Goal: Information Seeking & Learning: Learn about a topic

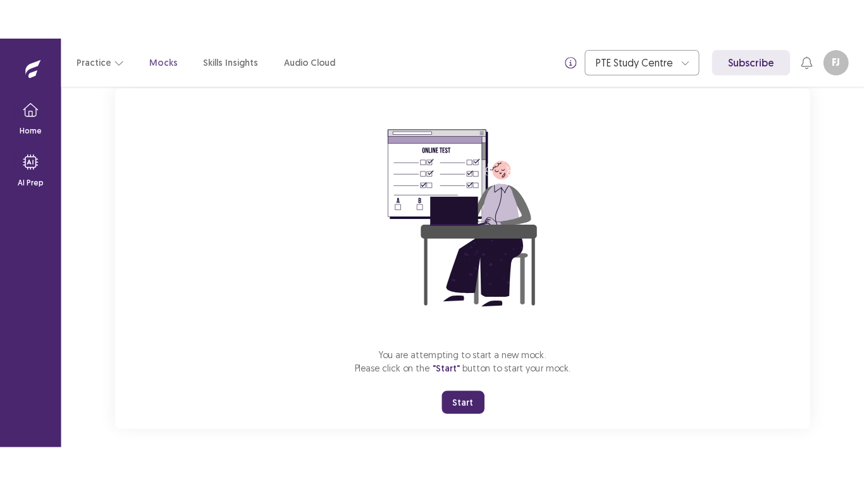
scroll to position [94, 0]
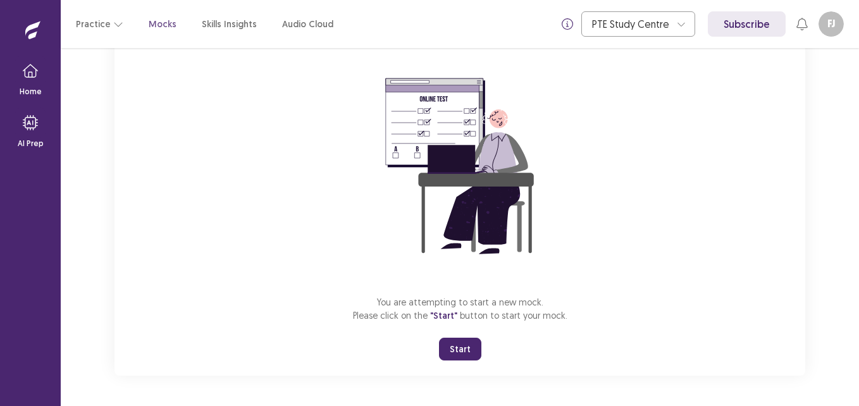
click at [464, 352] on button "Start" at bounding box center [460, 349] width 42 height 23
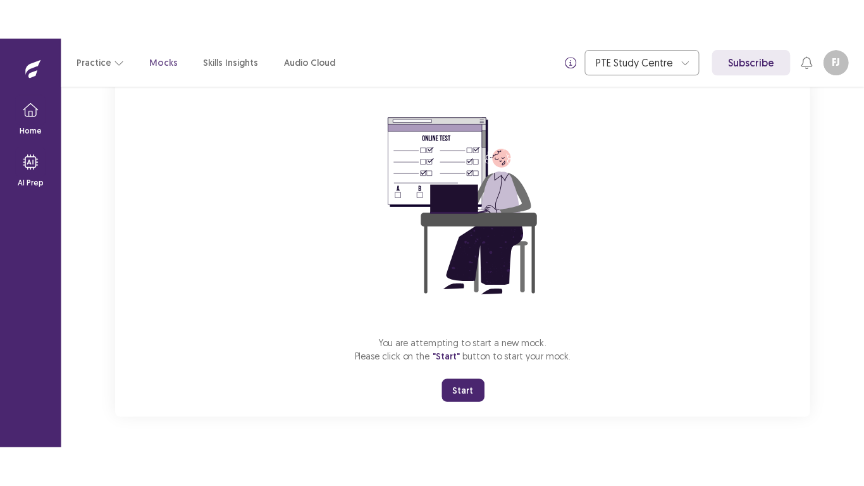
scroll to position [15, 0]
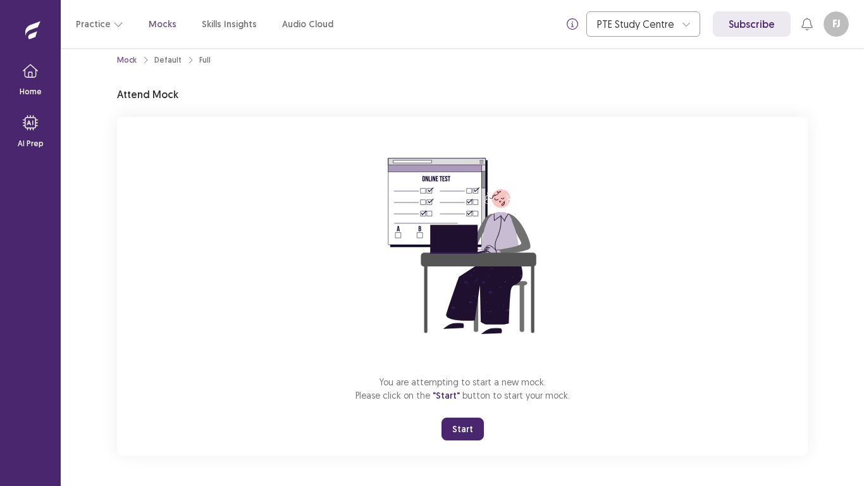
click at [471, 406] on button "Start" at bounding box center [463, 429] width 42 height 23
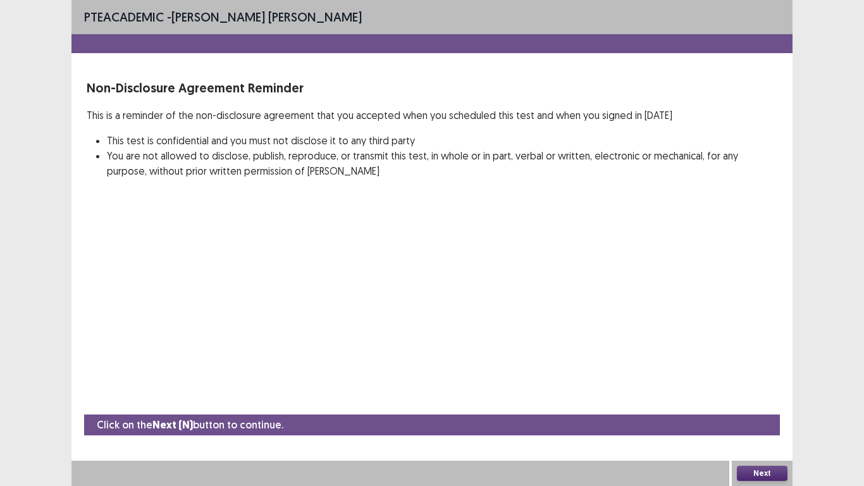
click at [768, 406] on button "Next" at bounding box center [762, 473] width 51 height 15
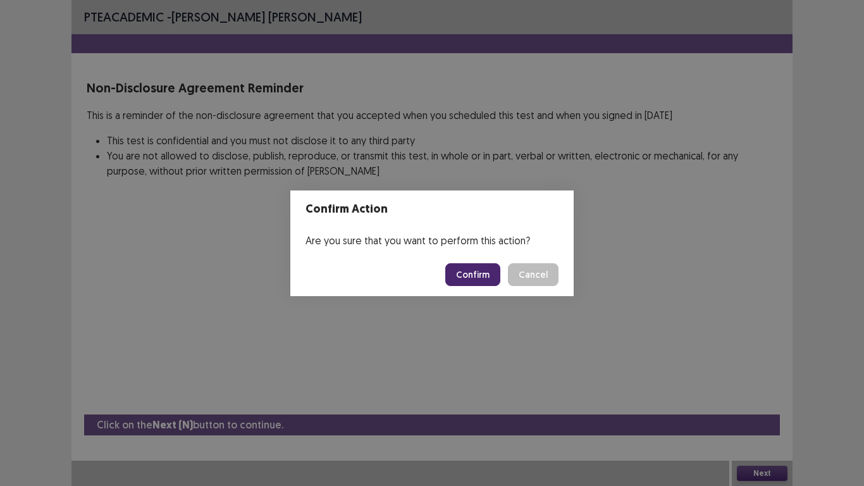
click at [463, 277] on button "Confirm" at bounding box center [472, 274] width 55 height 23
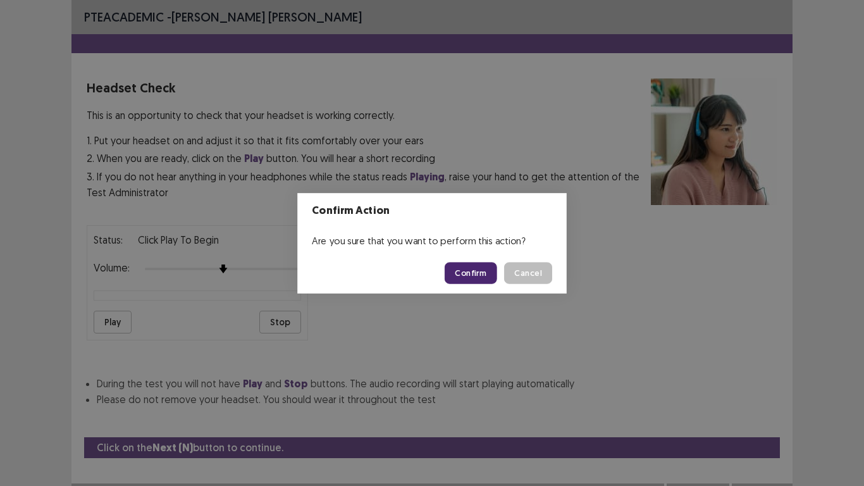
scroll to position [23, 0]
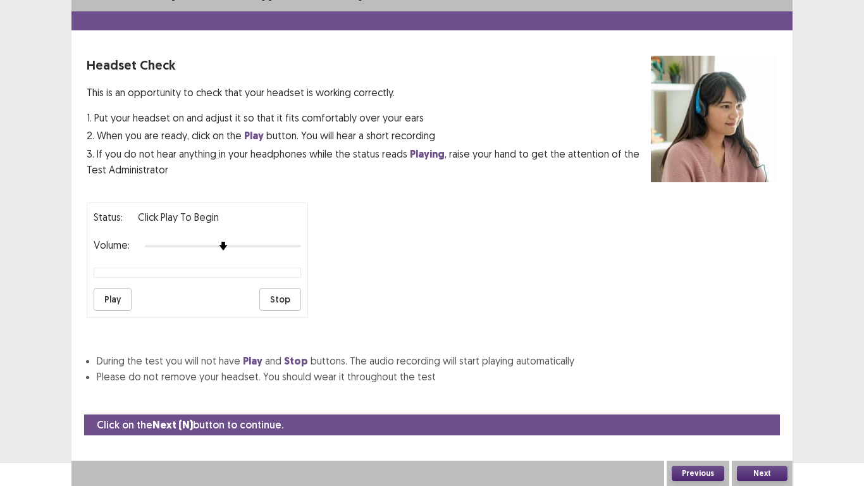
click at [752, 406] on button "Next" at bounding box center [762, 473] width 51 height 15
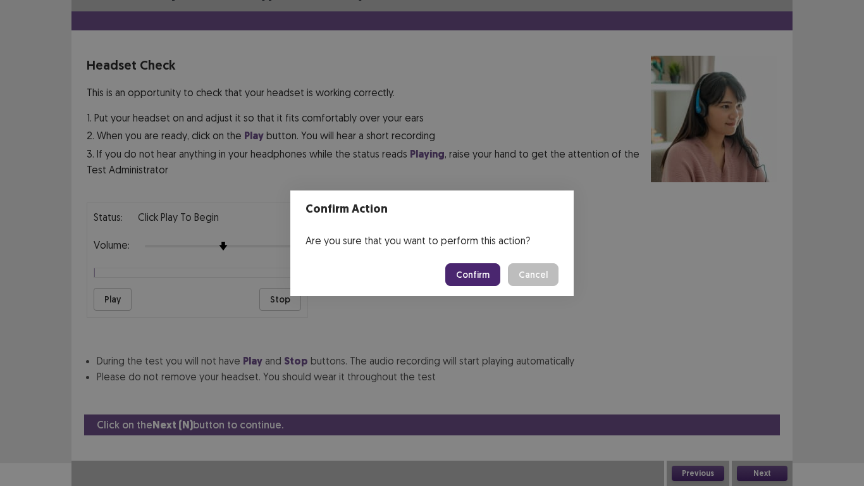
click at [490, 275] on button "Confirm" at bounding box center [472, 274] width 55 height 23
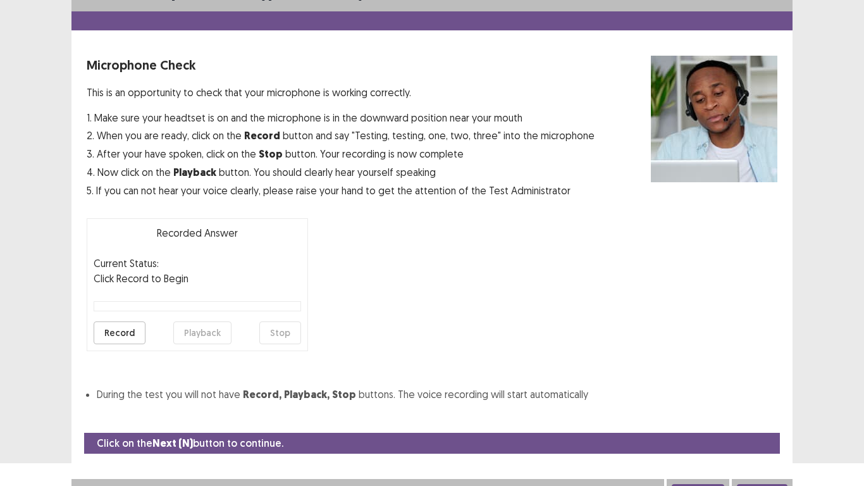
scroll to position [36, 0]
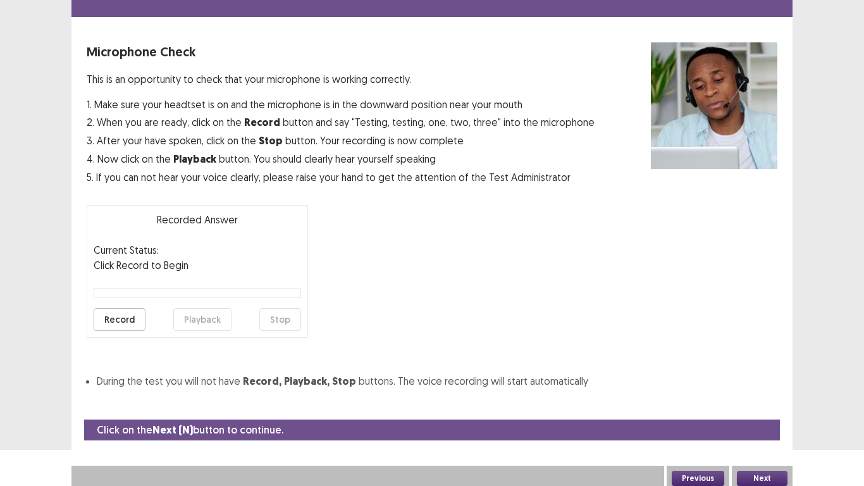
click at [116, 323] on button "Record" at bounding box center [120, 319] width 52 height 23
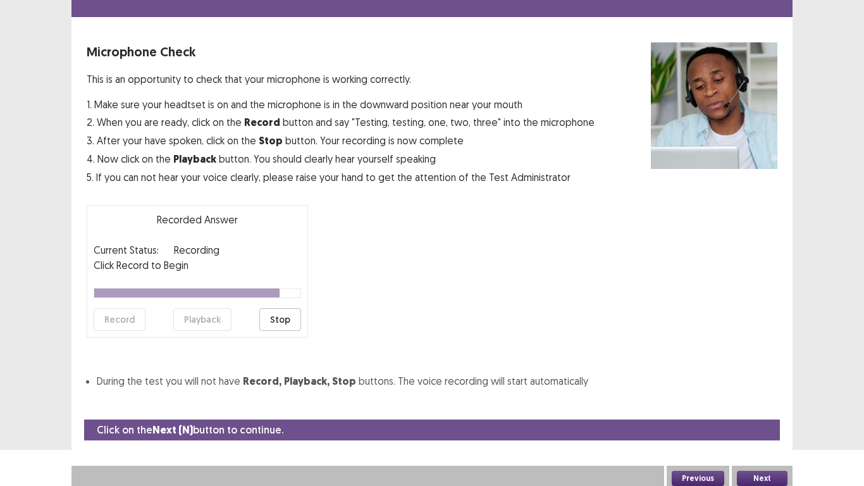
click at [291, 321] on button "Stop" at bounding box center [280, 319] width 42 height 23
click at [203, 314] on button "Playback" at bounding box center [202, 319] width 58 height 23
click at [133, 316] on button "Record" at bounding box center [120, 319] width 52 height 23
click at [290, 322] on button "Stop" at bounding box center [280, 319] width 42 height 23
click at [216, 321] on button "Playback" at bounding box center [202, 319] width 58 height 23
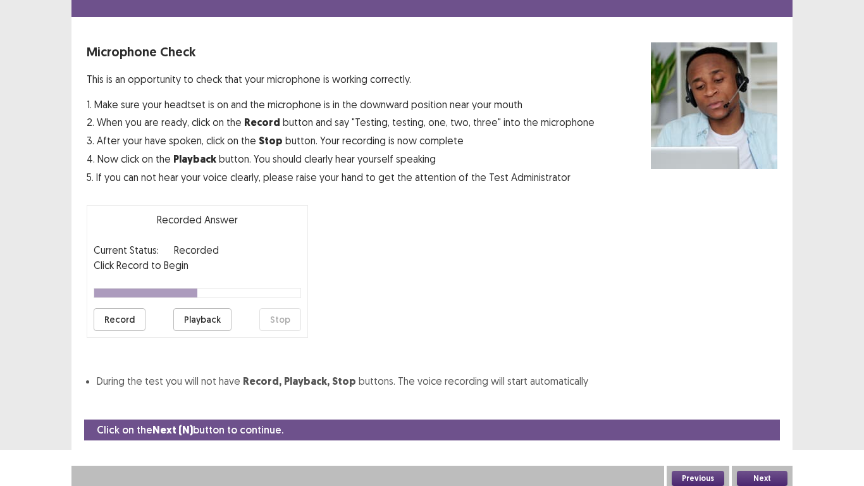
click at [764, 406] on button "Next" at bounding box center [762, 478] width 51 height 15
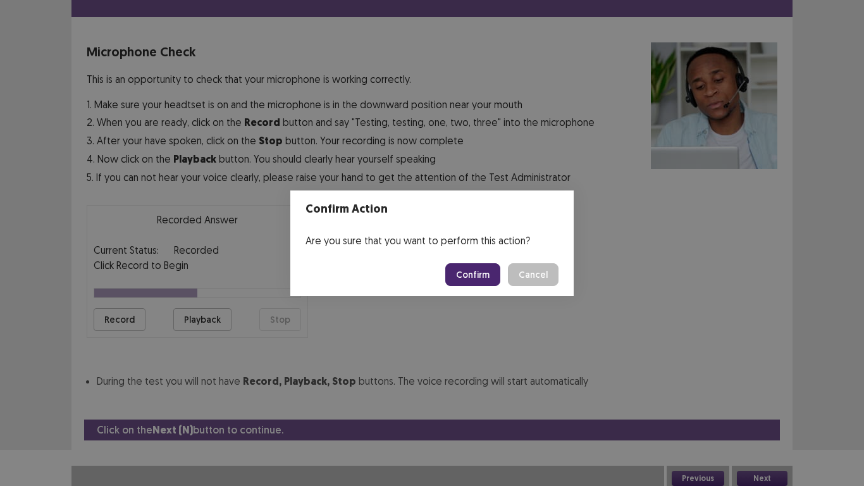
click at [475, 269] on button "Confirm" at bounding box center [472, 274] width 55 height 23
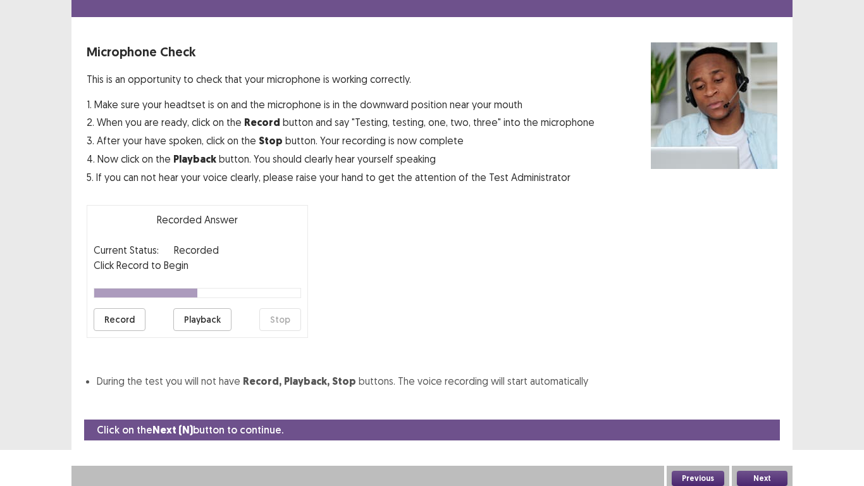
scroll to position [4, 0]
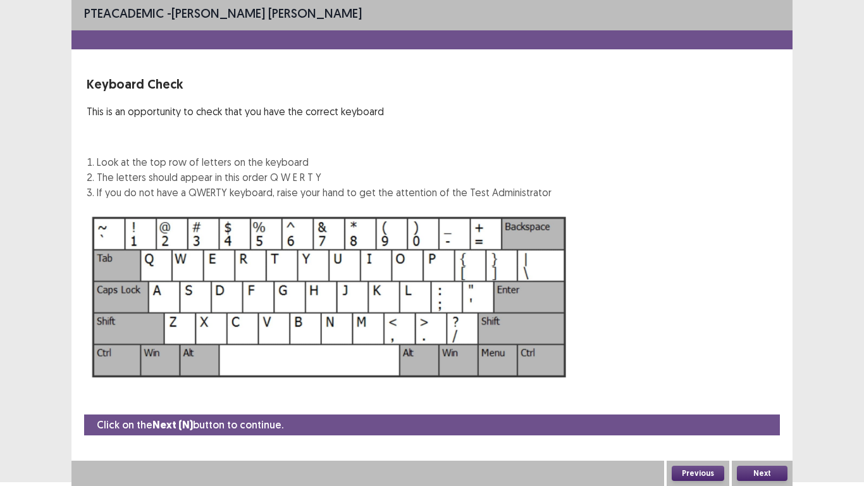
click at [766, 406] on button "Next" at bounding box center [762, 473] width 51 height 15
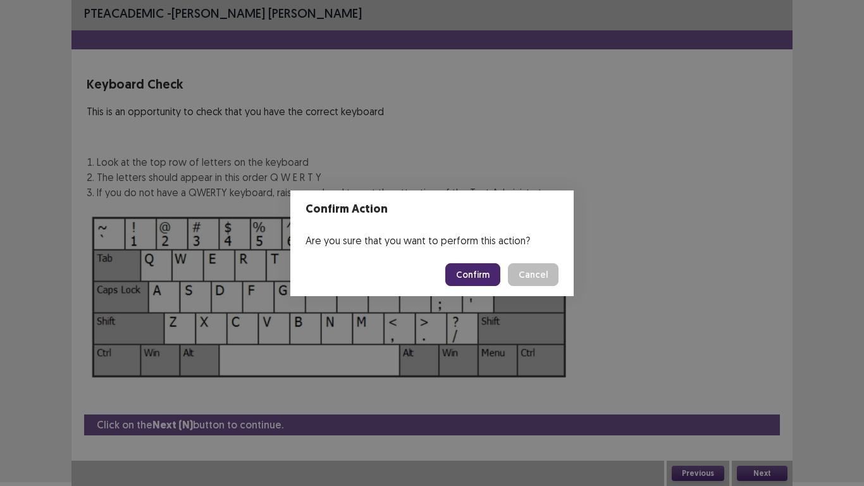
click at [480, 276] on button "Confirm" at bounding box center [472, 274] width 55 height 23
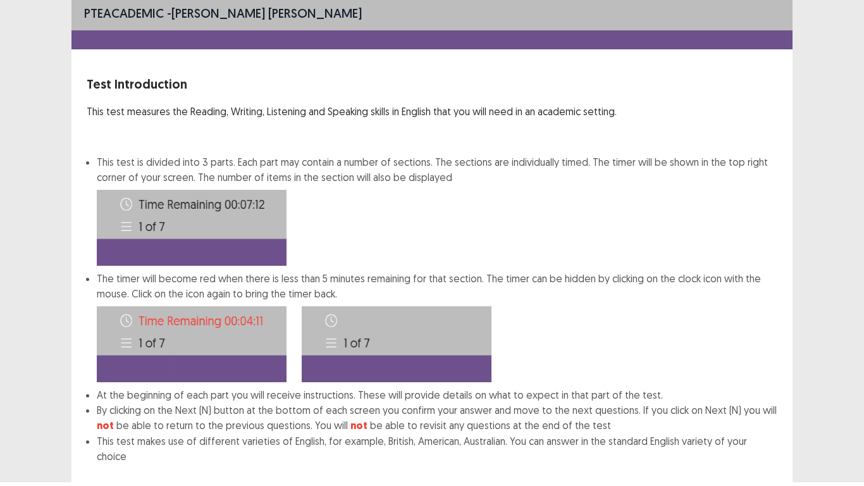
scroll to position [68, 0]
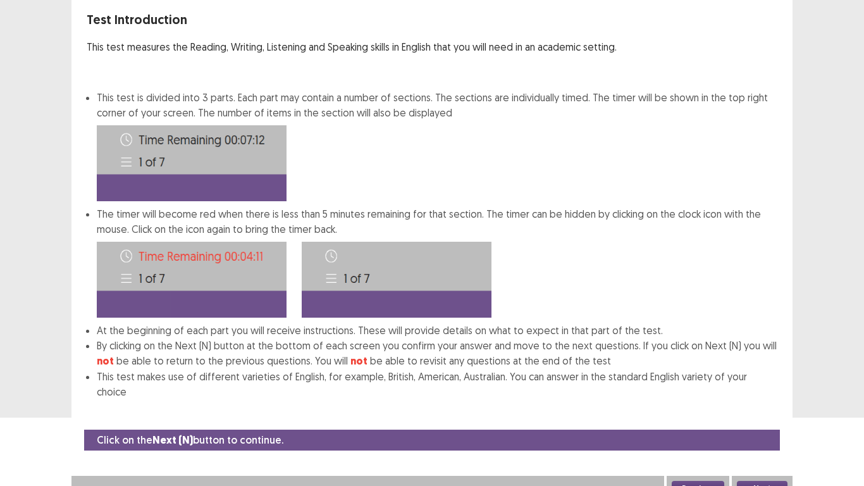
click at [756, 406] on button "Next" at bounding box center [762, 488] width 51 height 15
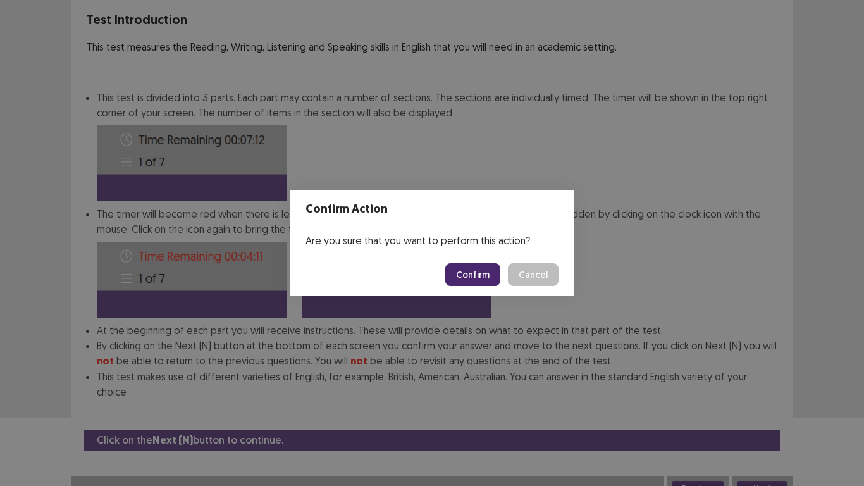
click at [468, 275] on button "Confirm" at bounding box center [472, 274] width 55 height 23
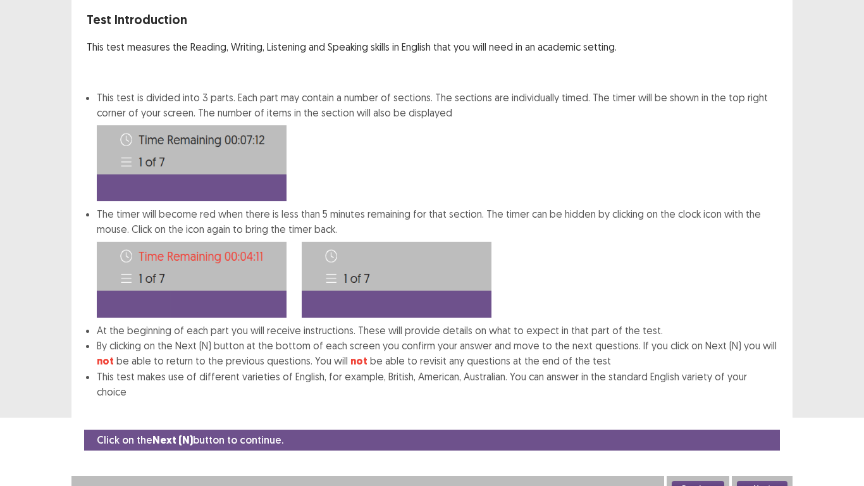
scroll to position [0, 0]
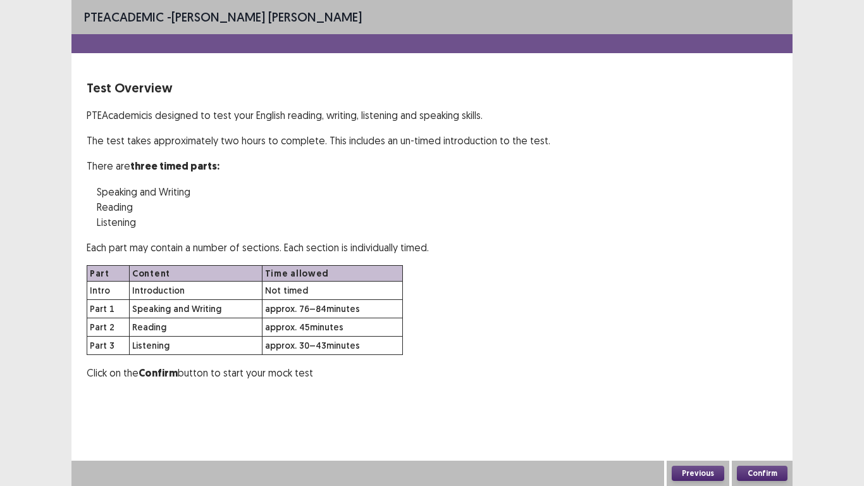
click at [761, 406] on button "Confirm" at bounding box center [762, 473] width 51 height 15
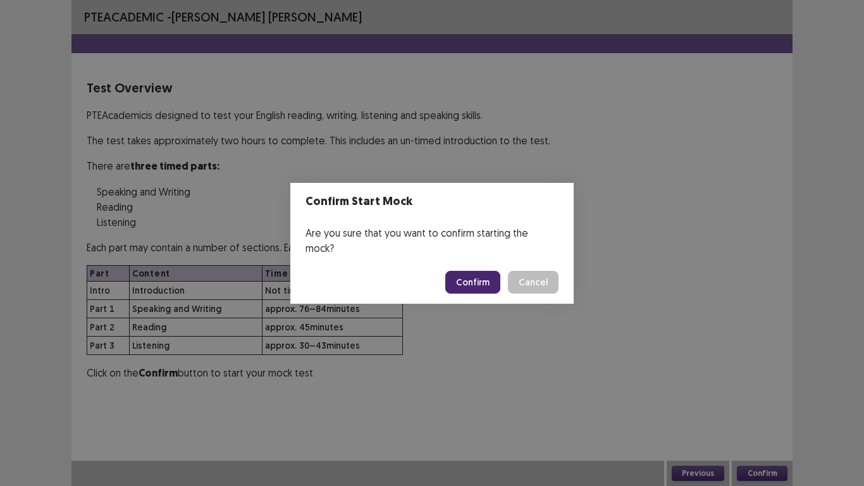
click at [469, 271] on button "Confirm" at bounding box center [472, 282] width 55 height 23
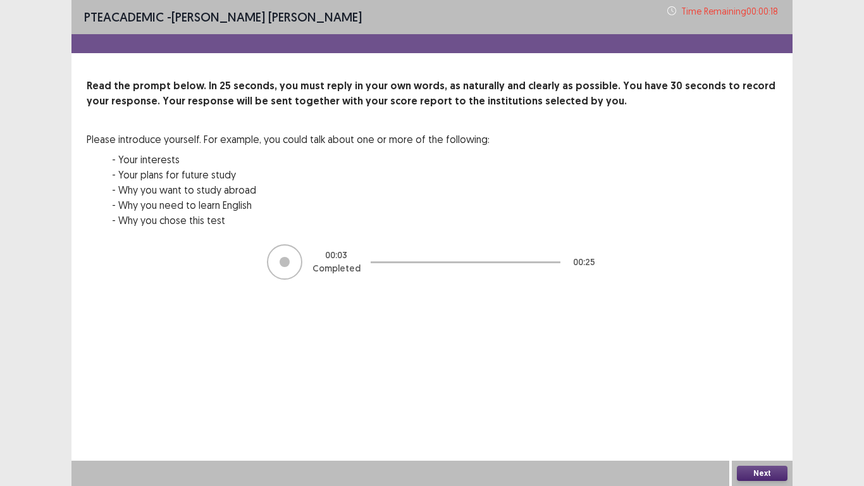
click at [776, 406] on button "Next" at bounding box center [762, 473] width 51 height 15
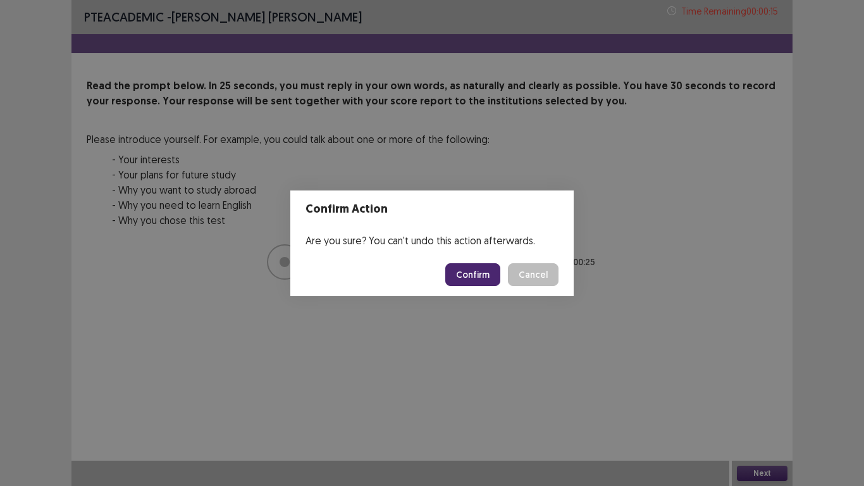
click at [482, 277] on button "Confirm" at bounding box center [472, 274] width 55 height 23
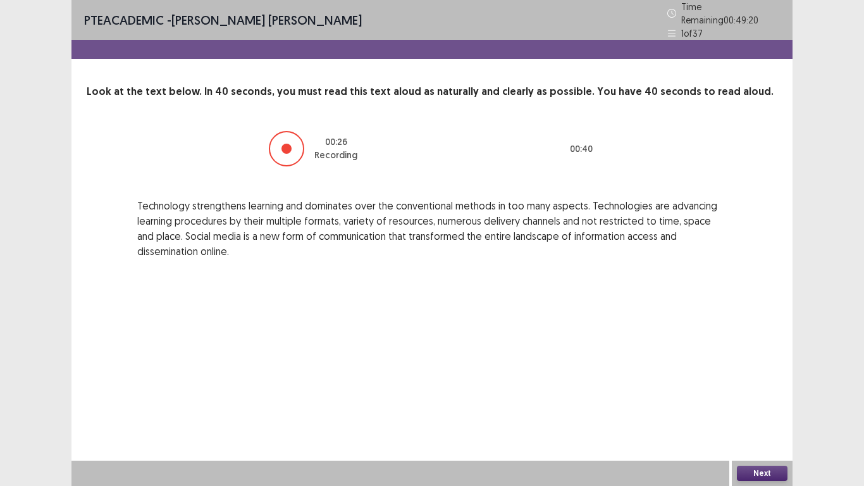
click at [777, 406] on button "Next" at bounding box center [762, 473] width 51 height 15
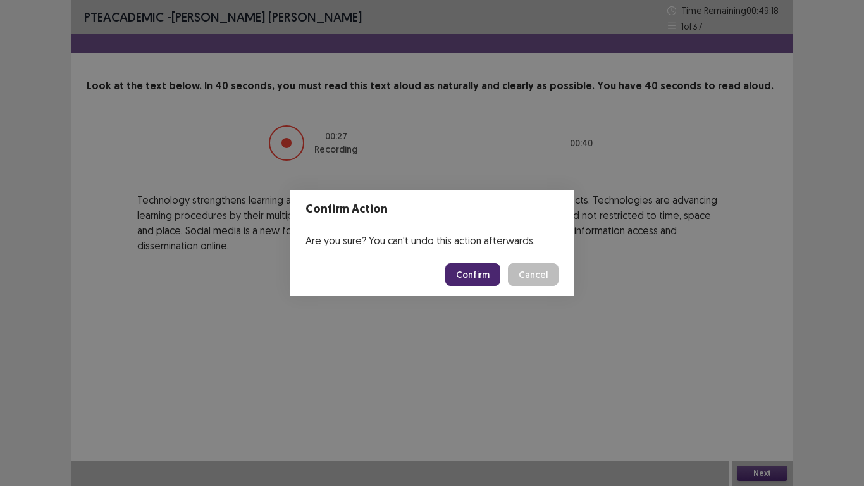
click at [478, 270] on button "Confirm" at bounding box center [472, 274] width 55 height 23
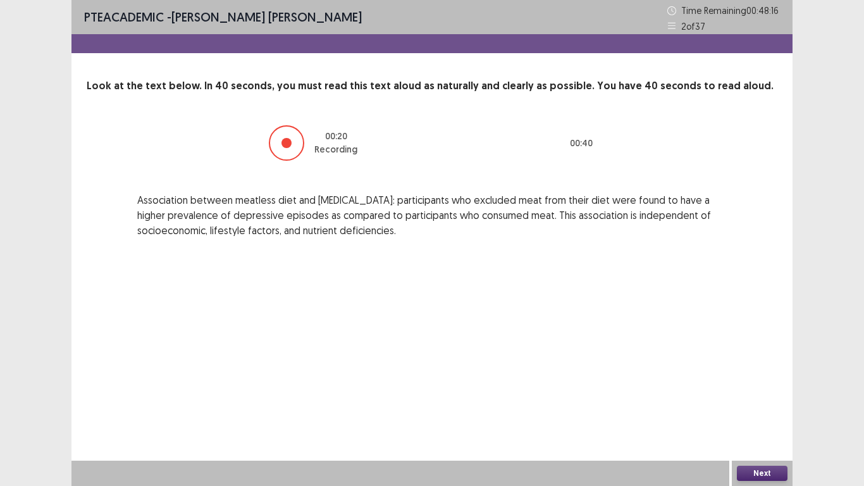
click at [779, 406] on button "Next" at bounding box center [762, 473] width 51 height 15
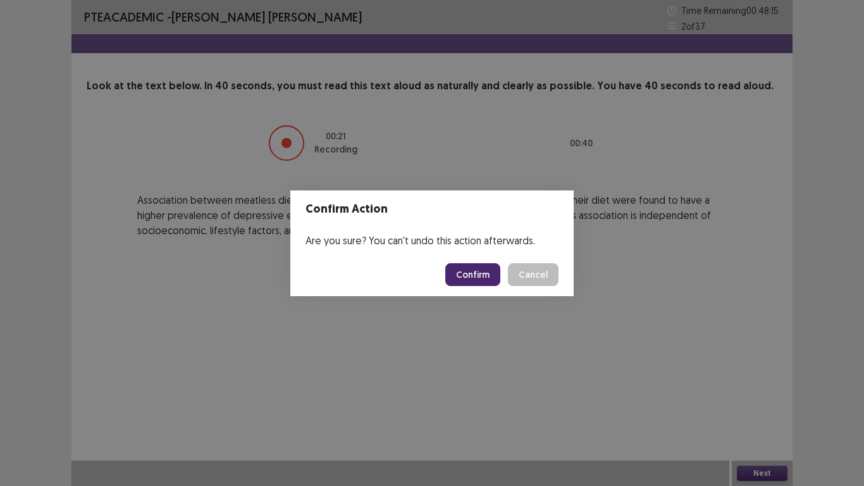
click at [485, 280] on button "Confirm" at bounding box center [472, 274] width 55 height 23
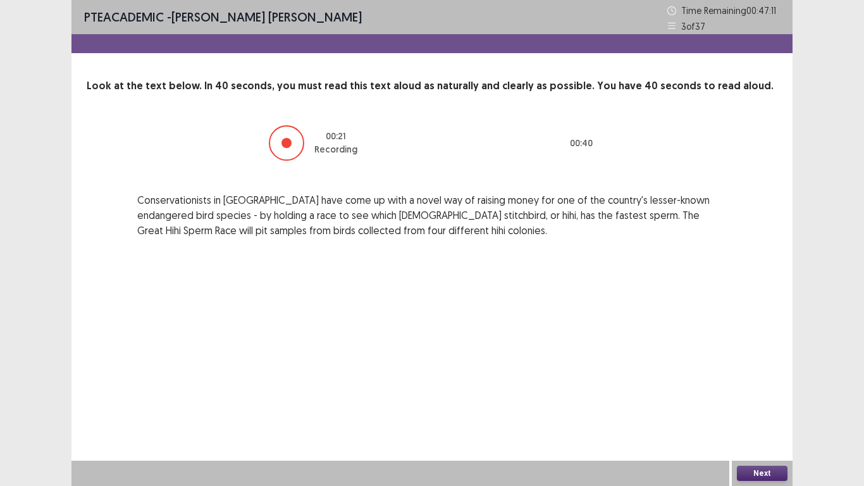
click at [770, 406] on button "Next" at bounding box center [762, 473] width 51 height 15
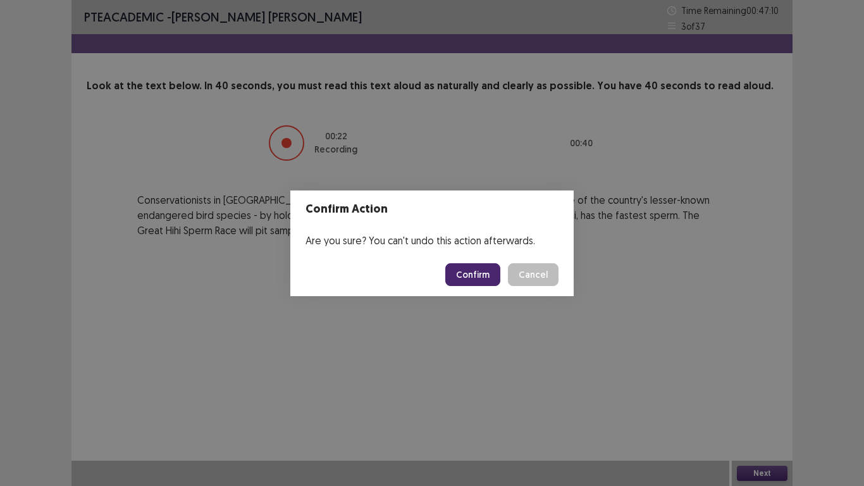
click at [483, 280] on button "Confirm" at bounding box center [472, 274] width 55 height 23
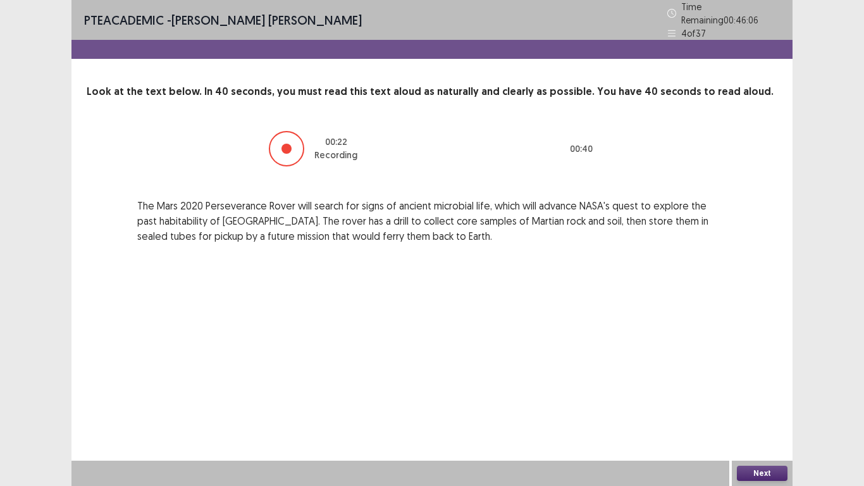
click at [747, 406] on button "Next" at bounding box center [762, 473] width 51 height 15
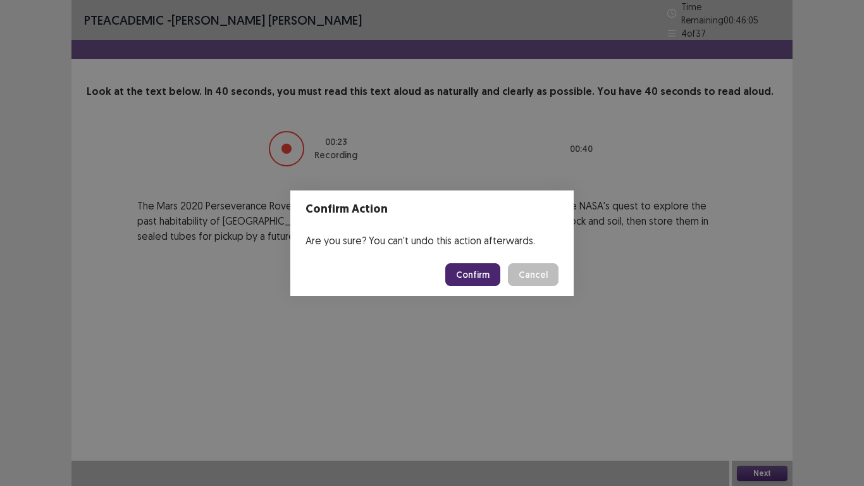
click at [470, 280] on button "Confirm" at bounding box center [472, 274] width 55 height 23
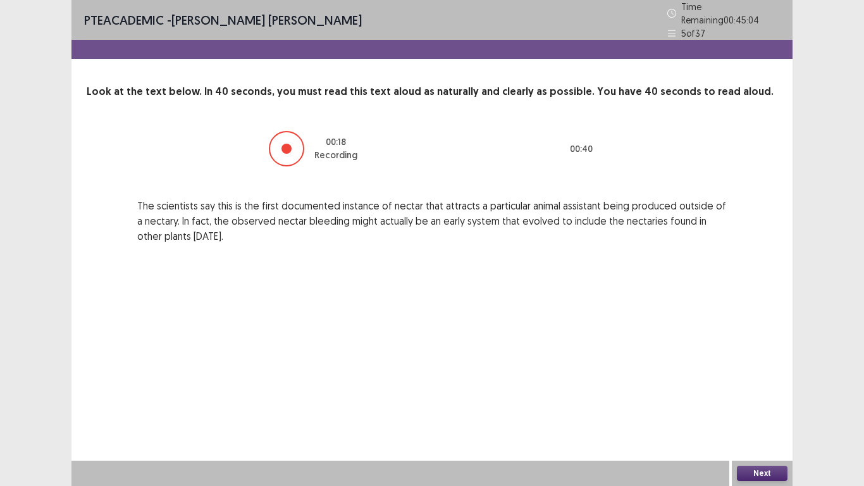
click at [761, 406] on button "Next" at bounding box center [762, 473] width 51 height 15
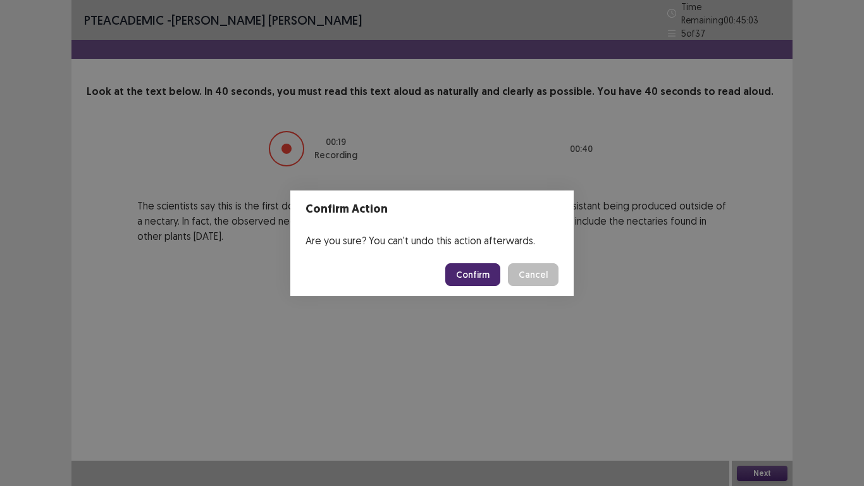
click at [468, 273] on button "Confirm" at bounding box center [472, 274] width 55 height 23
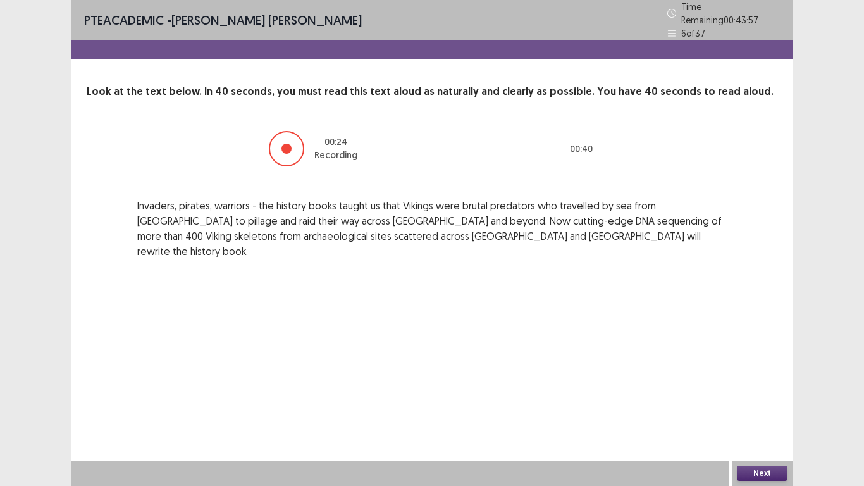
click at [762, 406] on button "Next" at bounding box center [762, 473] width 51 height 15
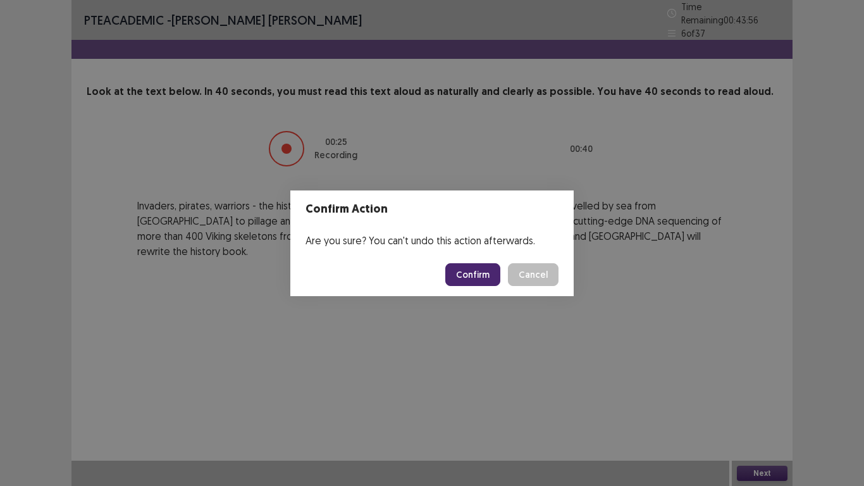
click at [476, 279] on button "Confirm" at bounding box center [472, 274] width 55 height 23
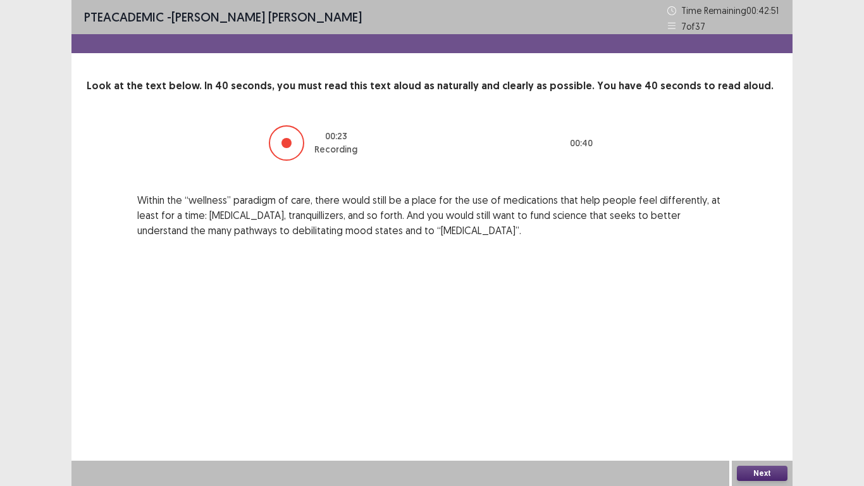
click at [772, 406] on button "Next" at bounding box center [762, 473] width 51 height 15
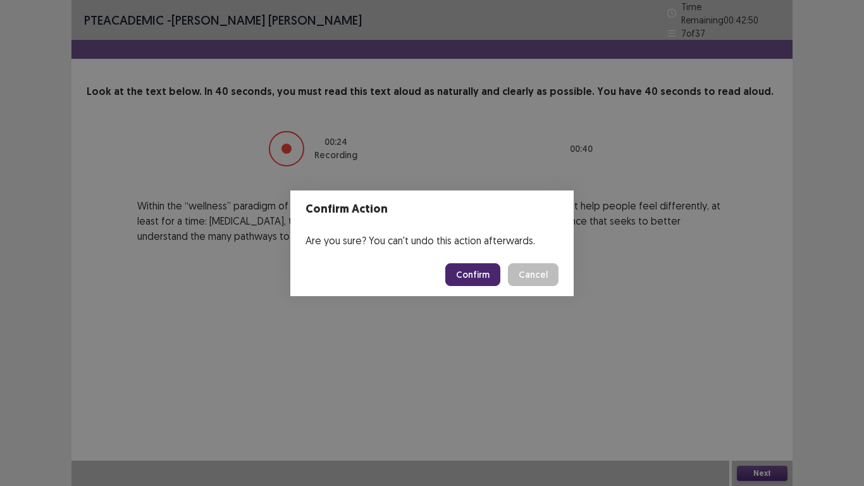
click at [475, 273] on button "Confirm" at bounding box center [472, 274] width 55 height 23
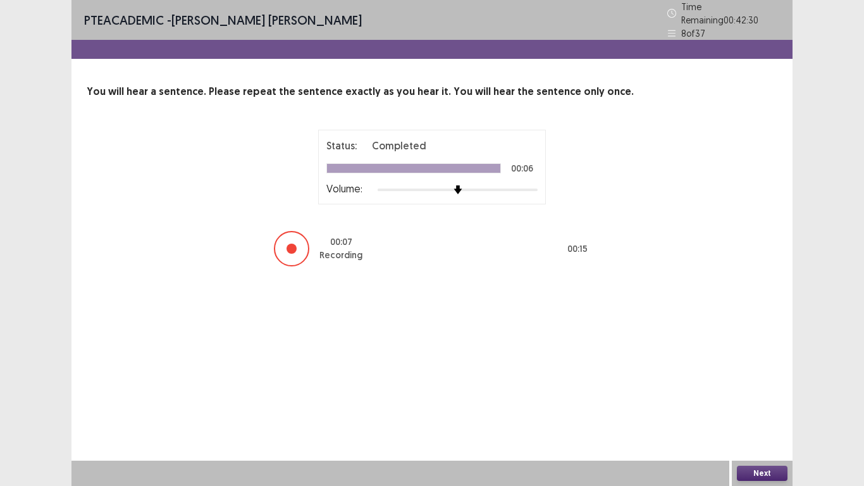
click at [751, 406] on button "Next" at bounding box center [762, 473] width 51 height 15
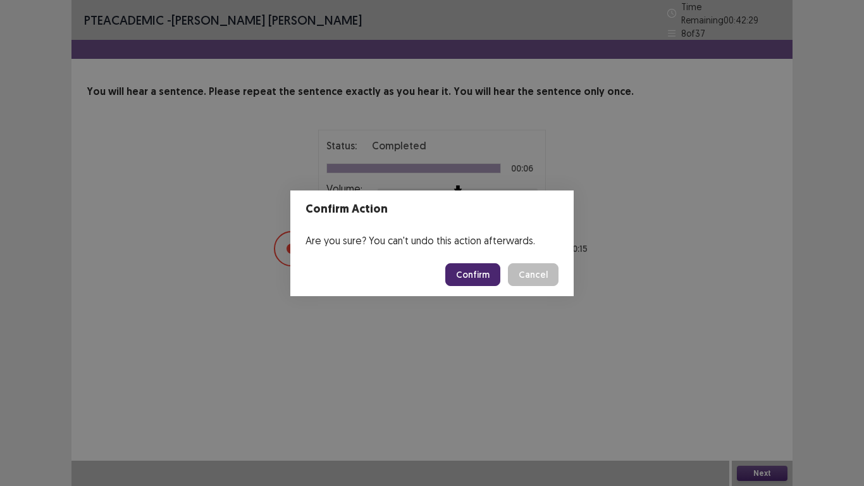
click at [468, 267] on button "Confirm" at bounding box center [472, 274] width 55 height 23
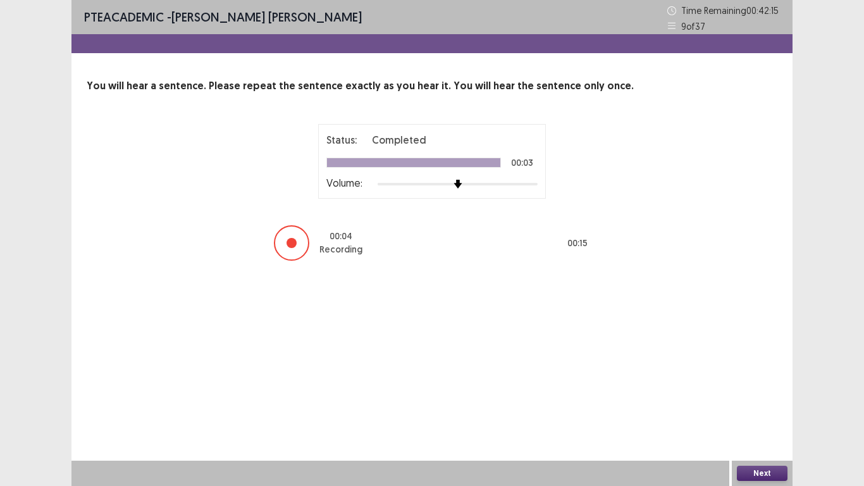
click at [761, 406] on button "Next" at bounding box center [762, 473] width 51 height 15
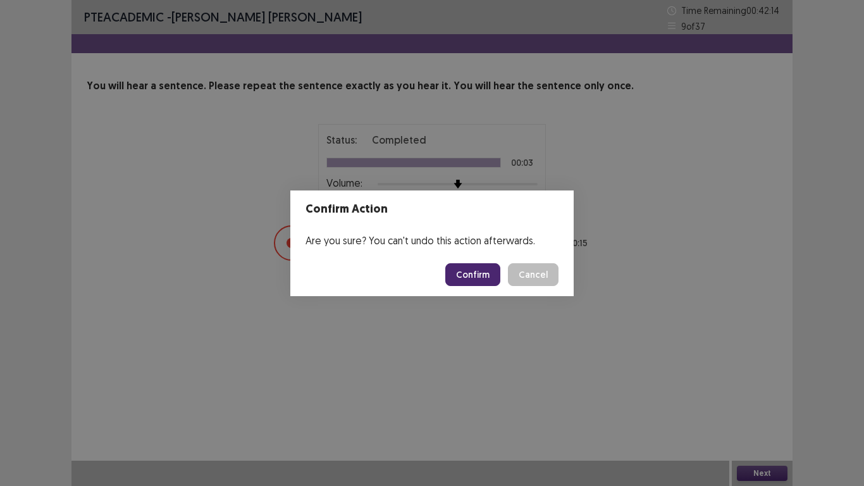
click at [468, 271] on button "Confirm" at bounding box center [472, 274] width 55 height 23
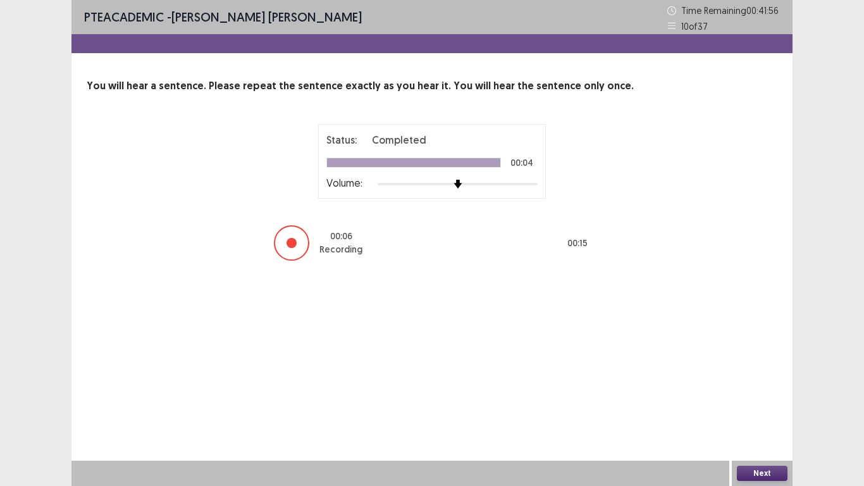
click at [760, 406] on button "Next" at bounding box center [762, 473] width 51 height 15
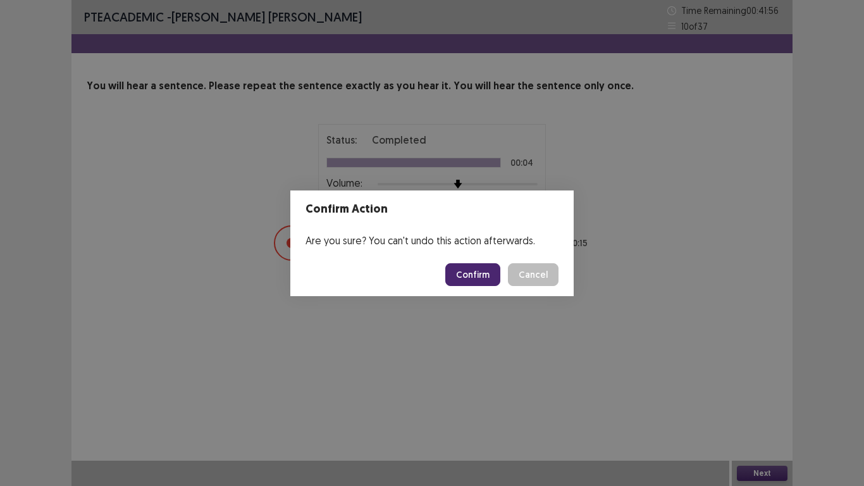
click at [471, 277] on button "Confirm" at bounding box center [472, 274] width 55 height 23
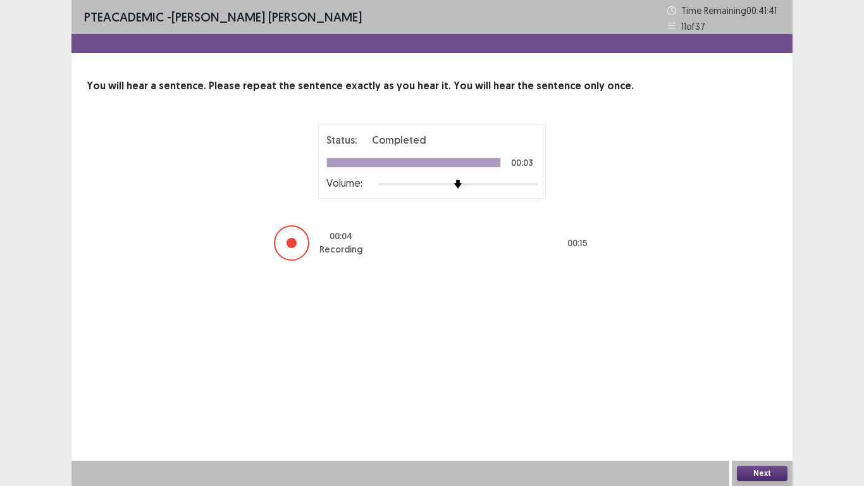
click at [748, 406] on button "Next" at bounding box center [762, 473] width 51 height 15
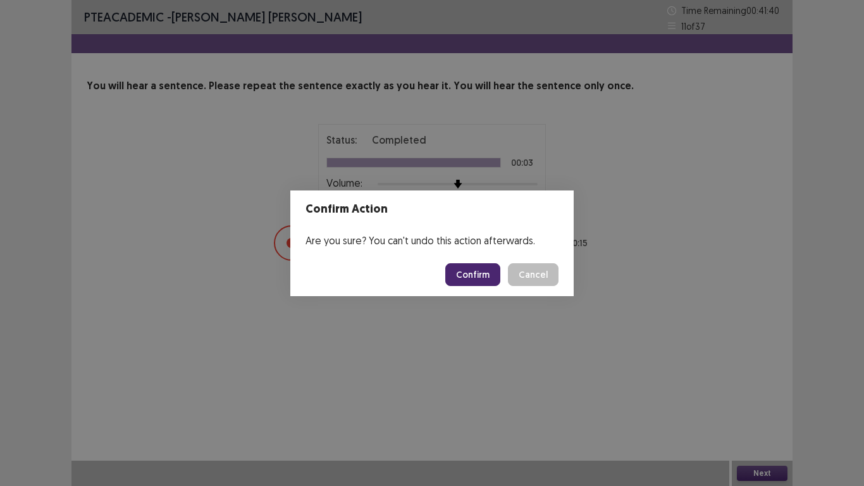
click at [475, 273] on button "Confirm" at bounding box center [472, 274] width 55 height 23
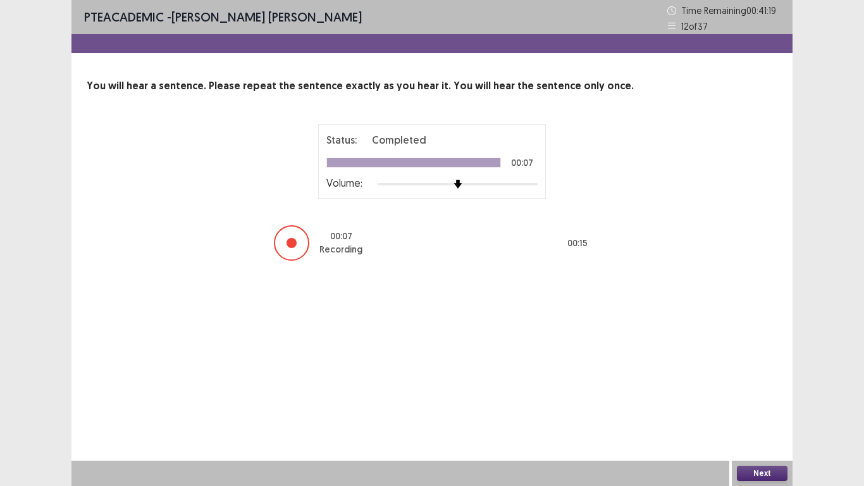
click at [759, 406] on button "Next" at bounding box center [762, 473] width 51 height 15
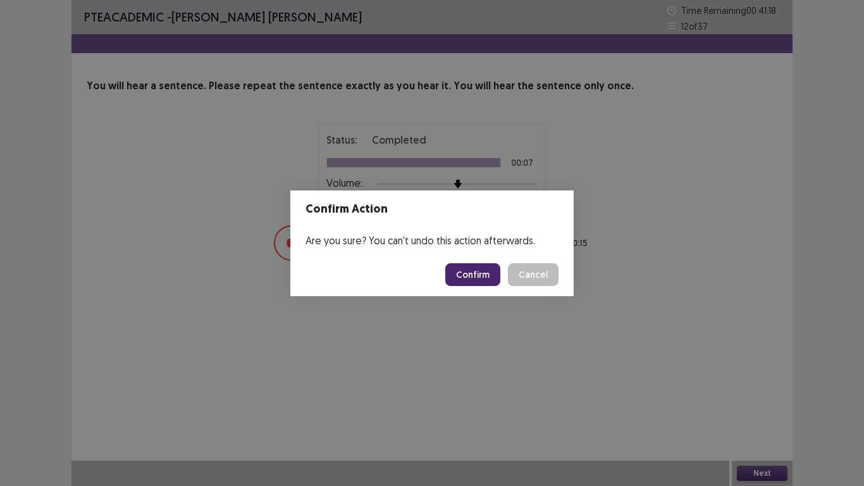
click at [480, 280] on button "Confirm" at bounding box center [472, 274] width 55 height 23
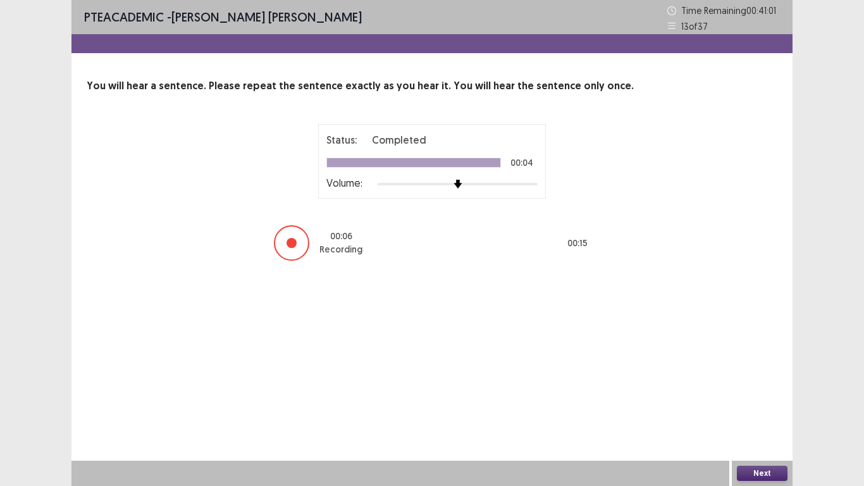
click at [769, 406] on button "Next" at bounding box center [762, 473] width 51 height 15
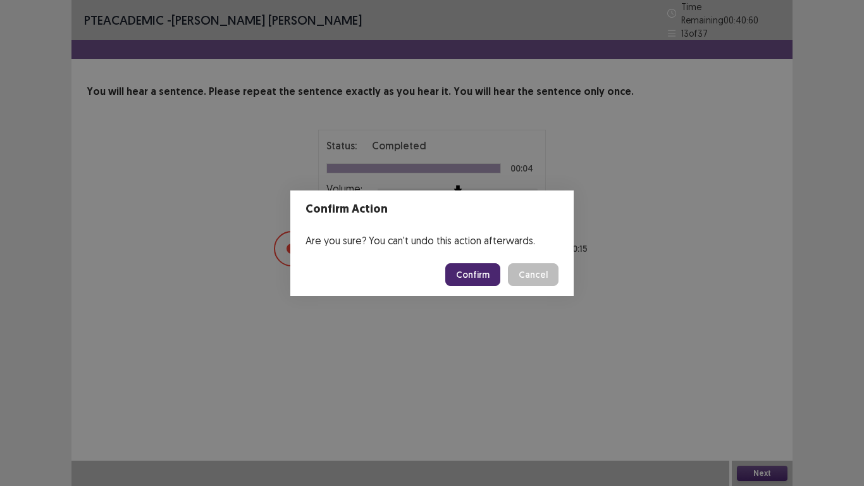
click at [475, 274] on button "Confirm" at bounding box center [472, 274] width 55 height 23
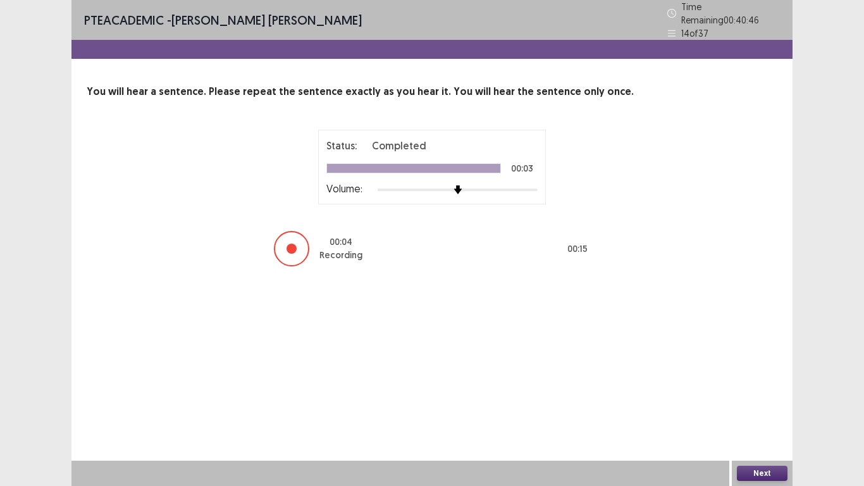
click at [758, 406] on button "Next" at bounding box center [762, 473] width 51 height 15
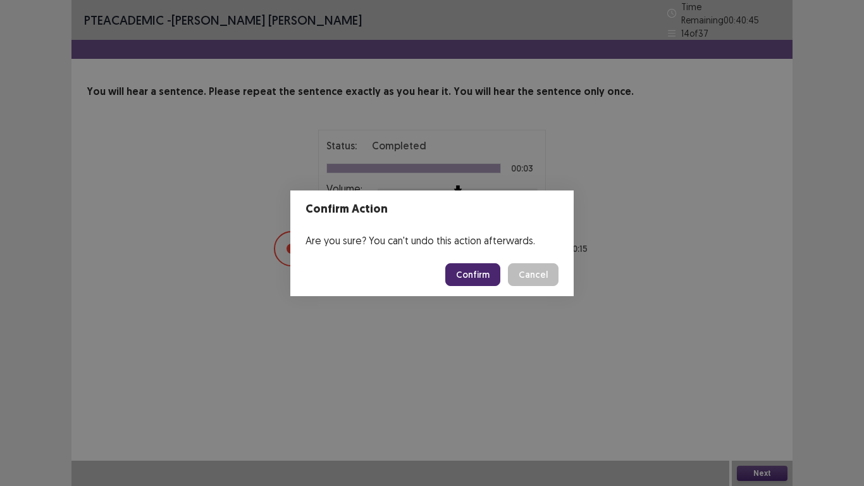
click at [488, 278] on button "Confirm" at bounding box center [472, 274] width 55 height 23
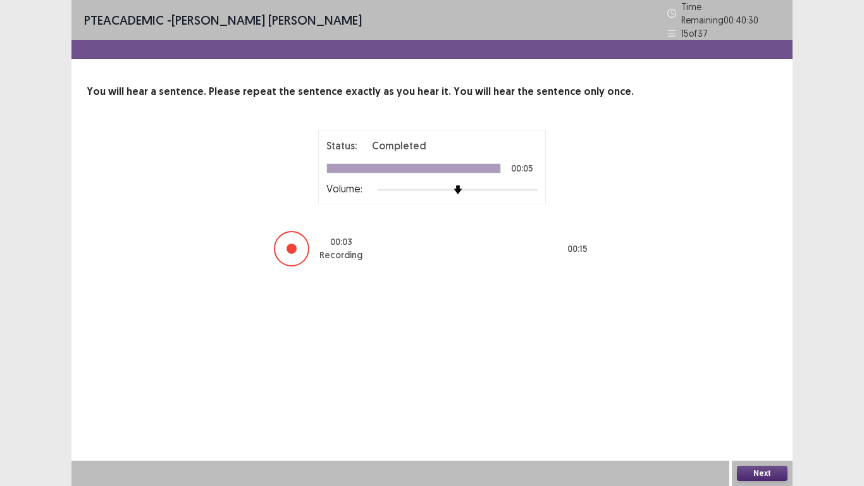
click at [757, 406] on button "Next" at bounding box center [762, 473] width 51 height 15
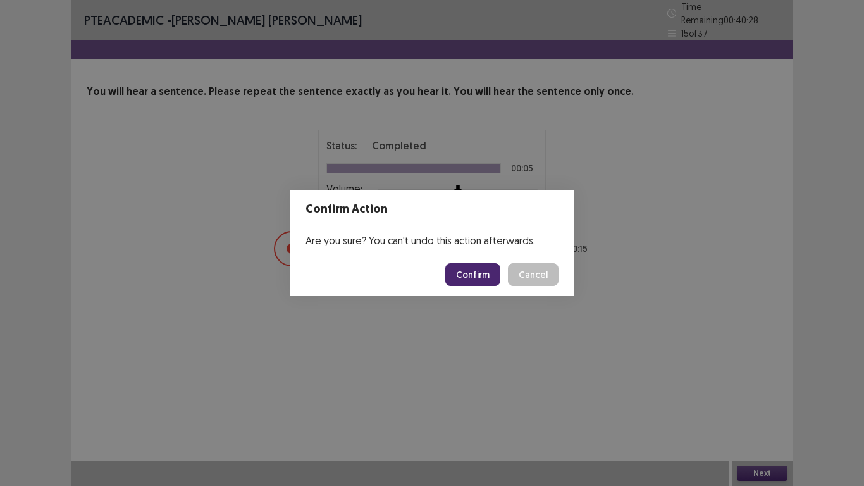
click at [480, 278] on button "Confirm" at bounding box center [472, 274] width 55 height 23
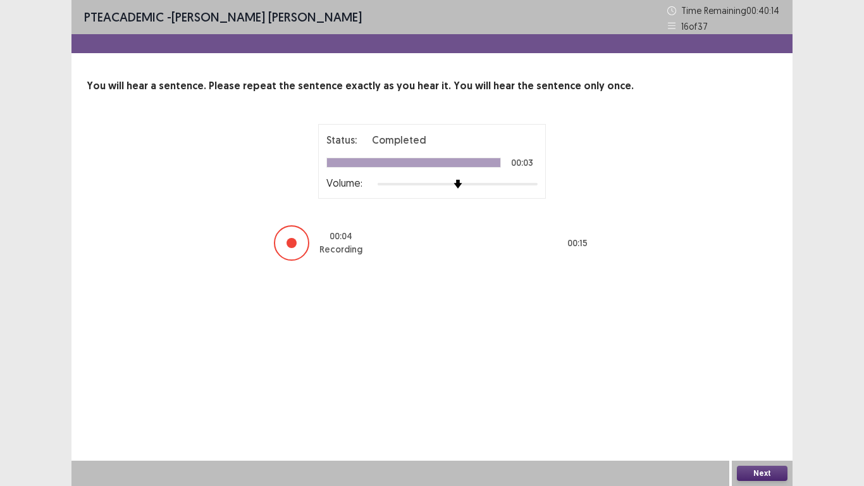
click at [774, 406] on button "Next" at bounding box center [762, 473] width 51 height 15
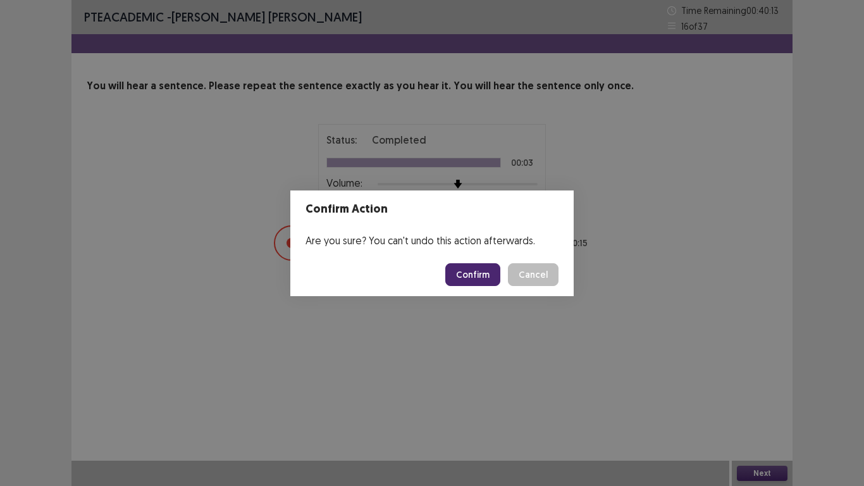
click at [487, 280] on button "Confirm" at bounding box center [472, 274] width 55 height 23
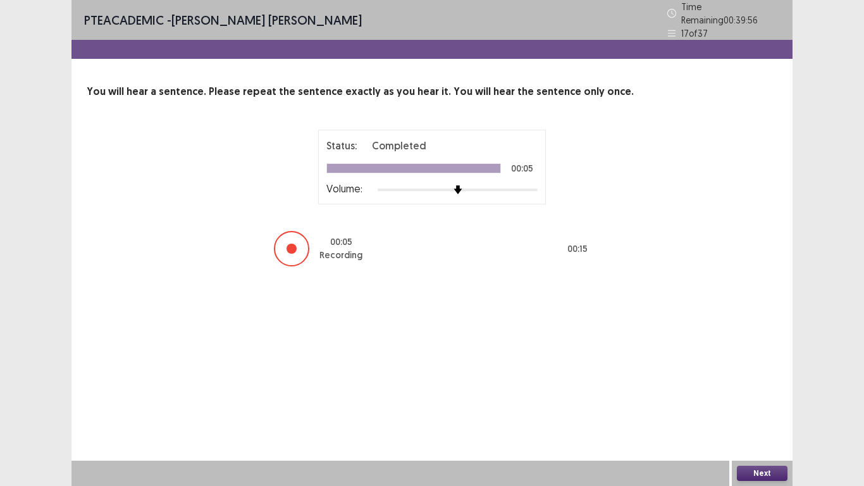
click at [770, 406] on button "Next" at bounding box center [762, 473] width 51 height 15
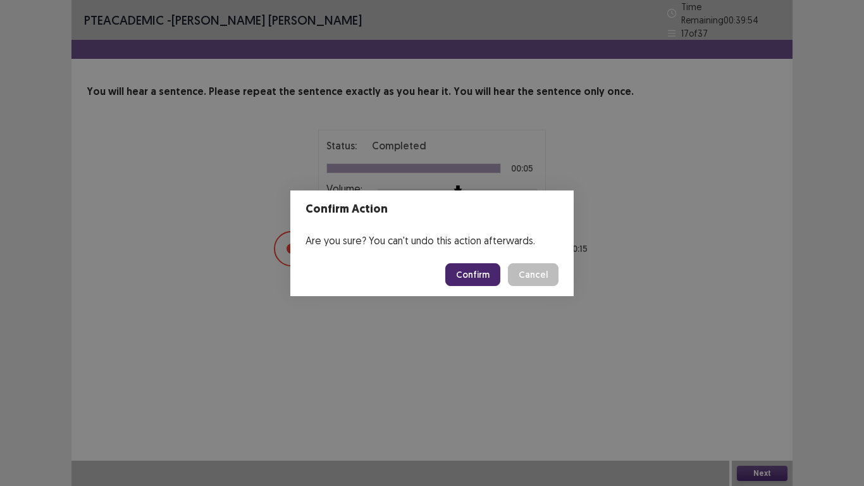
click at [464, 270] on button "Confirm" at bounding box center [472, 274] width 55 height 23
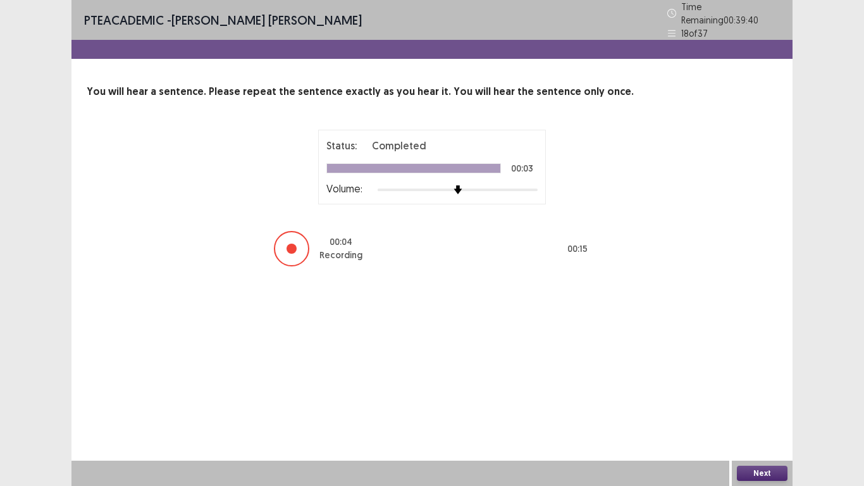
click at [762, 406] on button "Next" at bounding box center [762, 473] width 51 height 15
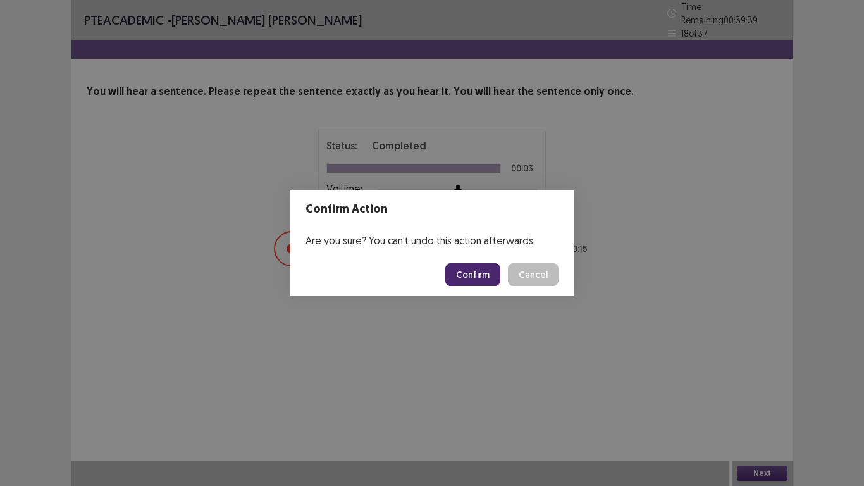
click at [480, 271] on button "Confirm" at bounding box center [472, 274] width 55 height 23
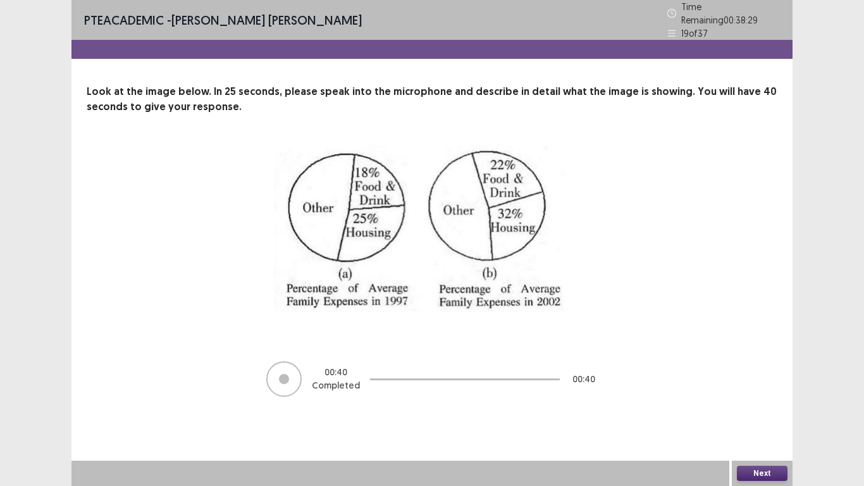
click at [757, 406] on button "Next" at bounding box center [762, 473] width 51 height 15
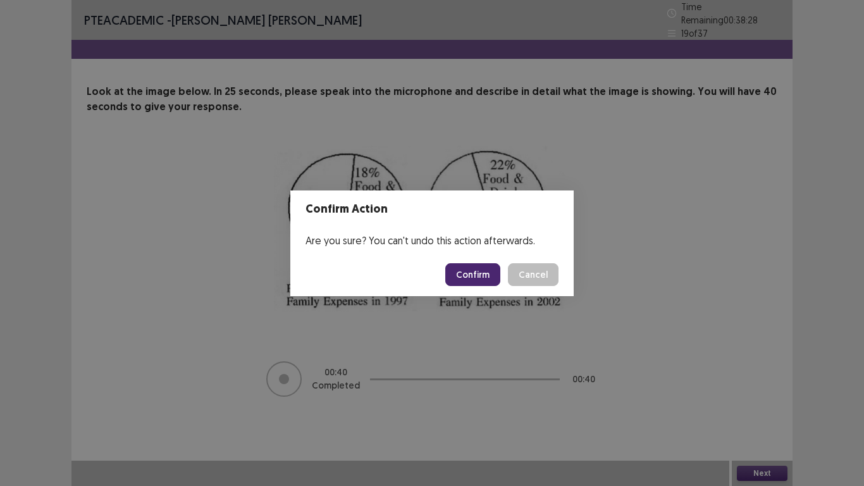
click at [488, 279] on button "Confirm" at bounding box center [472, 274] width 55 height 23
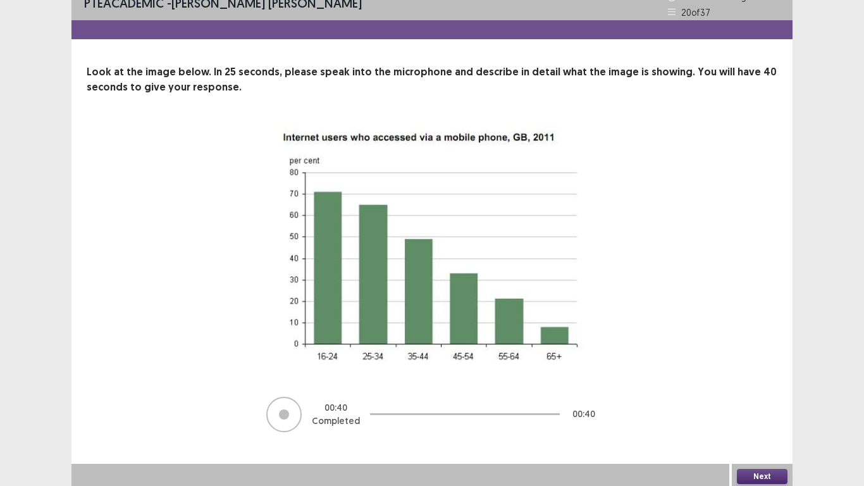
scroll to position [17, 0]
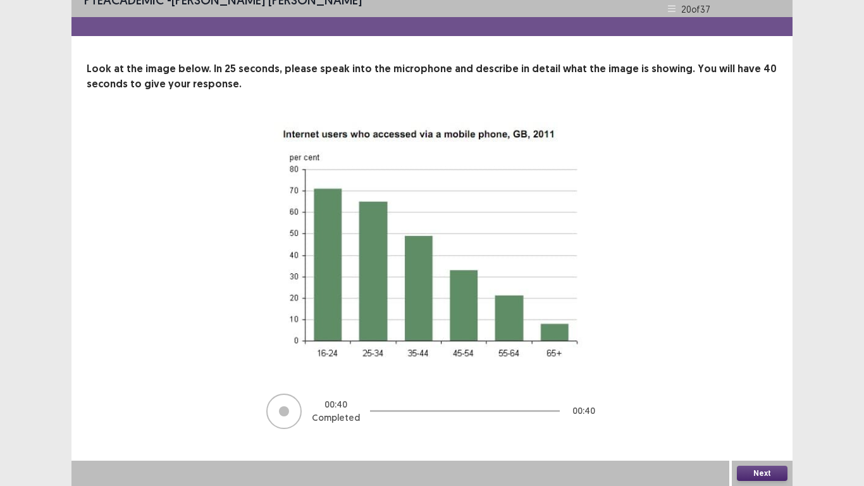
click at [764, 406] on button "Next" at bounding box center [762, 473] width 51 height 15
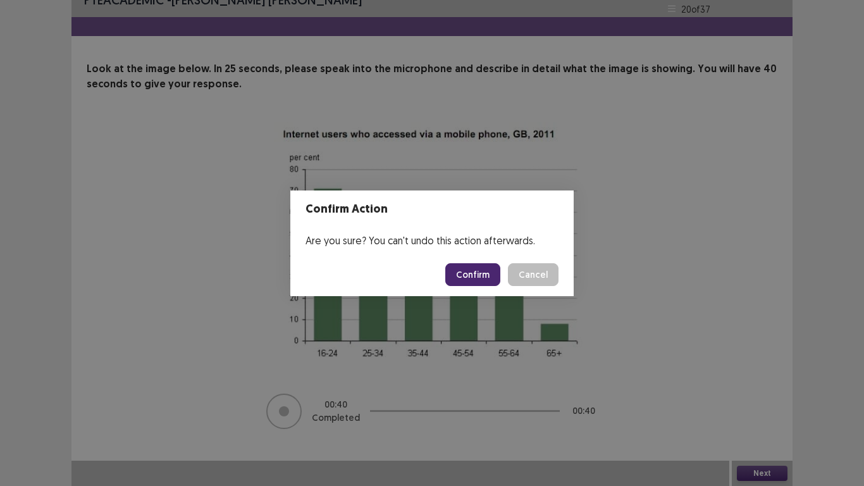
click at [478, 273] on button "Confirm" at bounding box center [472, 274] width 55 height 23
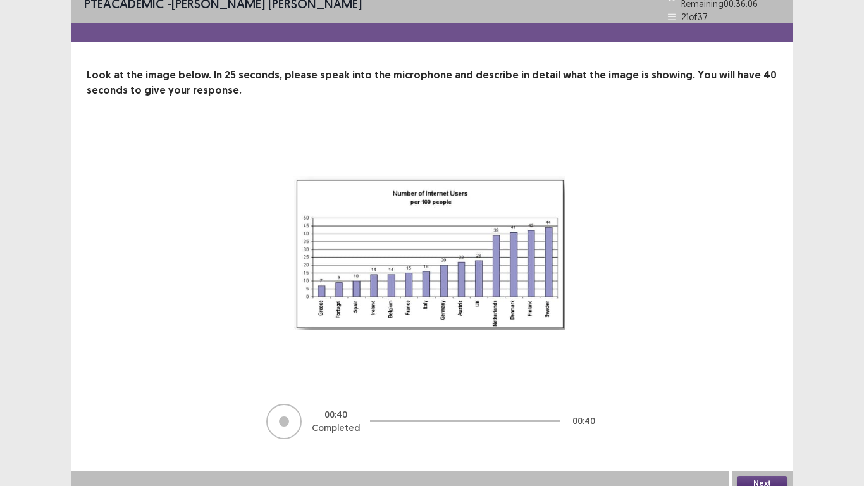
scroll to position [21, 0]
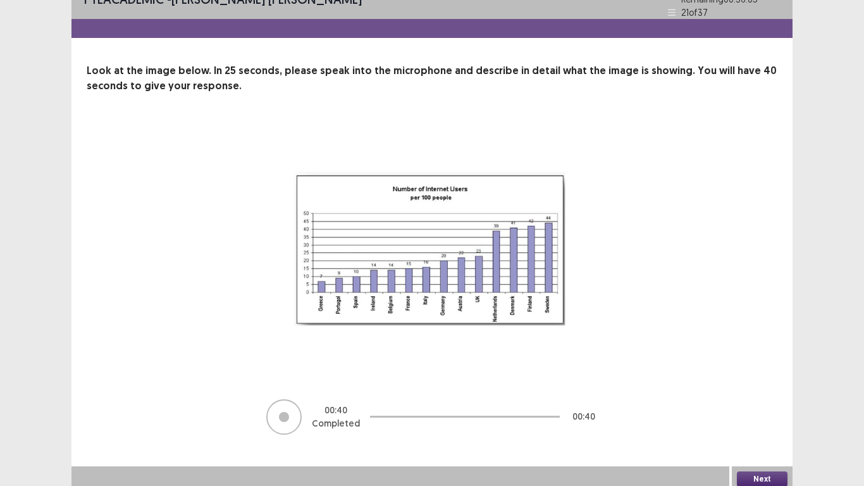
click at [770, 406] on button "Next" at bounding box center [762, 478] width 51 height 15
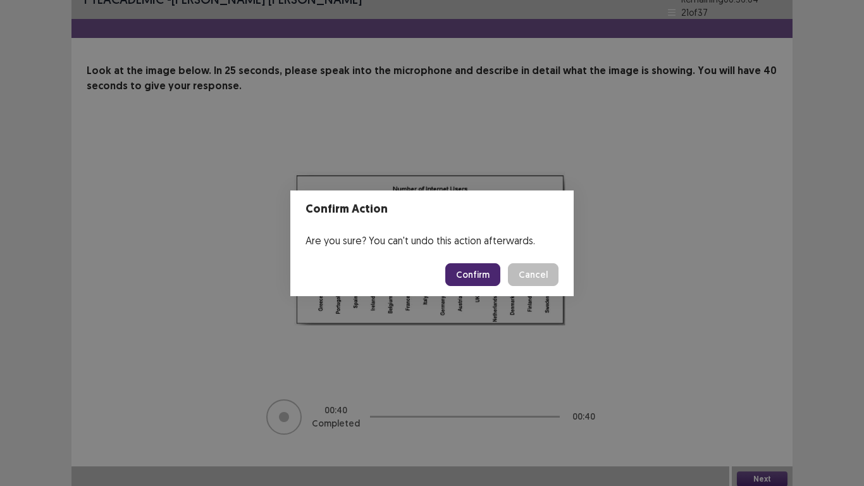
click at [485, 271] on button "Confirm" at bounding box center [472, 274] width 55 height 23
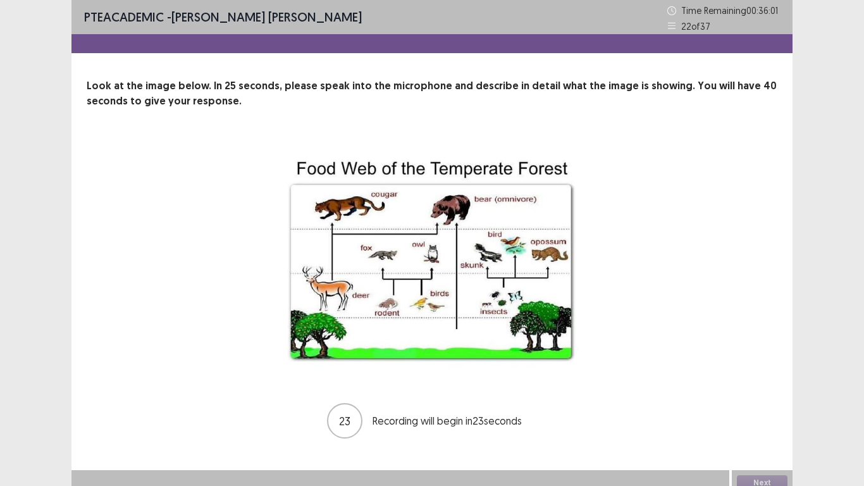
scroll to position [9, 0]
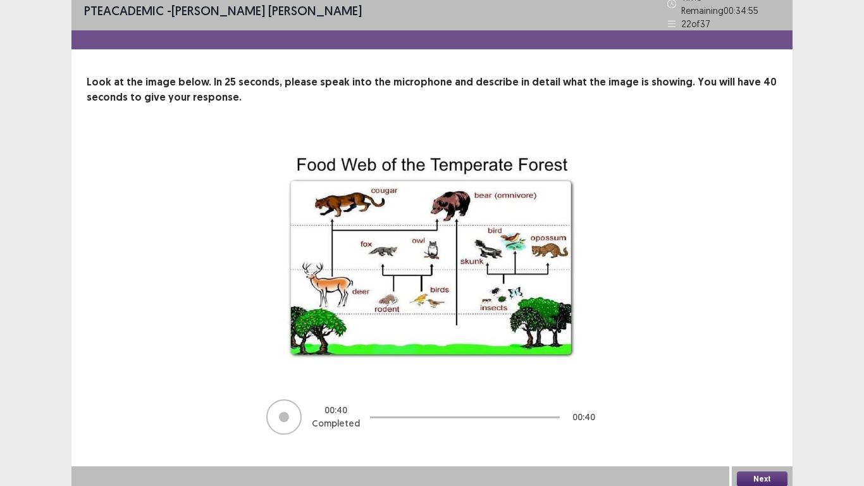
click at [749, 406] on button "Next" at bounding box center [762, 478] width 51 height 15
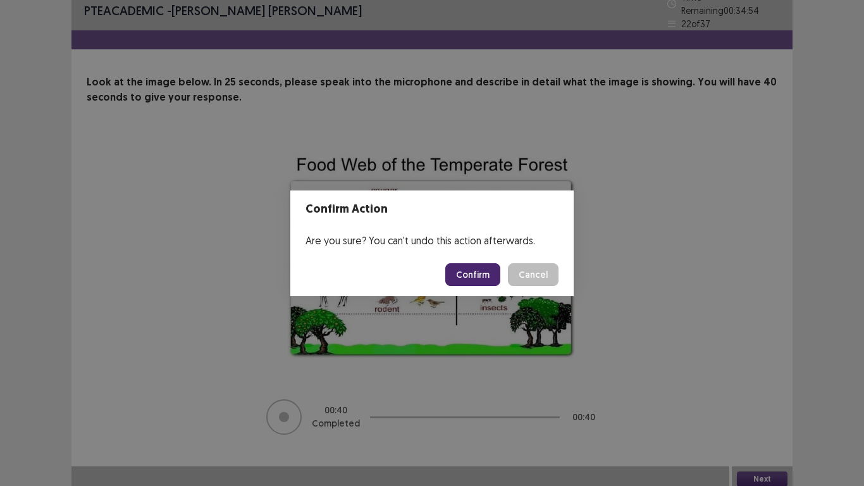
click at [455, 278] on button "Confirm" at bounding box center [472, 274] width 55 height 23
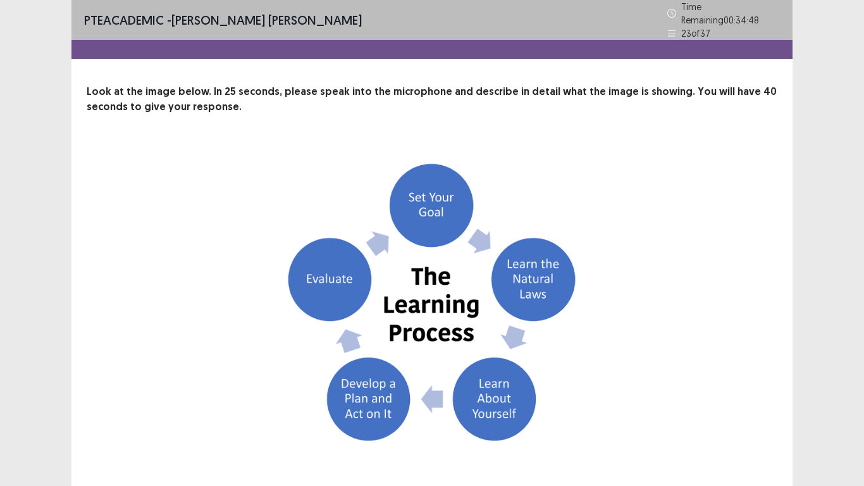
scroll to position [89, 0]
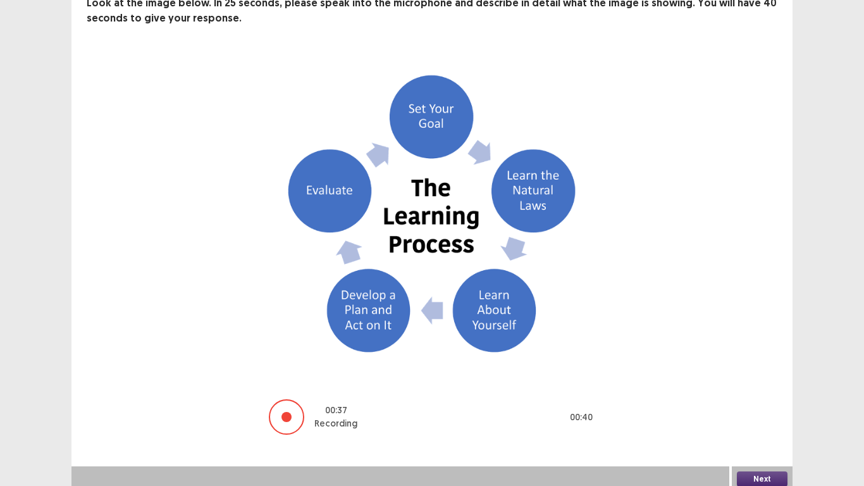
click at [760, 406] on button "Next" at bounding box center [762, 478] width 51 height 15
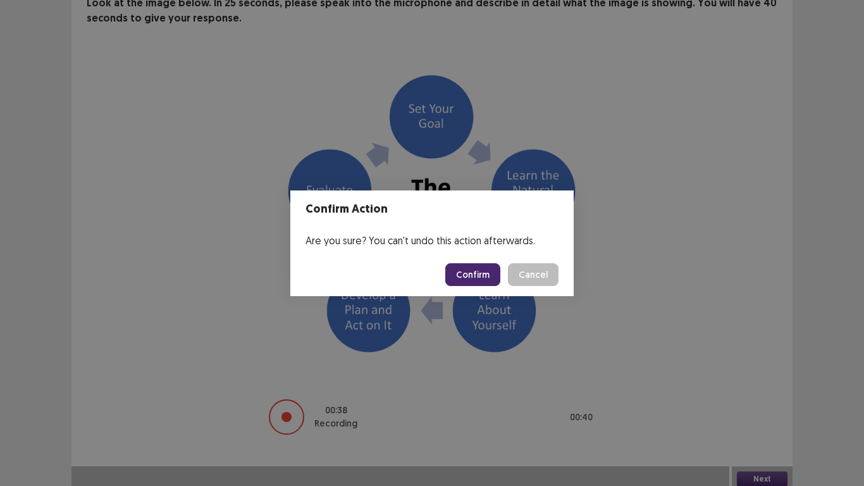
click at [478, 277] on button "Confirm" at bounding box center [472, 274] width 55 height 23
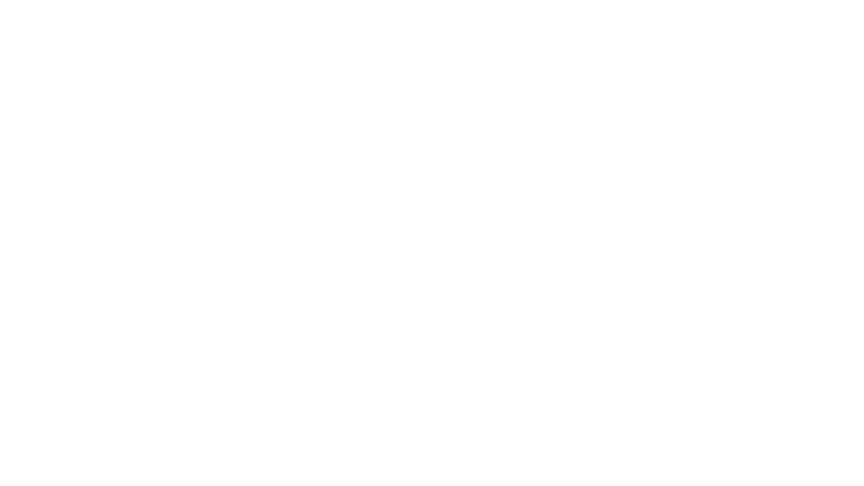
scroll to position [0, 0]
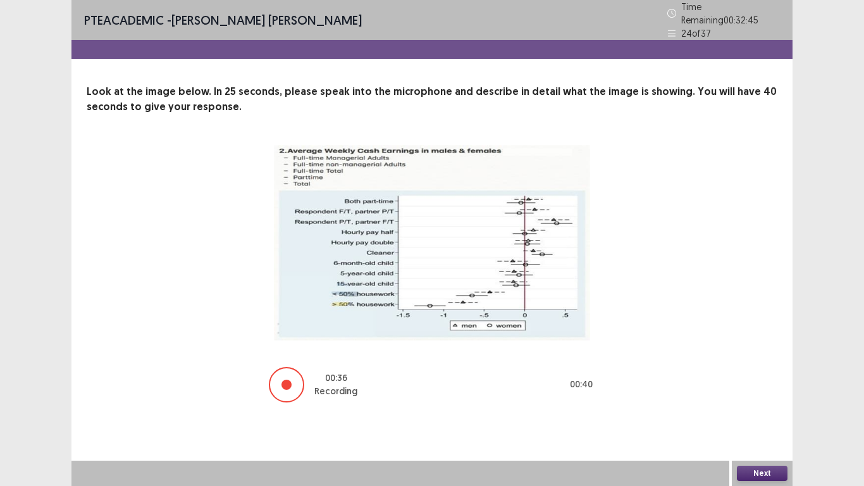
click at [778, 406] on button "Next" at bounding box center [762, 473] width 51 height 15
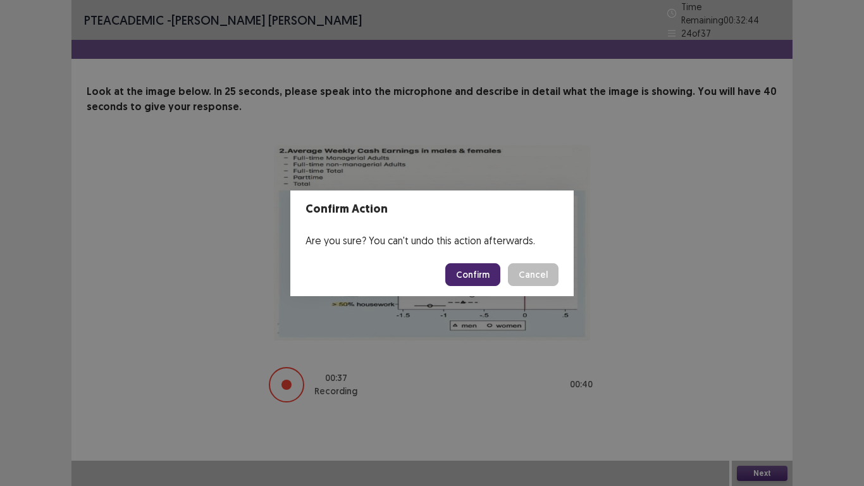
click at [480, 277] on button "Confirm" at bounding box center [472, 274] width 55 height 23
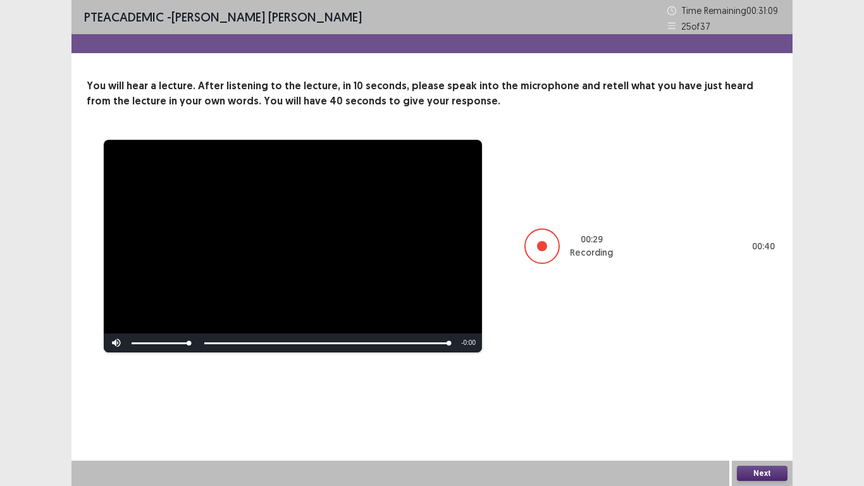
click at [771, 406] on button "Next" at bounding box center [762, 473] width 51 height 15
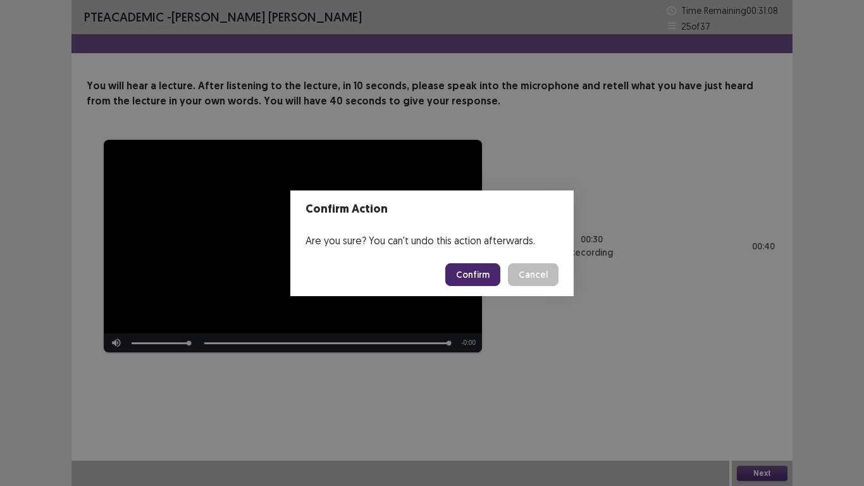
click at [480, 269] on button "Confirm" at bounding box center [472, 274] width 55 height 23
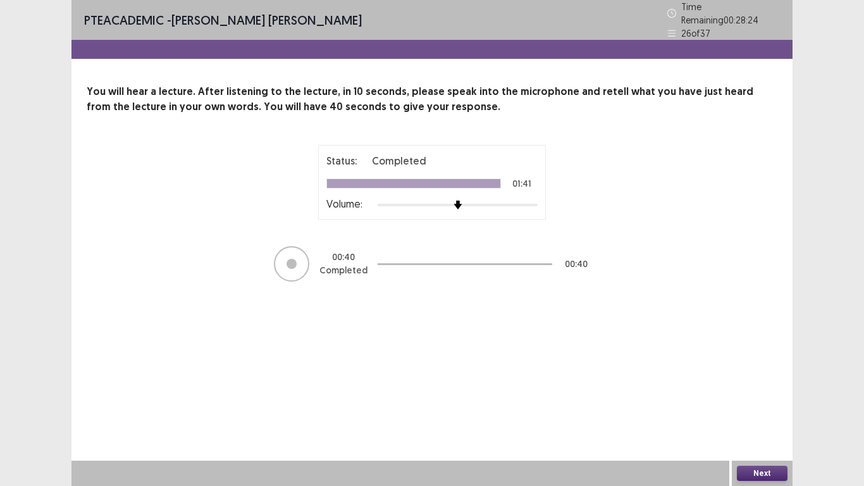
click at [773, 406] on button "Next" at bounding box center [762, 473] width 51 height 15
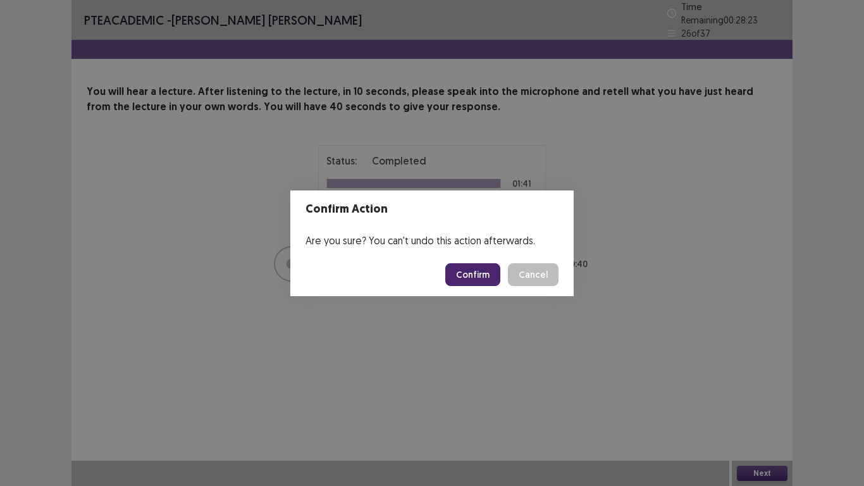
click at [475, 275] on button "Confirm" at bounding box center [472, 274] width 55 height 23
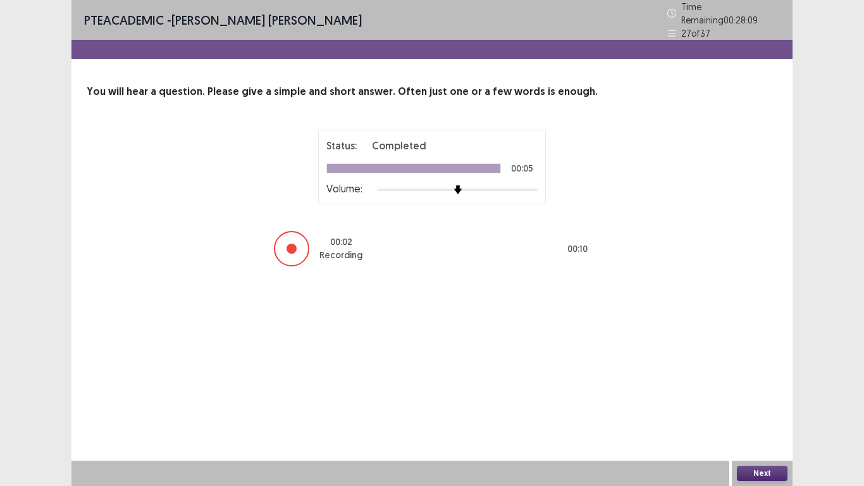
click at [769, 406] on button "Next" at bounding box center [762, 473] width 51 height 15
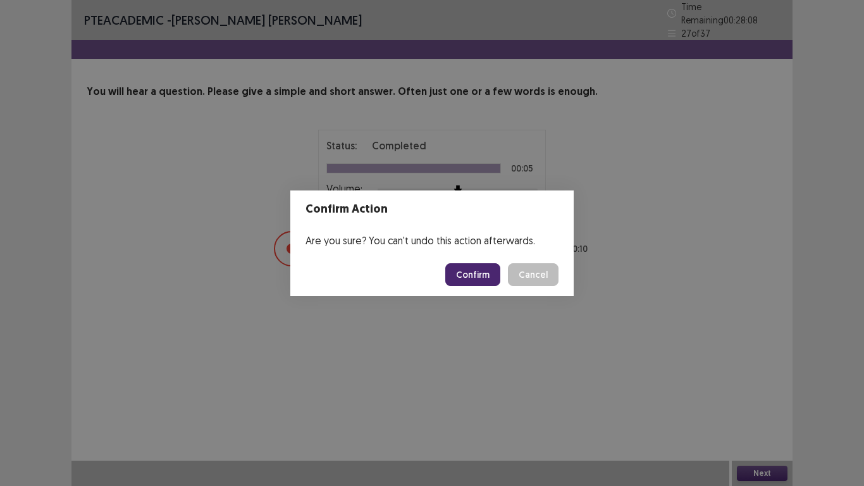
click at [476, 278] on button "Confirm" at bounding box center [472, 274] width 55 height 23
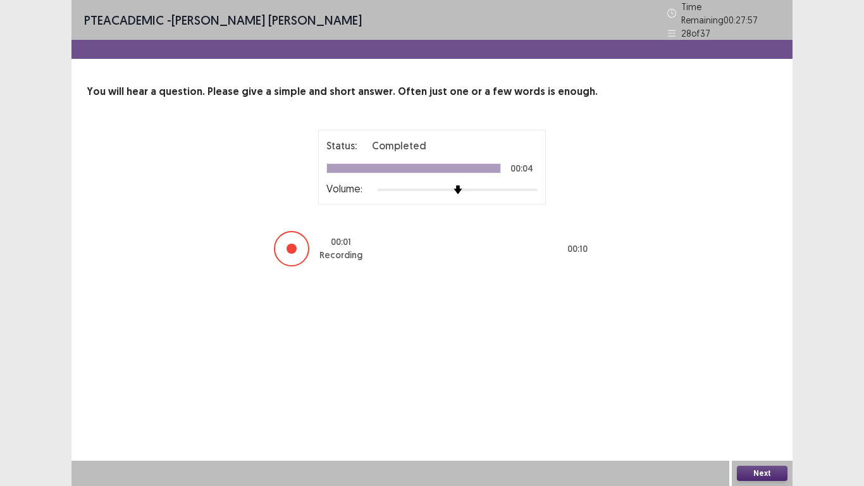
click at [773, 406] on button "Next" at bounding box center [762, 473] width 51 height 15
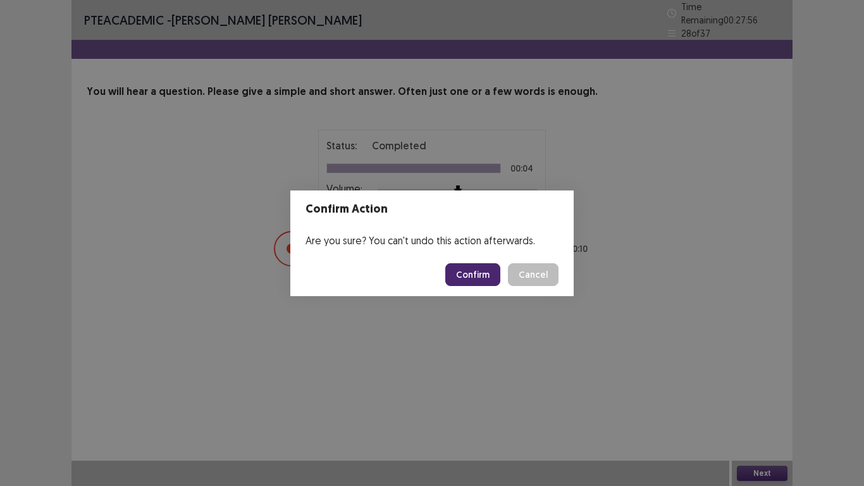
click at [487, 273] on button "Confirm" at bounding box center [472, 274] width 55 height 23
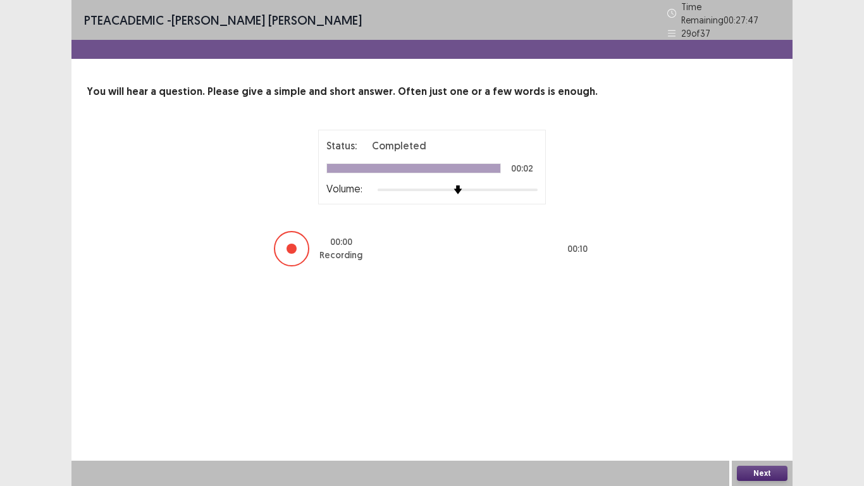
click at [751, 406] on button "Next" at bounding box center [762, 473] width 51 height 15
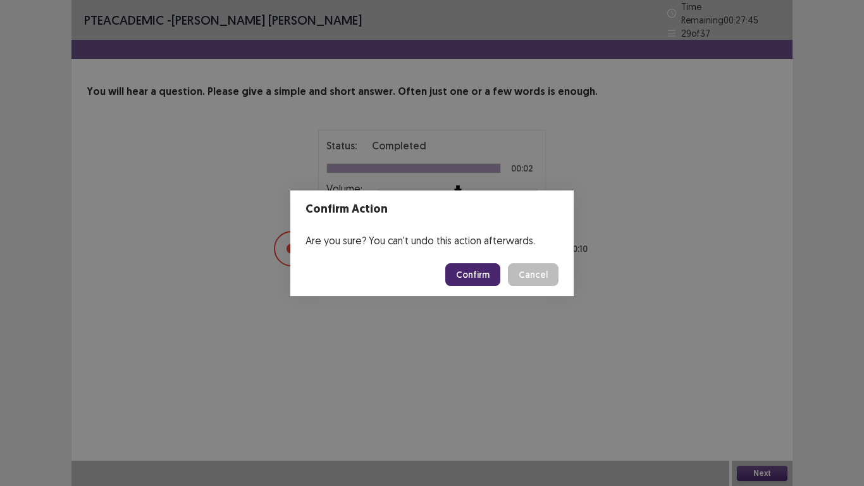
click at [470, 276] on button "Confirm" at bounding box center [472, 274] width 55 height 23
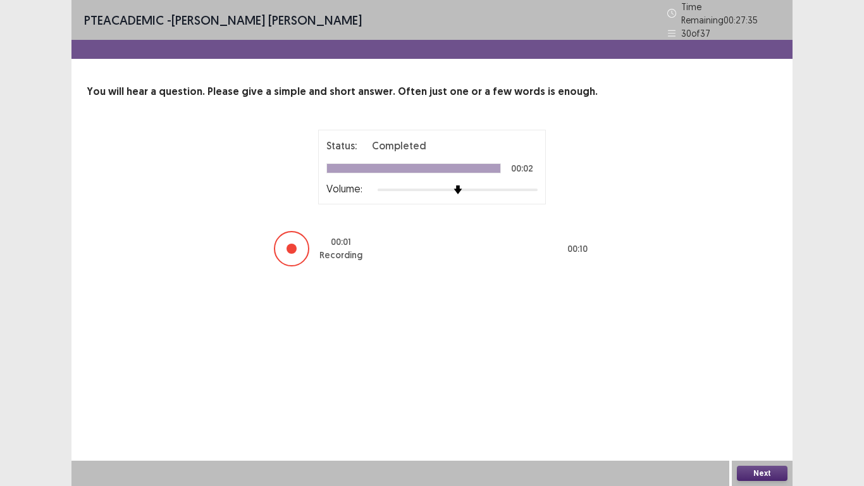
click at [764, 406] on button "Next" at bounding box center [762, 473] width 51 height 15
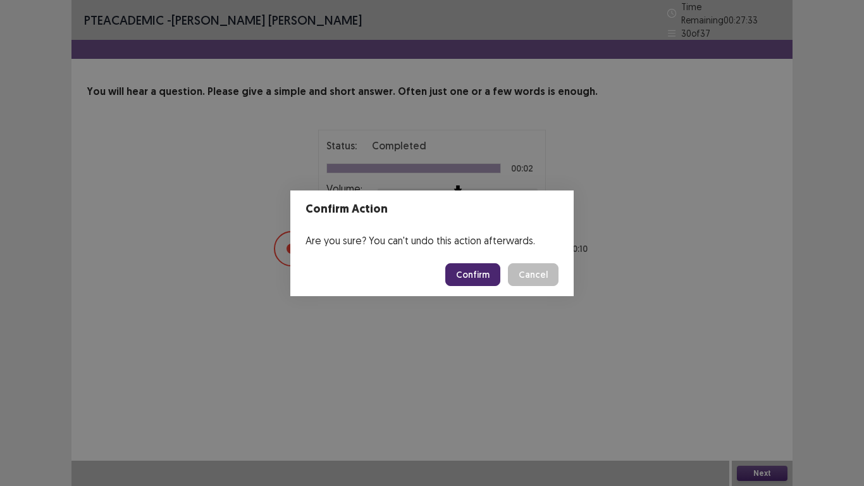
click at [468, 275] on button "Confirm" at bounding box center [472, 274] width 55 height 23
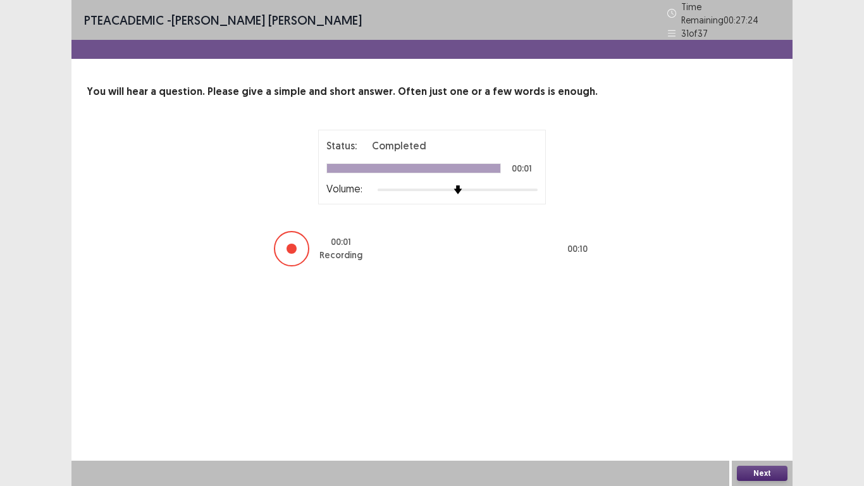
click at [766, 406] on button "Next" at bounding box center [762, 473] width 51 height 15
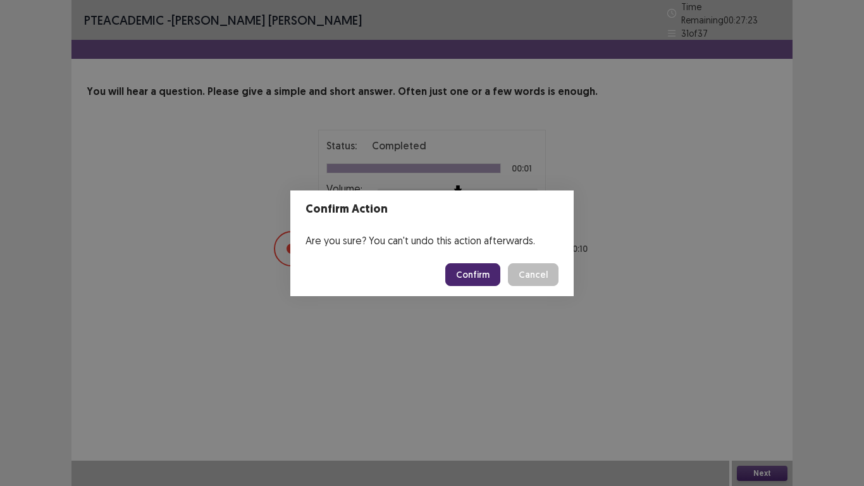
click at [484, 275] on button "Confirm" at bounding box center [472, 274] width 55 height 23
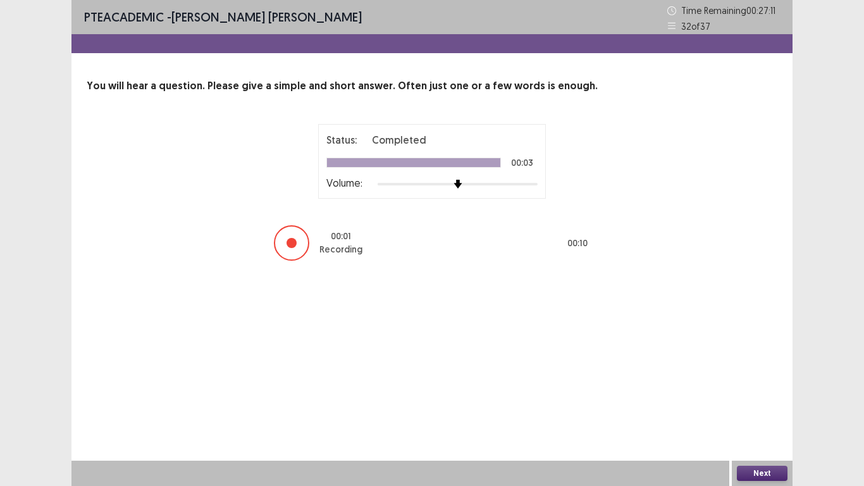
click at [768, 406] on button "Next" at bounding box center [762, 473] width 51 height 15
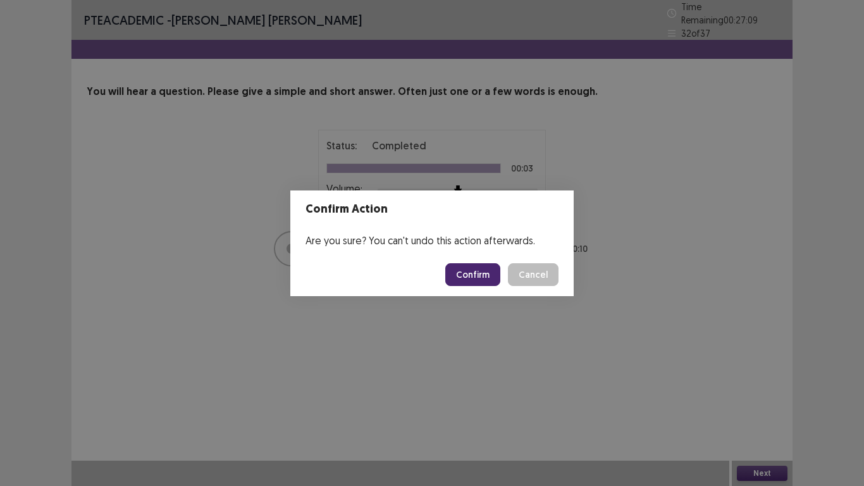
click at [463, 275] on button "Confirm" at bounding box center [472, 274] width 55 height 23
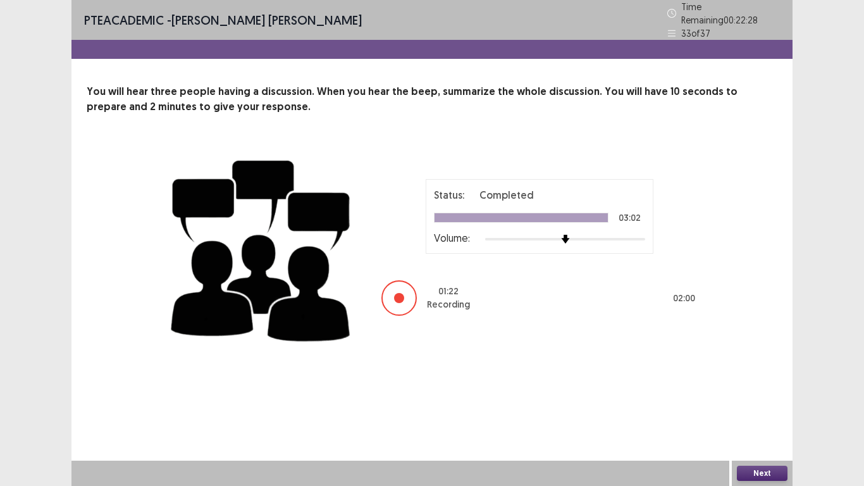
click at [745, 406] on button "Next" at bounding box center [762, 473] width 51 height 15
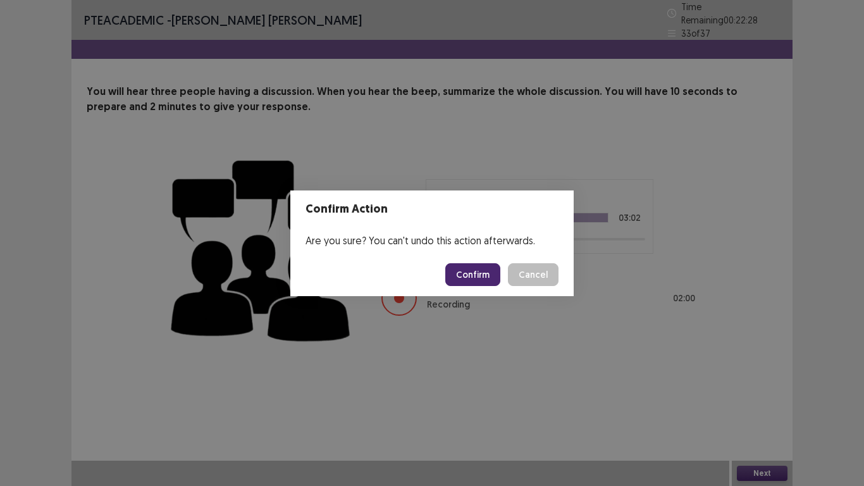
click at [491, 277] on button "Confirm" at bounding box center [472, 274] width 55 height 23
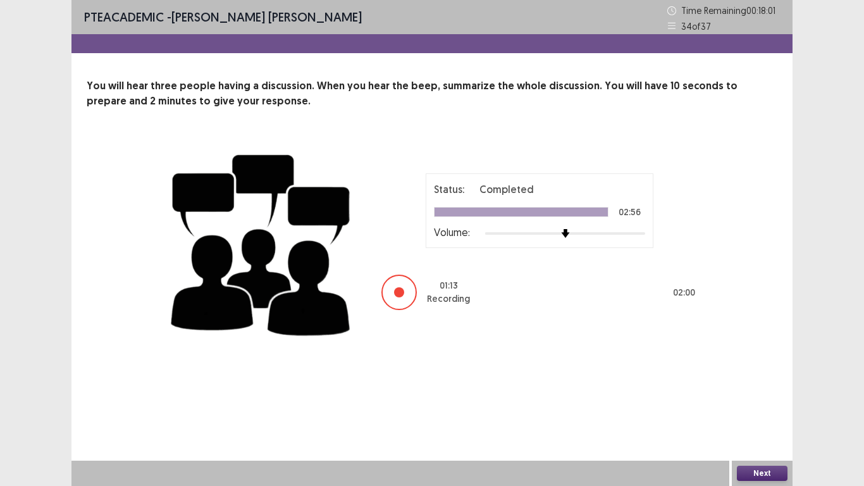
click at [762, 406] on button "Next" at bounding box center [762, 473] width 51 height 15
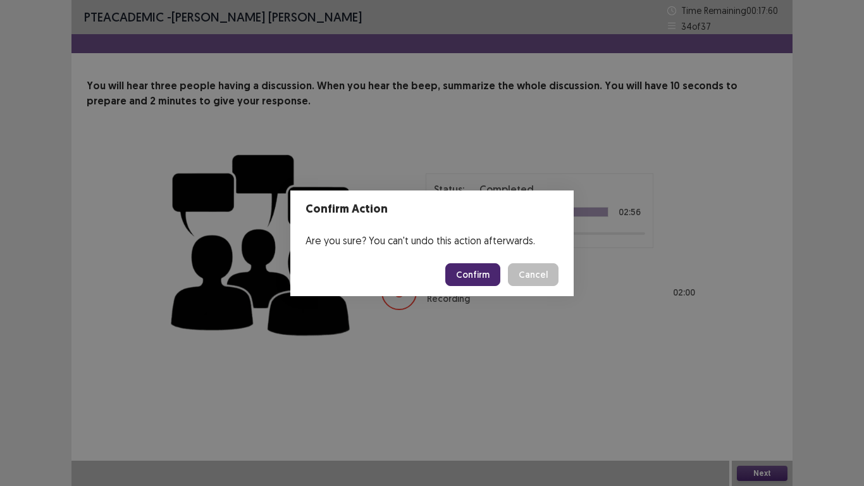
click at [487, 273] on button "Confirm" at bounding box center [472, 274] width 55 height 23
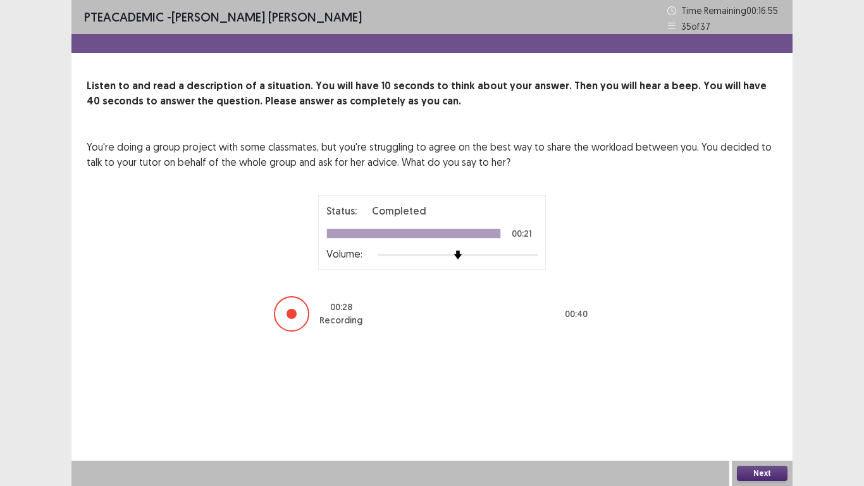
click at [757, 406] on button "Next" at bounding box center [762, 473] width 51 height 15
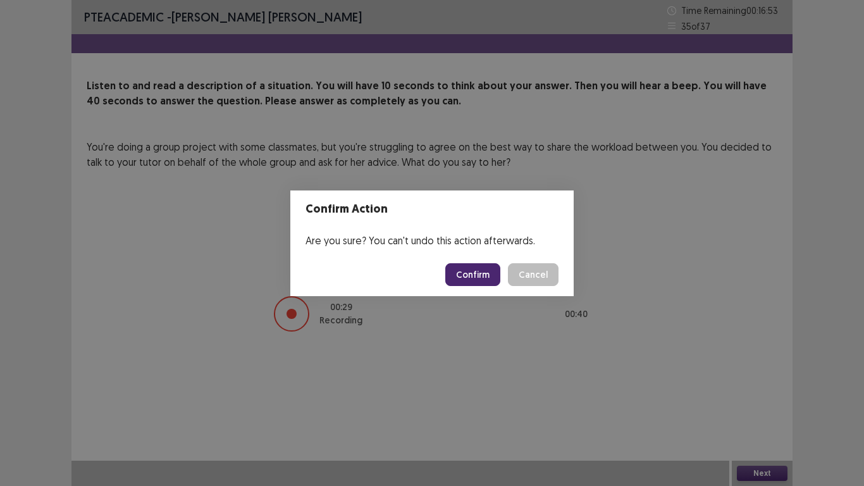
click at [475, 275] on button "Confirm" at bounding box center [472, 274] width 55 height 23
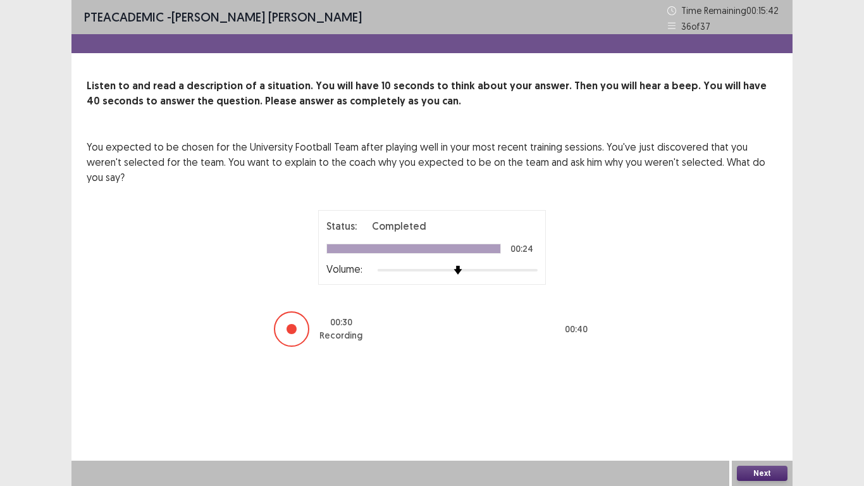
click at [746, 406] on button "Next" at bounding box center [762, 473] width 51 height 15
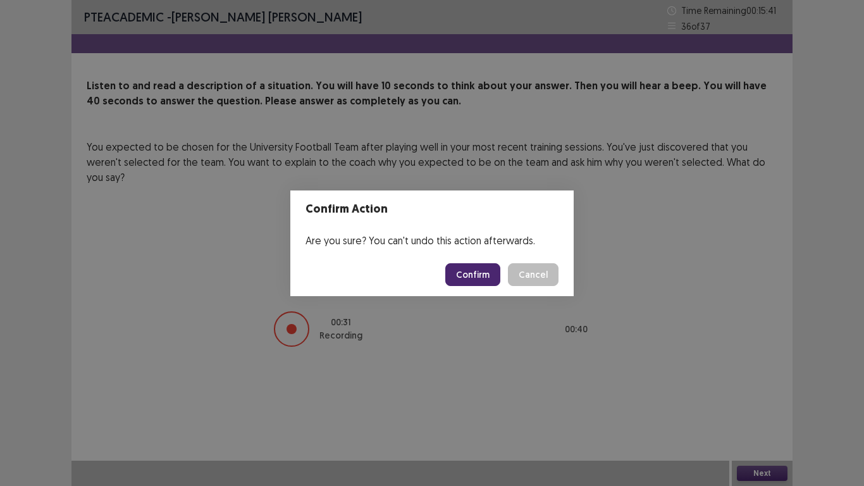
click at [489, 279] on button "Confirm" at bounding box center [472, 274] width 55 height 23
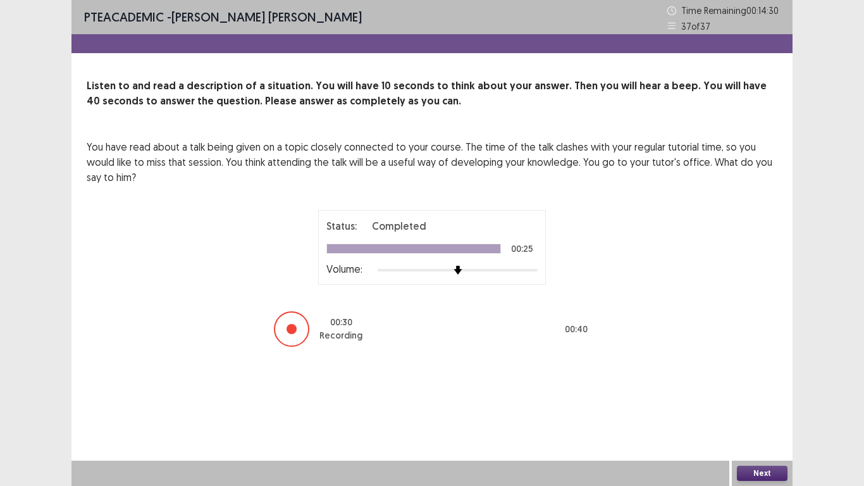
click at [764, 406] on button "Next" at bounding box center [762, 473] width 51 height 15
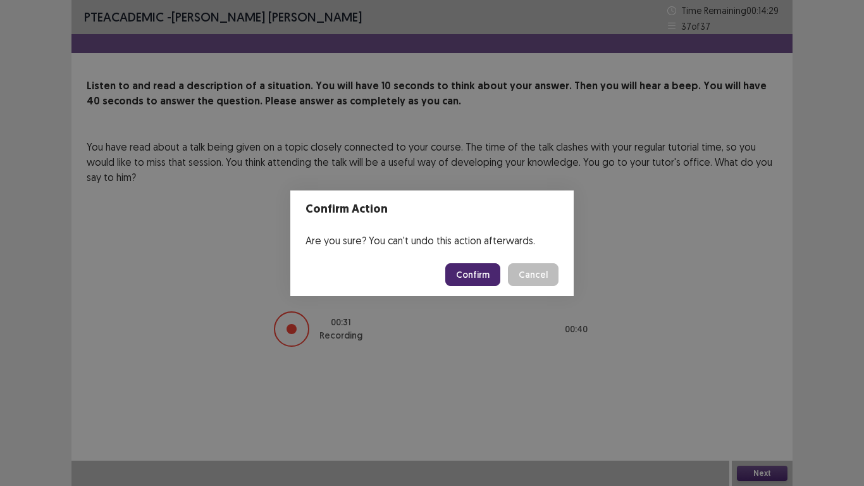
click at [479, 276] on button "Confirm" at bounding box center [472, 274] width 55 height 23
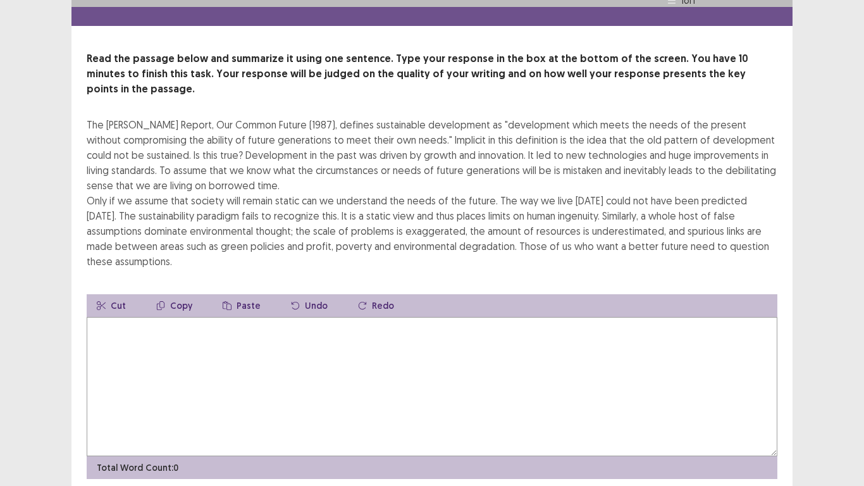
scroll to position [61, 0]
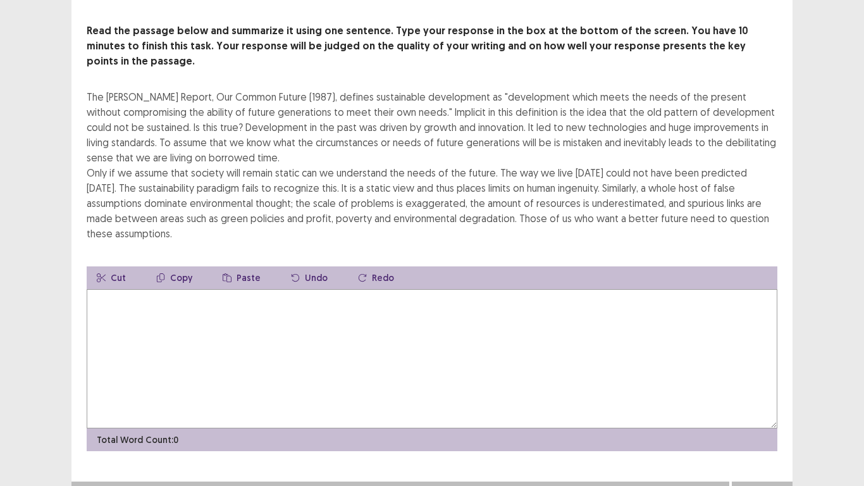
click at [116, 298] on textarea at bounding box center [432, 358] width 691 height 139
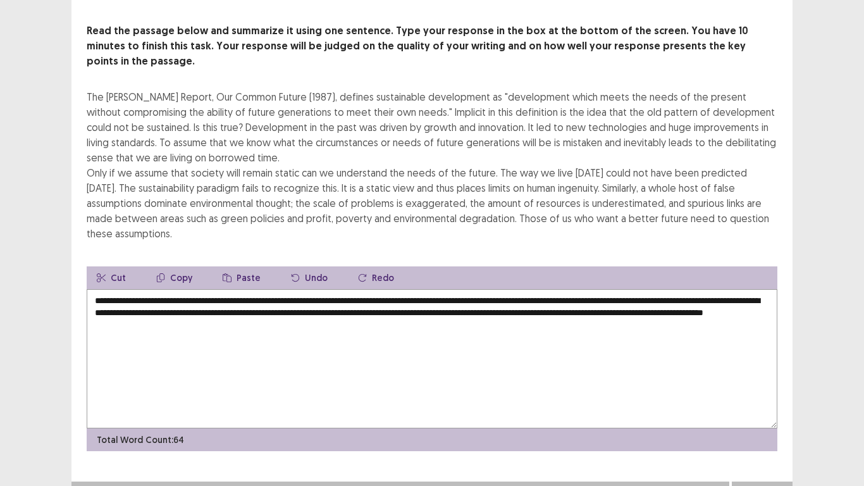
click at [130, 294] on textarea "**********" at bounding box center [432, 358] width 691 height 139
click at [133, 294] on textarea "**********" at bounding box center [432, 358] width 691 height 139
click at [146, 291] on textarea "**********" at bounding box center [432, 358] width 691 height 139
click at [149, 293] on textarea "**********" at bounding box center [432, 358] width 691 height 139
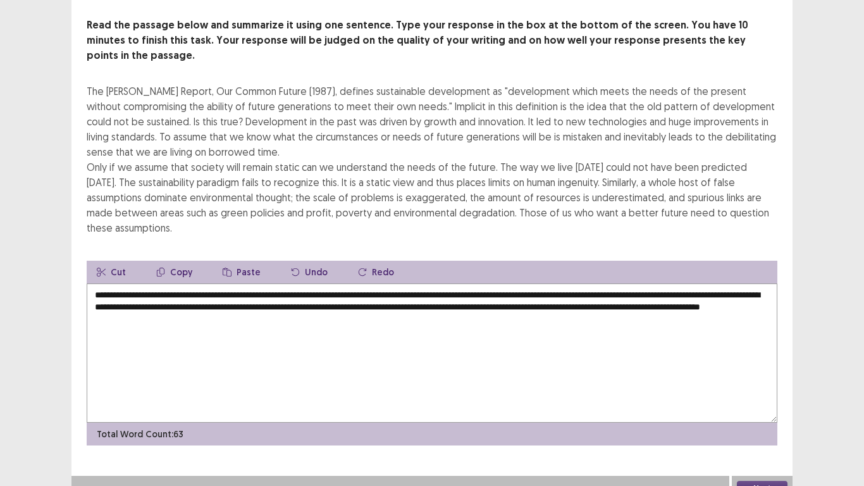
type textarea "**********"
click at [761, 406] on button "Next" at bounding box center [762, 488] width 51 height 15
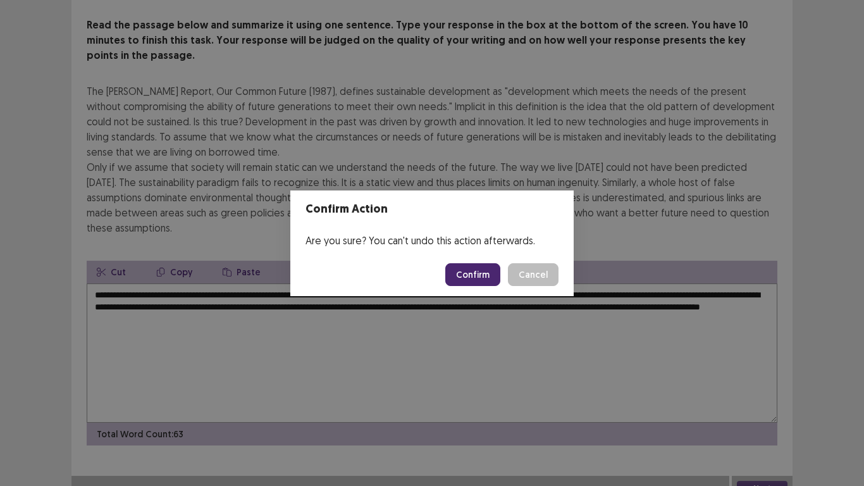
click at [470, 275] on button "Confirm" at bounding box center [472, 274] width 55 height 23
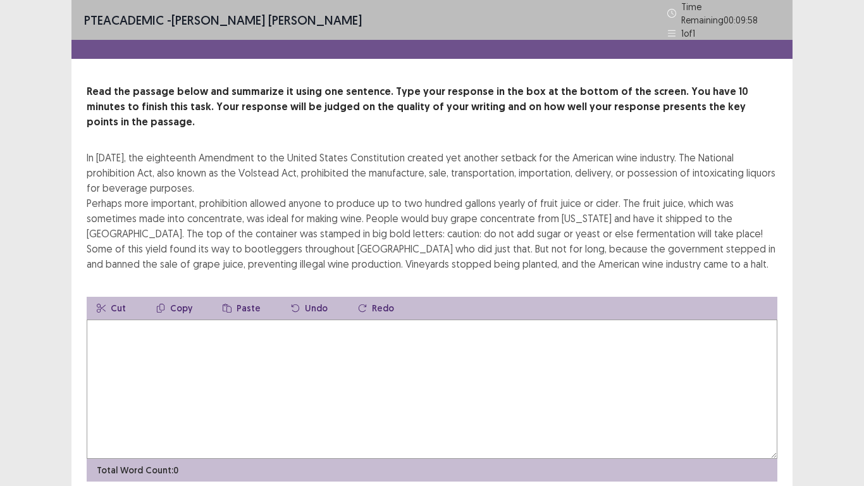
click at [142, 339] on textarea at bounding box center [432, 389] width 691 height 139
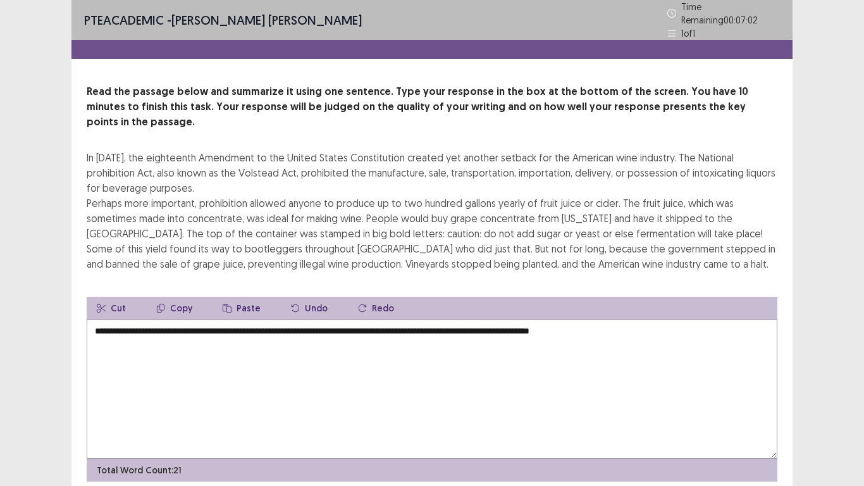
click at [596, 320] on textarea "**********" at bounding box center [432, 389] width 691 height 139
click at [629, 320] on textarea "**********" at bounding box center [432, 389] width 691 height 139
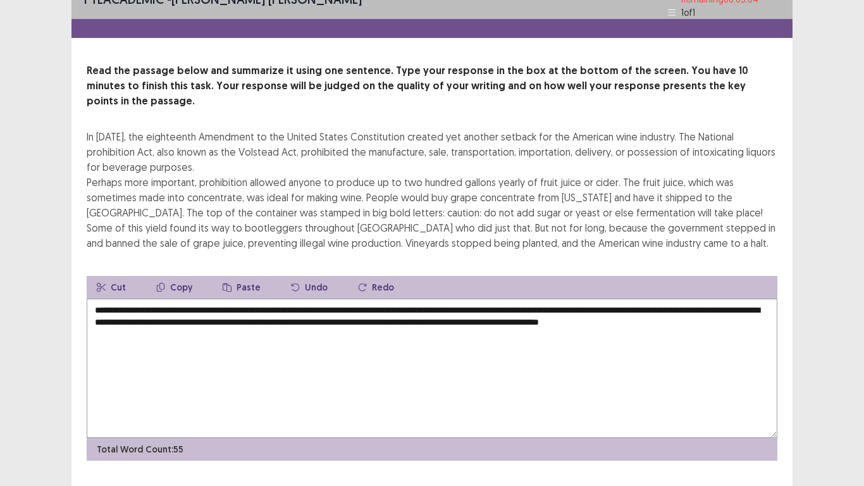
scroll to position [30, 0]
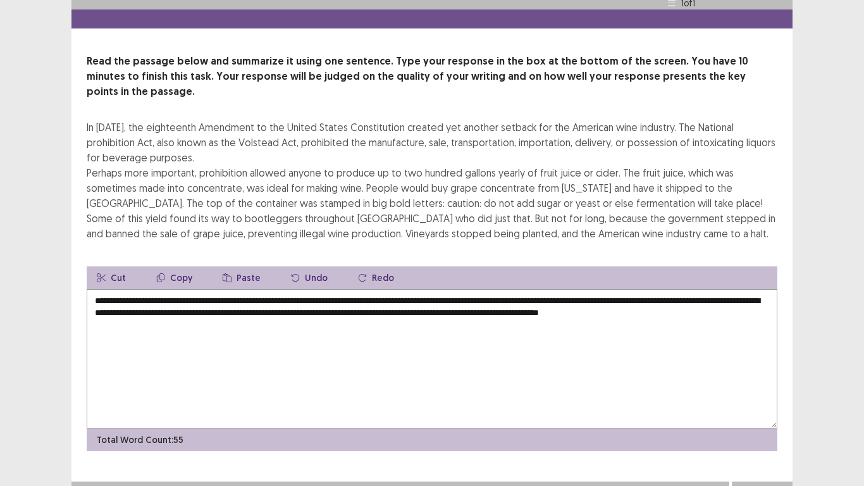
type textarea "**********"
click at [773, 406] on button "Next" at bounding box center [762, 494] width 51 height 15
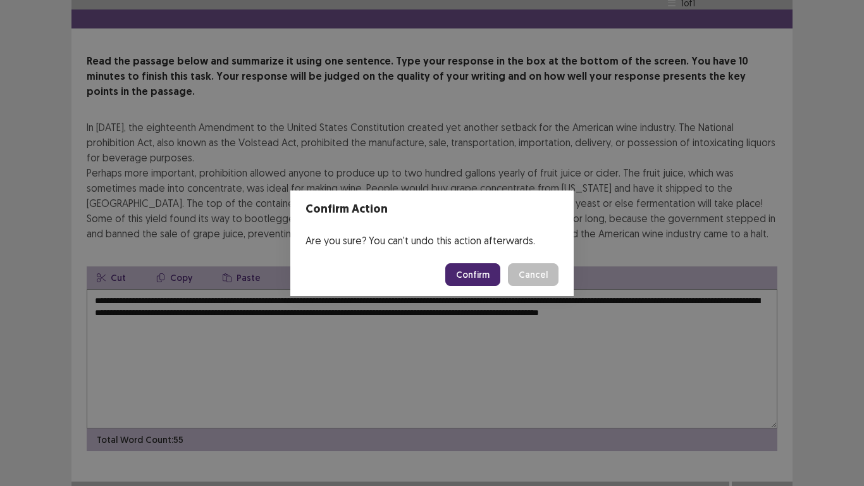
click at [469, 274] on button "Confirm" at bounding box center [472, 274] width 55 height 23
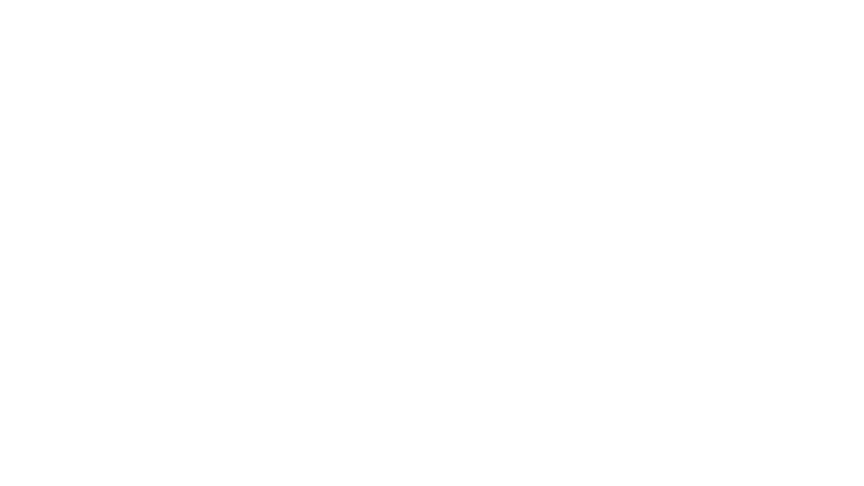
scroll to position [0, 0]
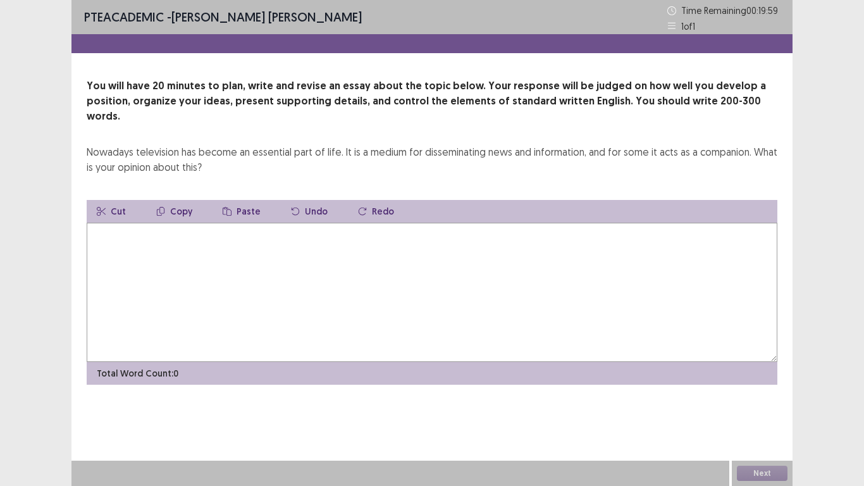
click at [113, 232] on textarea at bounding box center [432, 292] width 691 height 139
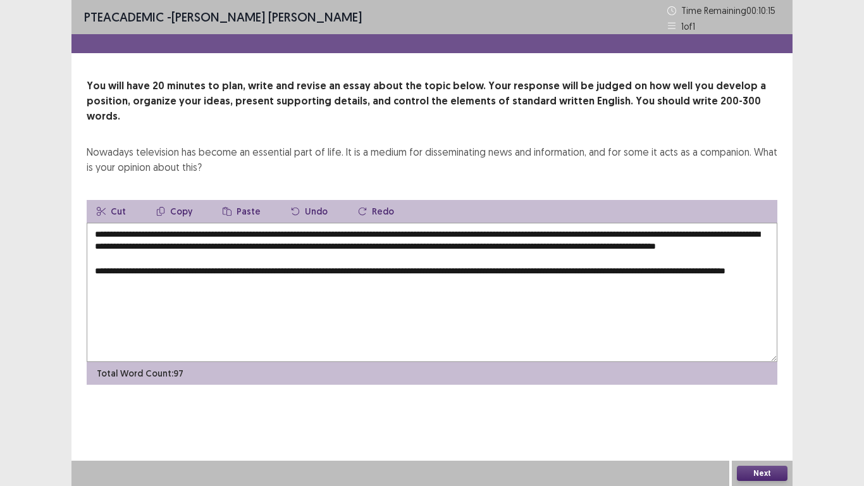
click at [233, 246] on textarea "**********" at bounding box center [432, 292] width 691 height 139
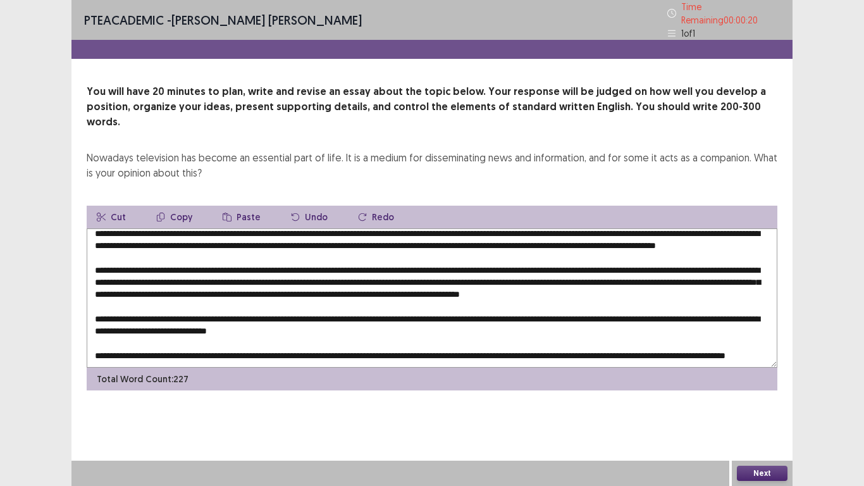
scroll to position [43, 0]
type textarea "**********"
click at [761, 406] on button "Next" at bounding box center [762, 473] width 51 height 15
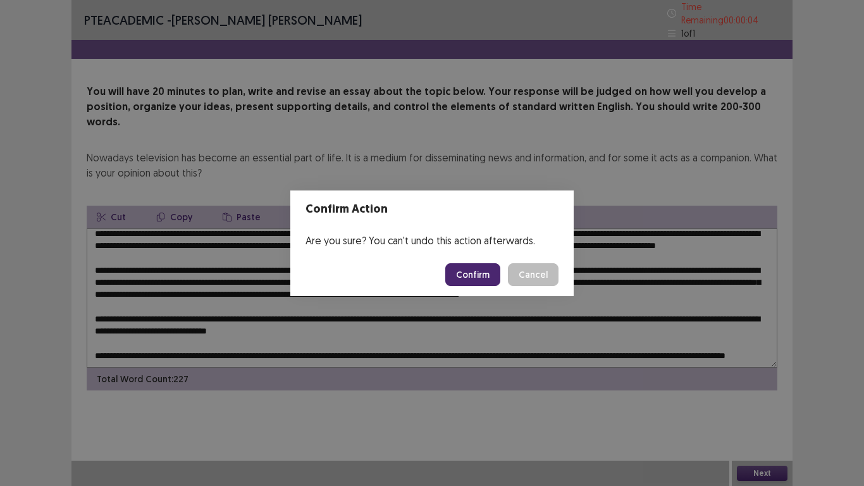
click at [492, 269] on button "Confirm" at bounding box center [472, 274] width 55 height 23
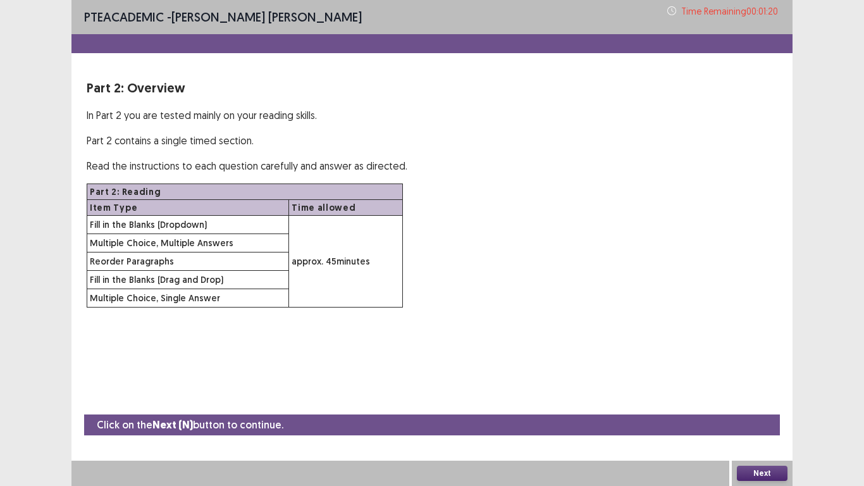
click at [766, 406] on button "Next" at bounding box center [762, 473] width 51 height 15
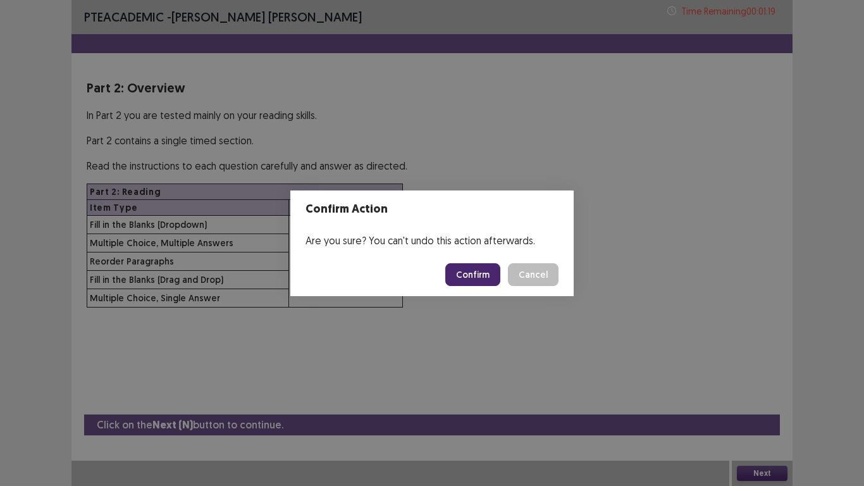
click at [480, 281] on button "Confirm" at bounding box center [472, 274] width 55 height 23
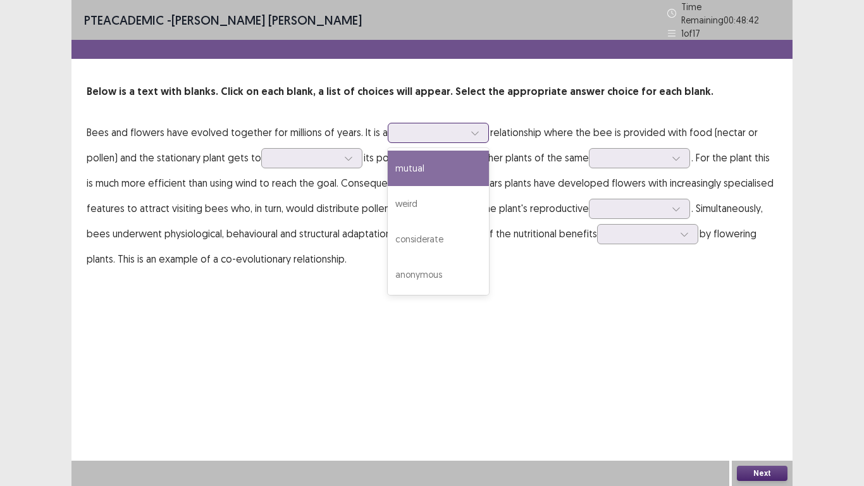
click at [479, 132] on div at bounding box center [475, 132] width 19 height 19
click at [452, 163] on div "mutual" at bounding box center [438, 168] width 101 height 35
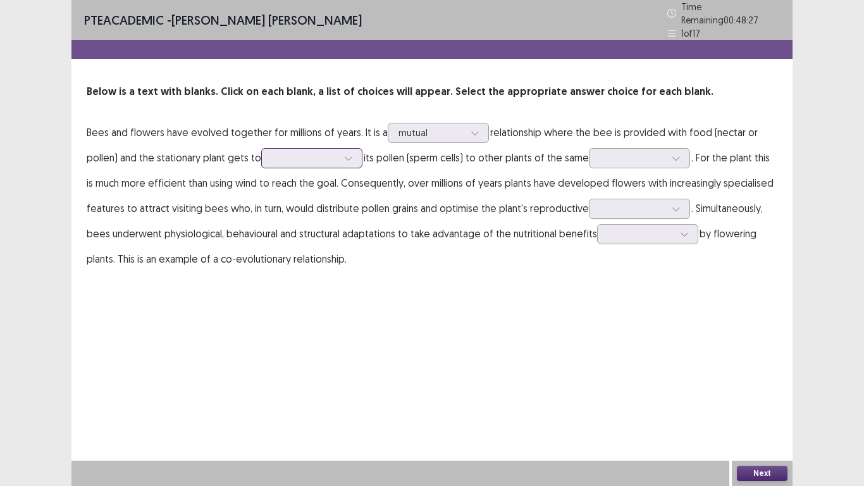
click at [339, 159] on div at bounding box center [348, 158] width 19 height 19
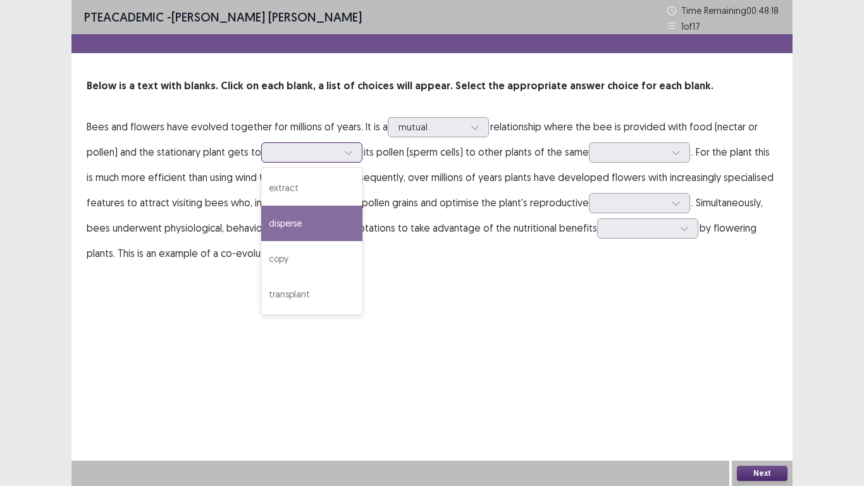
click at [333, 222] on div "disperse" at bounding box center [311, 223] width 101 height 35
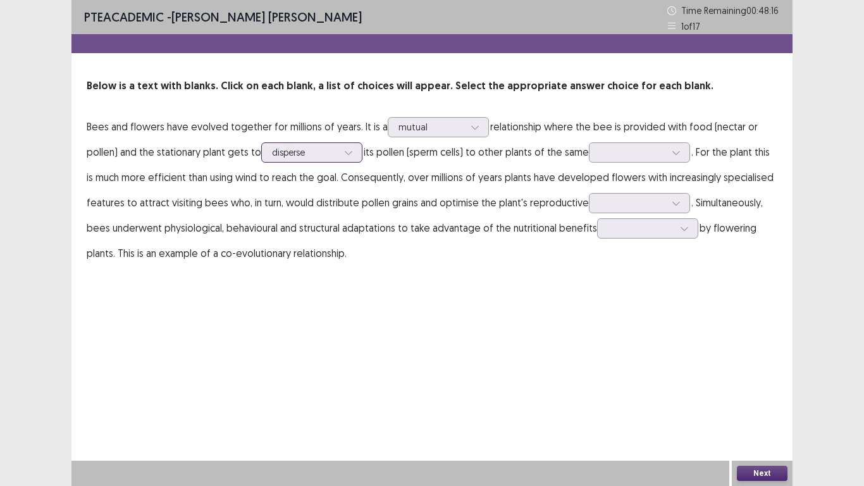
click at [344, 152] on icon at bounding box center [348, 152] width 9 height 9
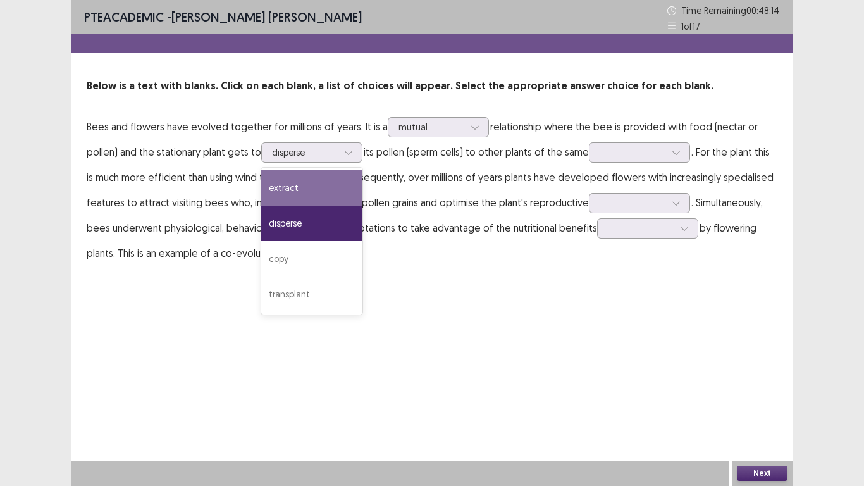
click at [449, 289] on div "PTE academic - FERNANDO JR. TORMON FELICIO Time Remaining 00 : 48 : 14 1 of 17 …" at bounding box center [432, 145] width 721 height 291
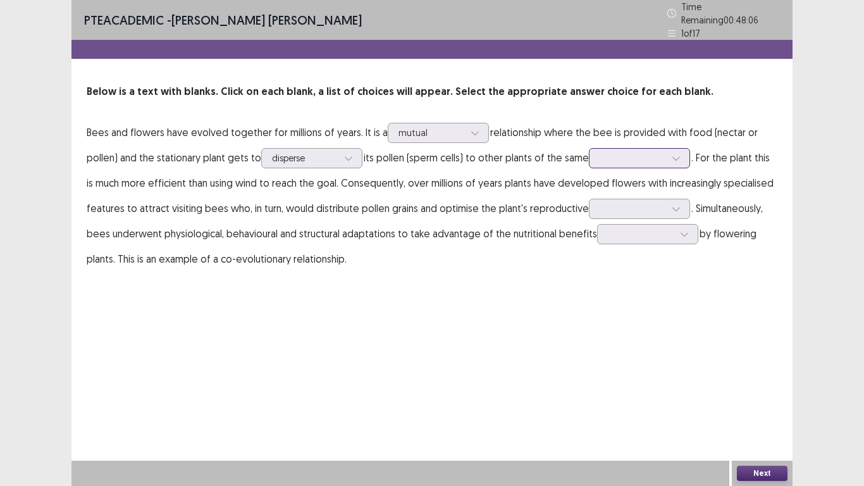
click at [679, 155] on icon at bounding box center [676, 158] width 9 height 9
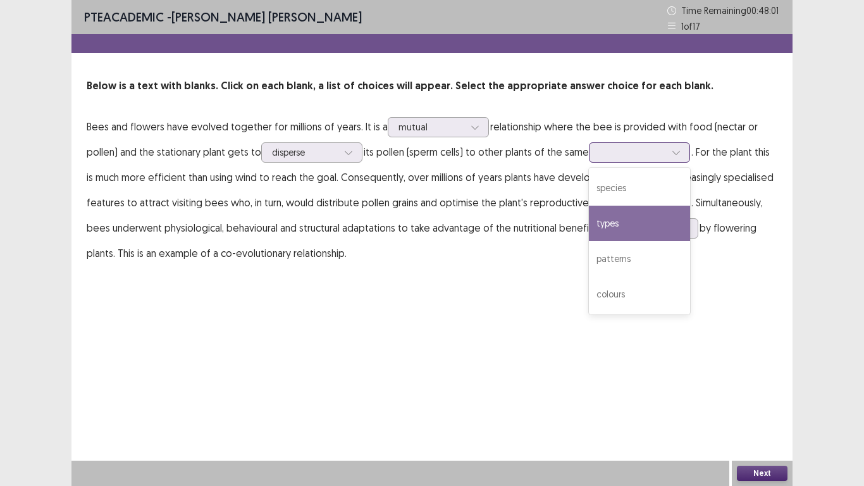
click at [629, 229] on div "types" at bounding box center [639, 223] width 101 height 35
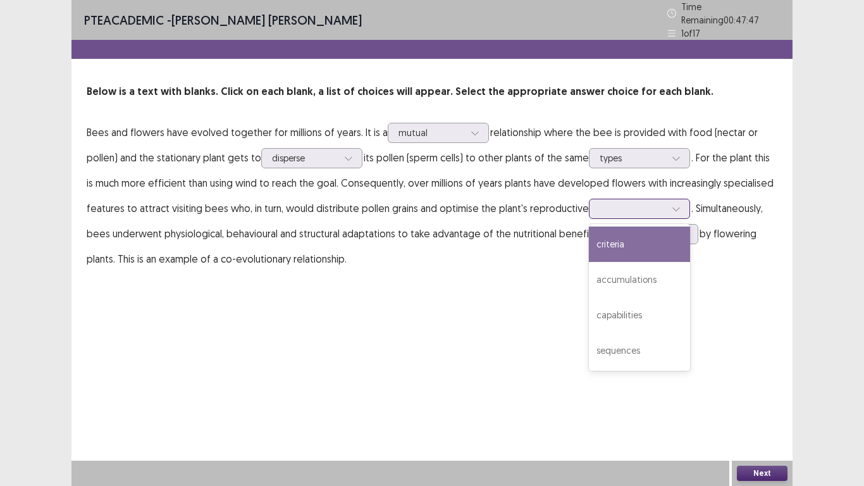
click at [672, 205] on icon at bounding box center [676, 208] width 9 height 9
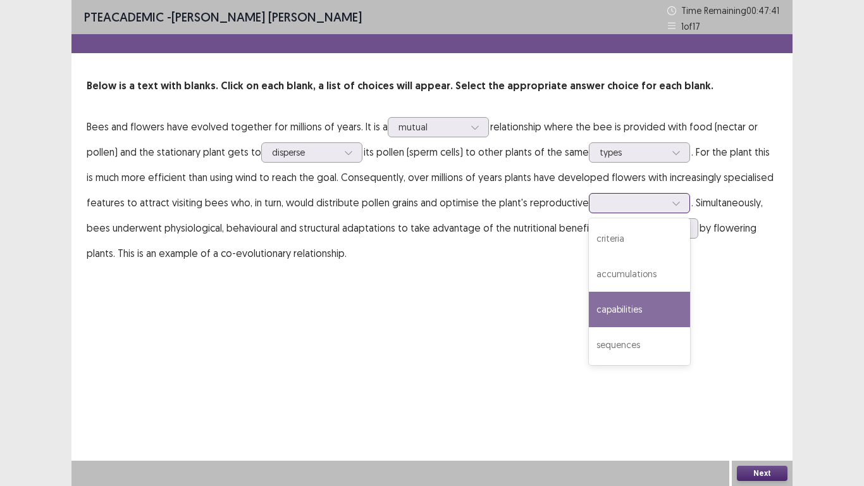
click at [619, 311] on div "capabilities" at bounding box center [639, 309] width 101 height 35
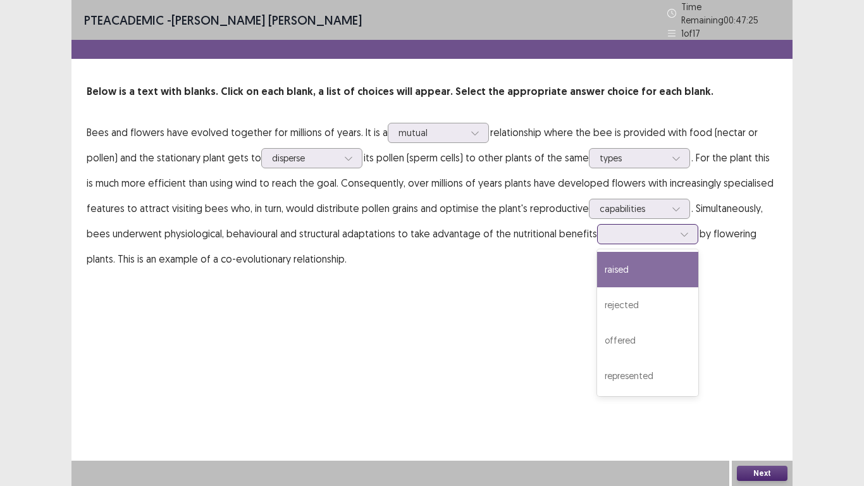
click at [666, 228] on div at bounding box center [641, 234] width 66 height 12
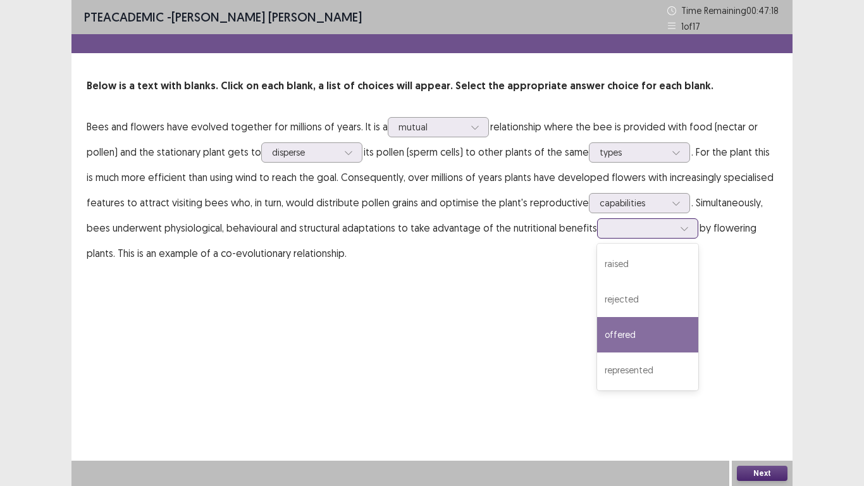
click at [631, 340] on div "offered" at bounding box center [647, 334] width 101 height 35
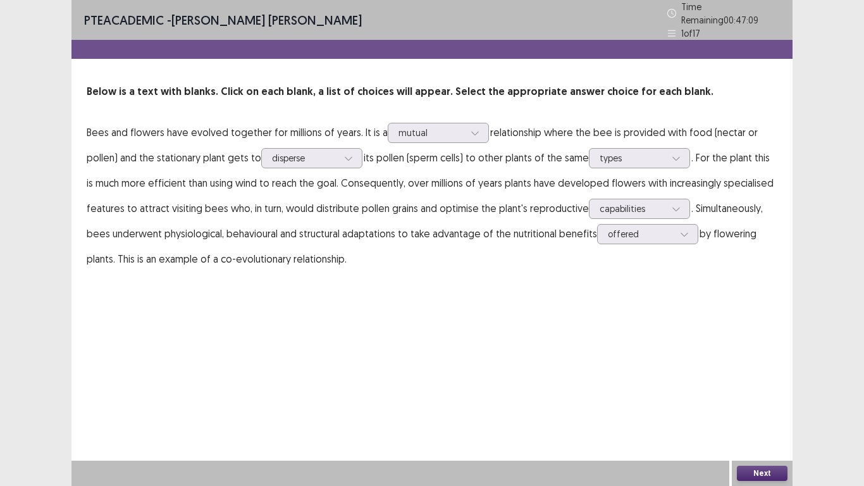
click at [775, 406] on button "Next" at bounding box center [762, 473] width 51 height 15
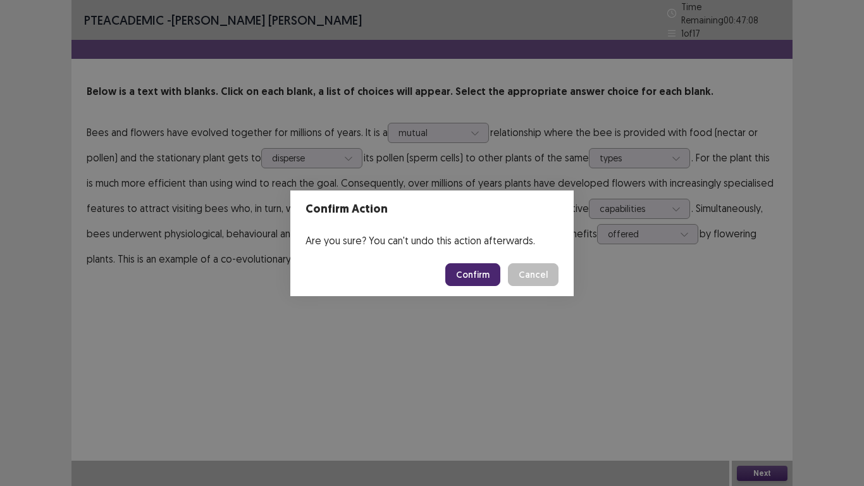
click at [482, 270] on button "Confirm" at bounding box center [472, 274] width 55 height 23
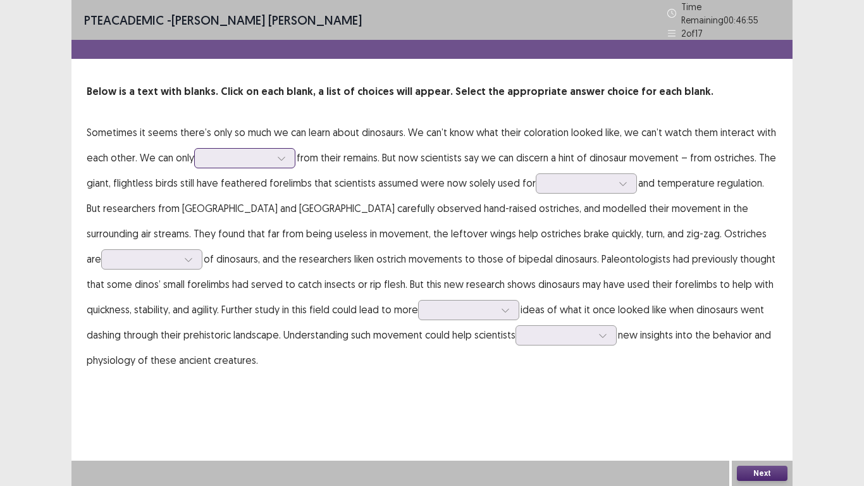
click at [268, 155] on div at bounding box center [238, 158] width 66 height 12
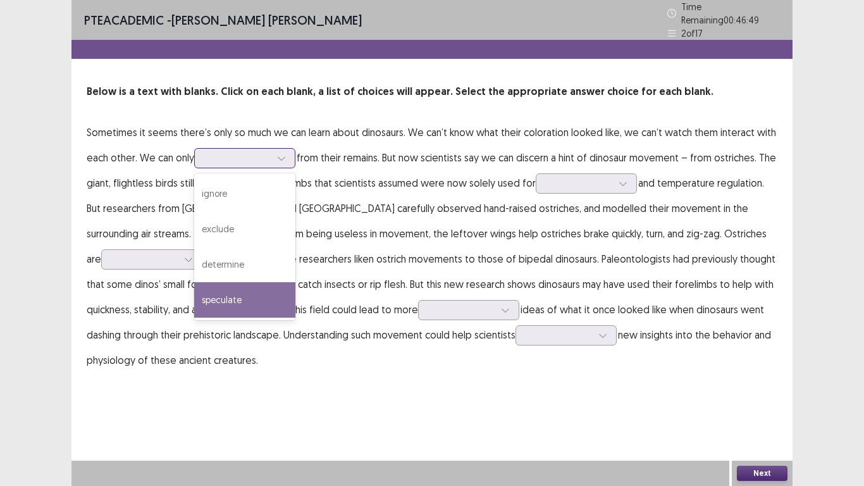
click at [258, 285] on div "speculate" at bounding box center [244, 299] width 101 height 35
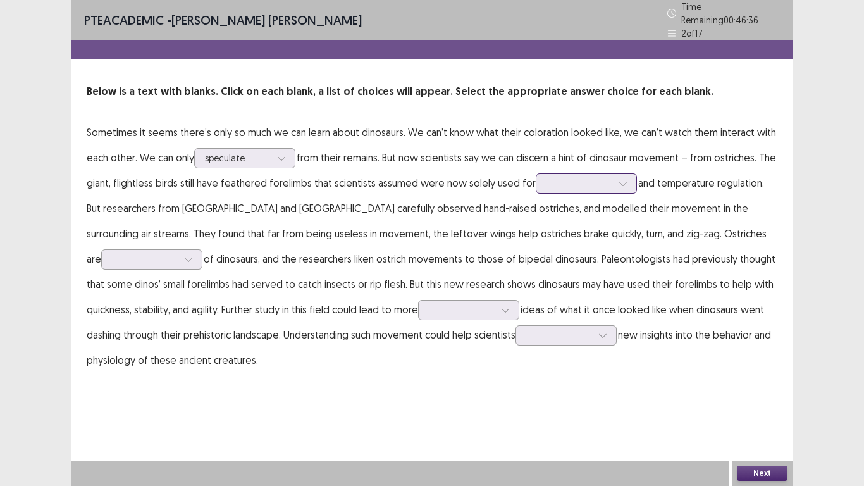
click at [625, 178] on div at bounding box center [623, 183] width 19 height 19
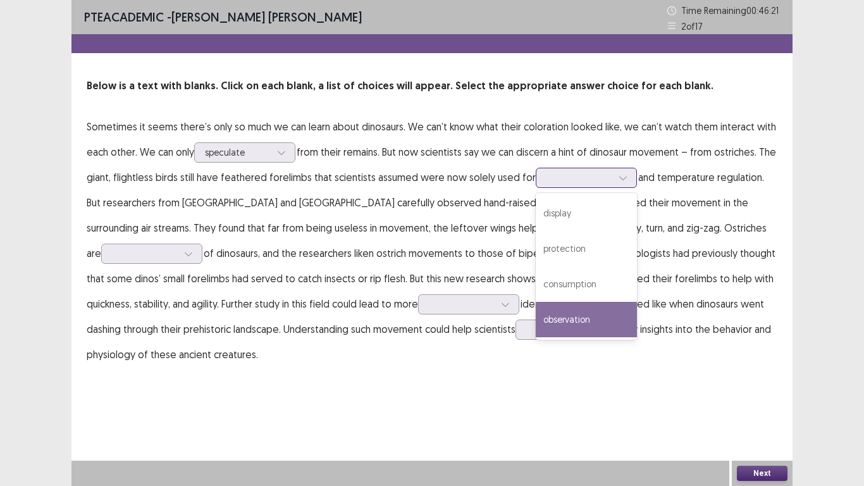
click at [606, 325] on div "observation" at bounding box center [586, 319] width 101 height 35
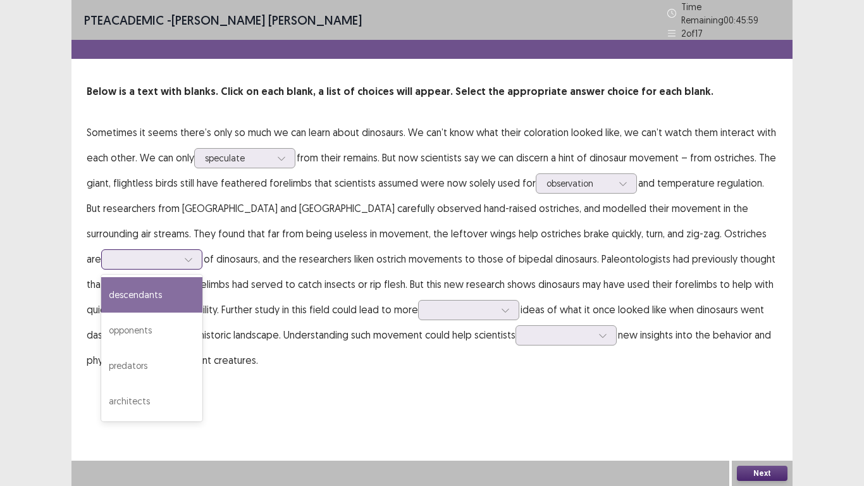
click at [198, 250] on div at bounding box center [188, 259] width 19 height 19
click at [202, 277] on div "descendants" at bounding box center [151, 294] width 101 height 35
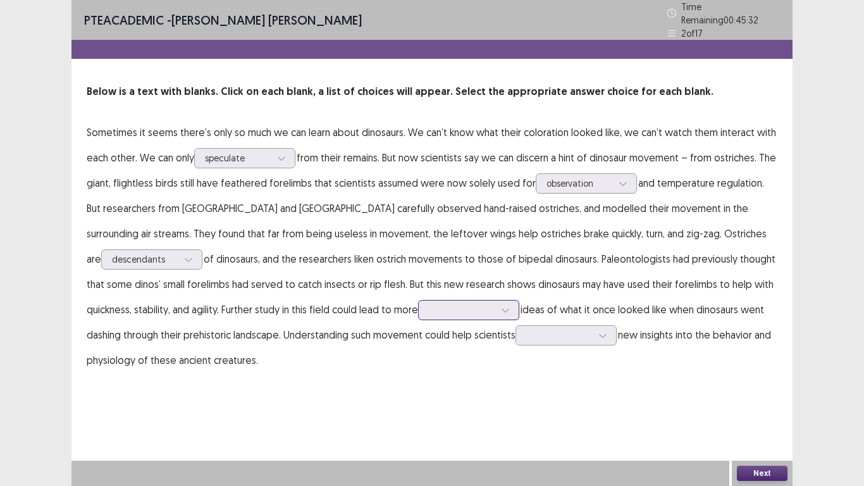
click at [496, 311] on div at bounding box center [505, 310] width 19 height 19
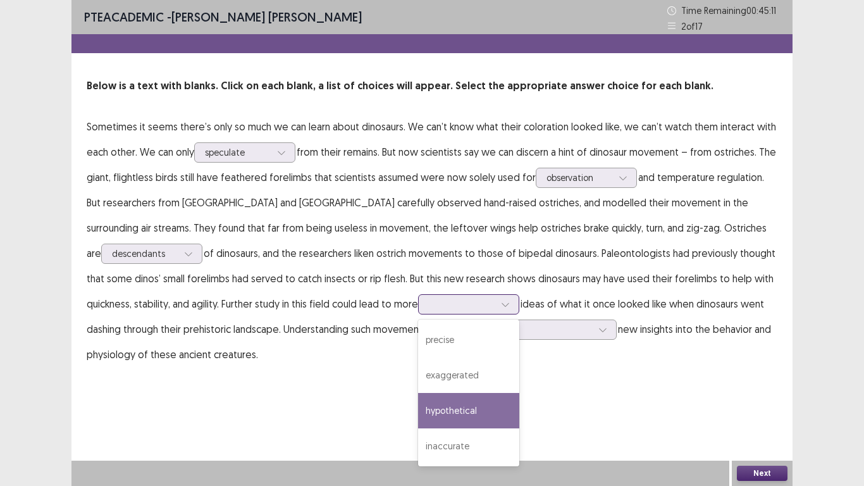
click at [418, 406] on div "hypothetical" at bounding box center [468, 410] width 101 height 35
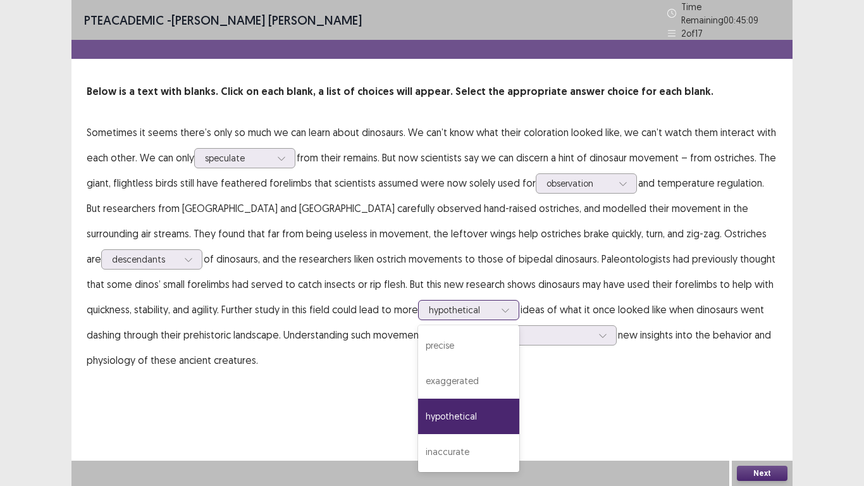
click at [428, 304] on div "hypothetical" at bounding box center [462, 310] width 68 height 19
click at [418, 345] on div "precise" at bounding box center [468, 345] width 101 height 35
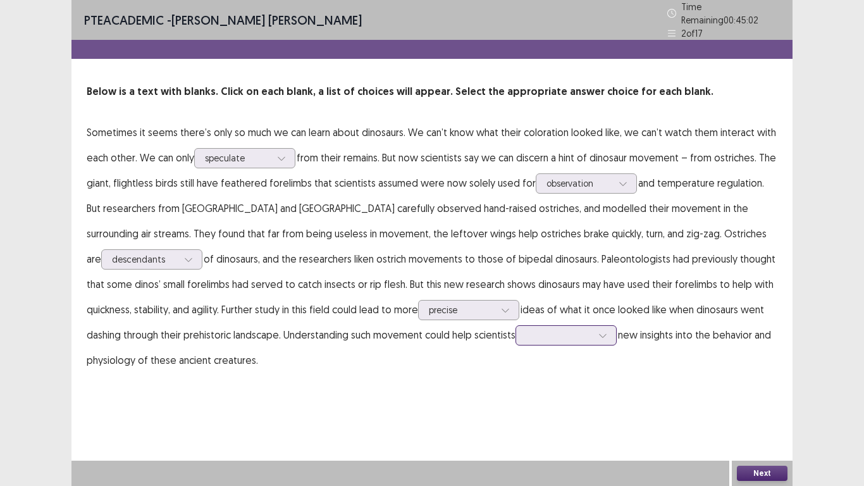
click at [594, 328] on div at bounding box center [603, 335] width 19 height 19
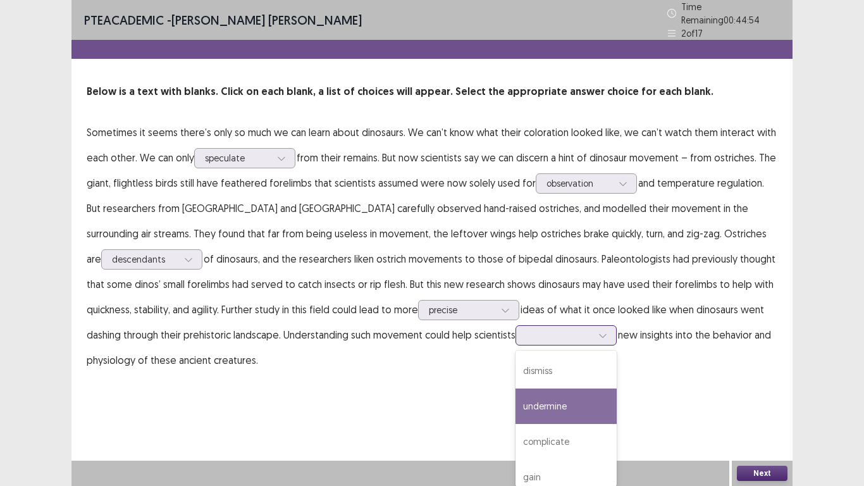
click at [516, 406] on div "undermine" at bounding box center [566, 406] width 101 height 35
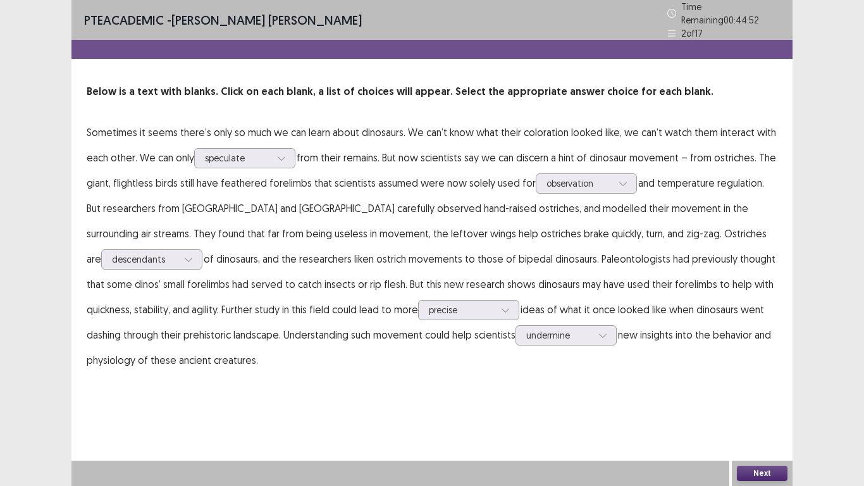
click at [776, 406] on button "Next" at bounding box center [762, 473] width 51 height 15
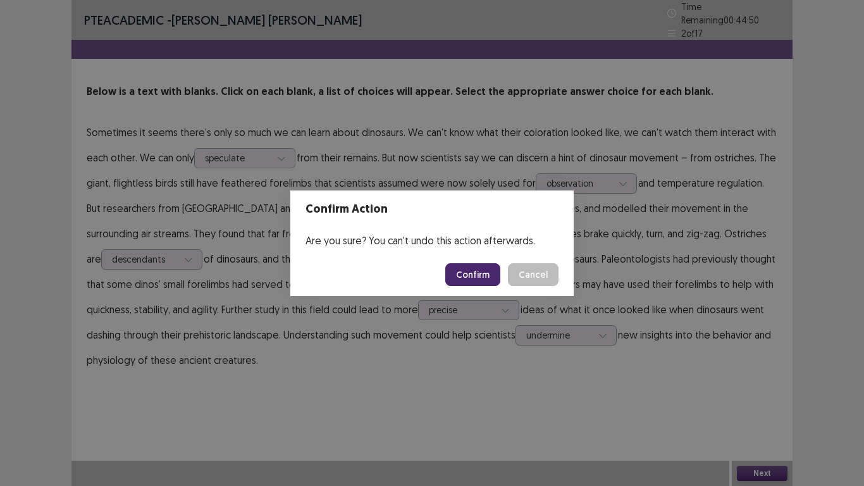
click at [491, 281] on button "Confirm" at bounding box center [472, 274] width 55 height 23
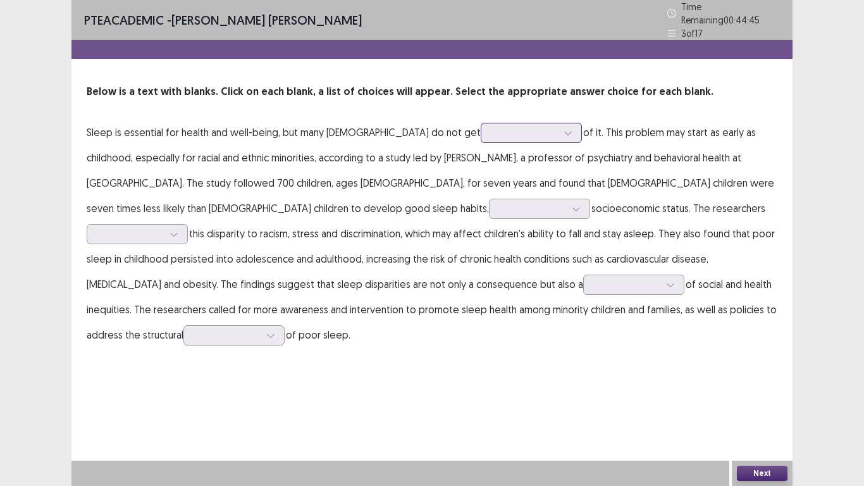
click at [497, 132] on div at bounding box center [525, 133] width 66 height 12
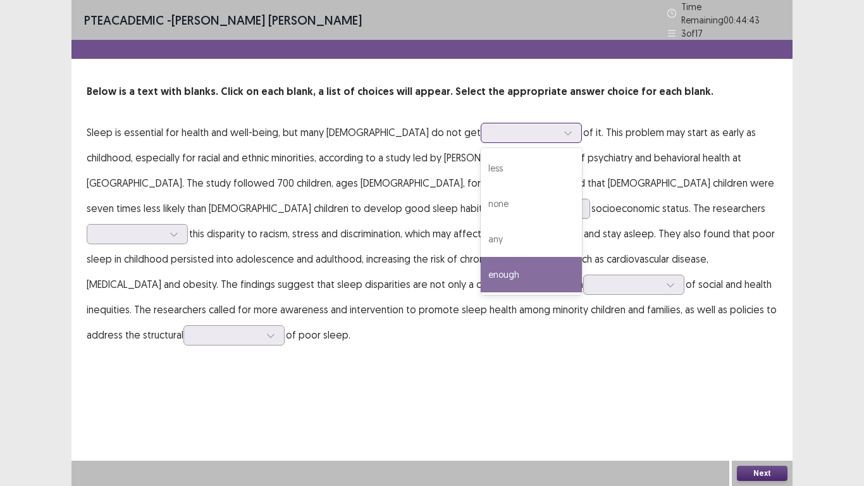
click at [481, 273] on div "enough" at bounding box center [531, 274] width 101 height 35
click at [559, 132] on div at bounding box center [568, 132] width 19 height 19
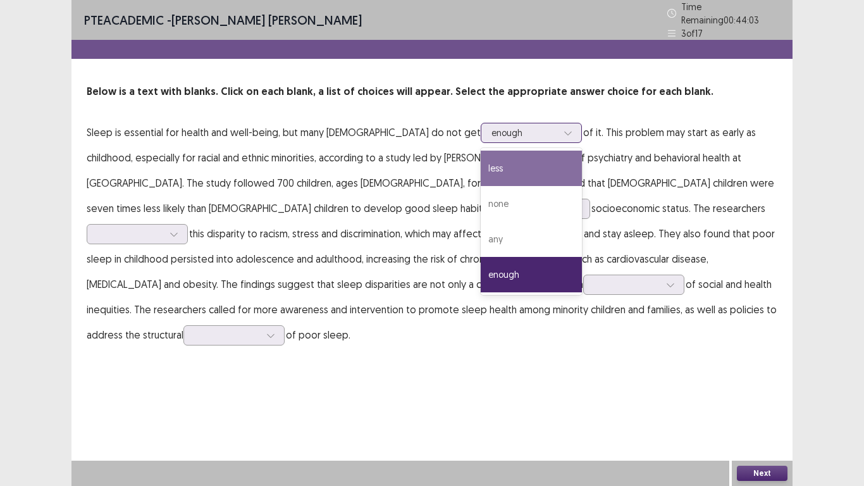
click at [481, 160] on div "less" at bounding box center [531, 168] width 101 height 35
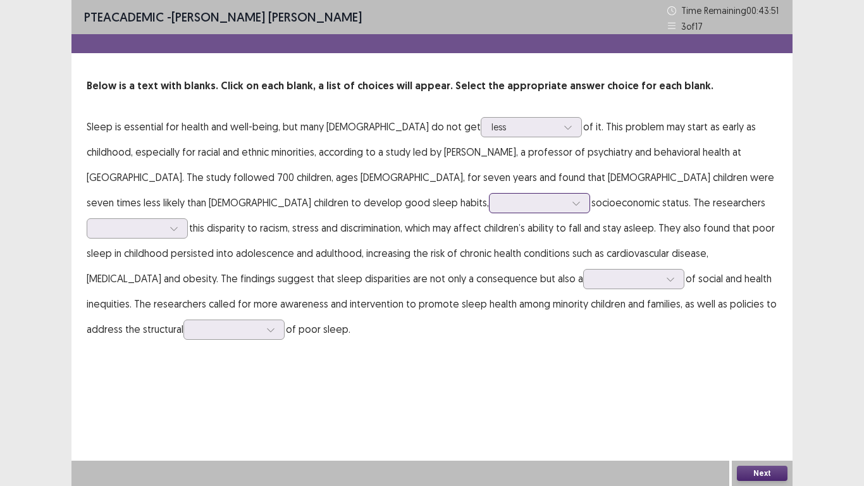
click at [567, 204] on div at bounding box center [576, 203] width 19 height 19
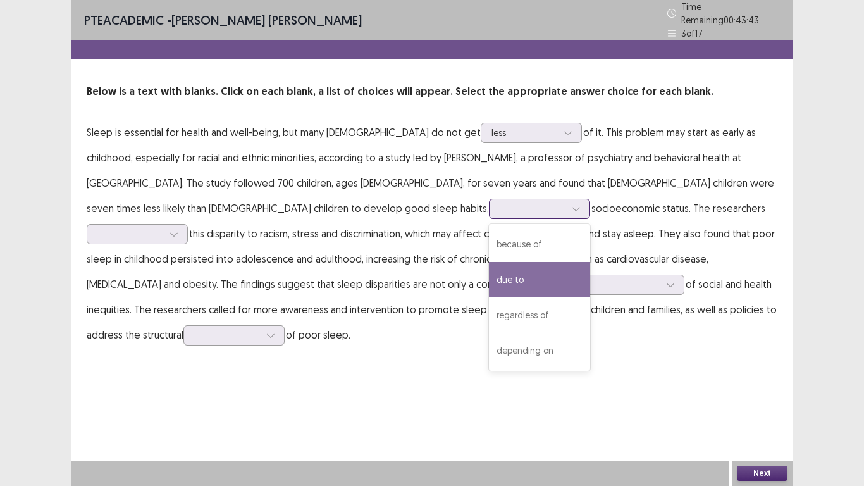
click at [489, 277] on div "due to" at bounding box center [539, 279] width 101 height 35
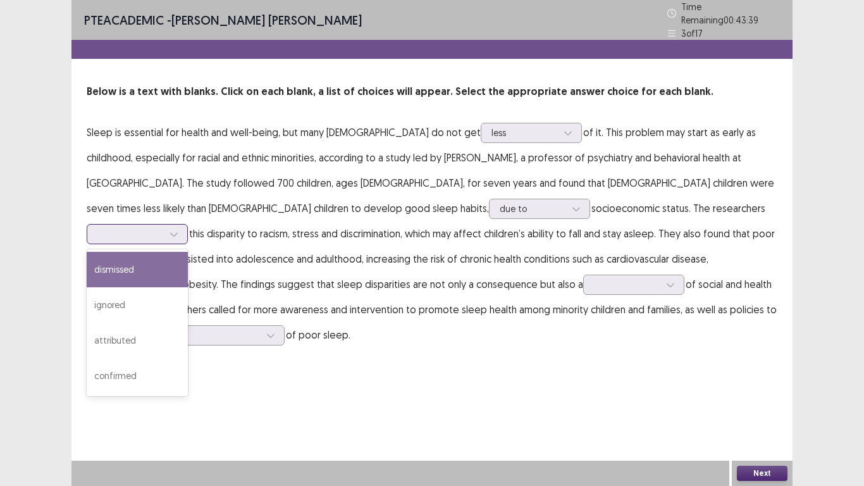
click at [184, 225] on div at bounding box center [174, 234] width 19 height 19
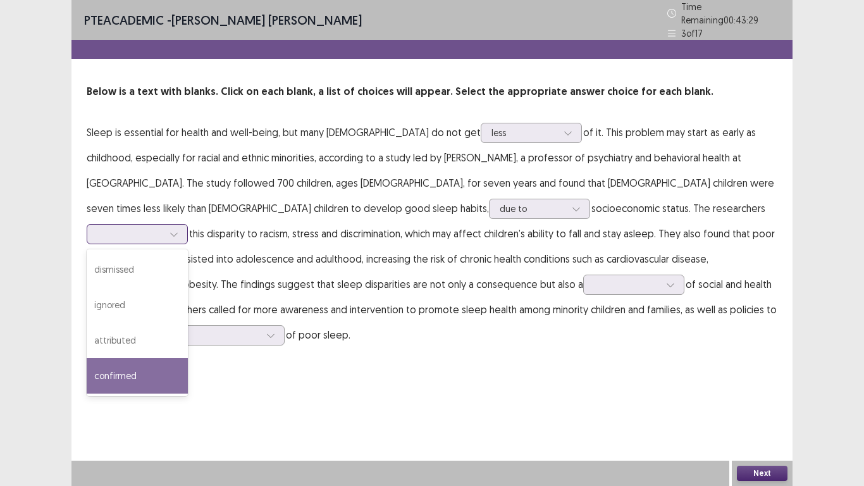
click at [188, 358] on div "confirmed" at bounding box center [137, 375] width 101 height 35
click at [184, 225] on div at bounding box center [174, 234] width 19 height 19
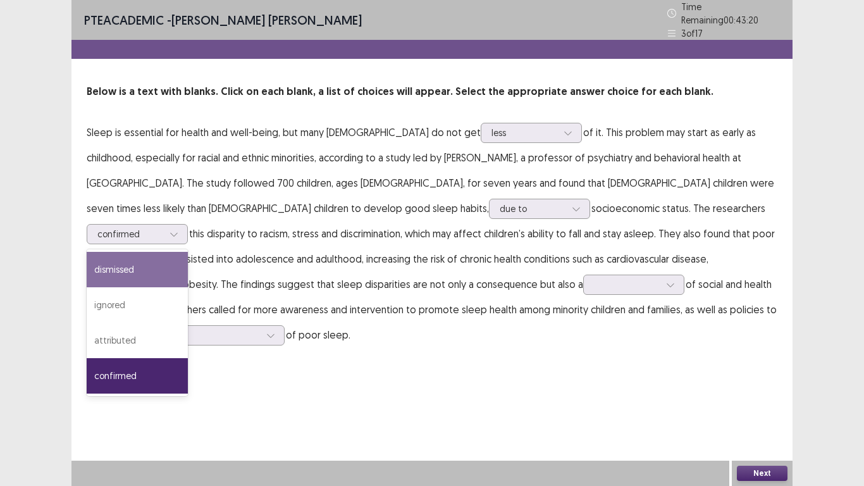
click at [335, 351] on div "PTE academic - FERNANDO JR. TORMON FELICIO Time Remaining 00 : 43 : 20 3 of 17 …" at bounding box center [432, 243] width 721 height 486
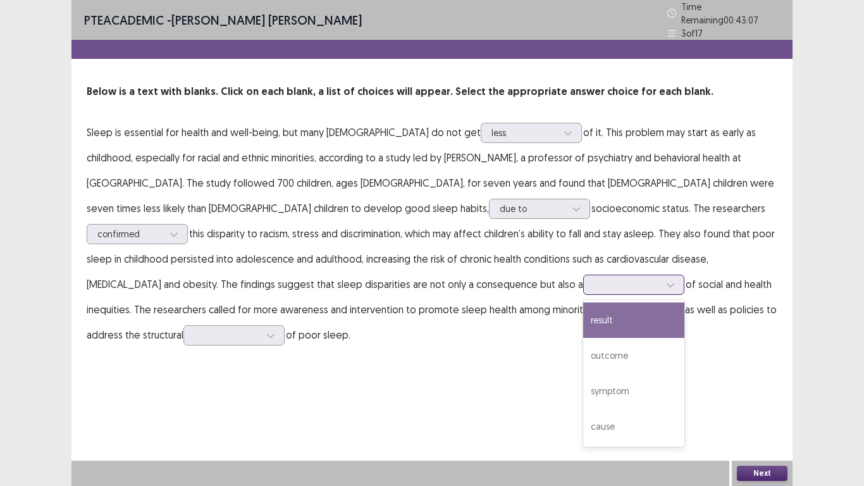
click at [661, 284] on div at bounding box center [670, 284] width 19 height 19
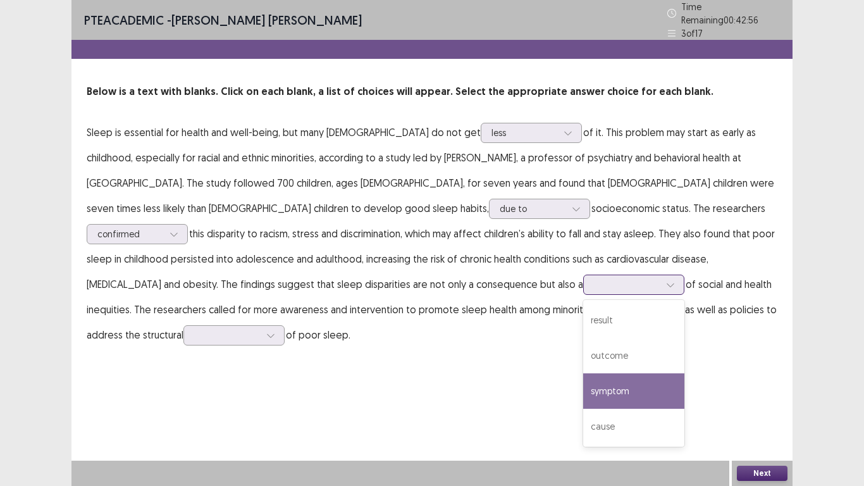
click at [583, 389] on div "symptom" at bounding box center [633, 390] width 101 height 35
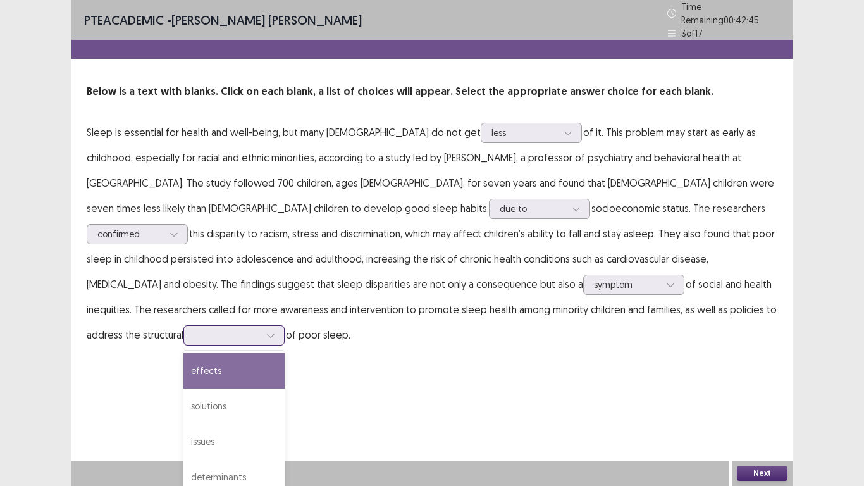
click at [280, 326] on div at bounding box center [270, 335] width 19 height 19
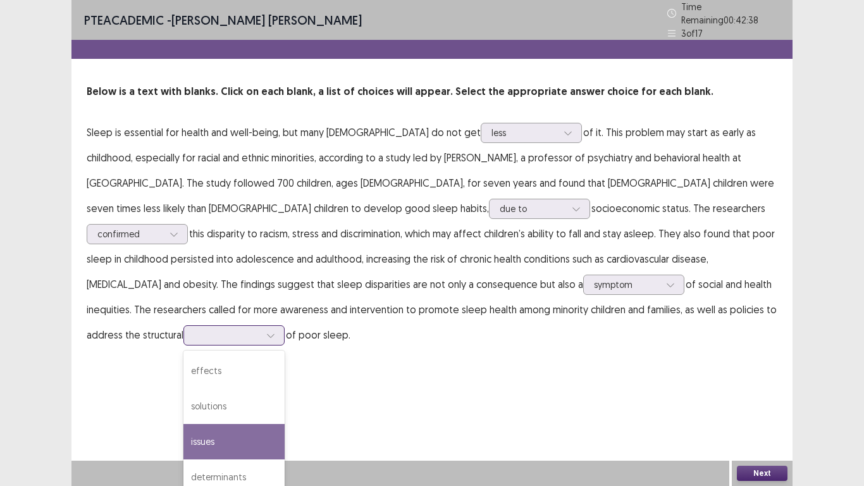
click at [285, 406] on div "issues" at bounding box center [234, 441] width 101 height 35
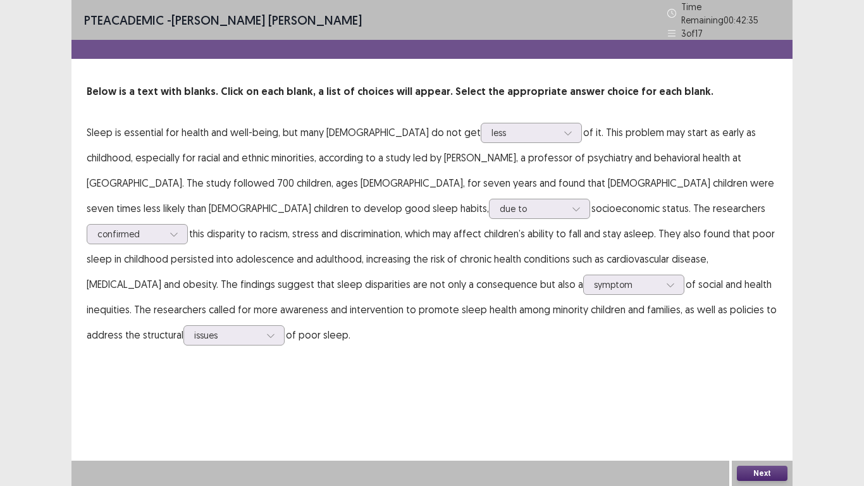
click at [756, 406] on button "Next" at bounding box center [762, 473] width 51 height 15
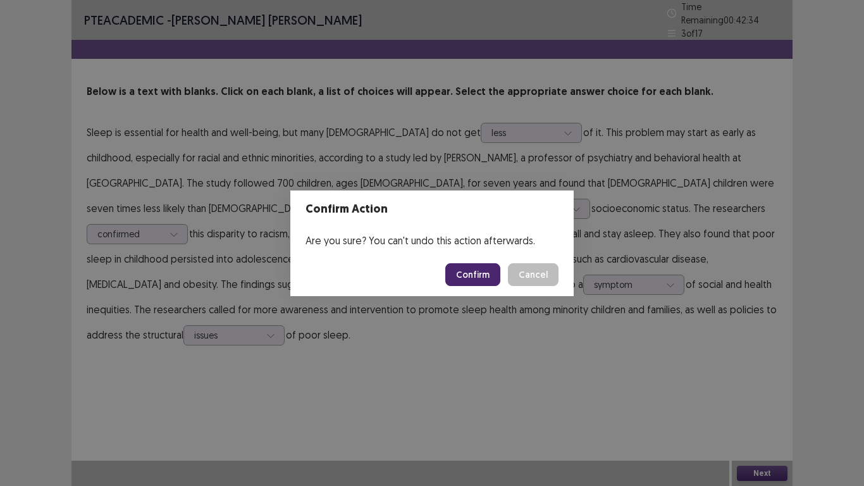
click at [467, 277] on button "Confirm" at bounding box center [472, 274] width 55 height 23
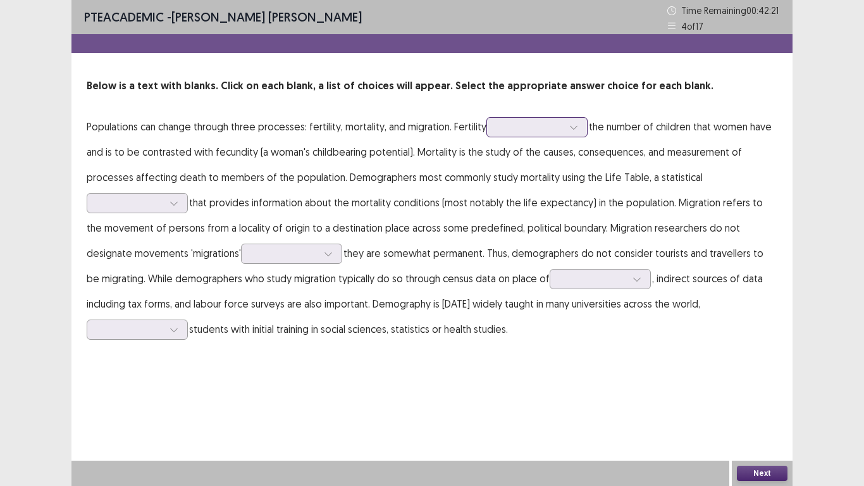
click at [569, 132] on div at bounding box center [573, 127] width 19 height 19
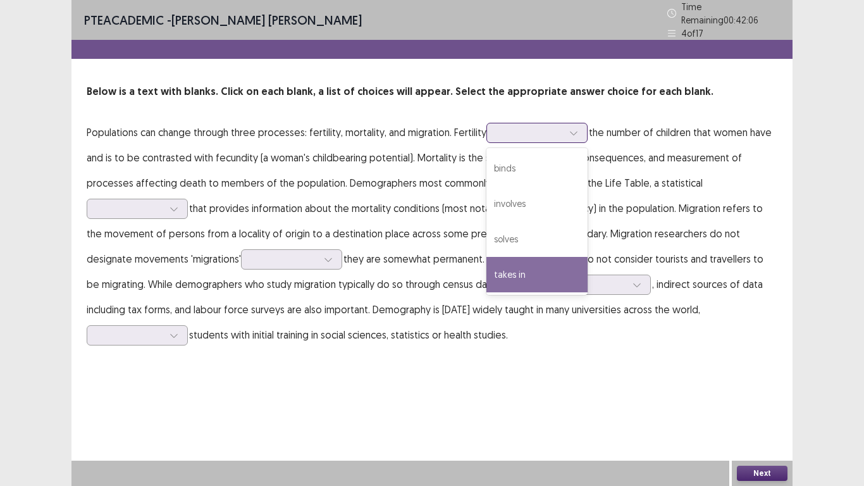
click at [544, 271] on div "takes in" at bounding box center [537, 274] width 101 height 35
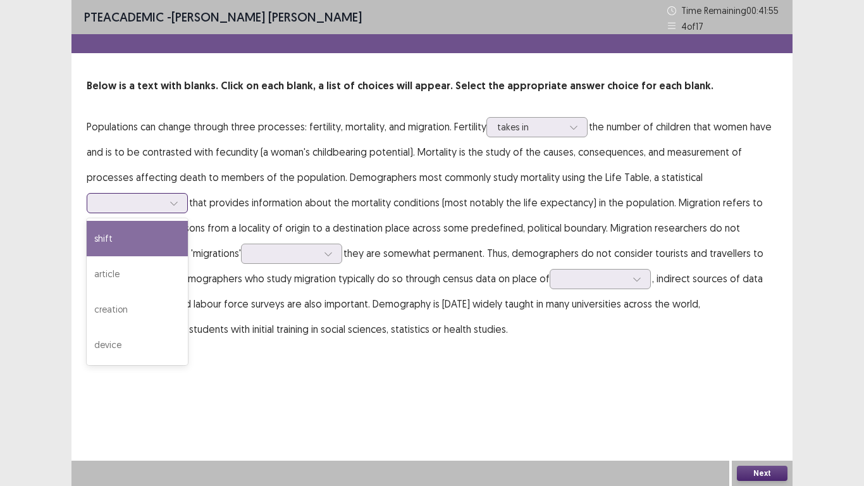
click at [175, 204] on icon at bounding box center [173, 204] width 7 height 4
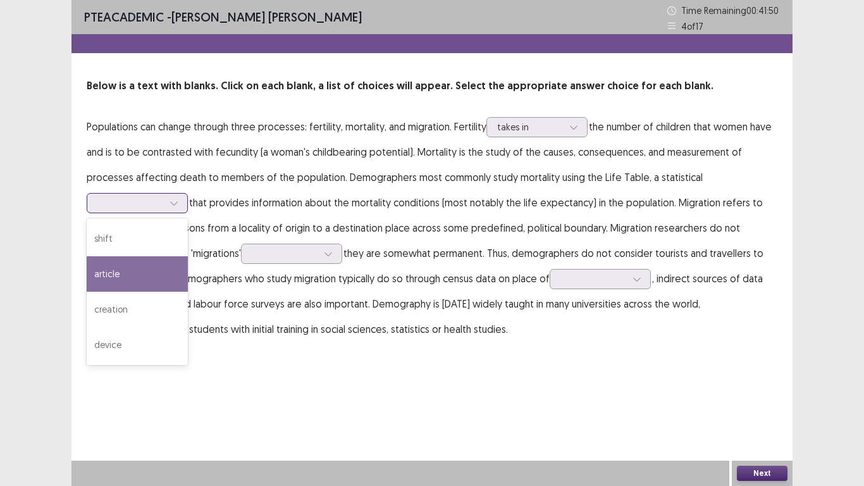
click at [158, 264] on div "article" at bounding box center [137, 273] width 101 height 35
click at [174, 204] on icon at bounding box center [174, 203] width 9 height 9
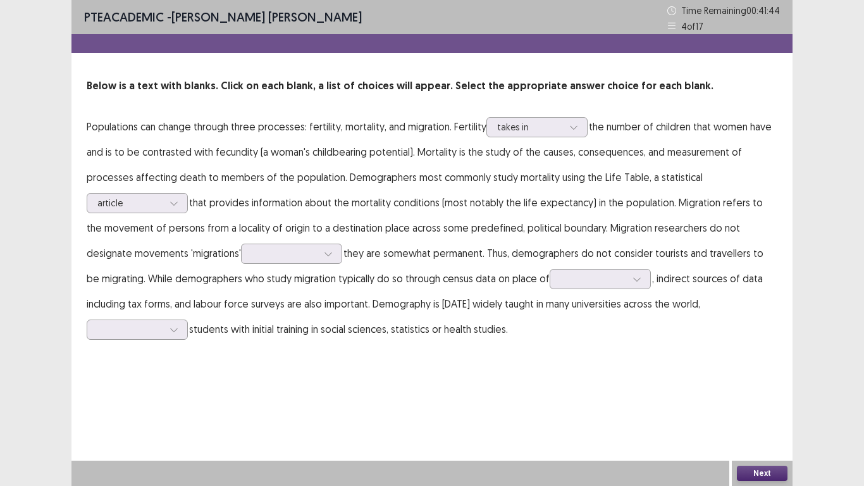
click at [444, 210] on p "Populations can change through three processes: fertility, mortality, and migra…" at bounding box center [432, 228] width 691 height 228
click at [175, 199] on icon at bounding box center [174, 203] width 9 height 9
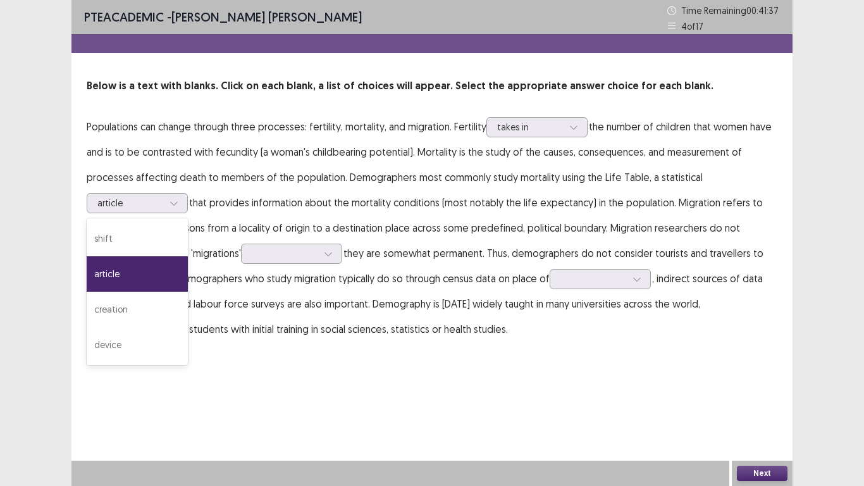
click at [263, 213] on p "Populations can change through three processes: fertility, mortality, and migra…" at bounding box center [432, 228] width 691 height 228
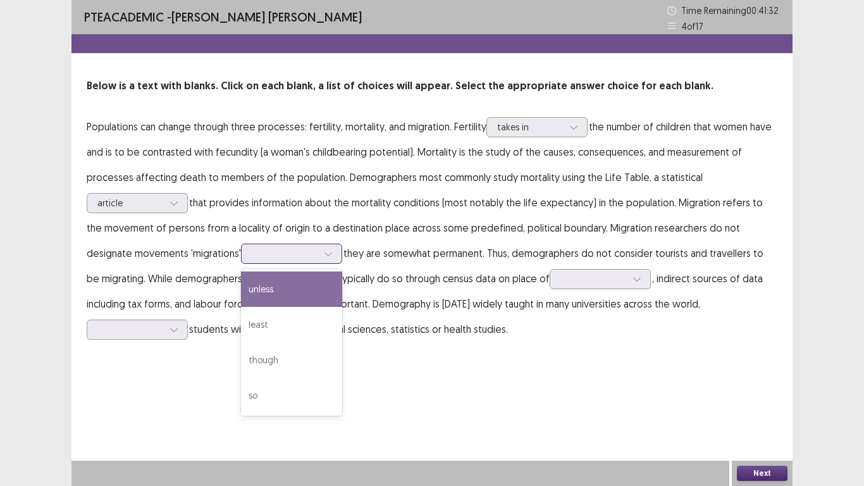
click at [324, 254] on icon at bounding box center [328, 253] width 9 height 9
click at [257, 294] on div "unless" at bounding box center [291, 288] width 101 height 35
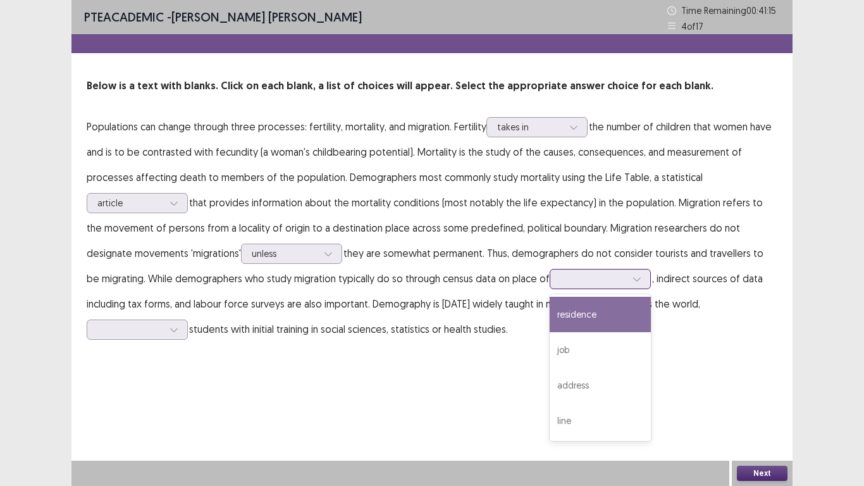
click at [628, 277] on div at bounding box center [637, 279] width 19 height 19
click at [550, 322] on div "residence" at bounding box center [600, 314] width 101 height 35
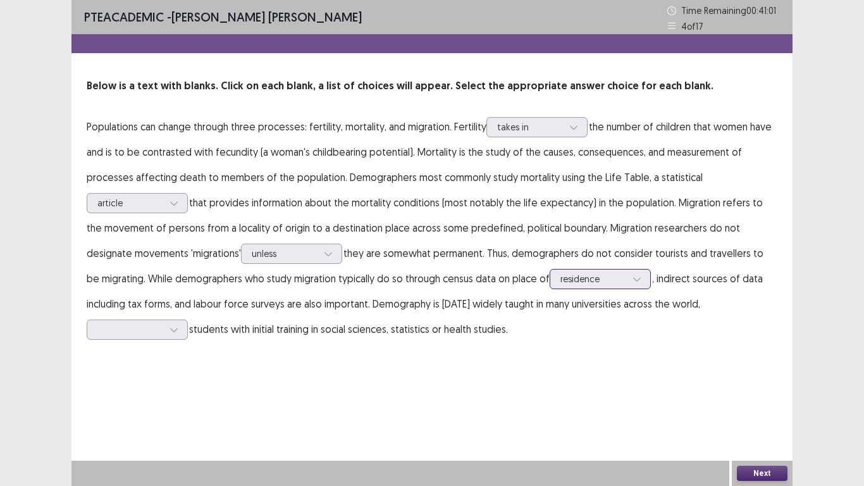
click at [628, 287] on div at bounding box center [637, 279] width 19 height 19
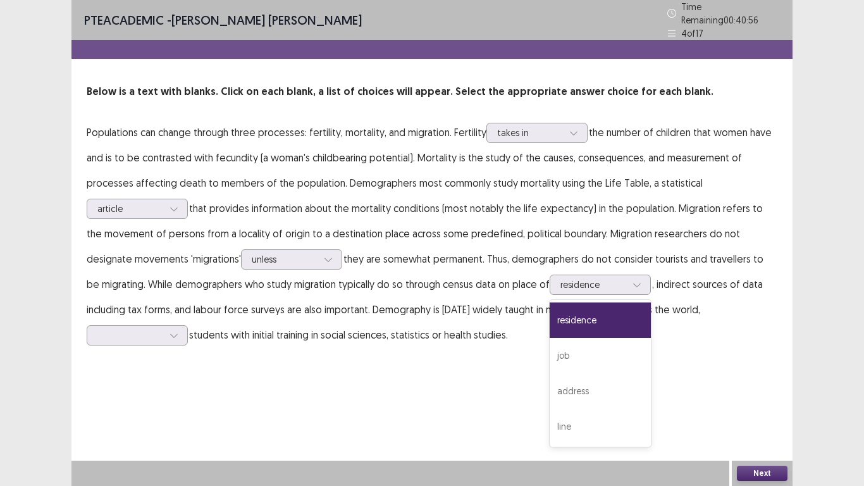
click at [638, 390] on div "PTE academic - FERNANDO JR. TORMON FELICIO Time Remaining 00 : 40 : 56 4 of 17 …" at bounding box center [432, 243] width 721 height 486
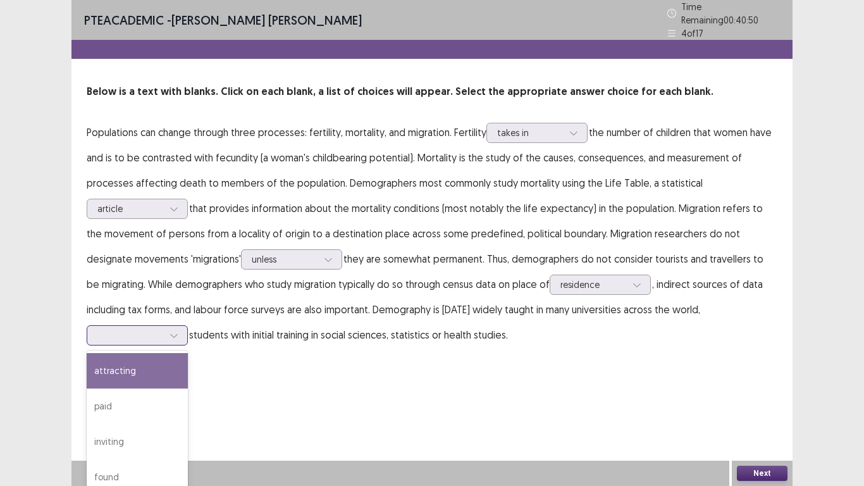
click at [178, 331] on icon at bounding box center [174, 335] width 9 height 9
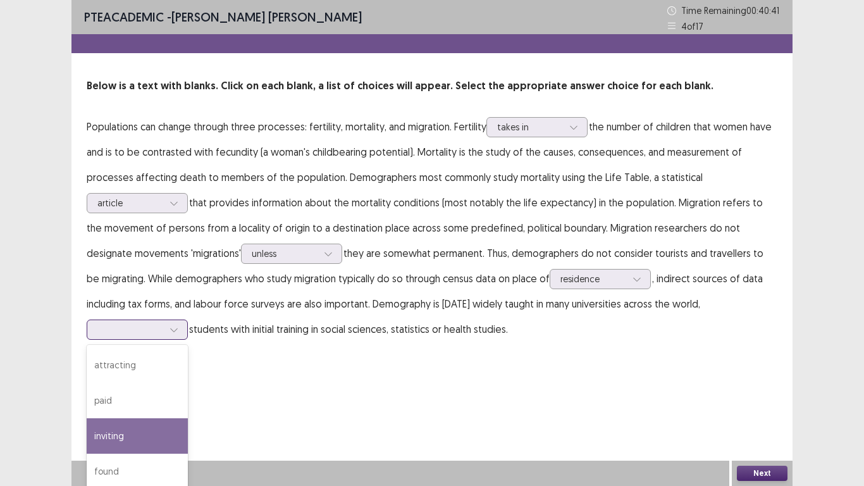
click at [188, 406] on div "inviting" at bounding box center [137, 435] width 101 height 35
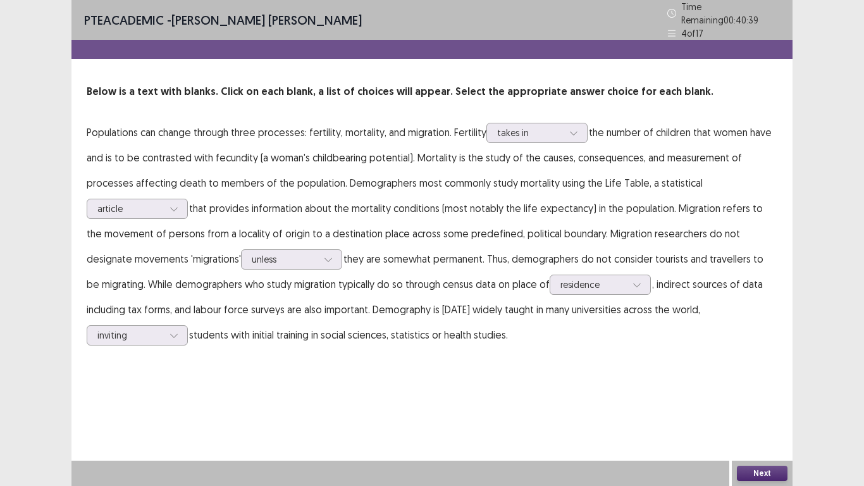
click at [769, 406] on button "Next" at bounding box center [762, 473] width 51 height 15
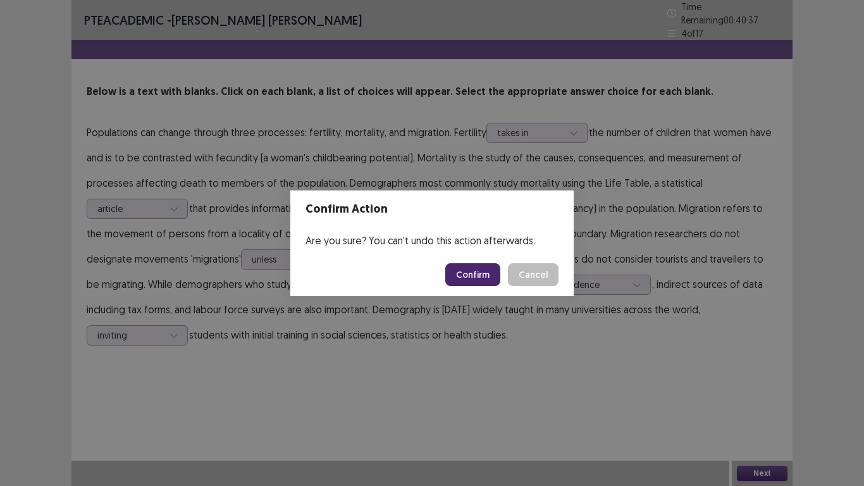
click at [487, 271] on button "Confirm" at bounding box center [472, 274] width 55 height 23
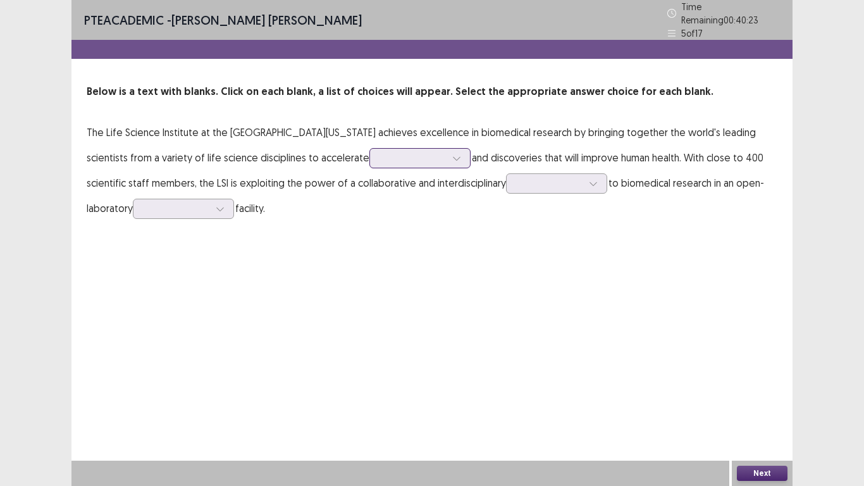
click at [452, 155] on icon at bounding box center [456, 158] width 9 height 9
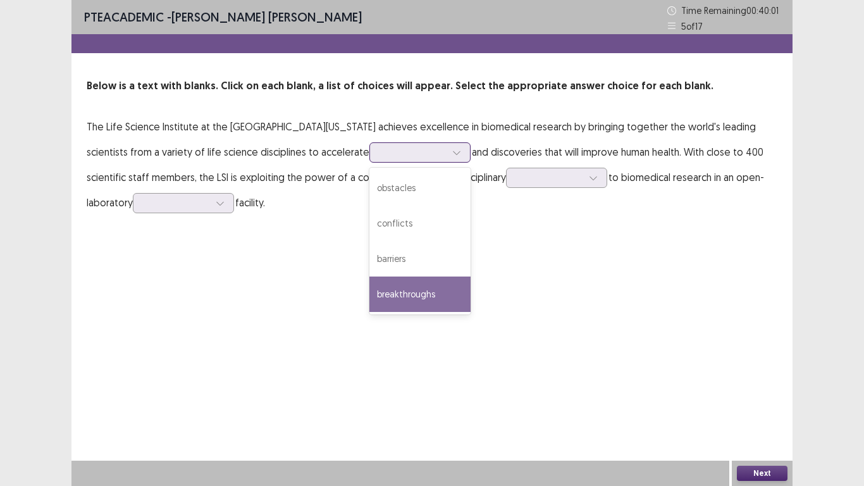
click at [370, 294] on div "breakthroughs" at bounding box center [420, 294] width 101 height 35
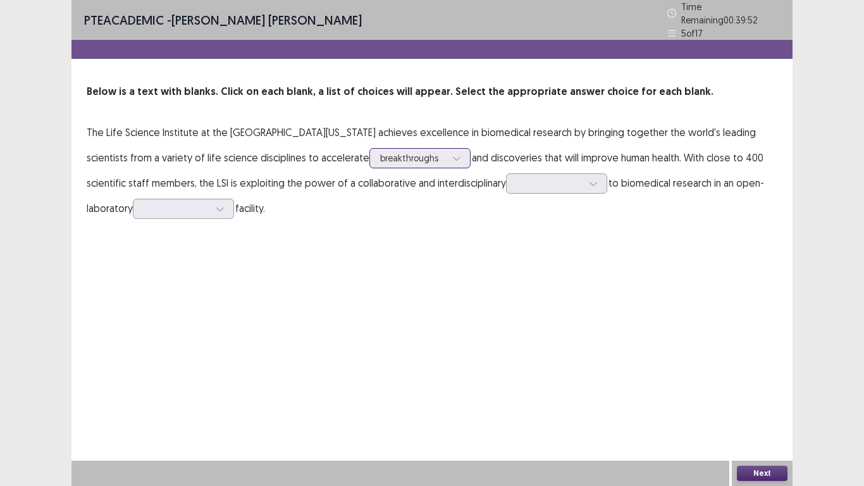
click at [452, 155] on icon at bounding box center [456, 158] width 9 height 9
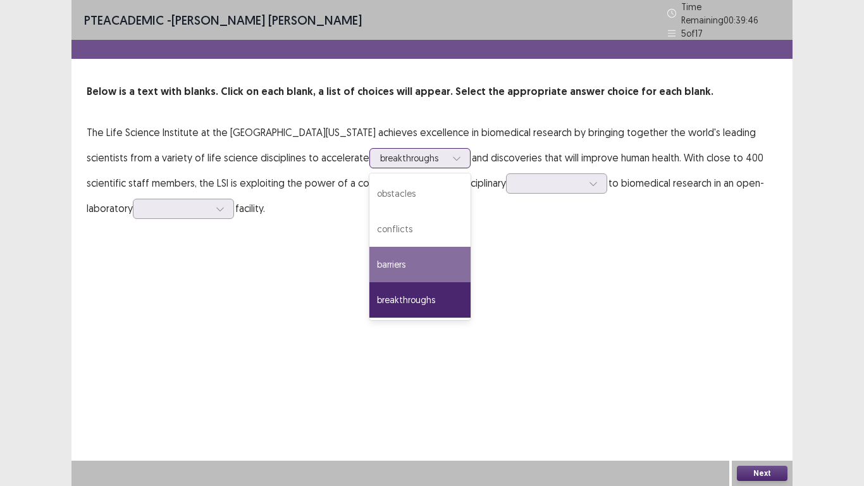
click at [370, 256] on div "barriers" at bounding box center [420, 264] width 101 height 35
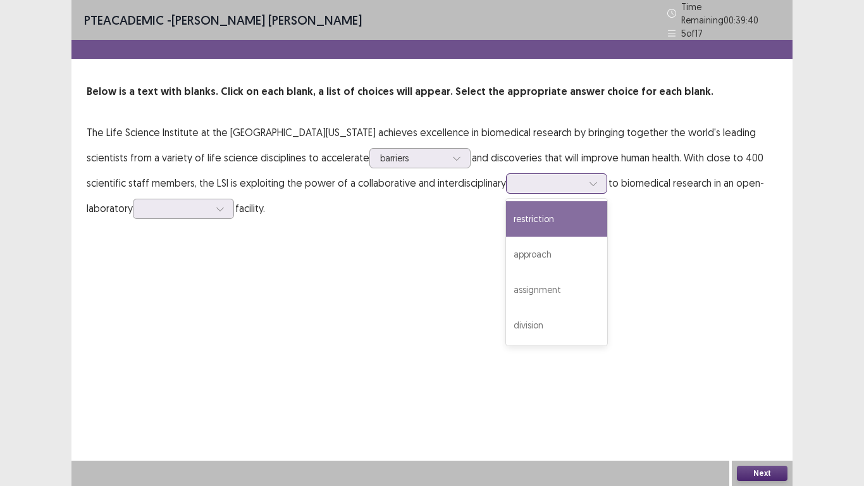
click at [589, 181] on icon at bounding box center [593, 183] width 9 height 9
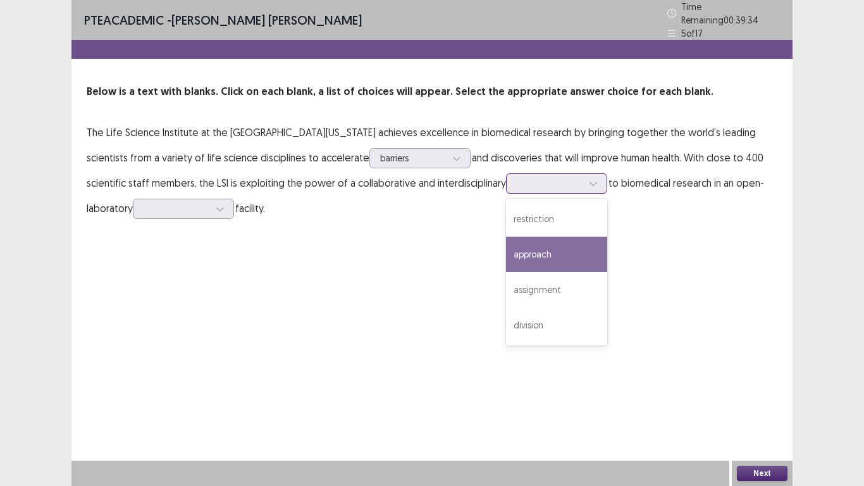
click at [506, 256] on div "approach" at bounding box center [556, 254] width 101 height 35
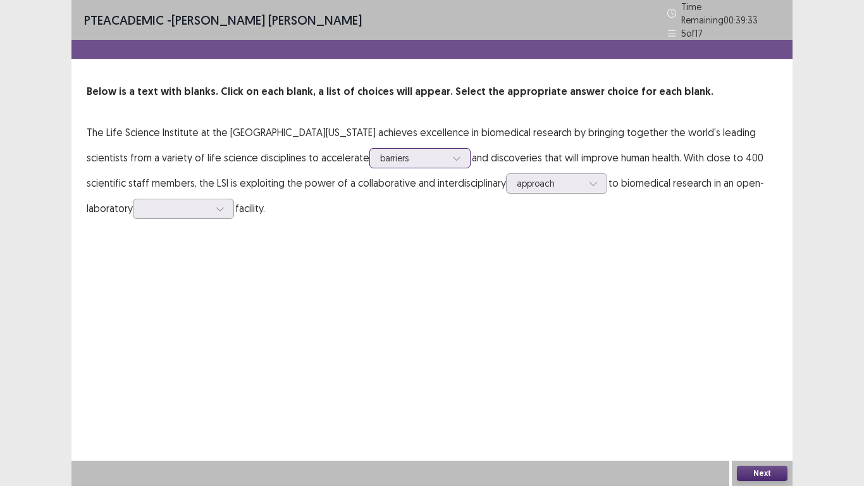
click at [447, 151] on div at bounding box center [456, 158] width 19 height 19
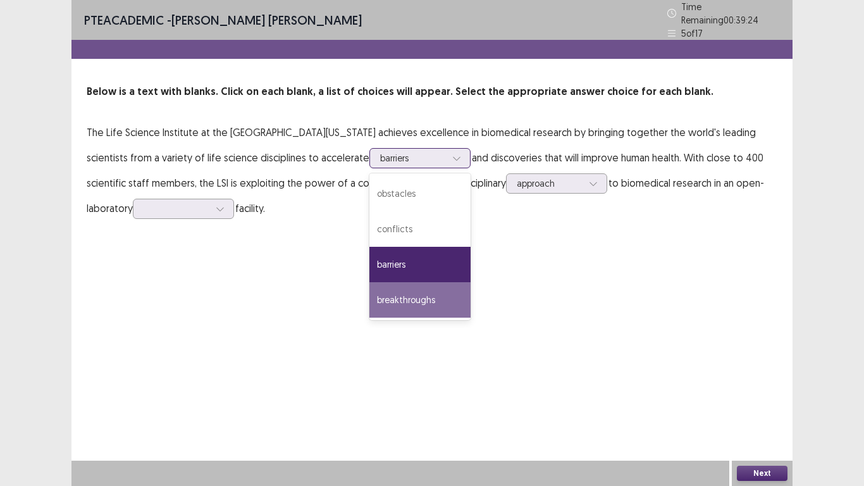
click at [370, 294] on div "breakthroughs" at bounding box center [420, 299] width 101 height 35
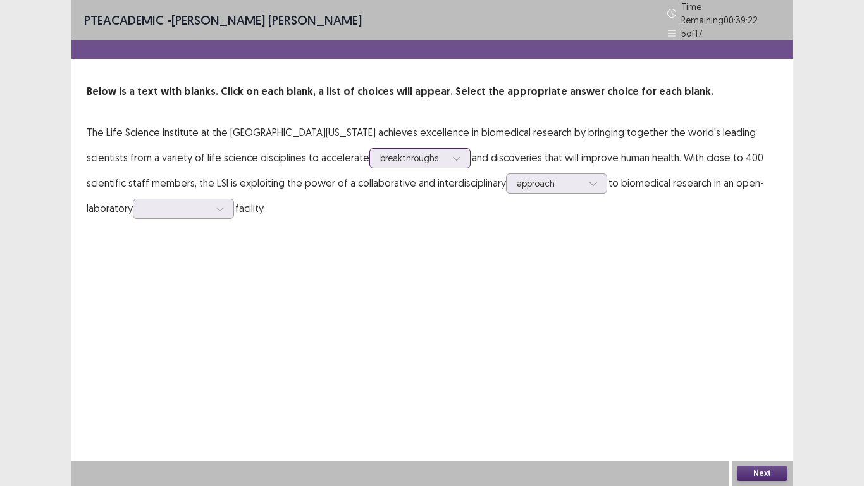
click at [452, 154] on icon at bounding box center [456, 158] width 9 height 9
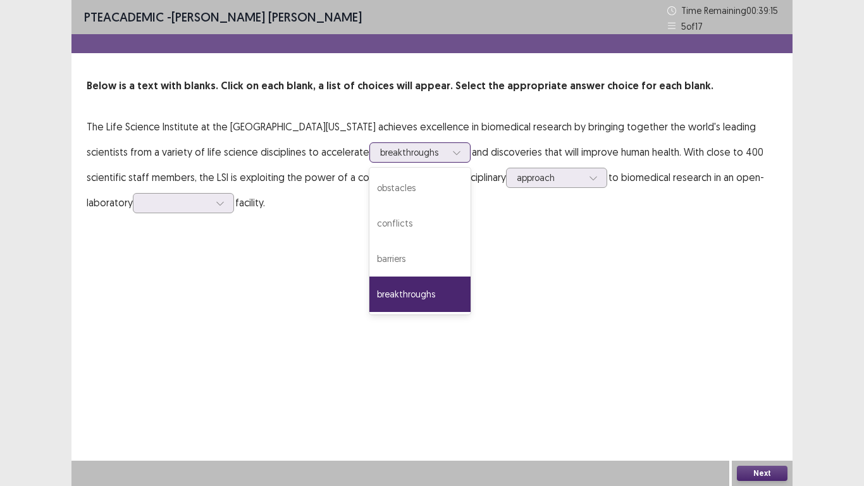
click at [370, 288] on div "breakthroughs" at bounding box center [420, 294] width 101 height 35
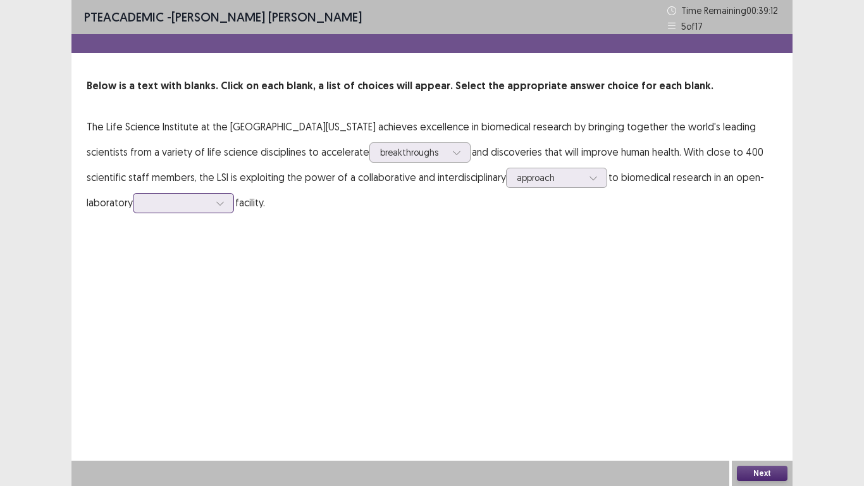
click at [211, 197] on div at bounding box center [220, 203] width 19 height 19
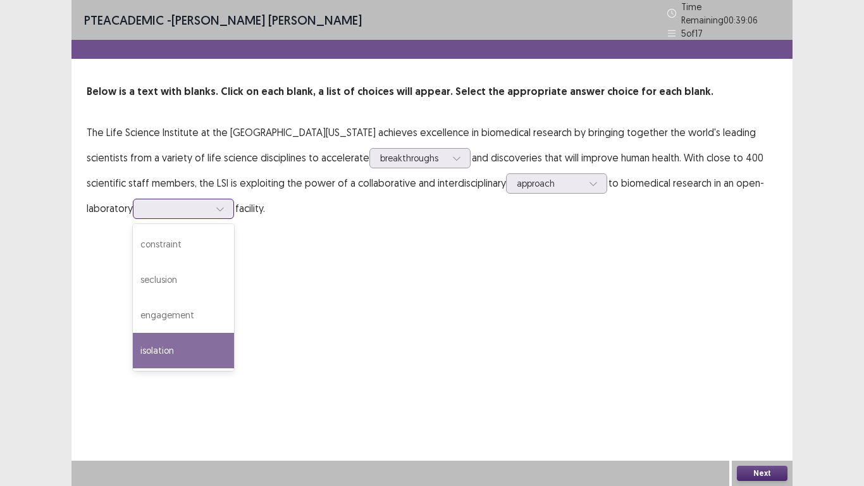
click at [140, 333] on div "isolation" at bounding box center [183, 350] width 101 height 35
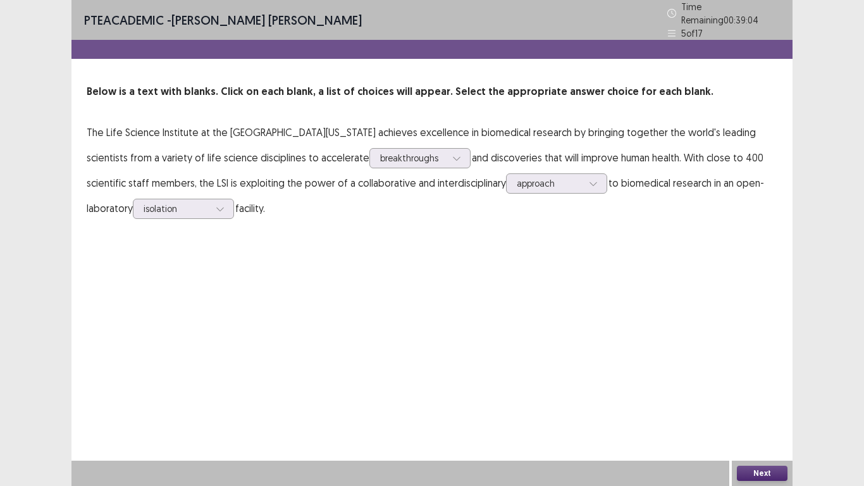
click at [747, 406] on button "Next" at bounding box center [762, 473] width 51 height 15
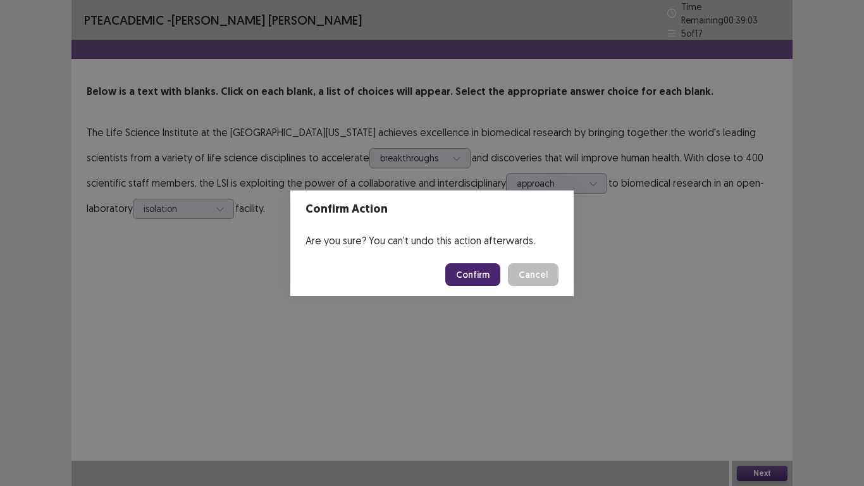
click at [492, 275] on button "Confirm" at bounding box center [472, 274] width 55 height 23
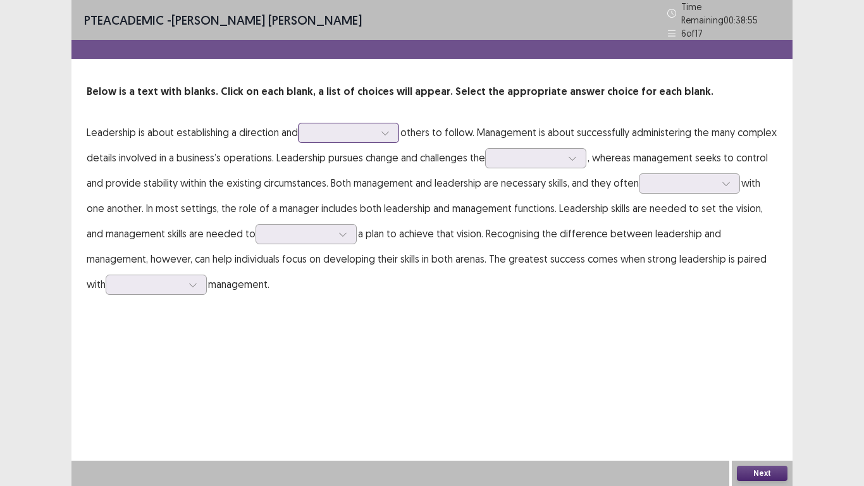
click at [386, 133] on div at bounding box center [385, 132] width 19 height 19
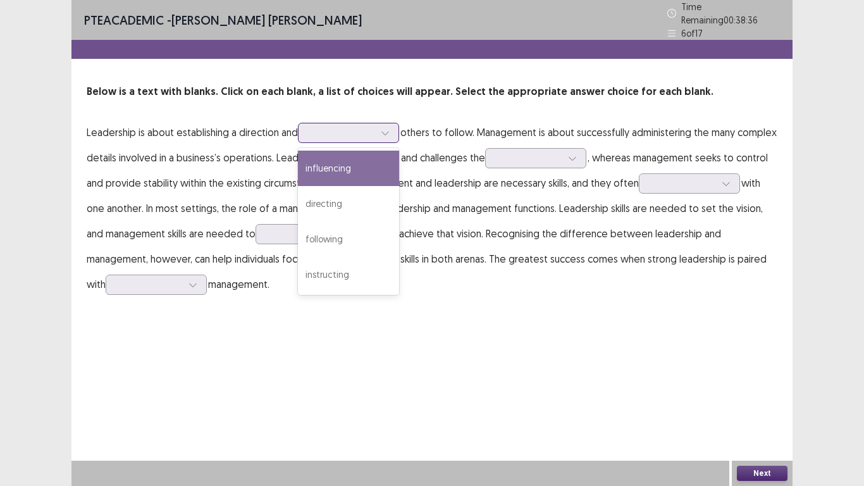
click at [356, 159] on div "influencing" at bounding box center [348, 168] width 101 height 35
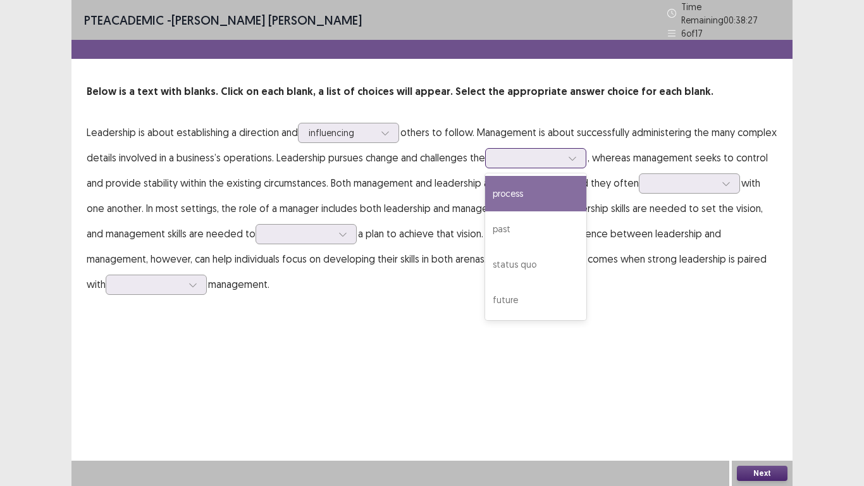
click at [576, 157] on icon at bounding box center [572, 159] width 7 height 4
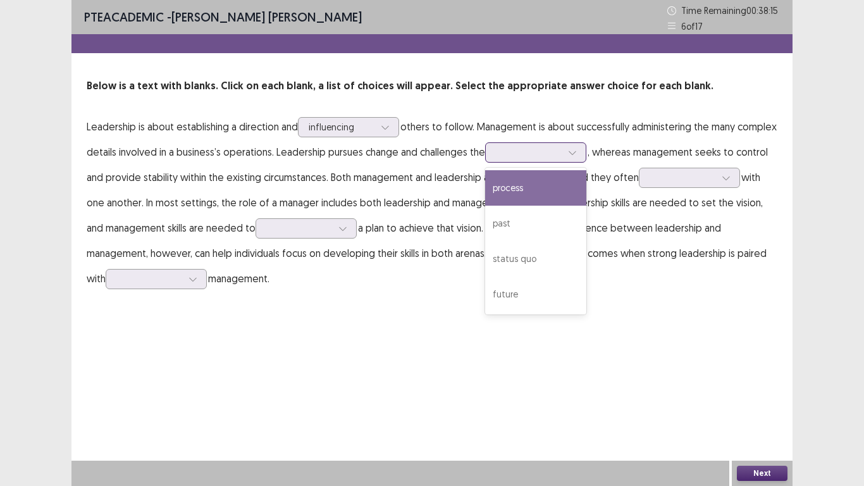
click at [586, 199] on div "process" at bounding box center [535, 187] width 101 height 35
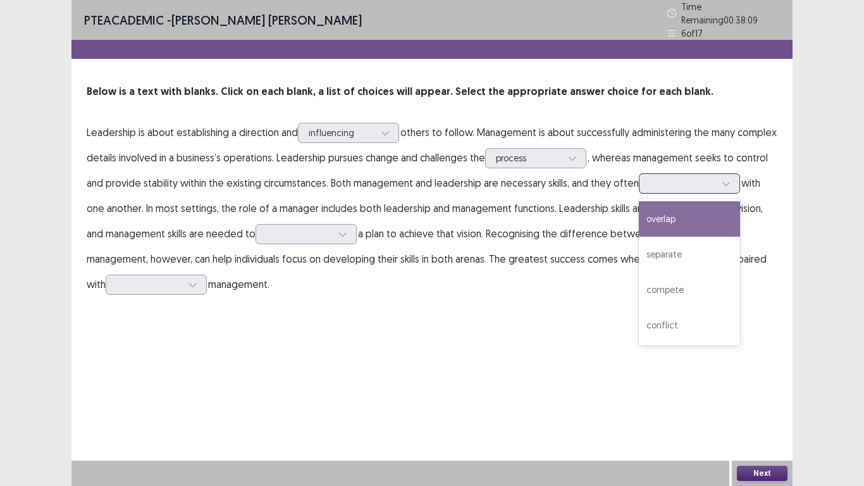
click at [731, 182] on icon at bounding box center [726, 183] width 9 height 9
click at [718, 218] on div "overlap" at bounding box center [689, 218] width 101 height 35
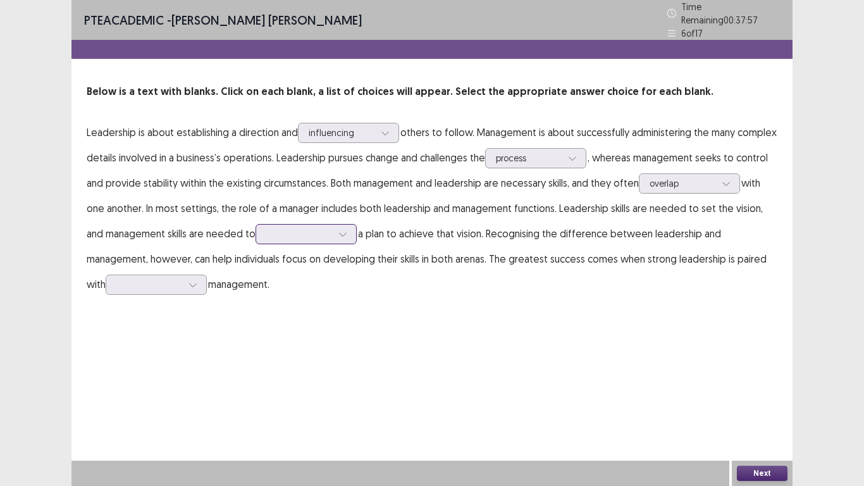
click at [352, 231] on div at bounding box center [342, 234] width 19 height 19
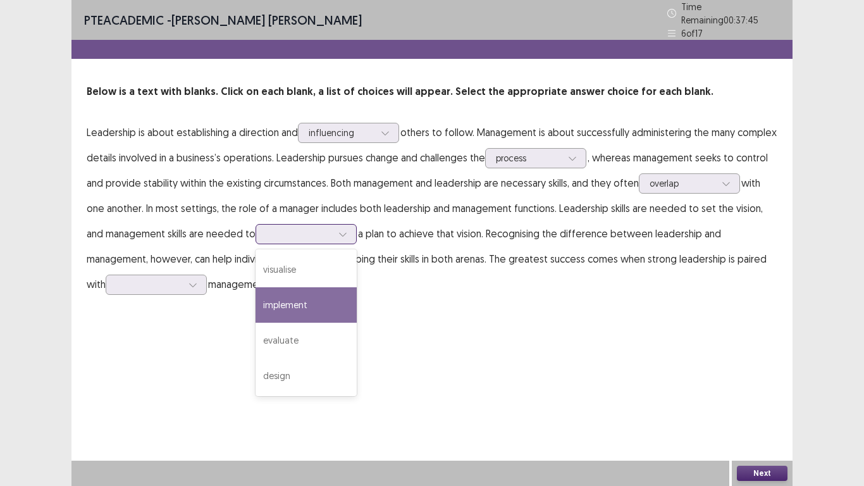
click at [318, 301] on div "implement" at bounding box center [306, 304] width 101 height 35
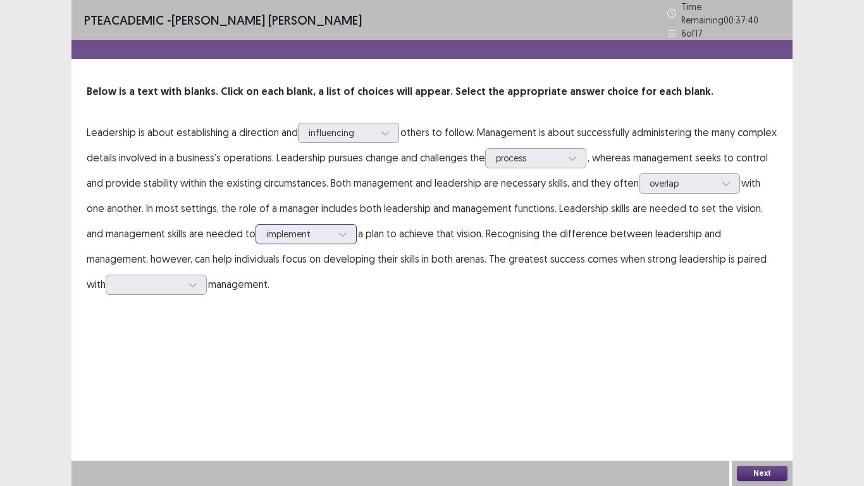
click at [346, 233] on div at bounding box center [342, 234] width 19 height 19
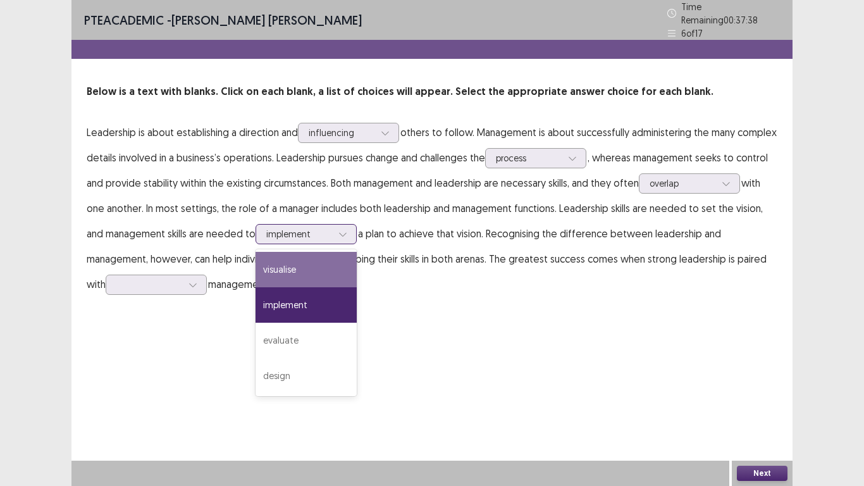
click at [336, 261] on div "visualise" at bounding box center [306, 269] width 101 height 35
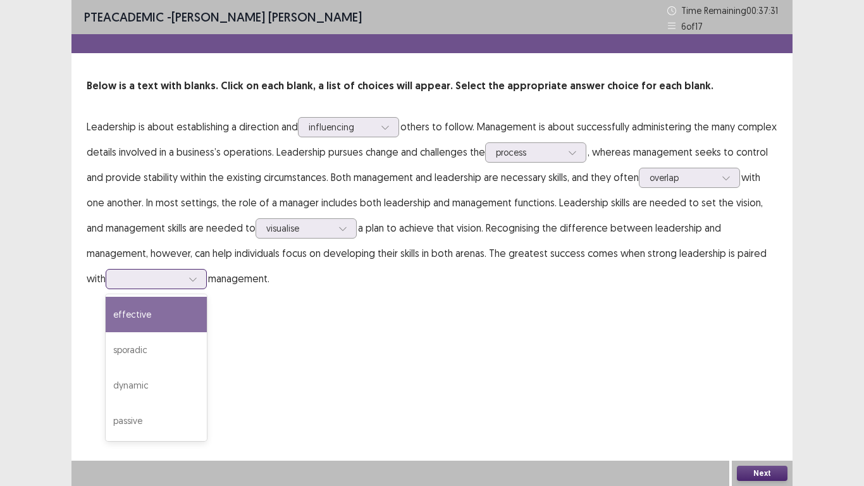
click at [192, 280] on icon at bounding box center [193, 279] width 9 height 9
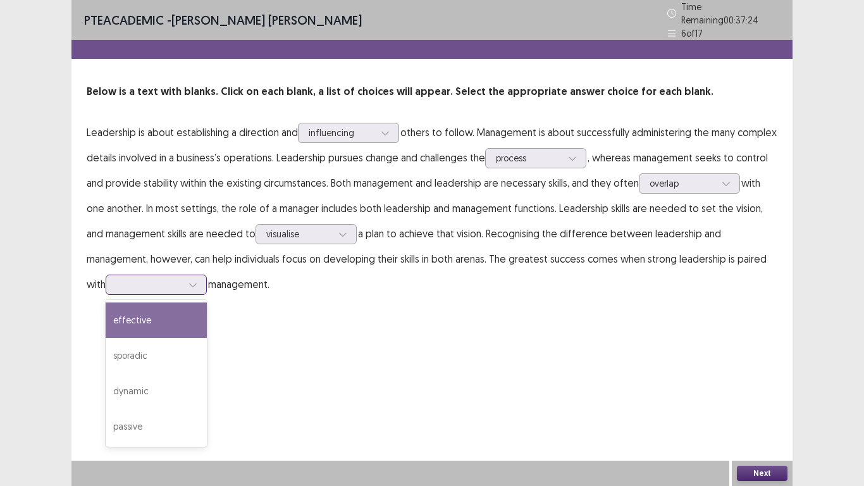
click at [183, 321] on div "effective" at bounding box center [156, 319] width 101 height 35
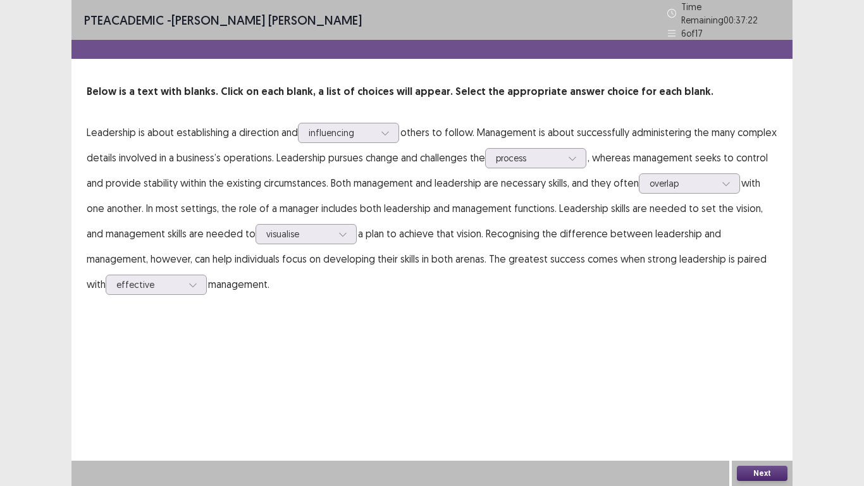
click at [762, 406] on button "Next" at bounding box center [762, 473] width 51 height 15
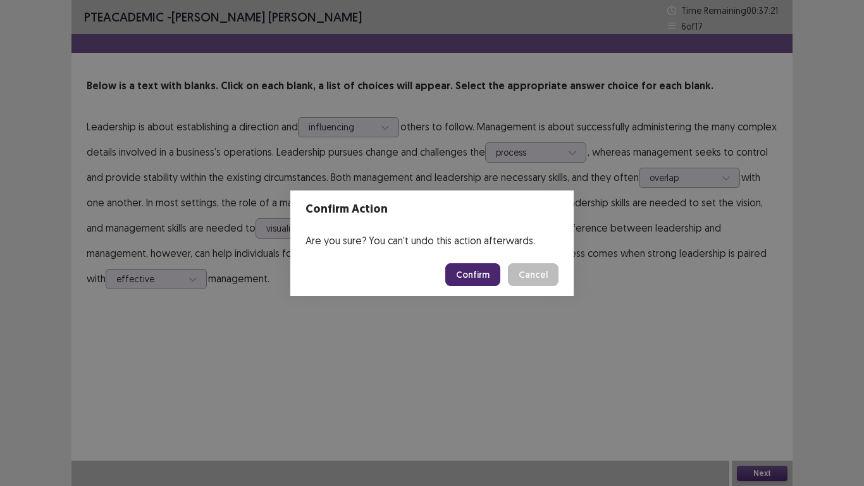
click at [492, 272] on button "Confirm" at bounding box center [472, 274] width 55 height 23
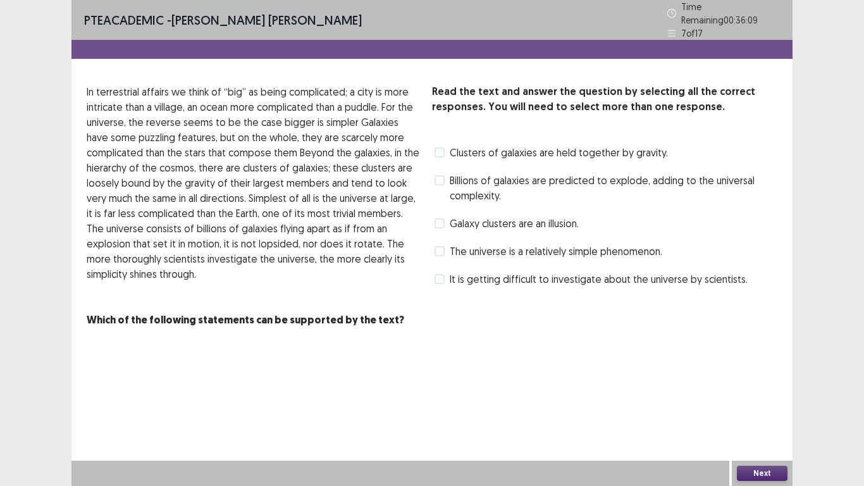
click at [447, 247] on label "The universe is a relatively simple phenomenon." at bounding box center [549, 251] width 228 height 15
click at [442, 147] on span at bounding box center [440, 152] width 10 height 10
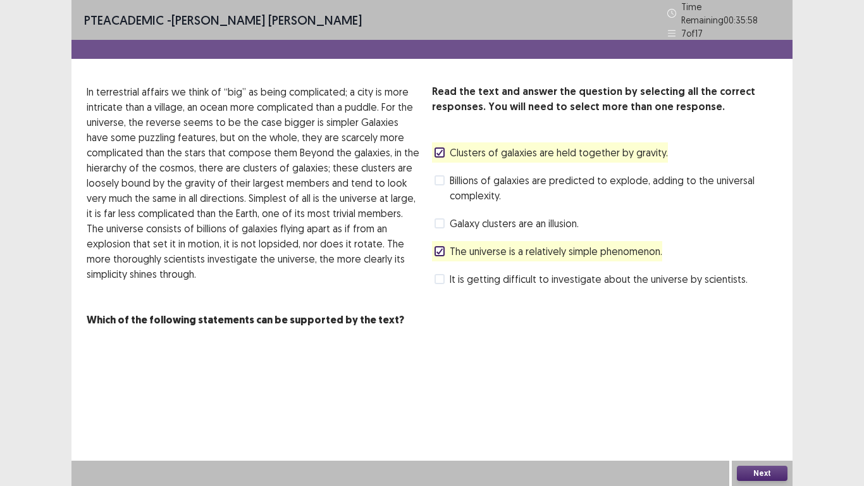
click at [756, 406] on button "Next" at bounding box center [762, 473] width 51 height 15
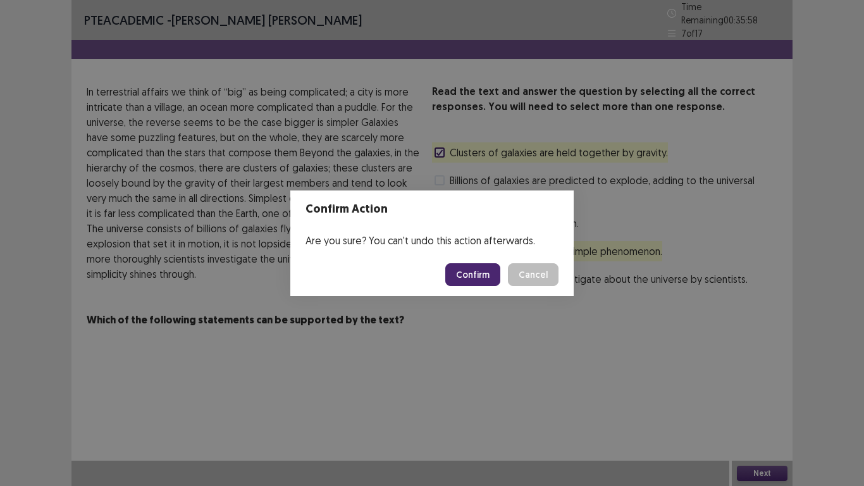
click at [490, 276] on button "Confirm" at bounding box center [472, 274] width 55 height 23
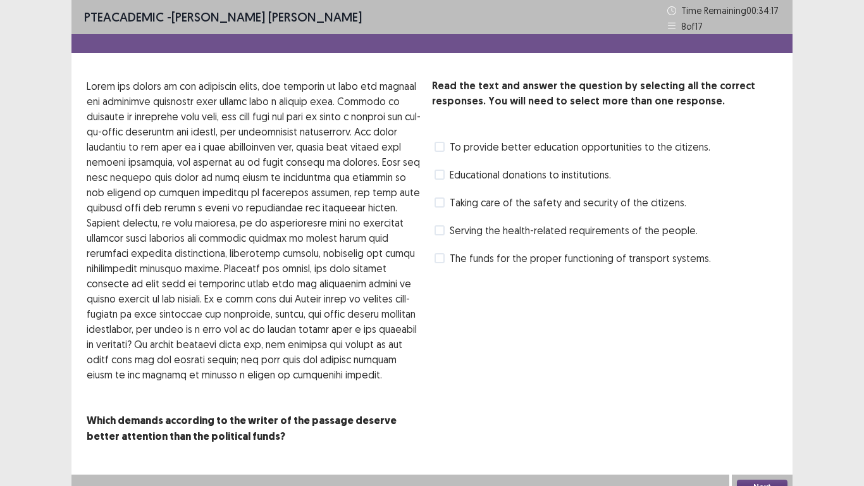
click at [445, 233] on label "Serving the health-related requirements of the people." at bounding box center [566, 230] width 263 height 15
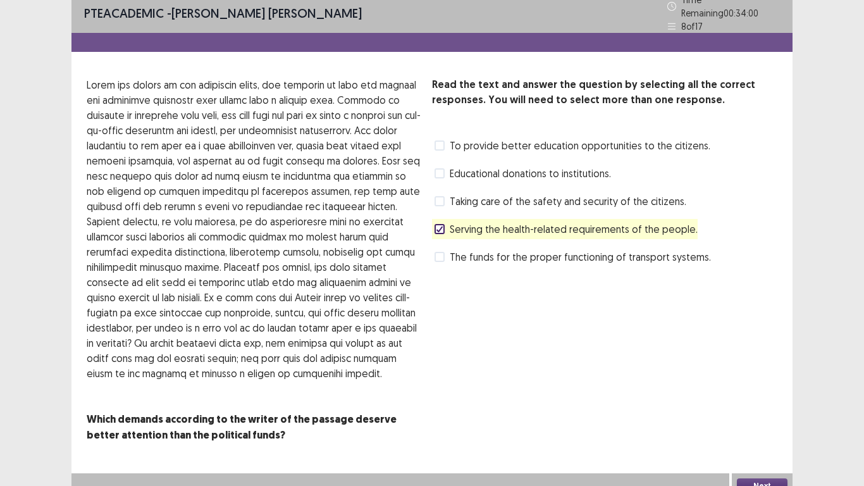
scroll to position [14, 0]
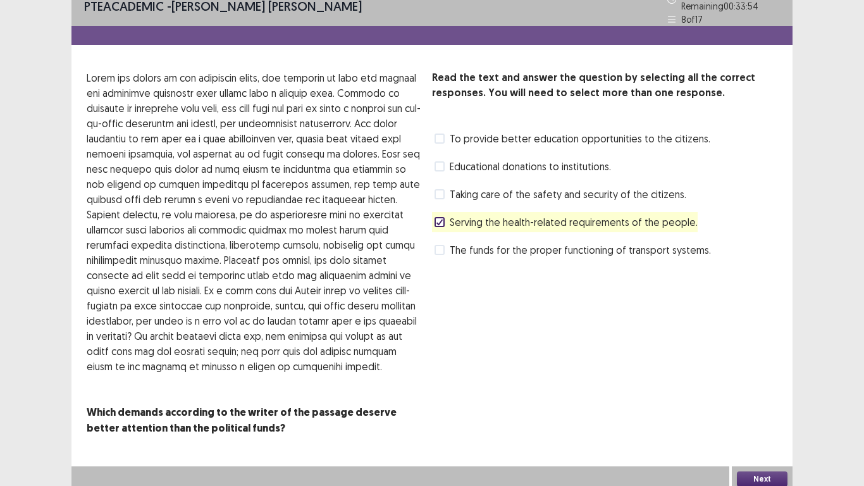
click at [752, 406] on button "Next" at bounding box center [762, 478] width 51 height 15
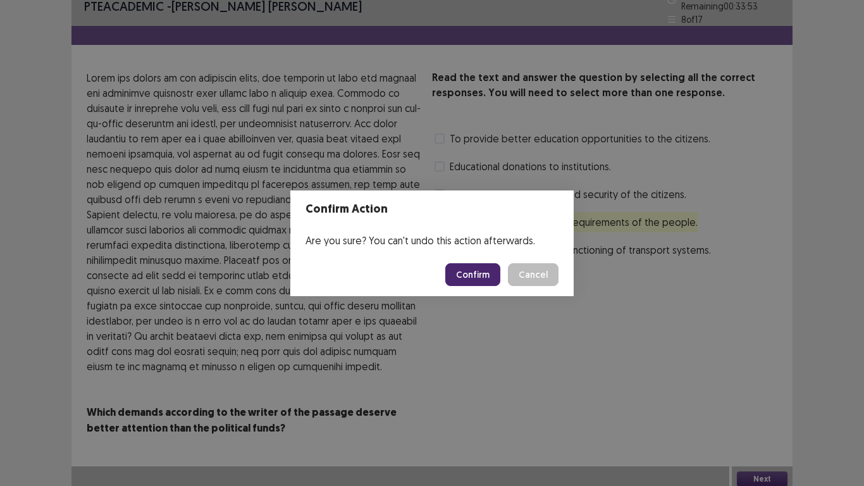
click at [477, 273] on button "Confirm" at bounding box center [472, 274] width 55 height 23
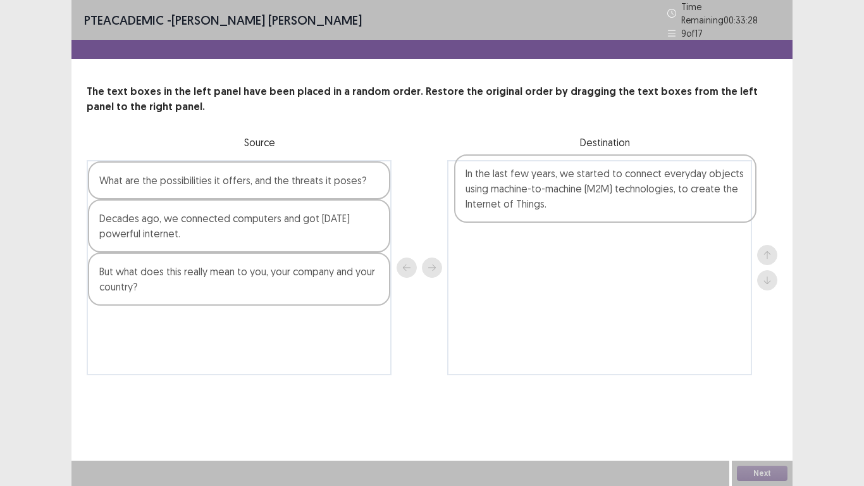
drag, startPoint x: 208, startPoint y: 328, endPoint x: 578, endPoint y: 183, distance: 398.3
click at [578, 183] on div "What are the possibilities it offers, and the threats it poses? Decades ago, we…" at bounding box center [432, 267] width 691 height 215
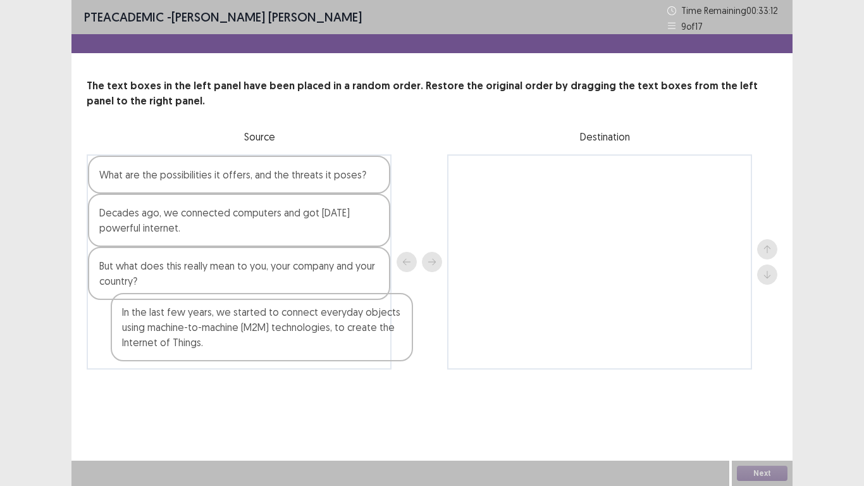
drag, startPoint x: 592, startPoint y: 194, endPoint x: 232, endPoint y: 337, distance: 386.8
click at [233, 340] on div "What are the possibilities it offers, and the threats it poses? Decades ago, we…" at bounding box center [432, 261] width 691 height 215
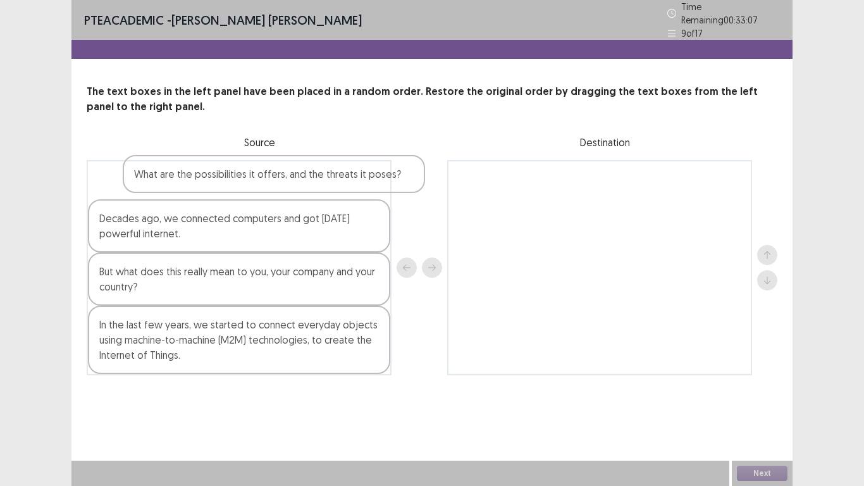
drag, startPoint x: 223, startPoint y: 182, endPoint x: 264, endPoint y: 182, distance: 41.8
click at [264, 182] on div "What are the possibilities it offers, and the threats it poses? Decades ago, we…" at bounding box center [239, 267] width 305 height 215
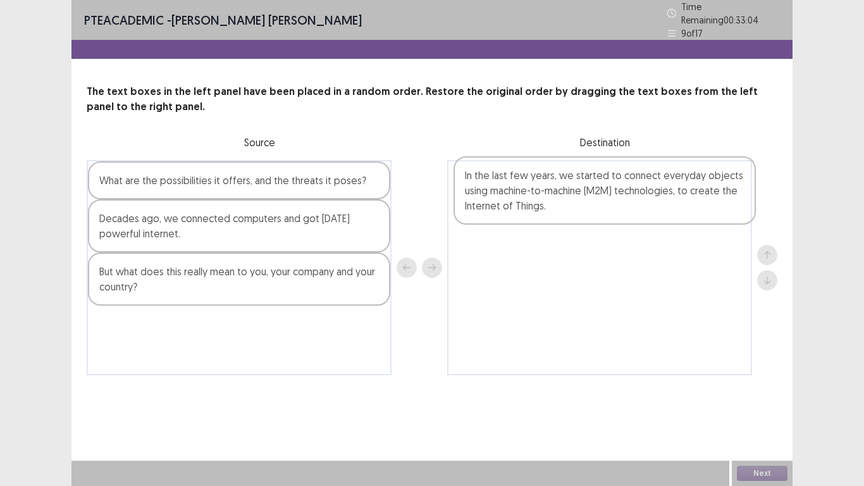
drag, startPoint x: 223, startPoint y: 333, endPoint x: 595, endPoint y: 189, distance: 398.2
click at [595, 189] on div "What are the possibilities it offers, and the threats it poses? Decades ago, we…" at bounding box center [432, 267] width 691 height 215
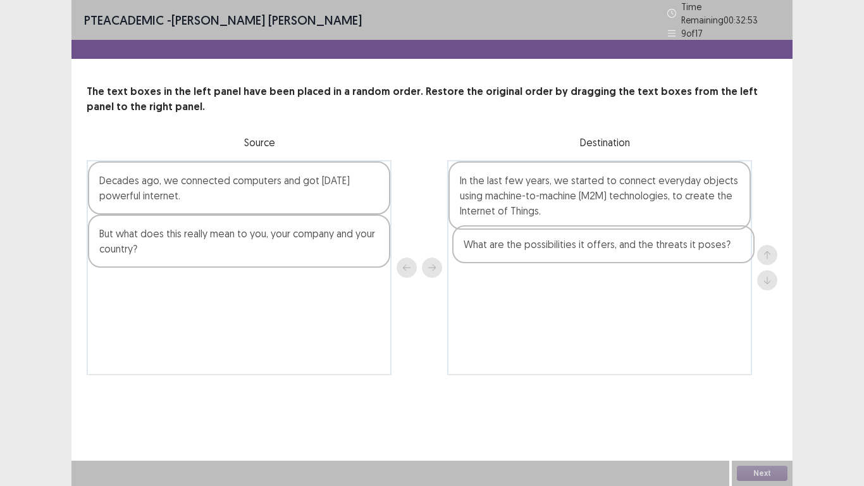
drag, startPoint x: 214, startPoint y: 175, endPoint x: 582, endPoint y: 245, distance: 374.3
click at [582, 245] on div "What are the possibilities it offers, and the threats it poses? Decades ago, we…" at bounding box center [432, 267] width 691 height 215
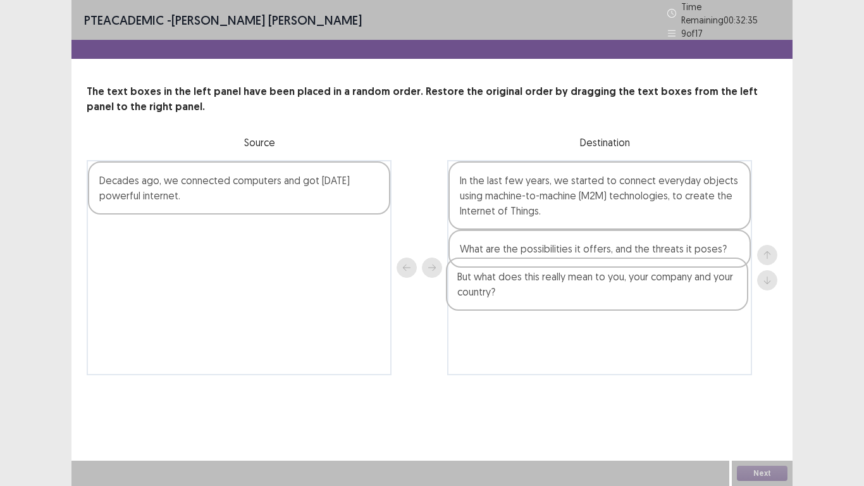
drag, startPoint x: 225, startPoint y: 240, endPoint x: 586, endPoint y: 292, distance: 365.0
click at [586, 292] on div "Decades ago, we connected computers and got today’s powerful internet. But what…" at bounding box center [432, 267] width 691 height 215
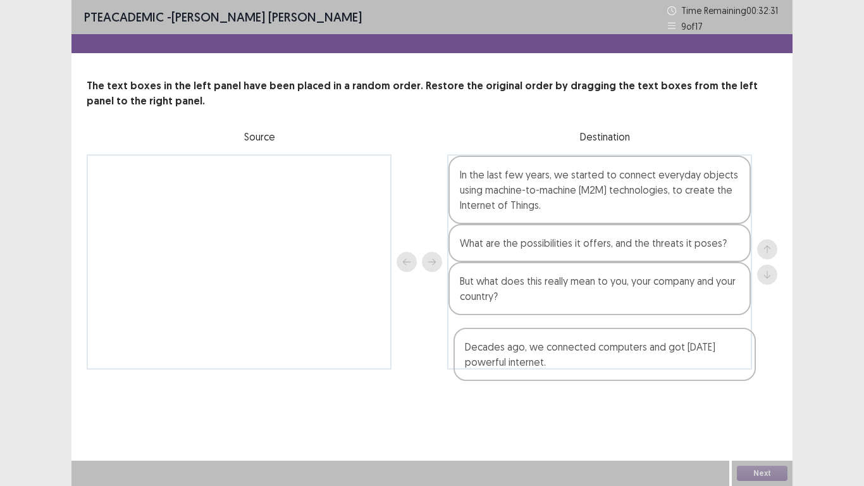
drag, startPoint x: 261, startPoint y: 185, endPoint x: 623, endPoint y: 360, distance: 402.1
click at [623, 360] on div "Decades ago, we connected computers and got today’s powerful internet. In the l…" at bounding box center [432, 261] width 691 height 215
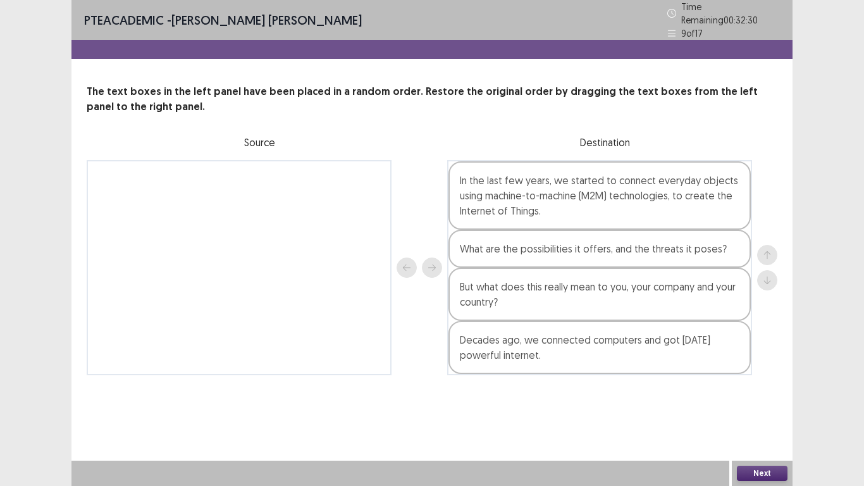
click at [762, 406] on button "Next" at bounding box center [762, 473] width 51 height 15
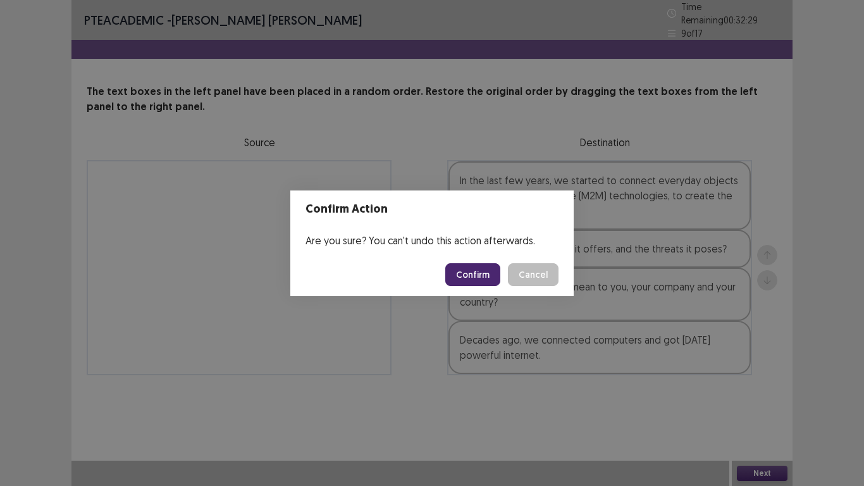
click at [470, 279] on button "Confirm" at bounding box center [472, 274] width 55 height 23
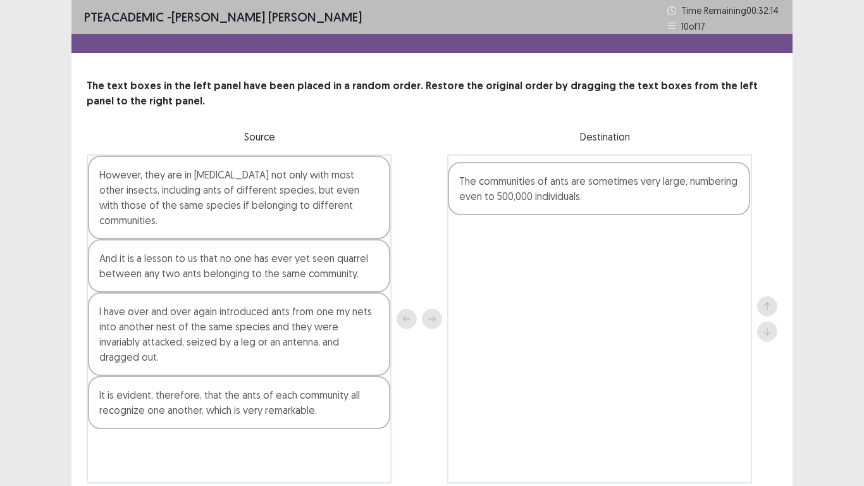
drag, startPoint x: 162, startPoint y: 186, endPoint x: 528, endPoint y: 195, distance: 366.5
click at [528, 195] on div "The communities of ants are sometimes very large, numbering even to 500,000 ind…" at bounding box center [432, 318] width 691 height 329
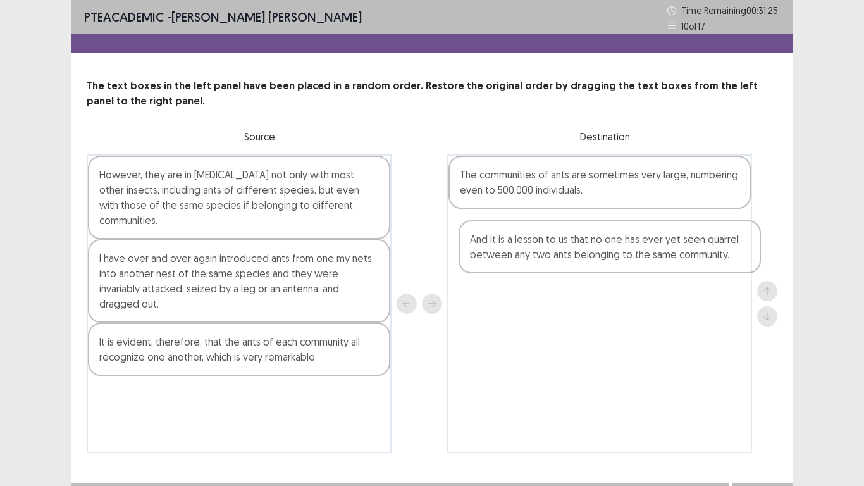
drag, startPoint x: 226, startPoint y: 262, endPoint x: 609, endPoint y: 258, distance: 383.5
click at [609, 258] on div "However, they are in hostility not only with most other insects, including ants…" at bounding box center [432, 303] width 691 height 299
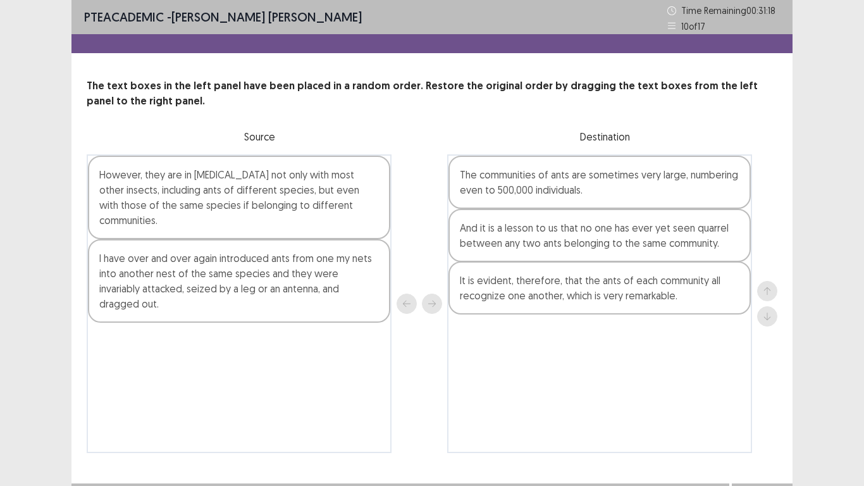
drag, startPoint x: 260, startPoint y: 325, endPoint x: 624, endPoint y: 296, distance: 365.0
click at [624, 296] on div "However, they are in hostility not only with most other insects, including ants…" at bounding box center [432, 303] width 691 height 299
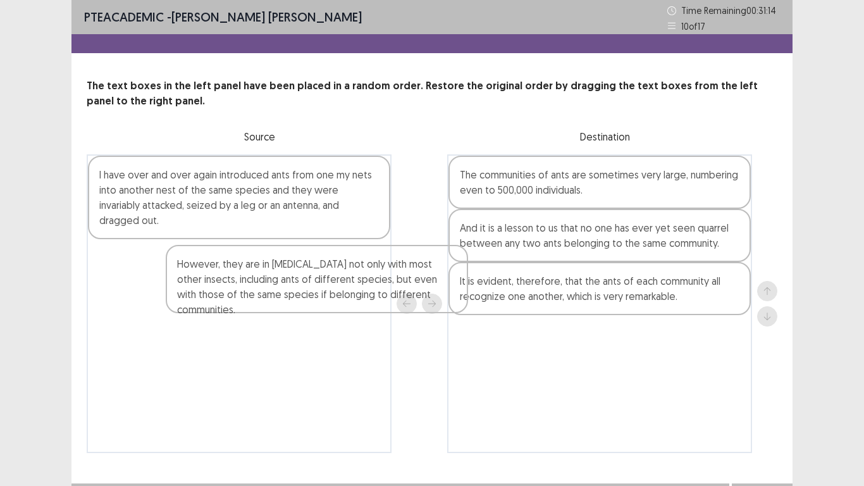
scroll to position [23, 0]
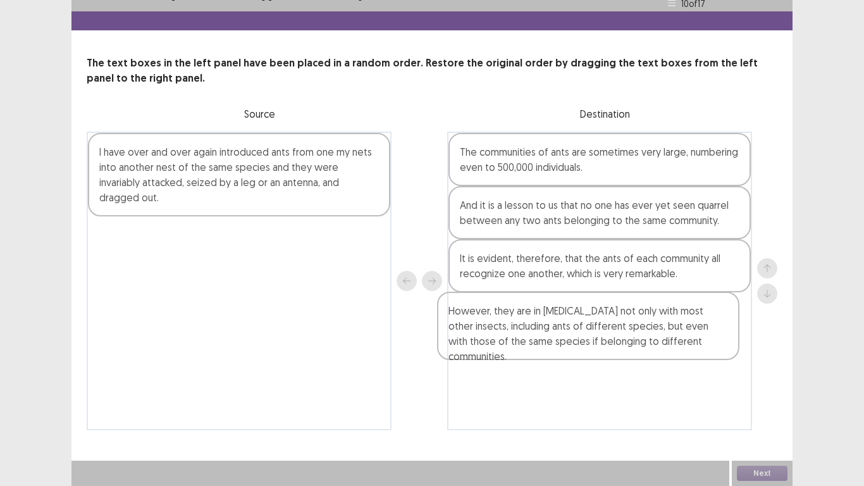
drag, startPoint x: 370, startPoint y: 287, endPoint x: 642, endPoint y: 333, distance: 275.5
click at [642, 333] on div "However, they are in hostility not only with most other insects, including ants…" at bounding box center [432, 281] width 691 height 299
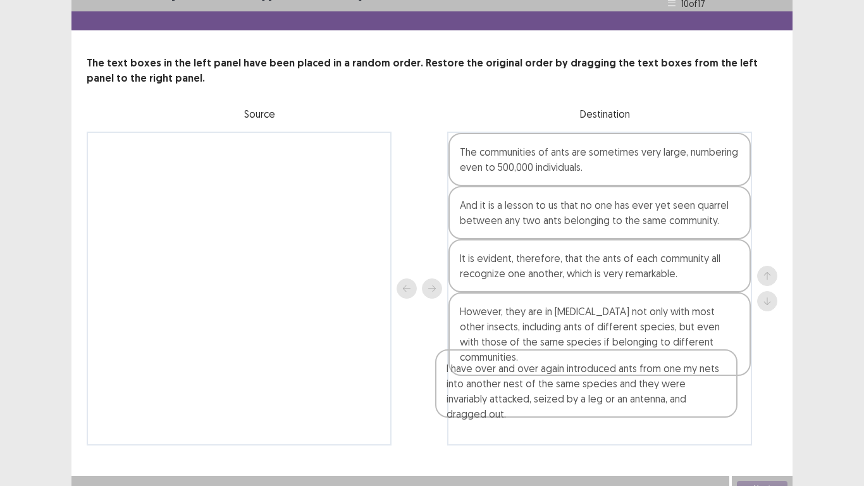
drag, startPoint x: 263, startPoint y: 181, endPoint x: 613, endPoint y: 401, distance: 413.1
click at [613, 401] on div "I have over and over again introduced ants from one my nets into another nest o…" at bounding box center [432, 289] width 691 height 314
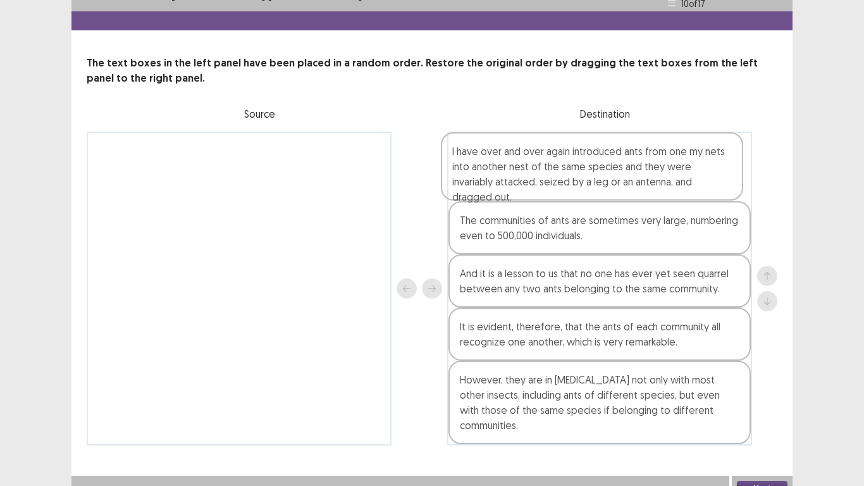
drag, startPoint x: 659, startPoint y: 397, endPoint x: 647, endPoint y: 168, distance: 228.7
click at [647, 168] on div "The communities of ants are sometimes very large, numbering even to 500,000 ind…" at bounding box center [599, 289] width 305 height 314
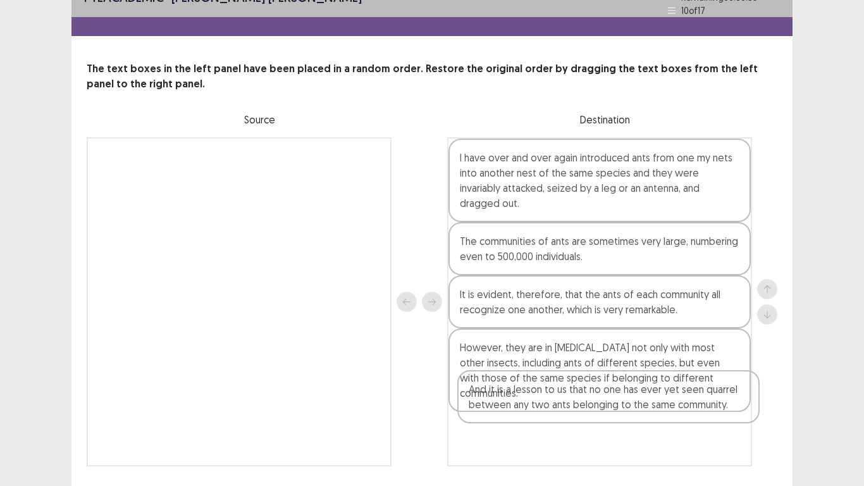
drag, startPoint x: 621, startPoint y: 287, endPoint x: 630, endPoint y: 408, distance: 121.2
click at [630, 406] on div "I have over and over again introduced ants from one my nets into another nest o…" at bounding box center [599, 301] width 305 height 329
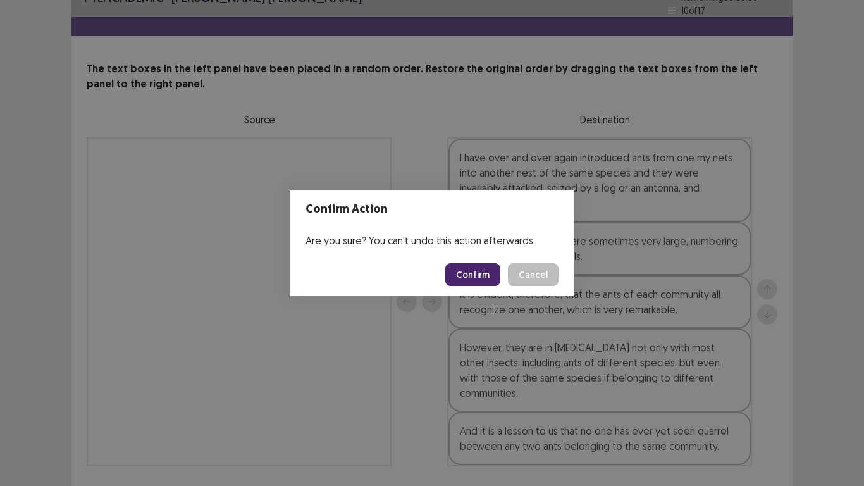
click at [494, 275] on button "Confirm" at bounding box center [472, 274] width 55 height 23
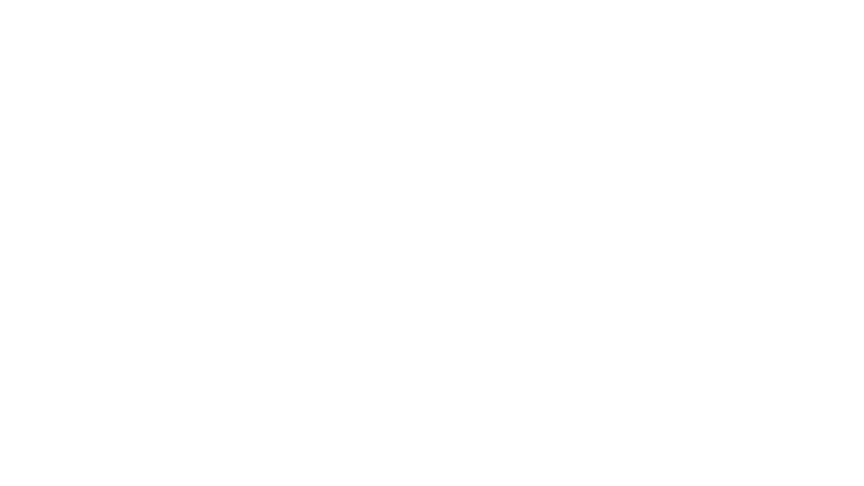
scroll to position [0, 0]
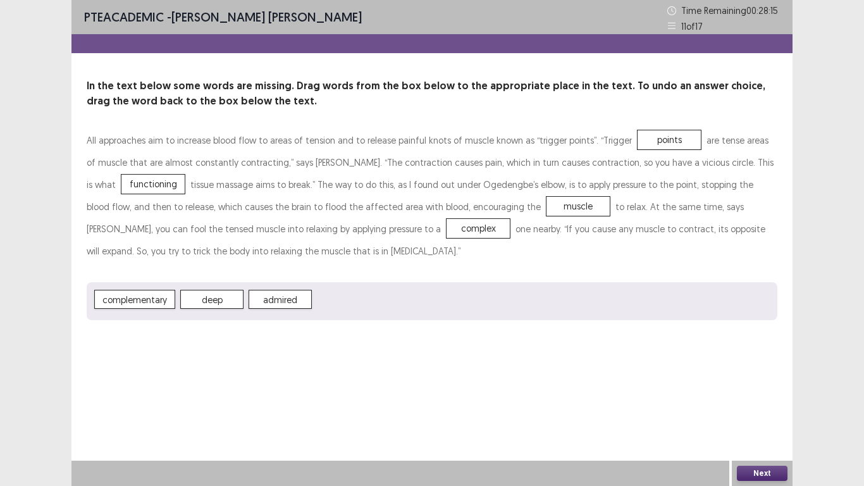
click at [781, 406] on button "Next" at bounding box center [762, 473] width 51 height 15
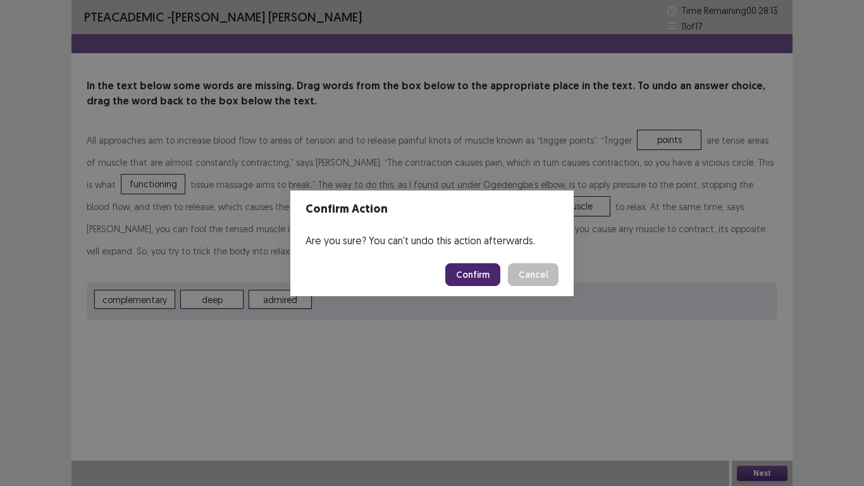
click at [498, 282] on button "Confirm" at bounding box center [472, 274] width 55 height 23
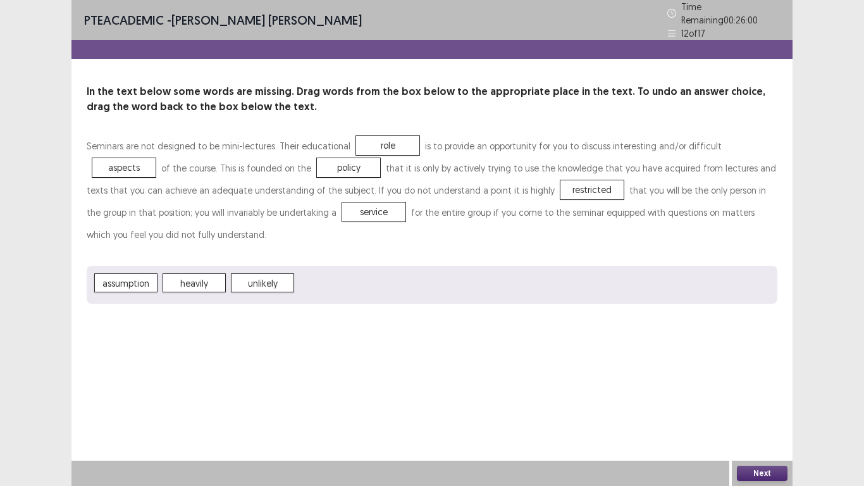
click at [756, 406] on button "Next" at bounding box center [762, 473] width 51 height 15
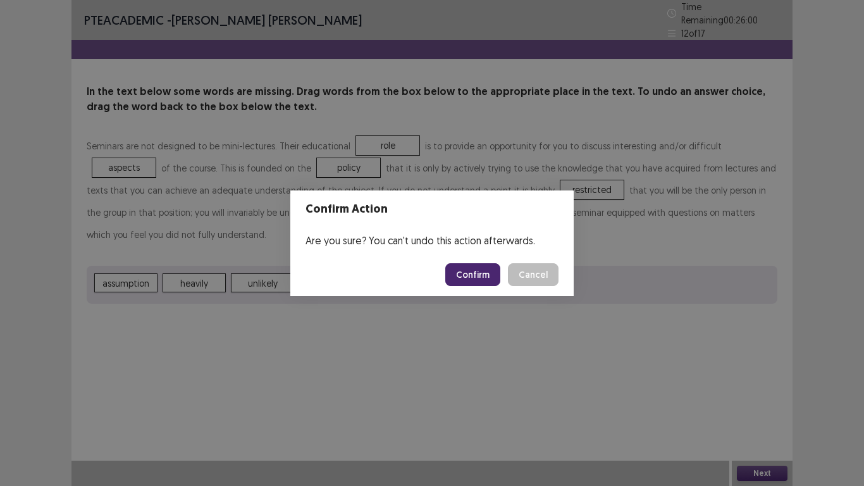
click at [489, 274] on button "Confirm" at bounding box center [472, 274] width 55 height 23
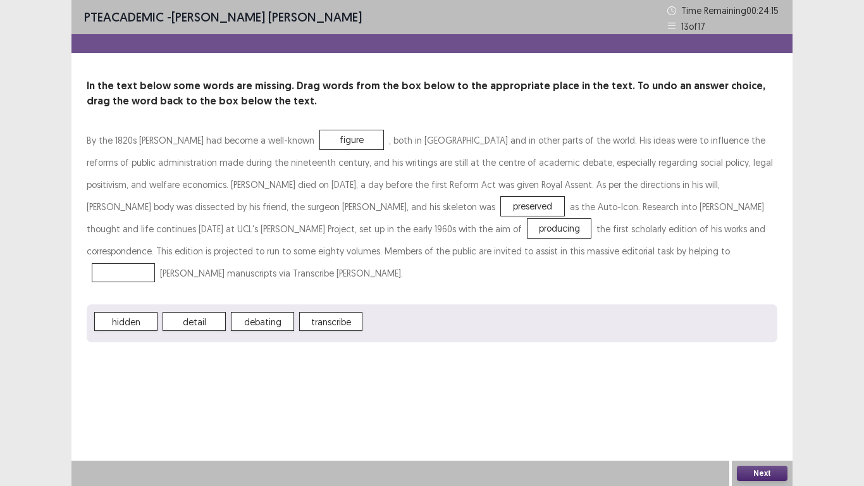
click at [335, 312] on span "transcribe" at bounding box center [330, 321] width 63 height 19
drag, startPoint x: 345, startPoint y: 297, endPoint x: 401, endPoint y: 266, distance: 63.7
click at [428, 260] on div "By the 1820s Bentham had become a well-known figure , both in Britain and in ot…" at bounding box center [432, 235] width 691 height 213
click at [533, 304] on div "hidden detail debating" at bounding box center [432, 323] width 691 height 38
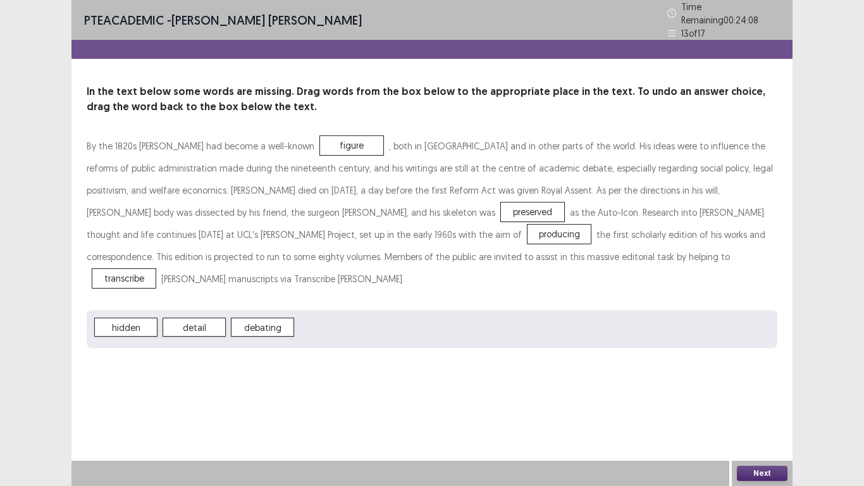
click at [782, 406] on button "Next" at bounding box center [762, 473] width 51 height 15
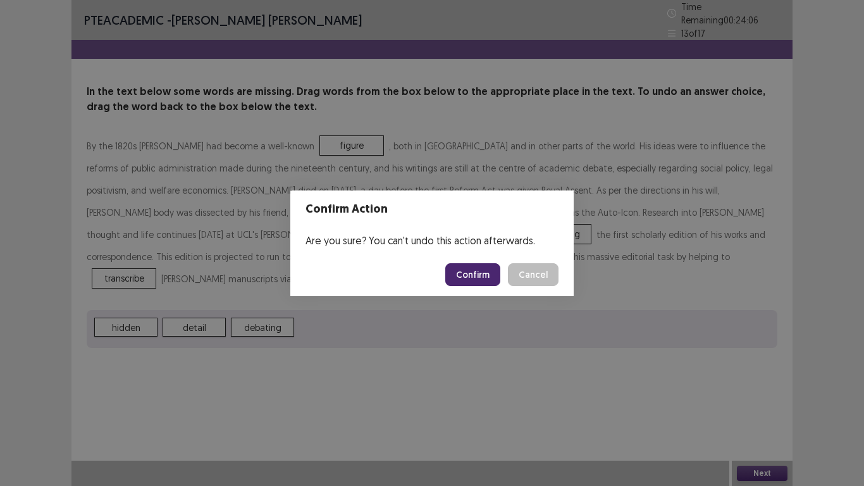
click at [477, 278] on button "Confirm" at bounding box center [472, 274] width 55 height 23
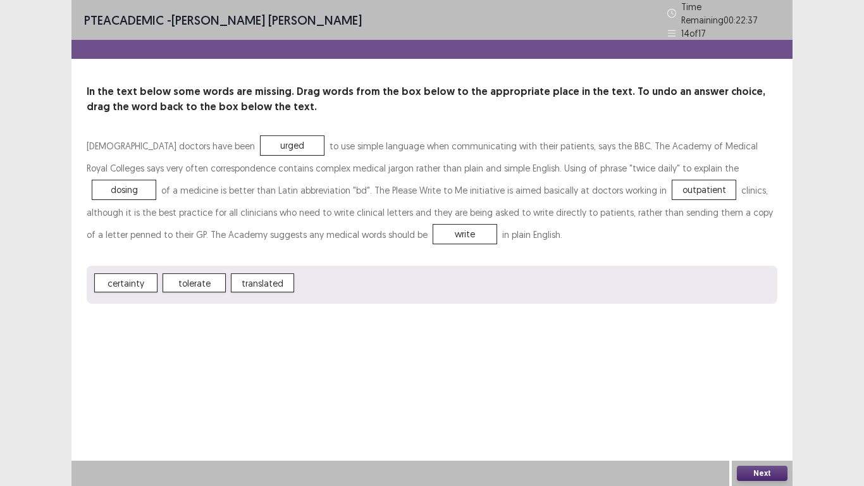
click at [770, 406] on button "Next" at bounding box center [762, 473] width 51 height 15
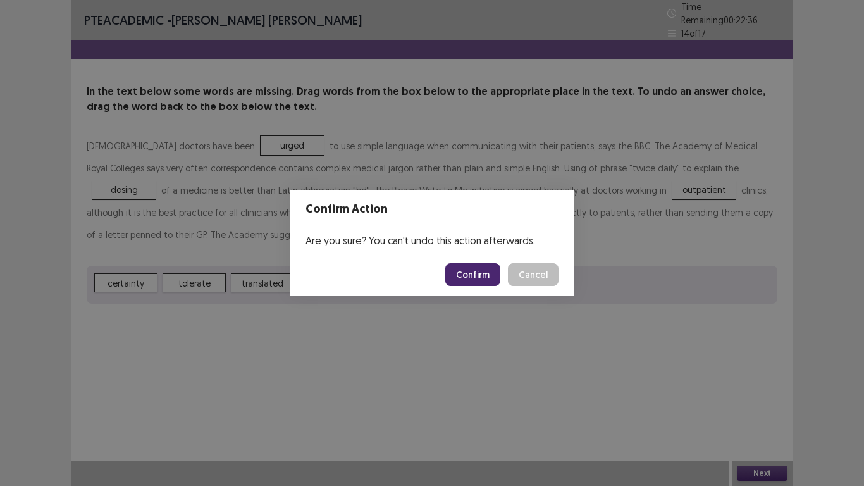
click at [490, 279] on button "Confirm" at bounding box center [472, 274] width 55 height 23
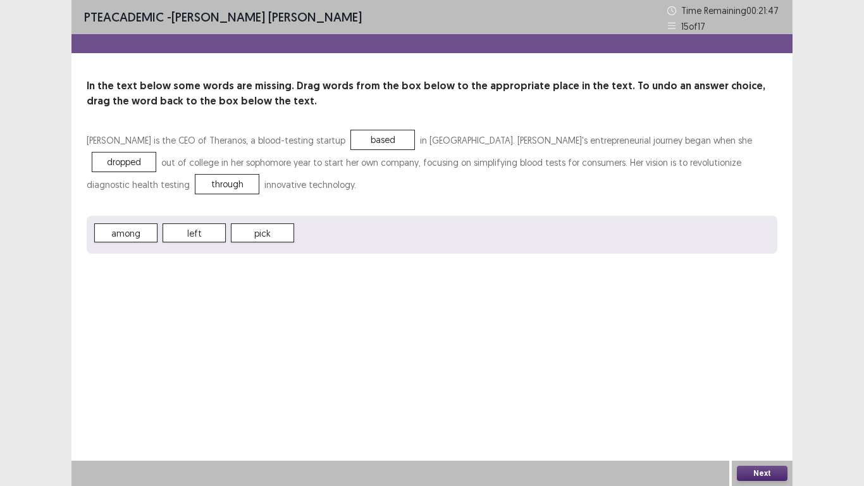
click at [764, 406] on button "Next" at bounding box center [762, 473] width 51 height 15
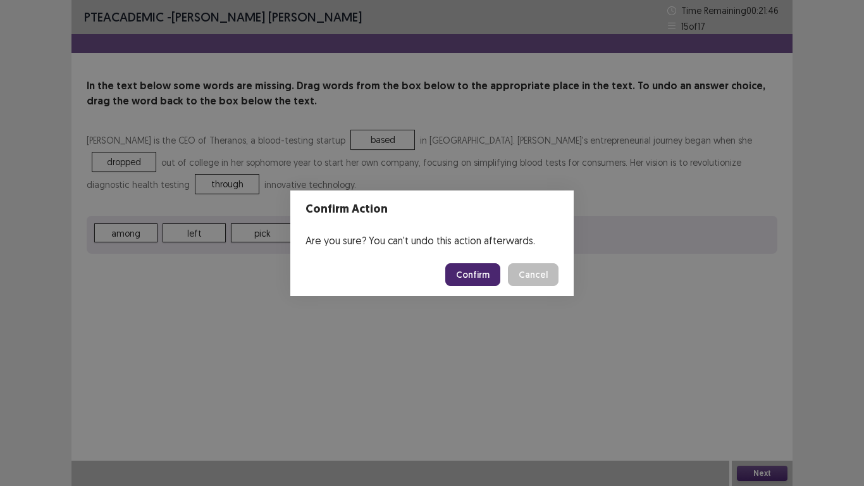
click at [462, 271] on button "Confirm" at bounding box center [472, 274] width 55 height 23
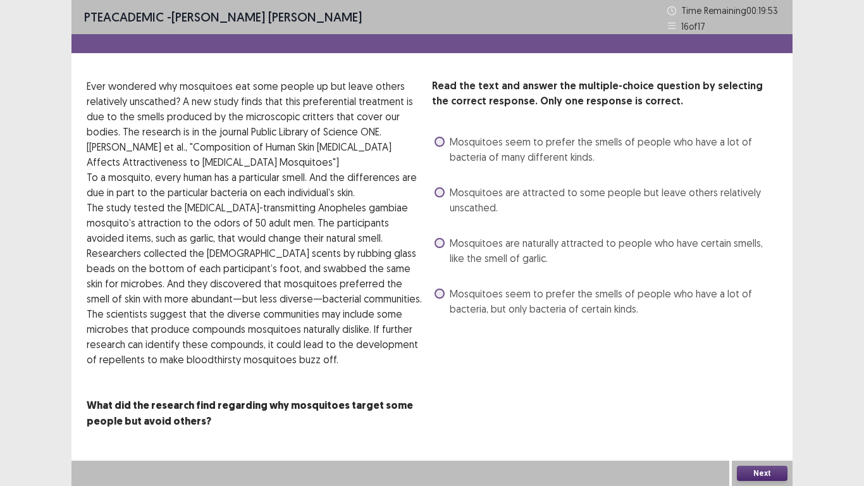
click at [444, 295] on span at bounding box center [440, 294] width 10 height 10
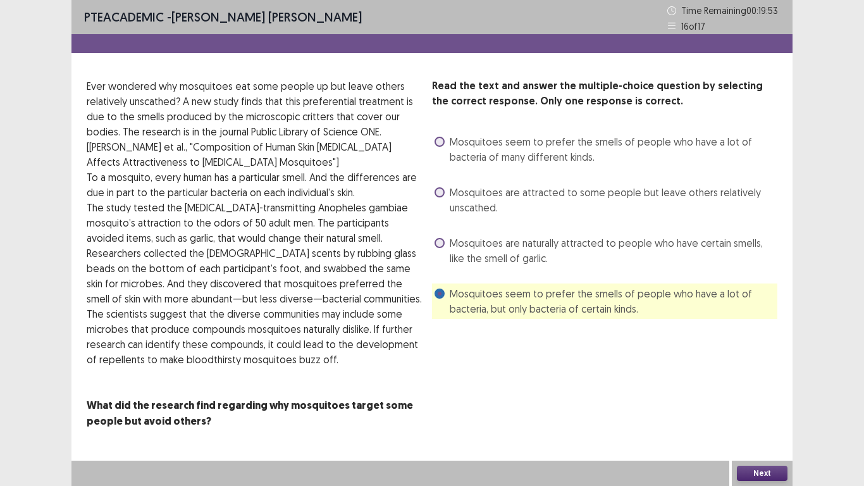
click at [769, 406] on button "Next" at bounding box center [762, 473] width 51 height 15
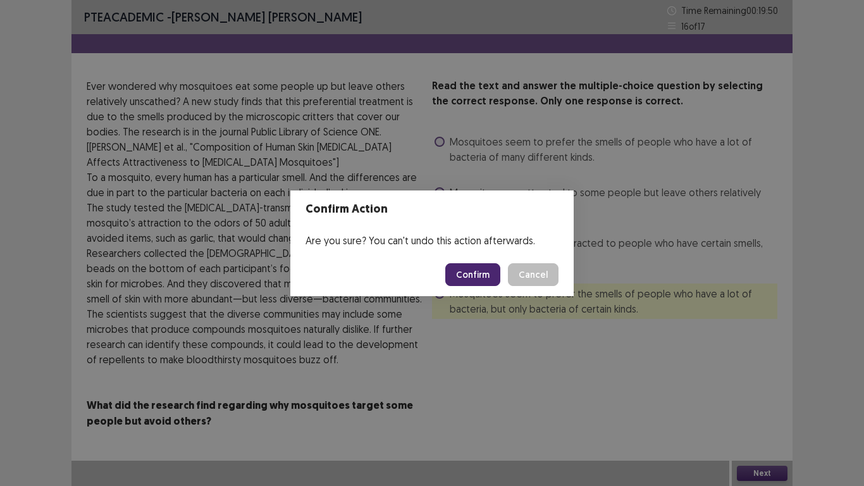
click at [466, 280] on button "Confirm" at bounding box center [472, 274] width 55 height 23
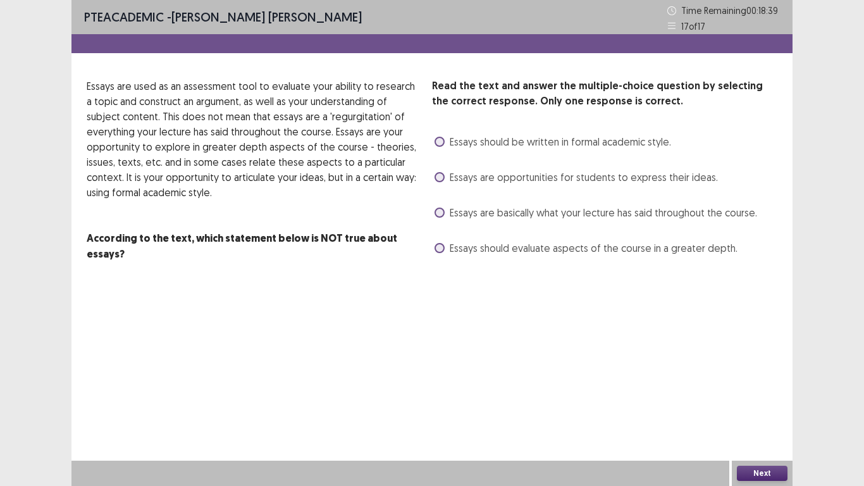
click at [441, 253] on label "Essays should evaluate aspects of the course in a greater depth." at bounding box center [586, 247] width 303 height 15
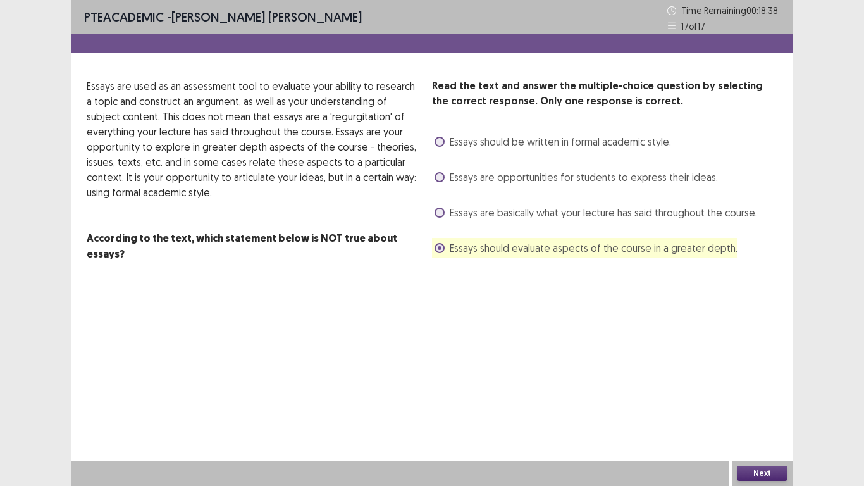
click at [763, 406] on button "Next" at bounding box center [762, 473] width 51 height 15
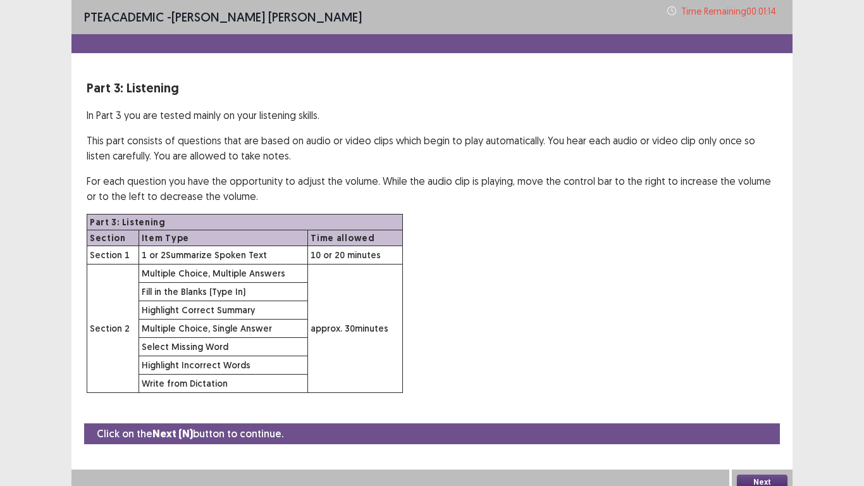
scroll to position [9, 0]
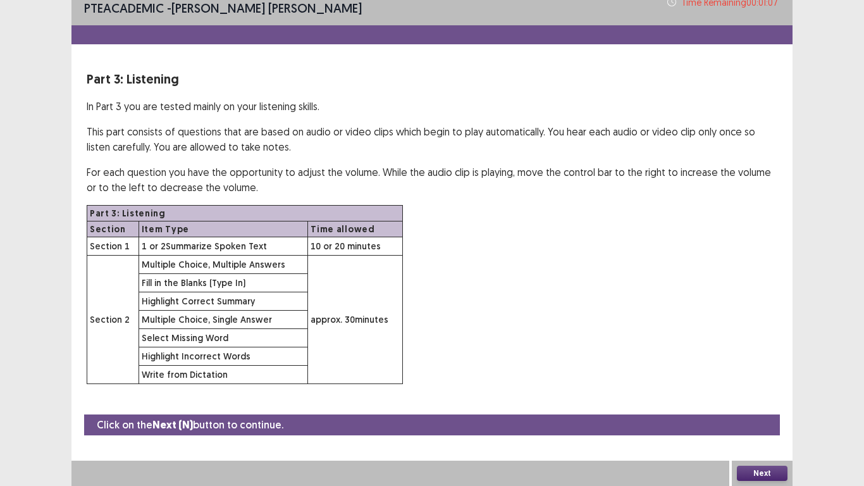
click at [762, 406] on button "Next" at bounding box center [762, 473] width 51 height 15
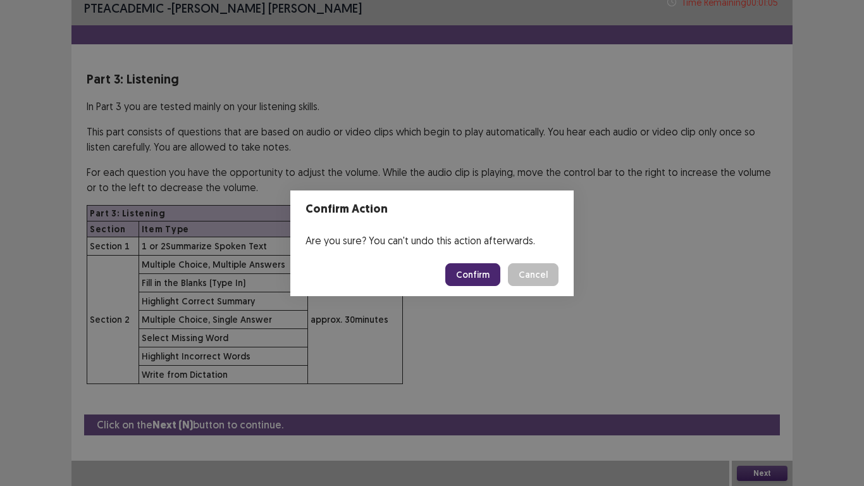
click at [489, 273] on button "Confirm" at bounding box center [472, 274] width 55 height 23
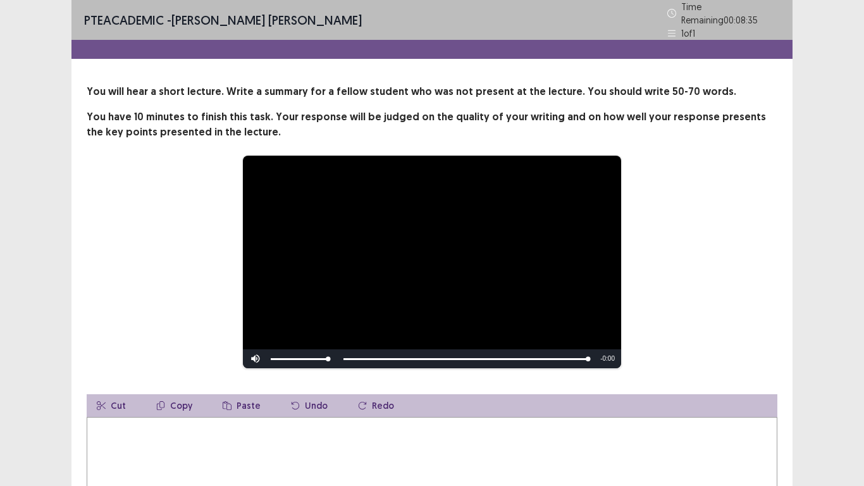
click at [178, 406] on textarea at bounding box center [432, 486] width 691 height 139
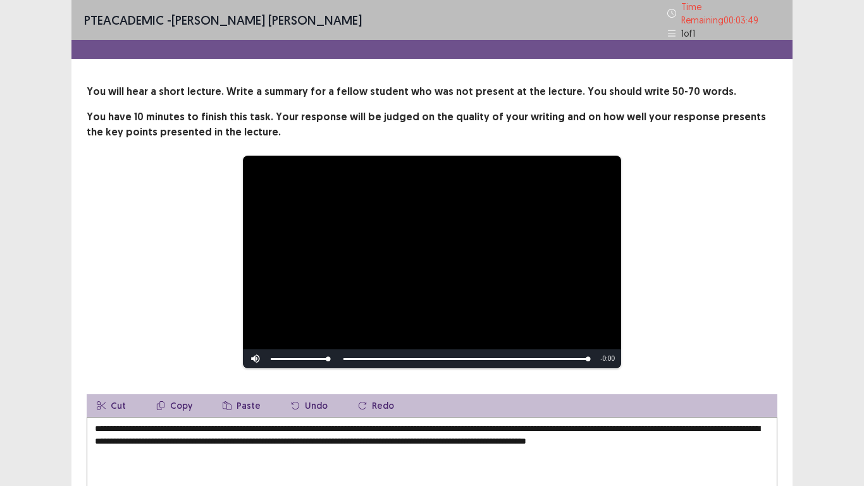
scroll to position [143, 0]
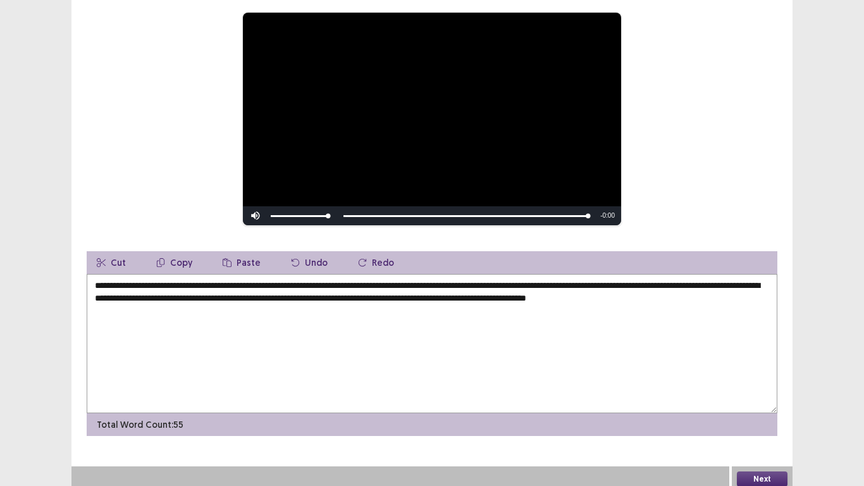
type textarea "**********"
click at [761, 406] on button "Next" at bounding box center [762, 478] width 51 height 15
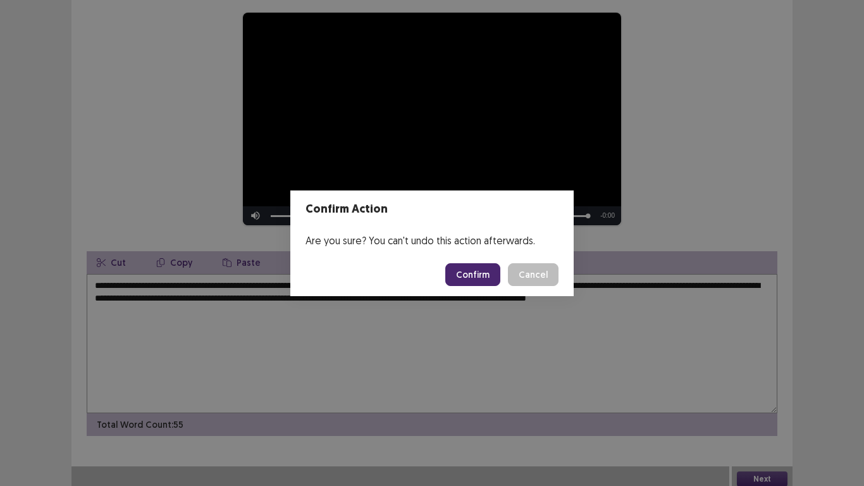
click at [496, 277] on button "Confirm" at bounding box center [472, 274] width 55 height 23
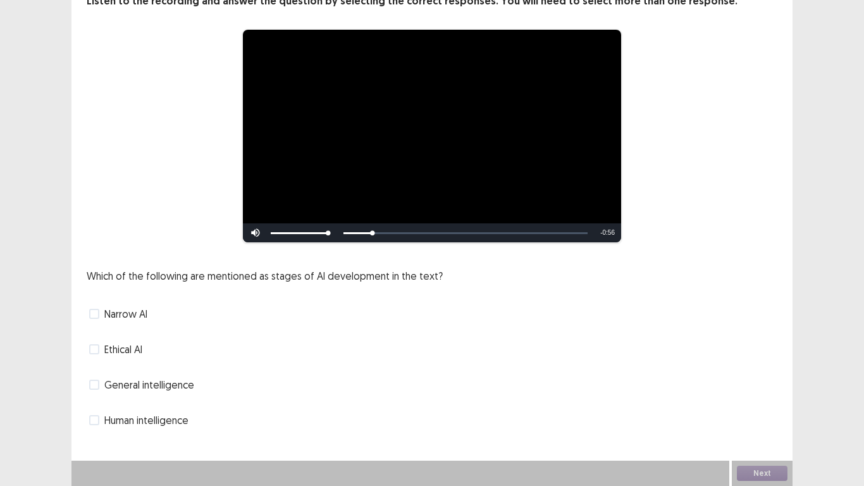
scroll to position [85, 0]
click at [92, 313] on span at bounding box center [94, 314] width 10 height 10
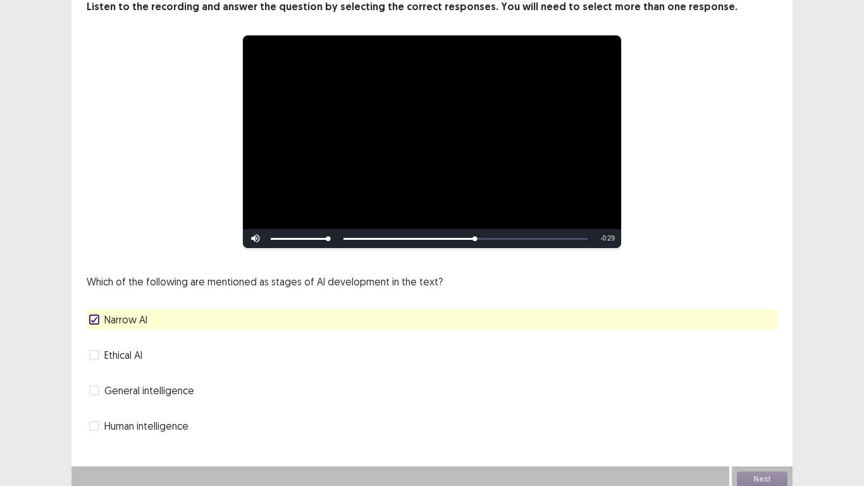
click at [95, 385] on span at bounding box center [94, 390] width 10 height 10
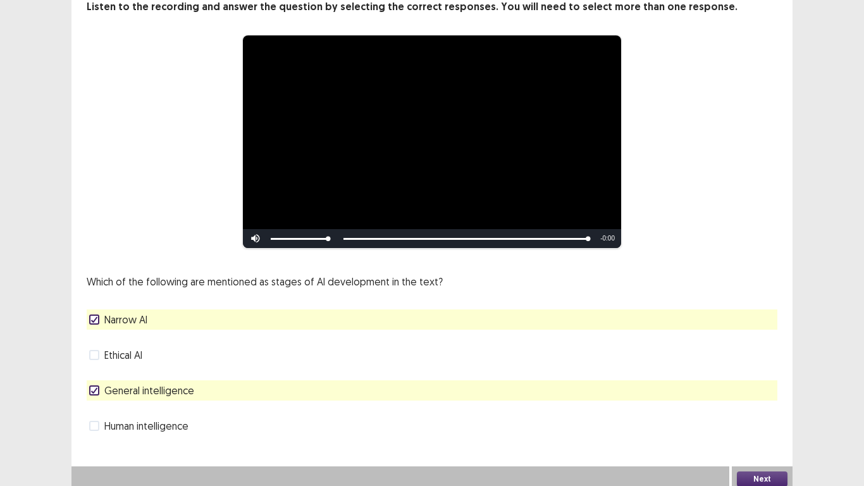
click at [763, 473] on button "Next" at bounding box center [762, 478] width 51 height 15
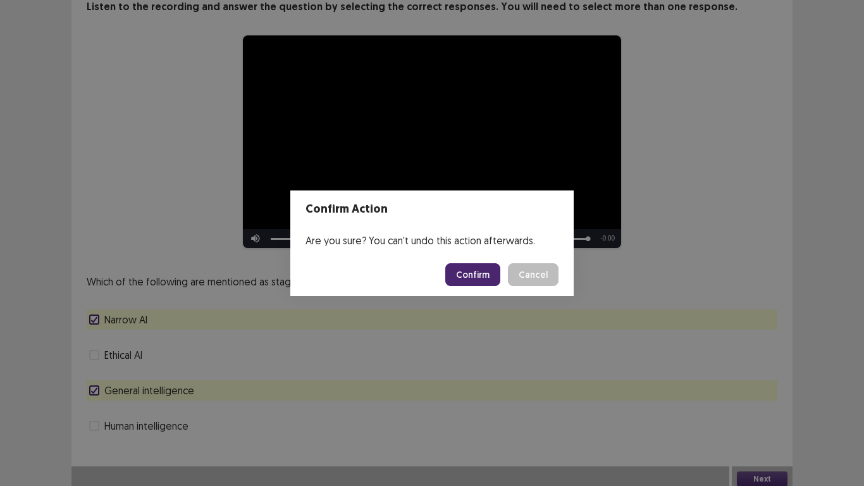
click at [481, 280] on button "Confirm" at bounding box center [472, 274] width 55 height 23
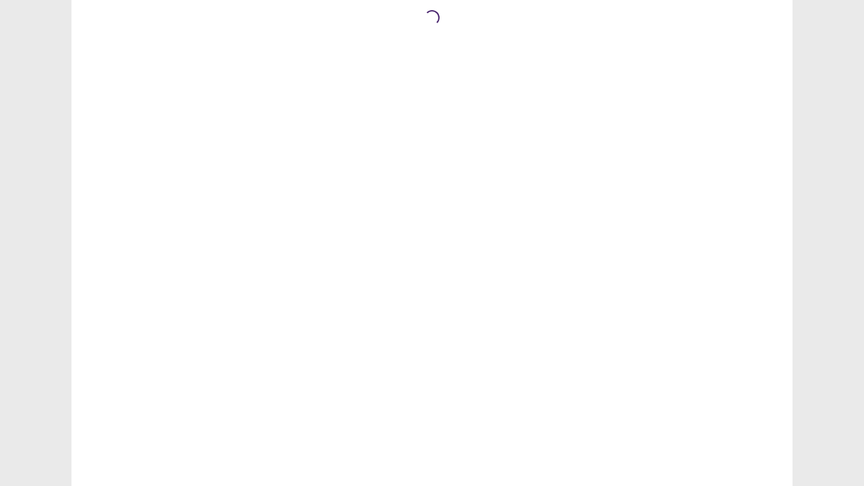
scroll to position [0, 0]
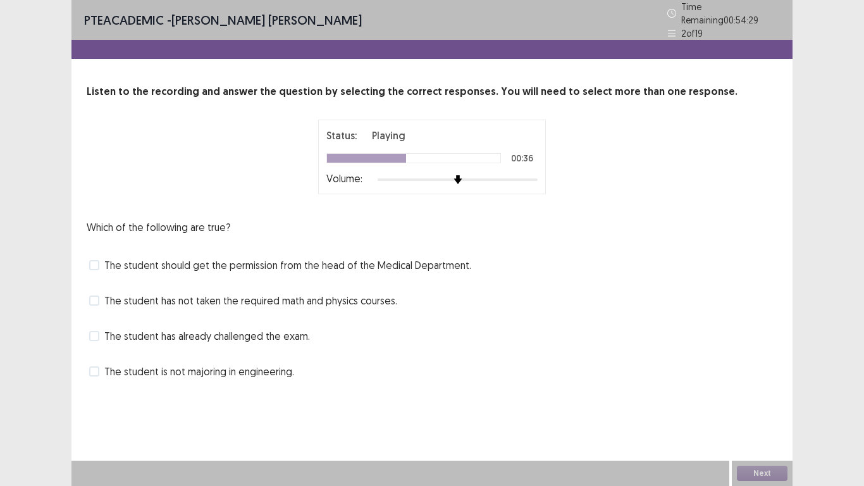
click at [99, 366] on span at bounding box center [94, 371] width 10 height 10
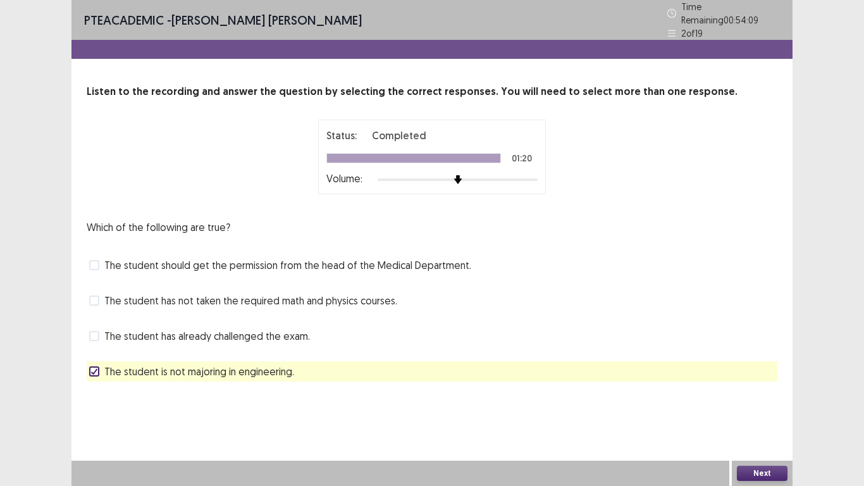
click at [779, 472] on button "Next" at bounding box center [762, 473] width 51 height 15
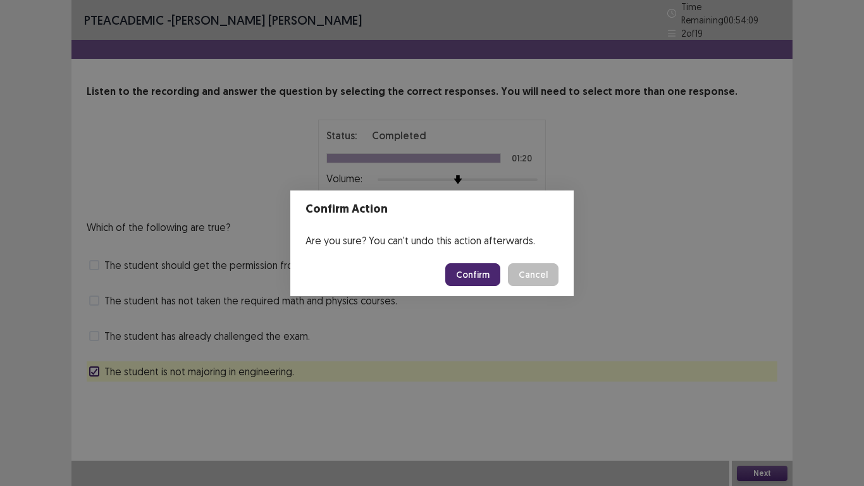
click at [476, 277] on button "Confirm" at bounding box center [472, 274] width 55 height 23
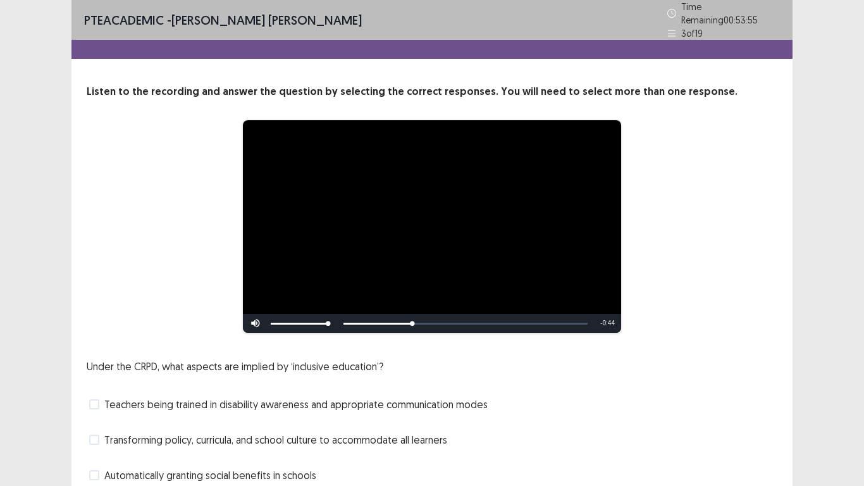
scroll to position [85, 0]
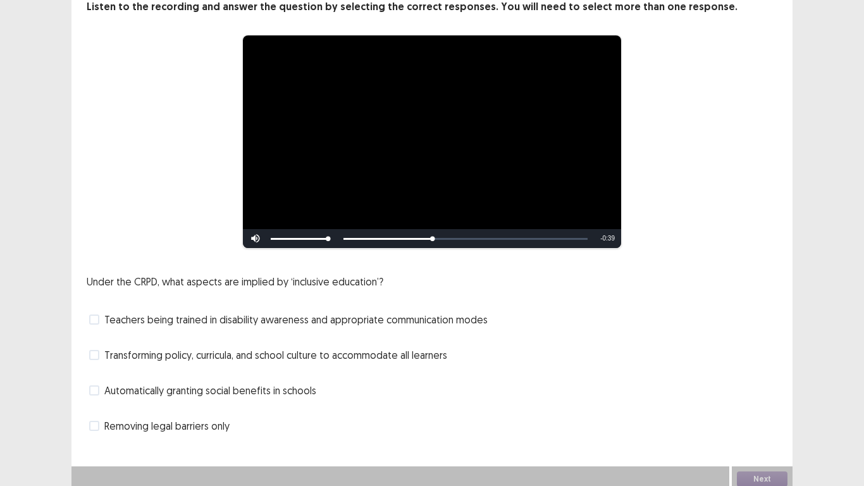
click at [95, 385] on span at bounding box center [94, 390] width 10 height 10
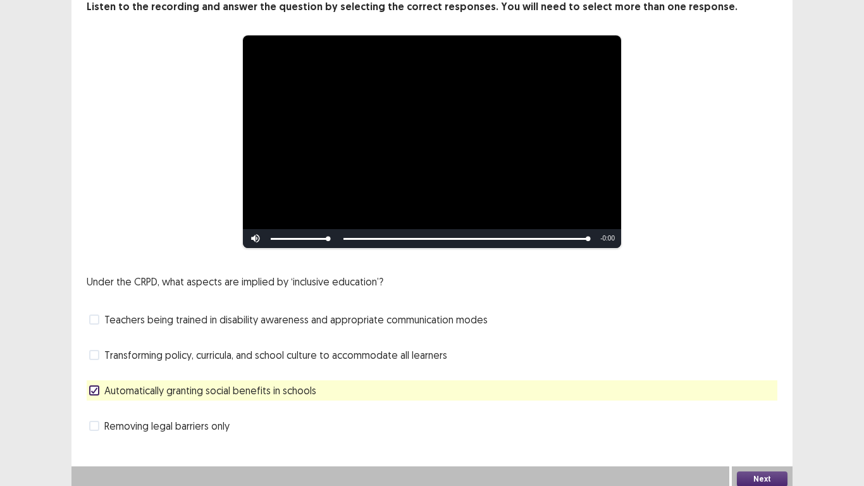
click at [96, 352] on span at bounding box center [94, 355] width 10 height 10
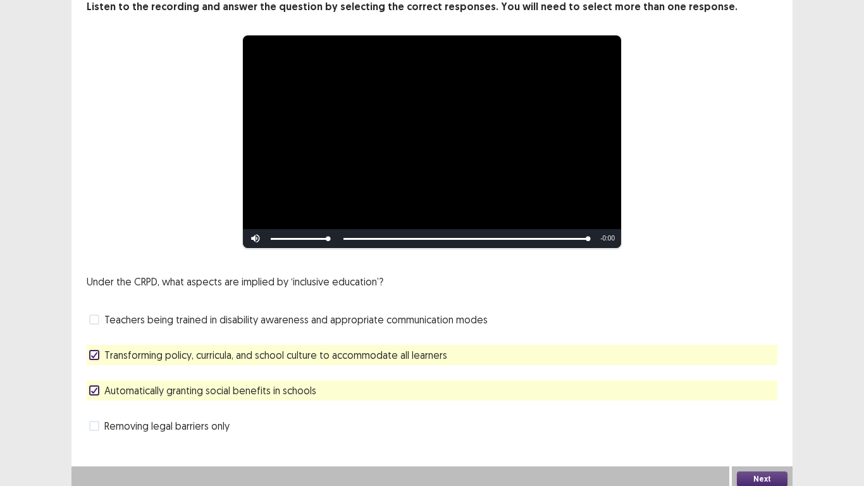
click at [757, 471] on button "Next" at bounding box center [762, 478] width 51 height 15
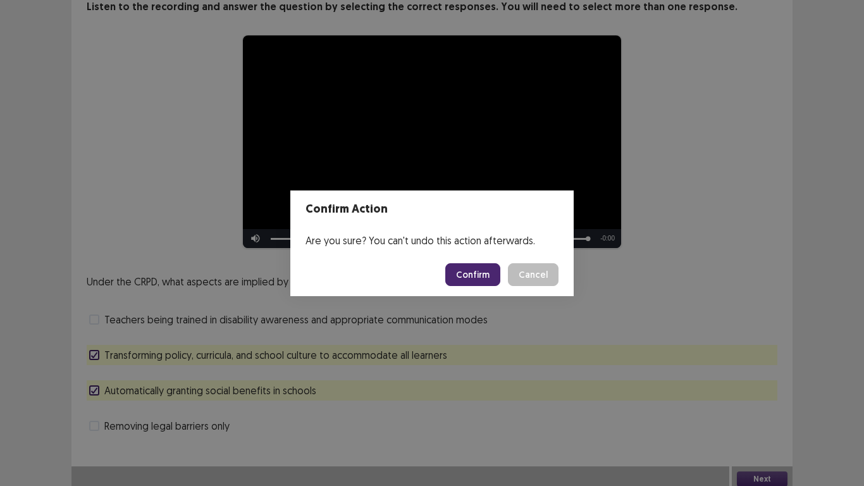
click at [478, 274] on button "Confirm" at bounding box center [472, 274] width 55 height 23
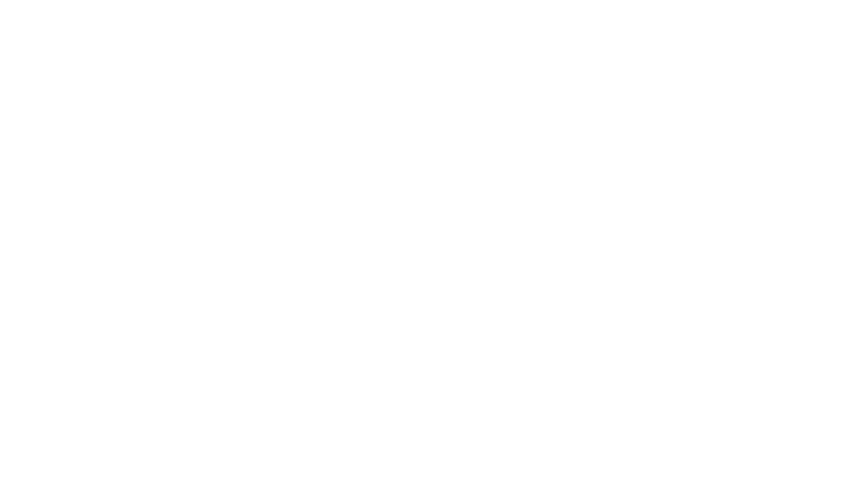
scroll to position [0, 0]
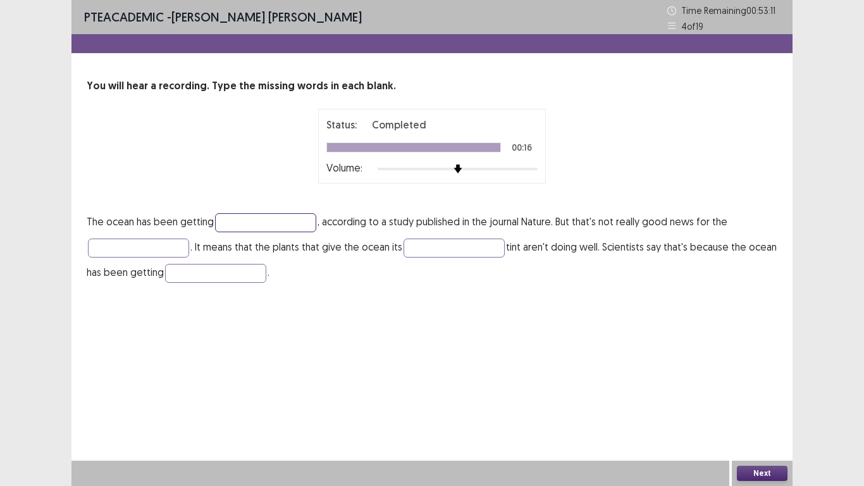
click at [268, 226] on input "text" at bounding box center [265, 222] width 101 height 19
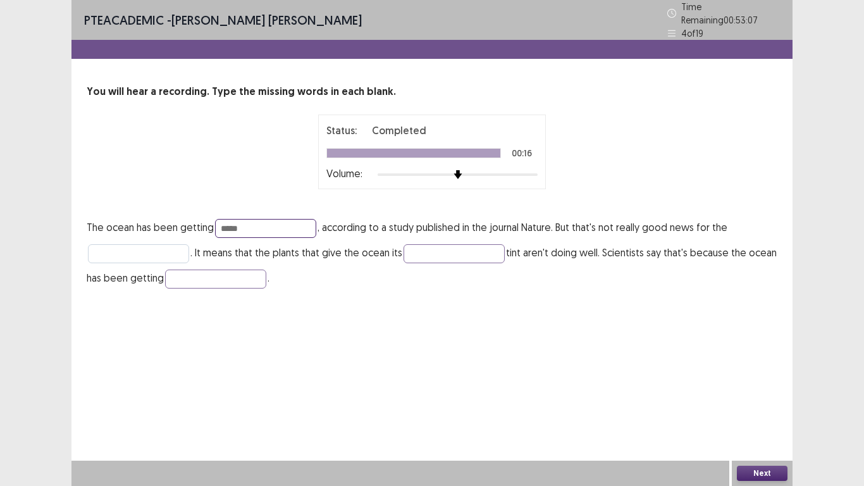
type input "*****"
click at [135, 250] on input "text" at bounding box center [138, 253] width 101 height 19
type input "******"
click at [434, 244] on input "text" at bounding box center [454, 253] width 101 height 19
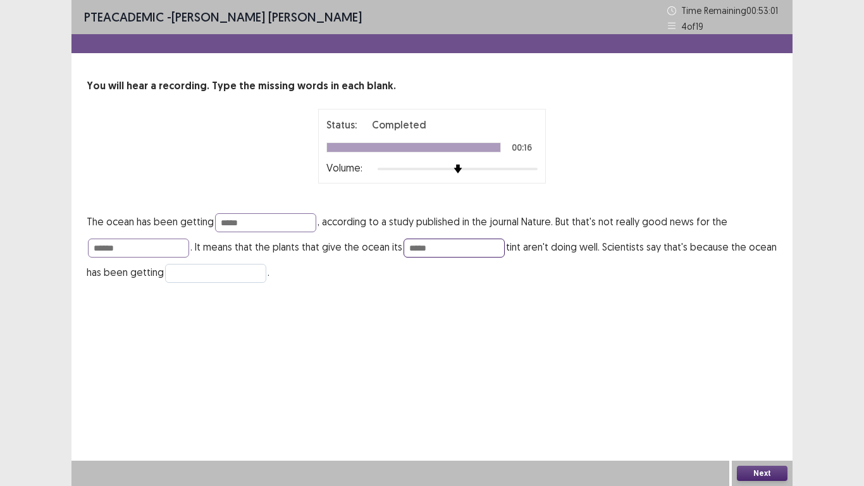
type input "*****"
click at [240, 278] on input "text" at bounding box center [215, 273] width 101 height 19
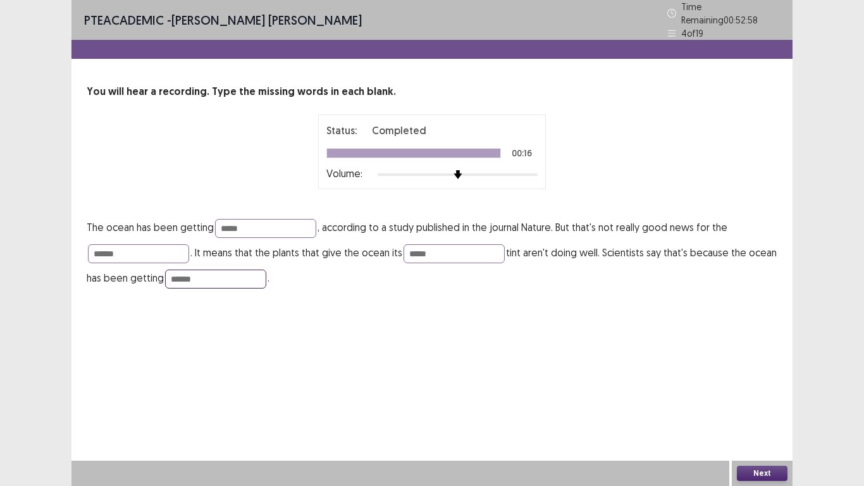
type input "******"
click at [754, 476] on button "Next" at bounding box center [762, 473] width 51 height 15
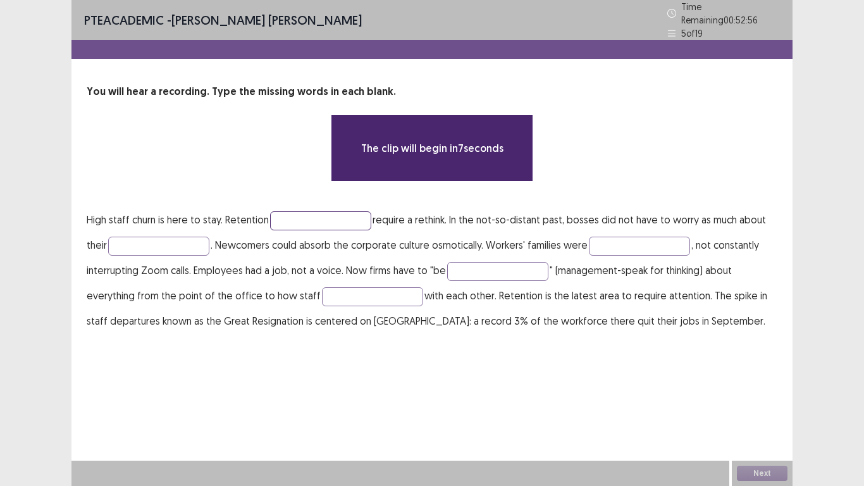
click at [312, 213] on input "text" at bounding box center [320, 220] width 101 height 19
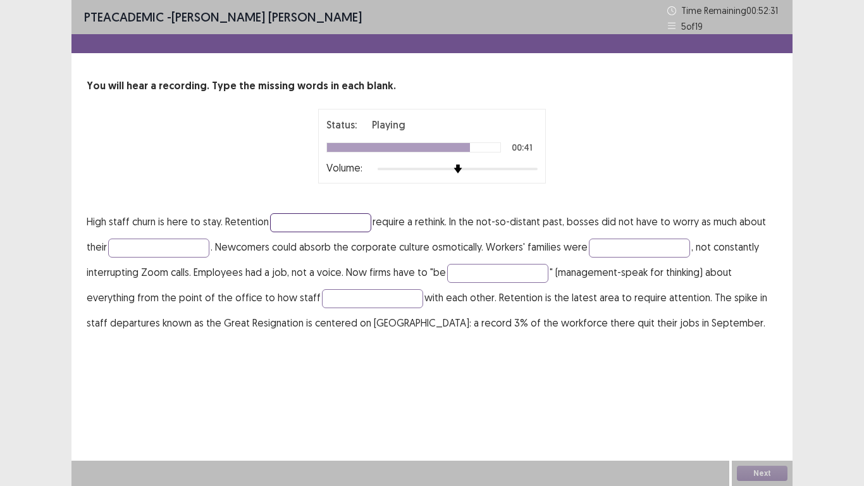
click at [325, 226] on input "text" at bounding box center [320, 222] width 101 height 19
click at [307, 225] on input "text" at bounding box center [320, 222] width 101 height 19
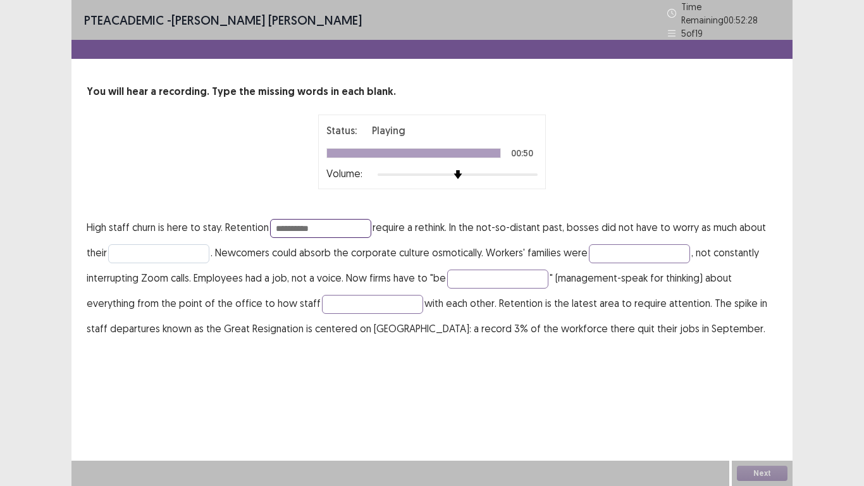
type input "**********"
click at [205, 251] on input "text" at bounding box center [158, 253] width 101 height 19
type input "**********"
click at [643, 252] on input "text" at bounding box center [639, 253] width 101 height 19
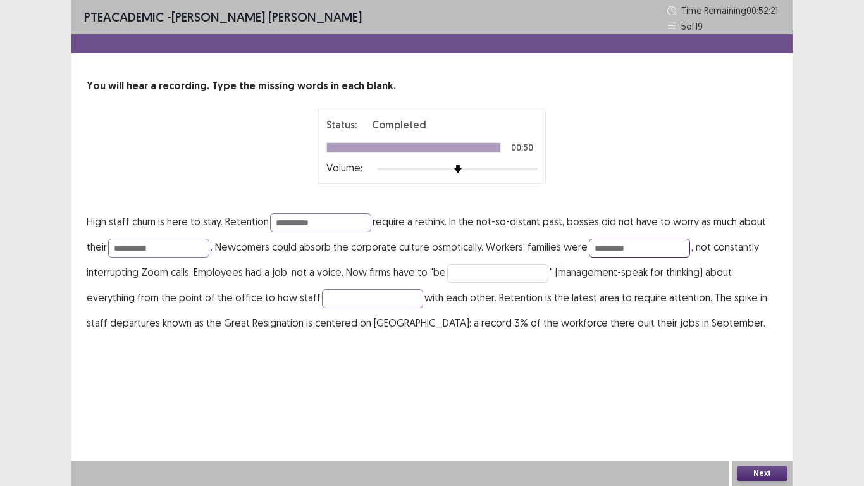
type input "*********"
click at [496, 270] on input "text" at bounding box center [497, 273] width 101 height 19
type input "**********"
click at [341, 302] on input "text" at bounding box center [372, 298] width 101 height 19
type input "**********"
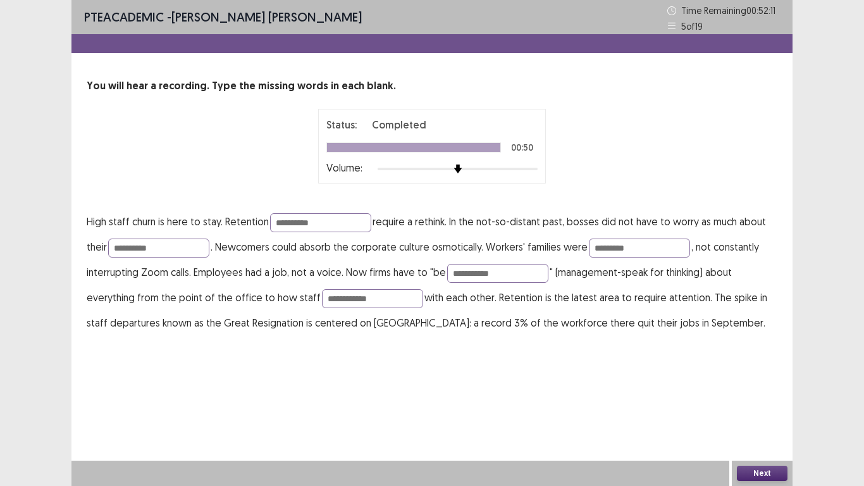
click at [769, 476] on button "Next" at bounding box center [762, 473] width 51 height 15
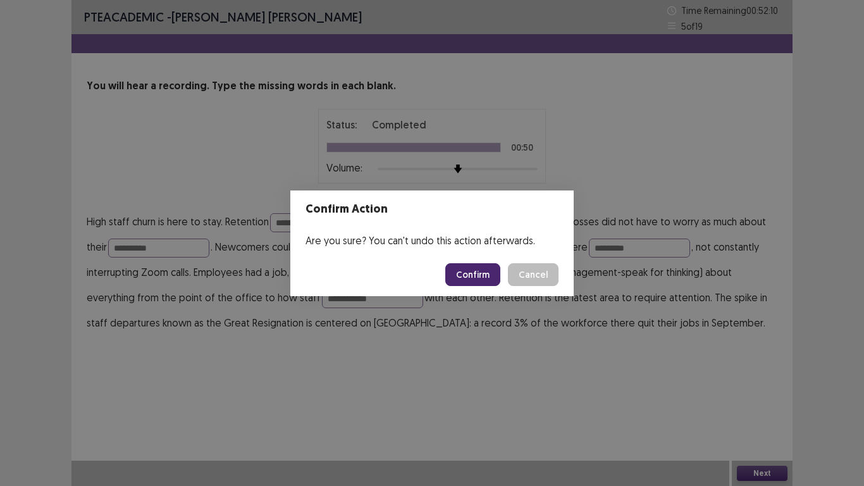
click at [475, 280] on button "Confirm" at bounding box center [472, 274] width 55 height 23
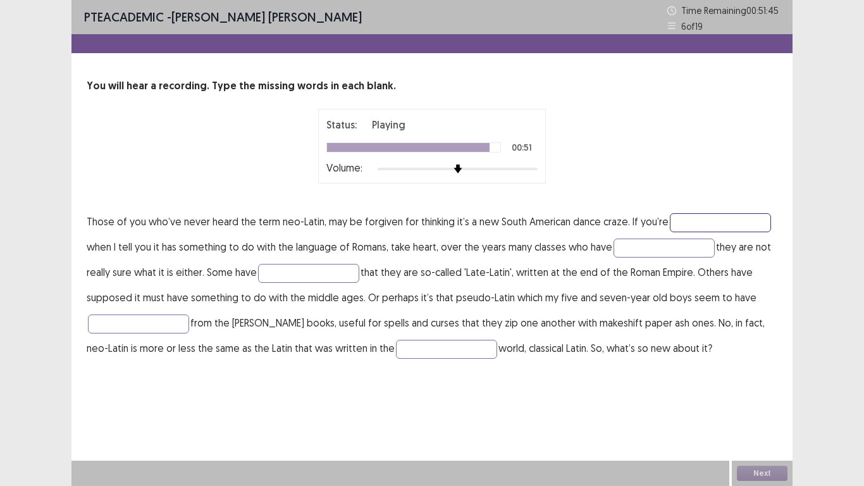
click at [723, 220] on input "text" at bounding box center [720, 222] width 101 height 19
type input "*******"
click at [666, 245] on input "text" at bounding box center [664, 248] width 101 height 19
type input "*******"
click at [288, 270] on input "text" at bounding box center [308, 273] width 101 height 19
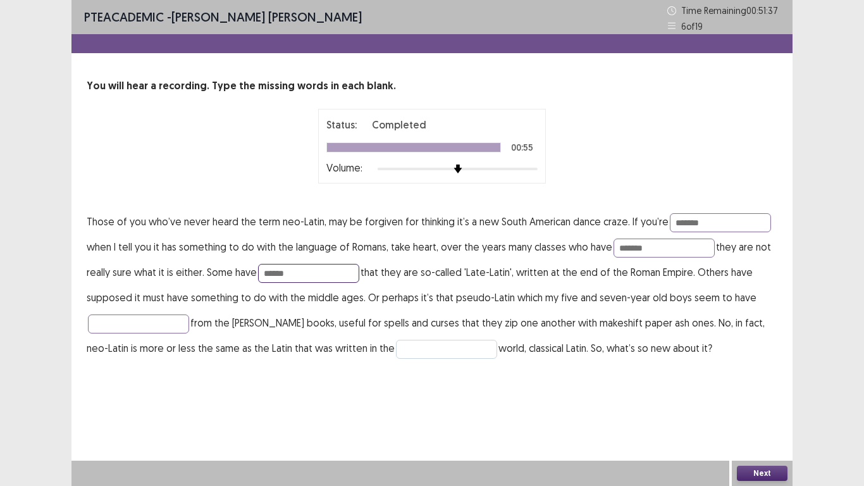
type input "******"
click at [396, 346] on input "text" at bounding box center [446, 349] width 101 height 19
type input "*******"
click at [756, 475] on button "Next" at bounding box center [762, 473] width 51 height 15
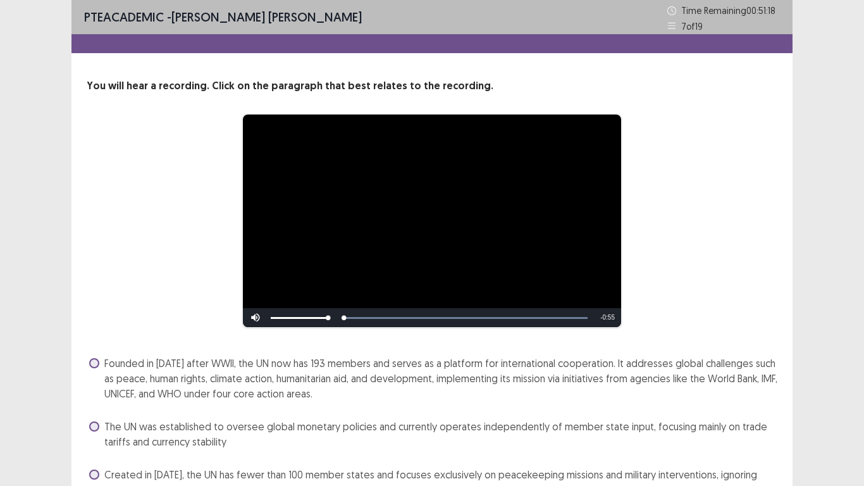
scroll to position [118, 0]
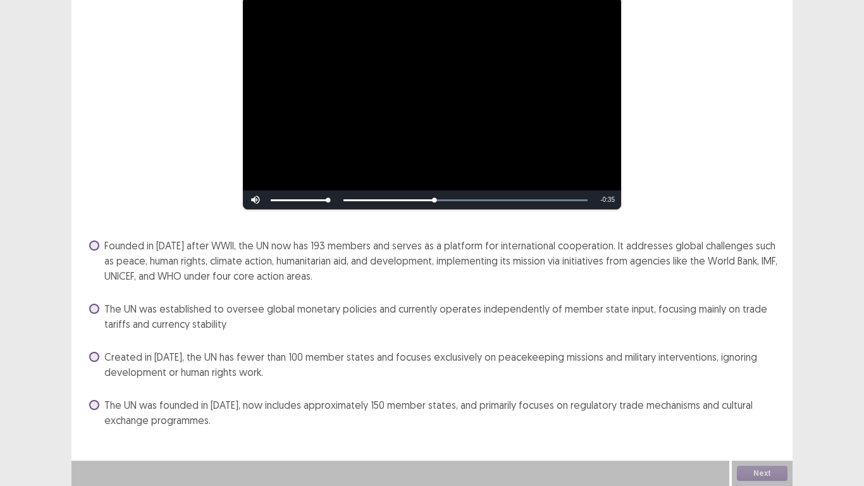
click at [96, 246] on span at bounding box center [94, 245] width 10 height 10
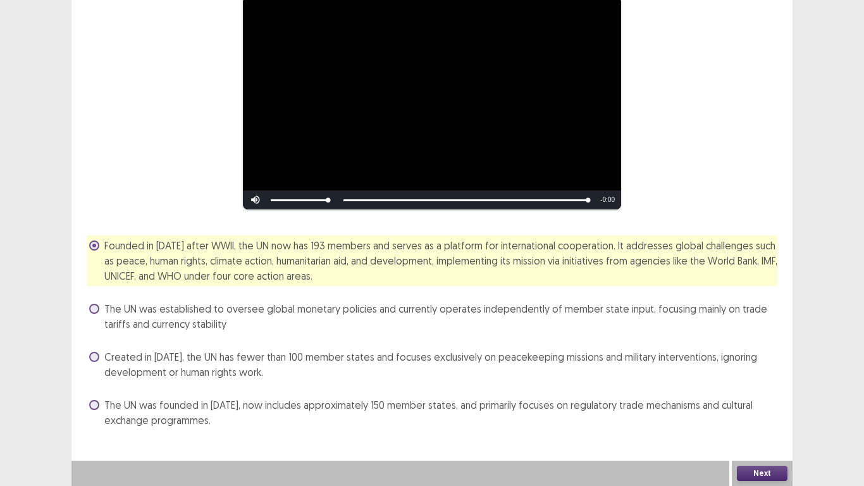
click at [773, 469] on button "Next" at bounding box center [762, 473] width 51 height 15
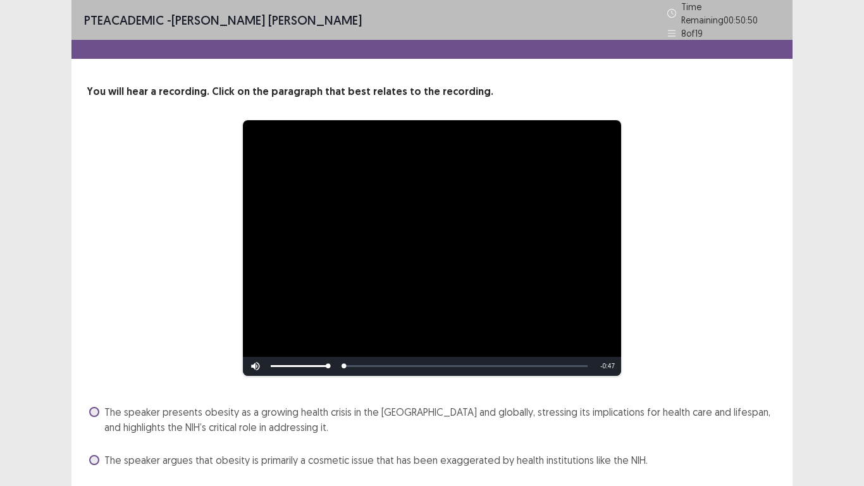
scroll to position [100, 0]
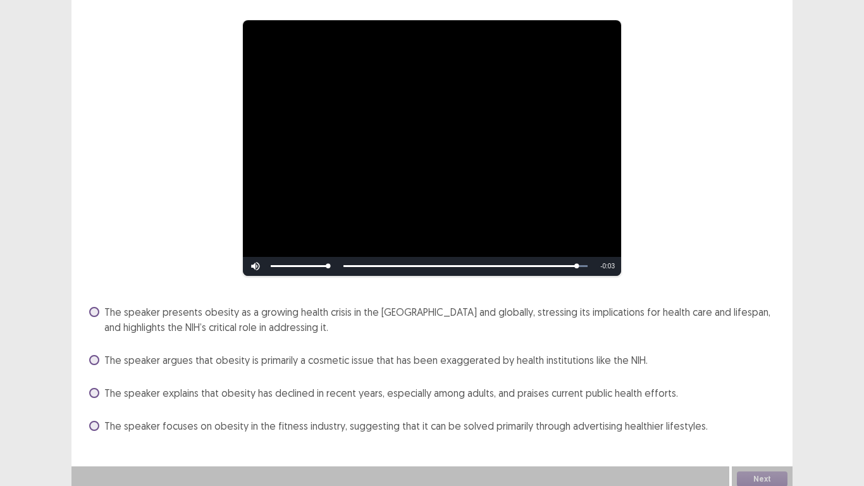
click at [91, 307] on span at bounding box center [94, 312] width 10 height 10
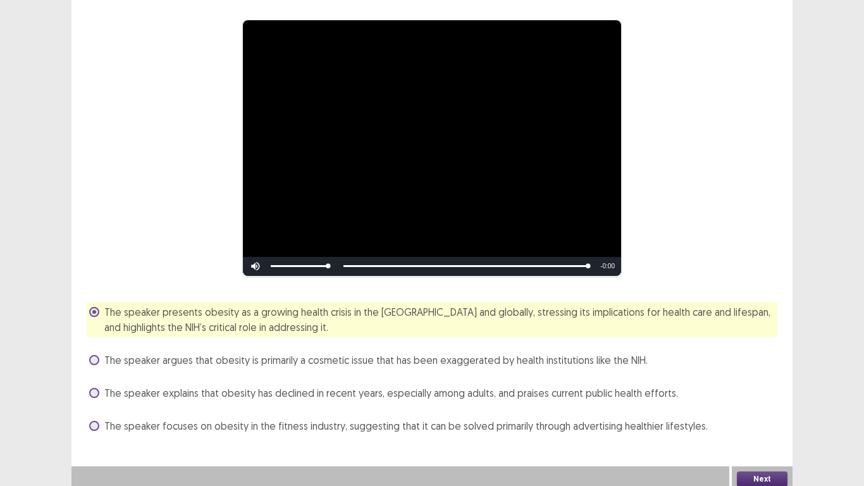
click at [762, 471] on button "Next" at bounding box center [762, 478] width 51 height 15
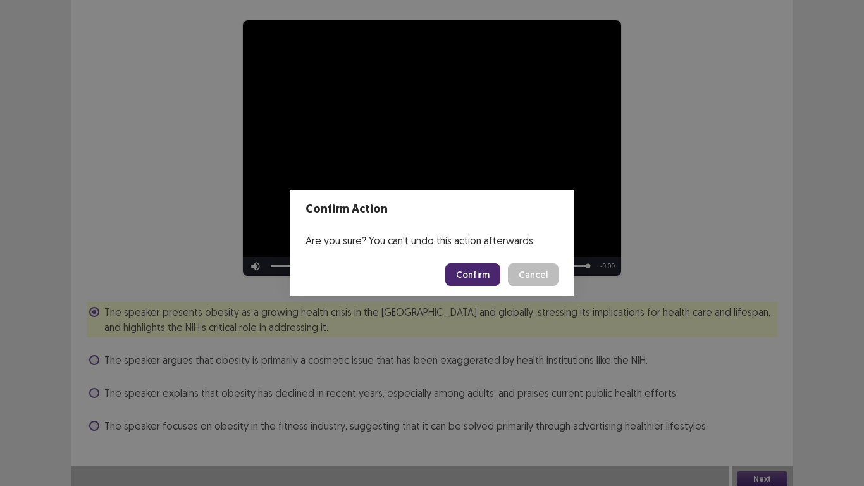
click at [482, 269] on button "Confirm" at bounding box center [472, 274] width 55 height 23
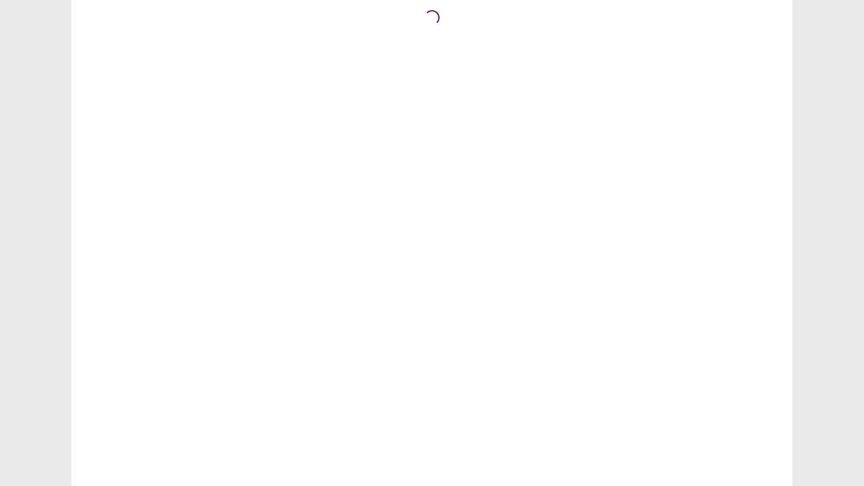
scroll to position [0, 0]
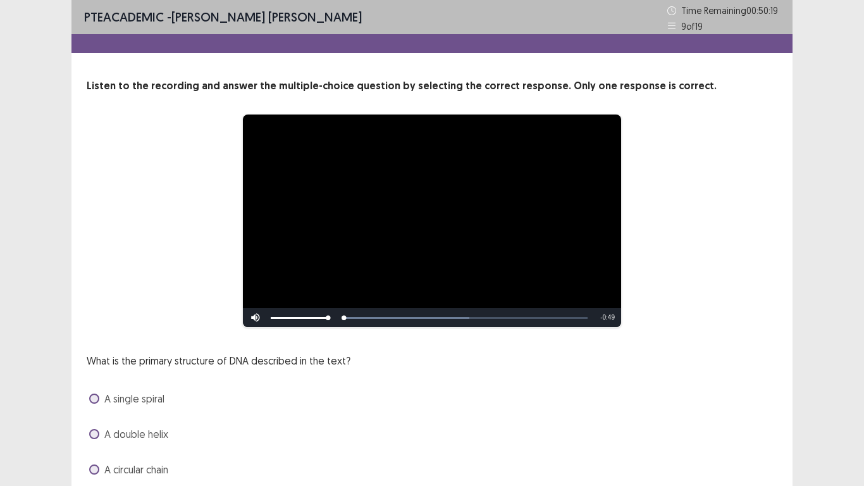
click at [98, 429] on span at bounding box center [94, 434] width 10 height 10
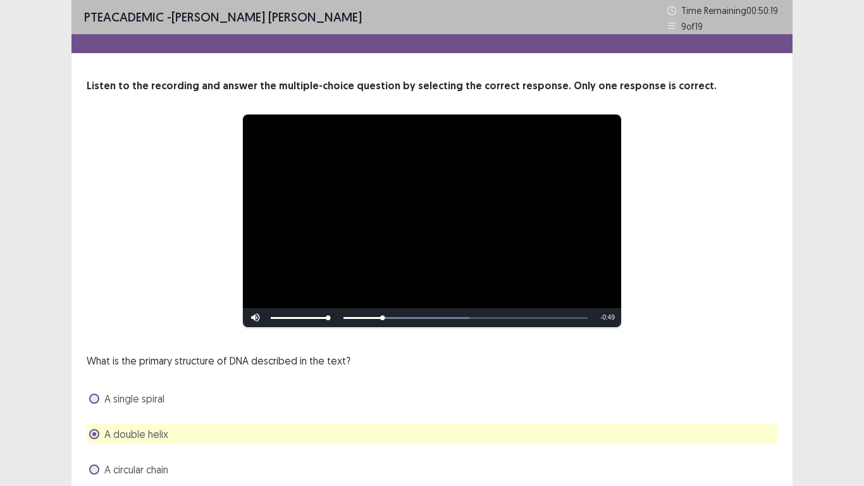
scroll to position [85, 0]
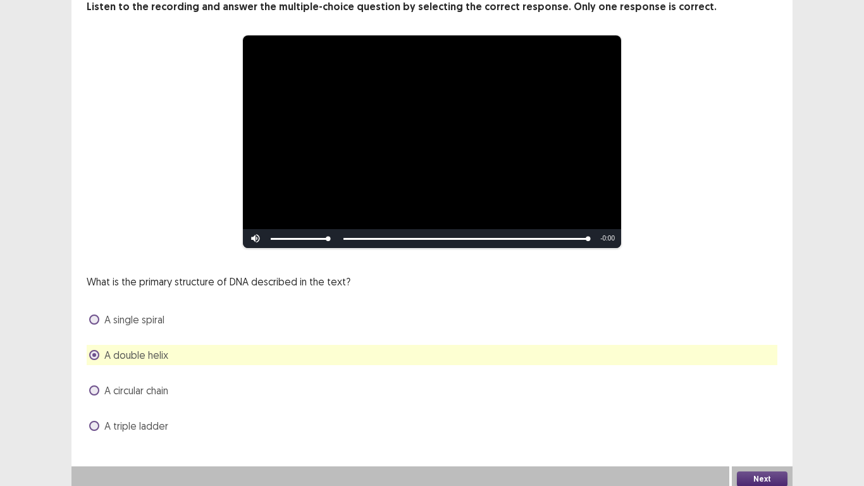
click at [775, 471] on button "Next" at bounding box center [762, 478] width 51 height 15
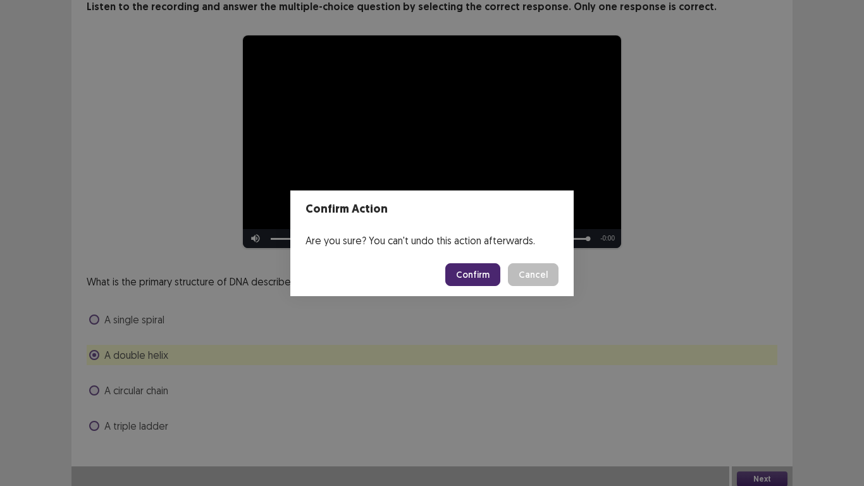
click at [459, 274] on button "Confirm" at bounding box center [472, 274] width 55 height 23
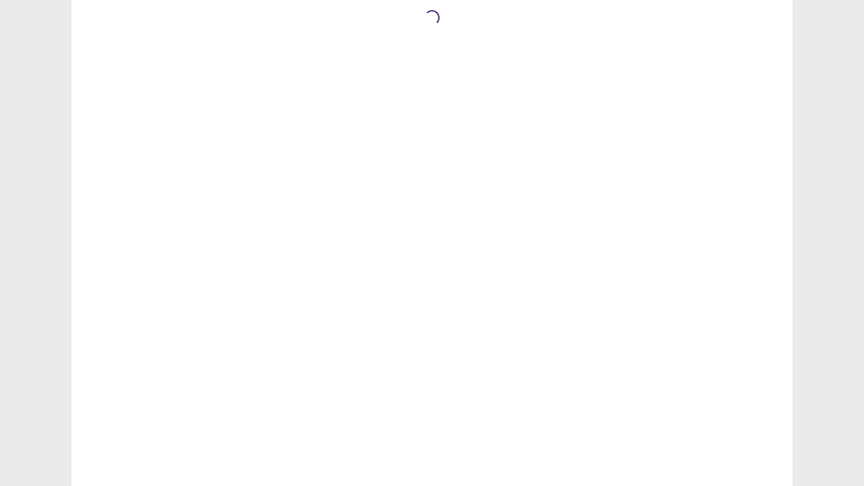
scroll to position [0, 0]
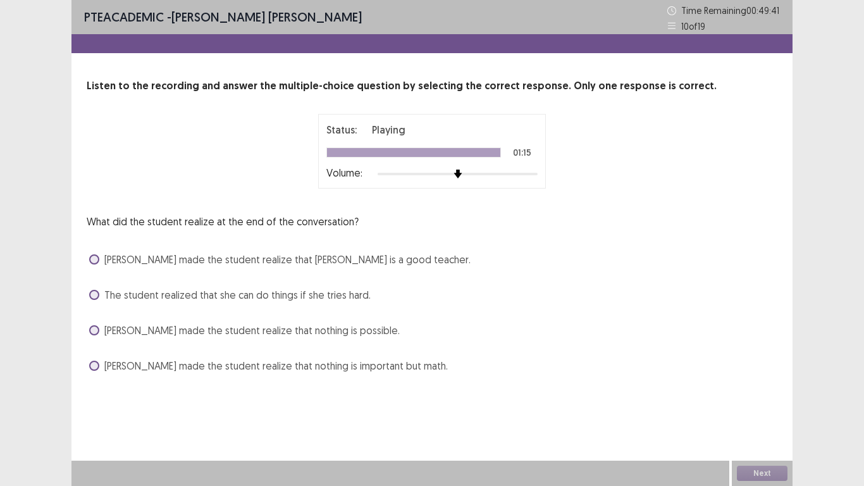
click at [88, 292] on div "The student realized that she can do things if she tries hard." at bounding box center [432, 295] width 691 height 20
click at [93, 297] on span at bounding box center [94, 295] width 10 height 10
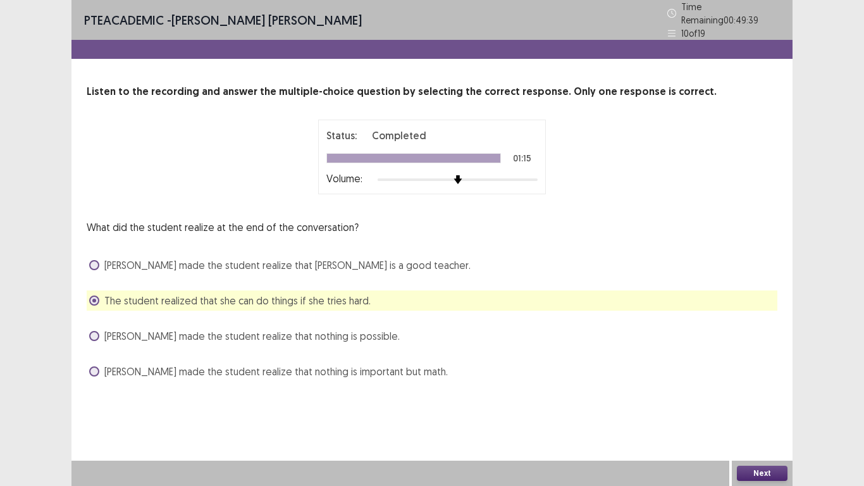
click at [754, 471] on button "Next" at bounding box center [762, 473] width 51 height 15
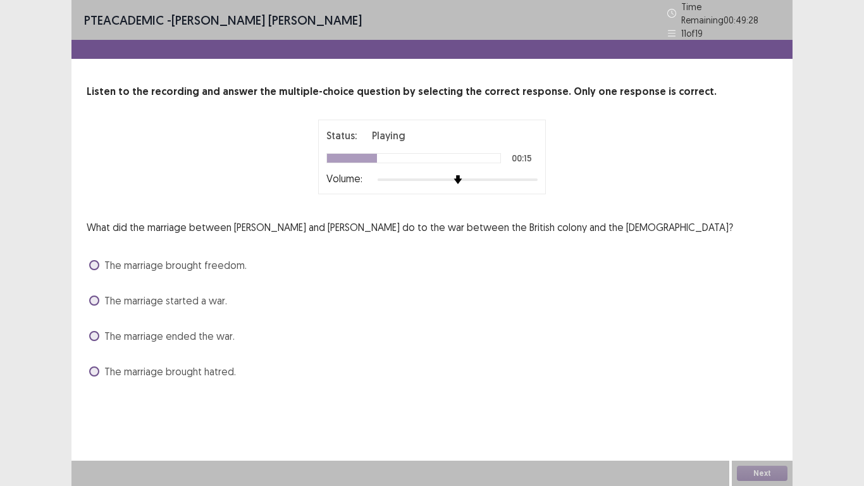
click at [92, 333] on span at bounding box center [94, 336] width 10 height 10
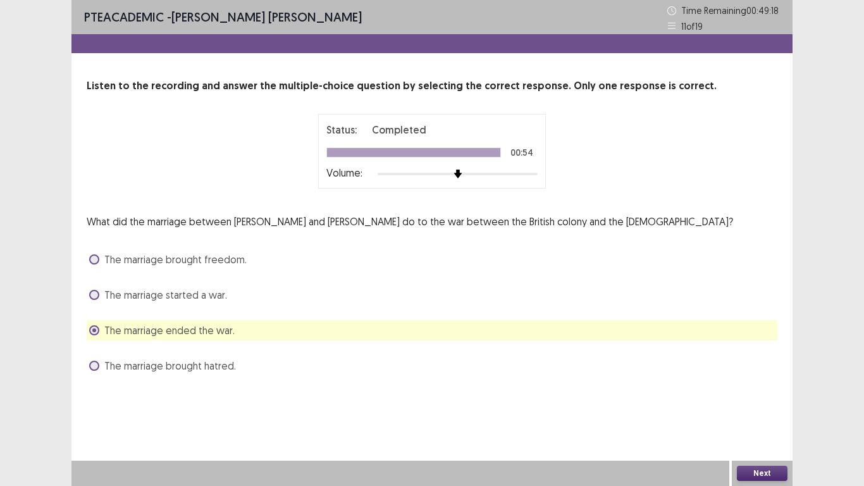
click at [754, 475] on button "Next" at bounding box center [762, 473] width 51 height 15
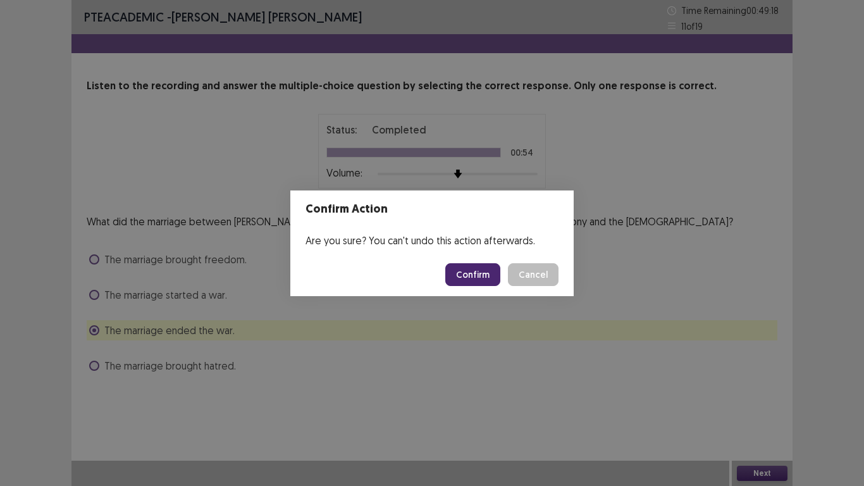
click at [477, 278] on button "Confirm" at bounding box center [472, 274] width 55 height 23
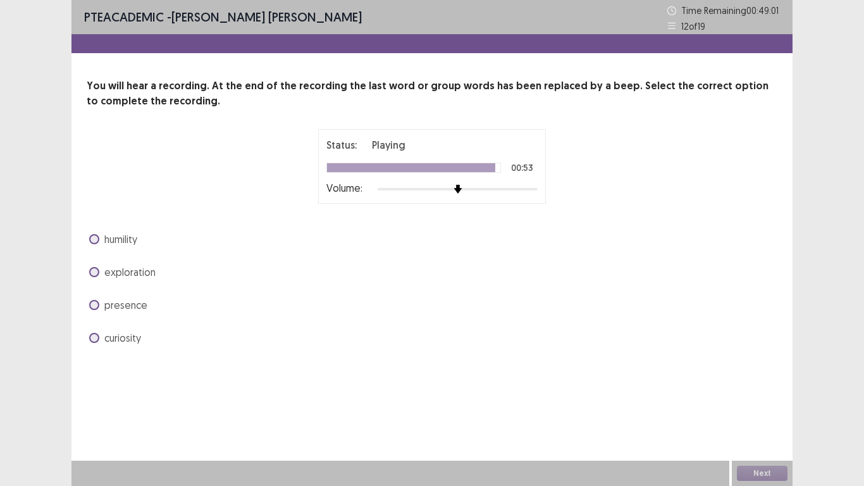
click at [91, 337] on span at bounding box center [94, 338] width 10 height 10
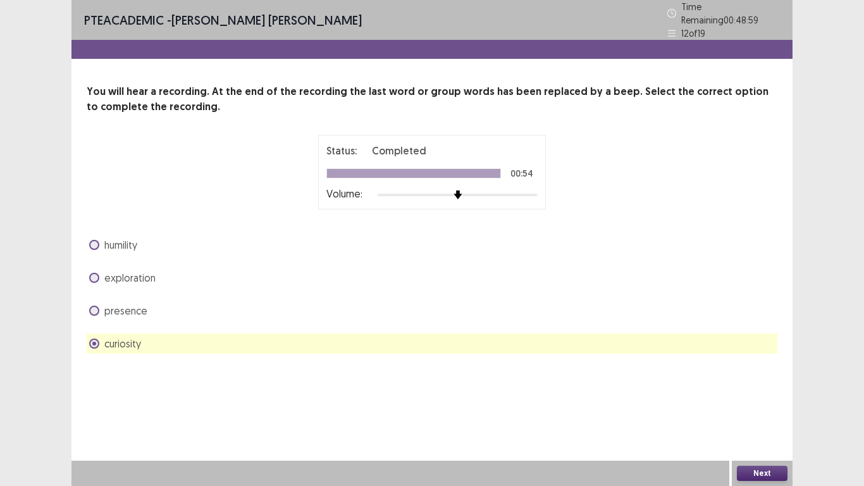
click at [756, 475] on button "Next" at bounding box center [762, 473] width 51 height 15
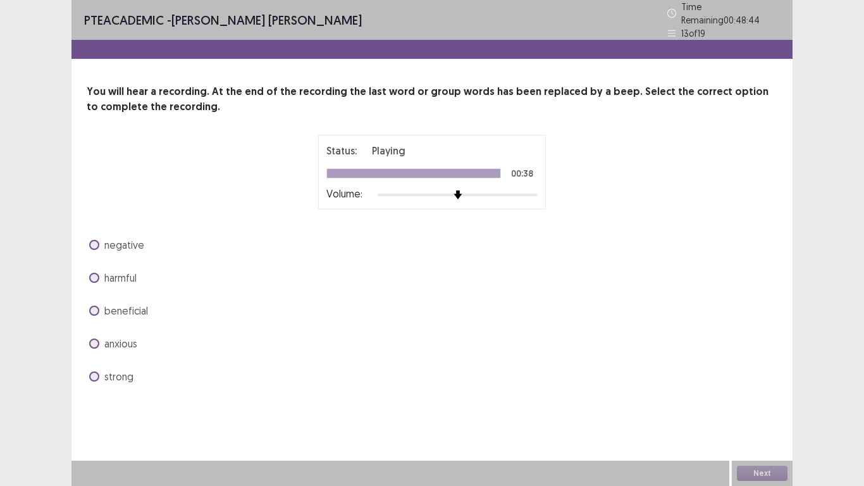
click at [99, 374] on label "strong" at bounding box center [111, 376] width 44 height 15
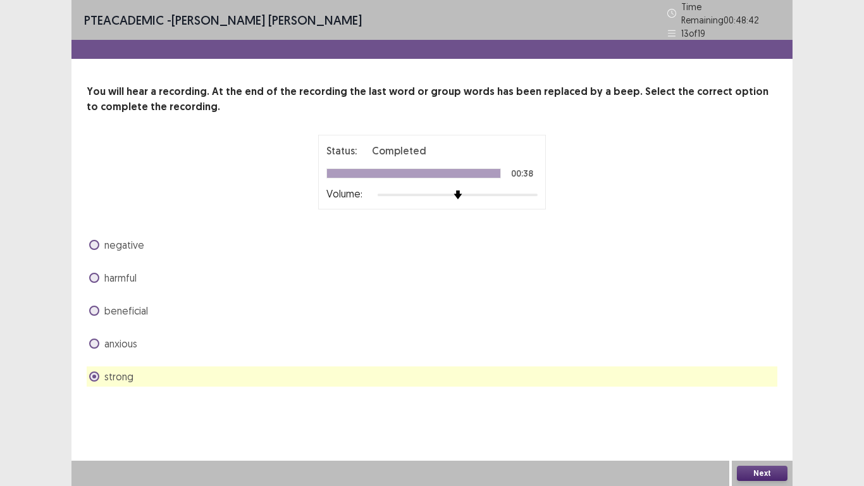
click at [764, 468] on button "Next" at bounding box center [762, 473] width 51 height 15
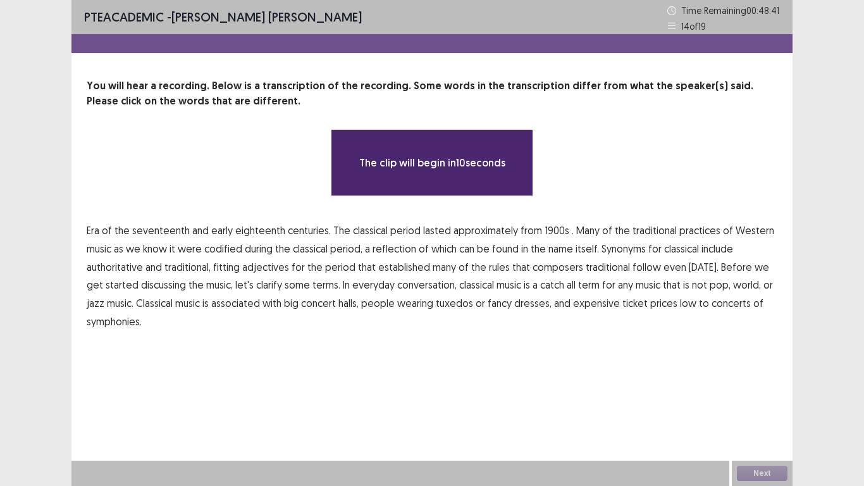
click at [551, 226] on span "1900s" at bounding box center [557, 230] width 25 height 15
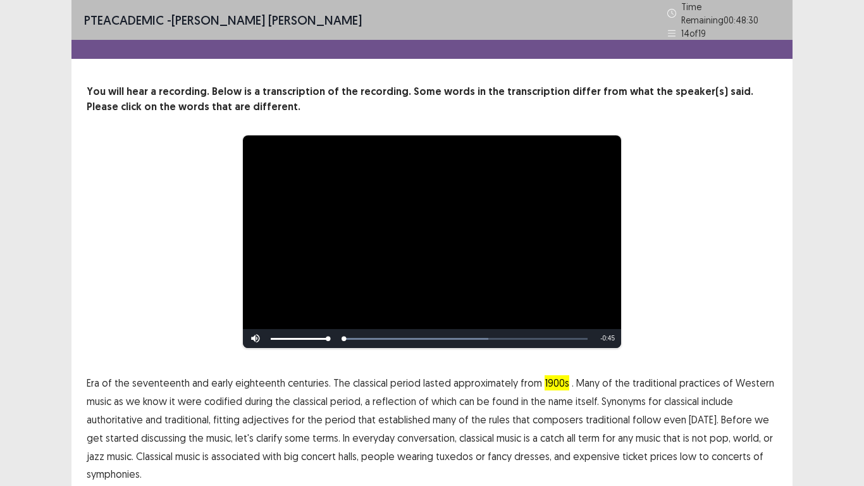
scroll to position [47, 0]
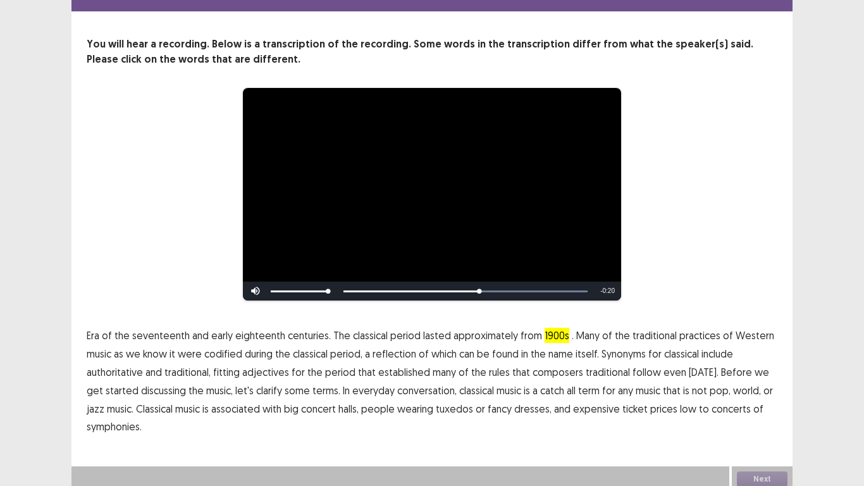
click at [598, 367] on span "traditional" at bounding box center [608, 371] width 44 height 15
click at [608, 364] on span "traditional" at bounding box center [608, 371] width 44 height 15
click at [767, 474] on button "Next" at bounding box center [762, 478] width 51 height 15
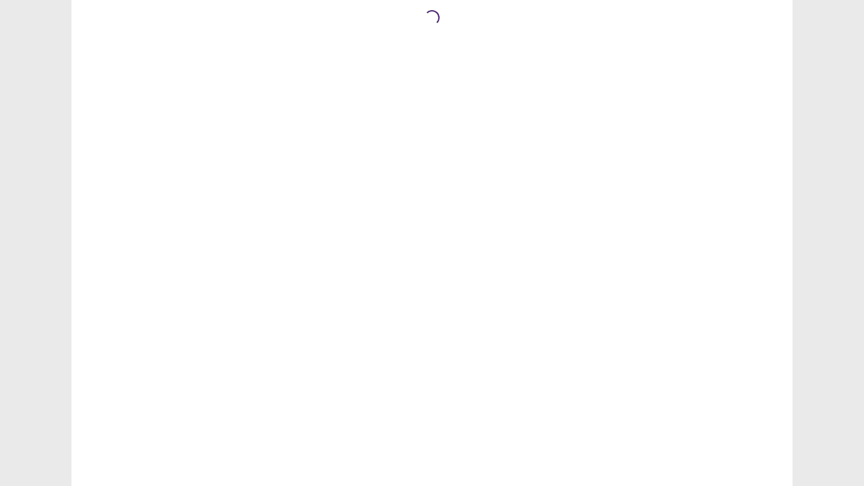
scroll to position [0, 0]
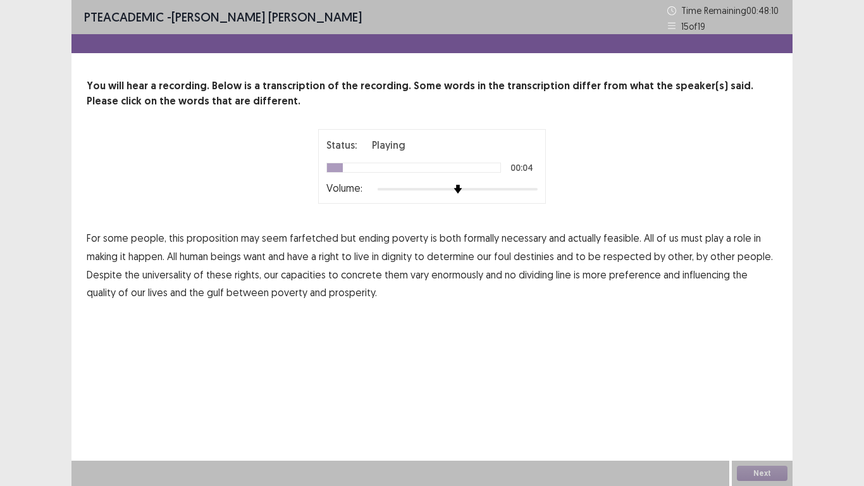
click at [479, 242] on span "formally" at bounding box center [481, 237] width 35 height 15
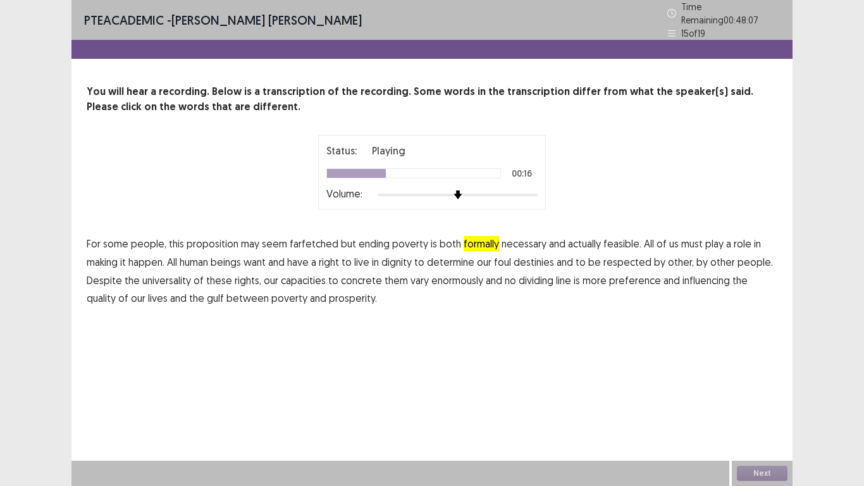
click at [502, 259] on span "foul" at bounding box center [502, 261] width 17 height 15
click at [363, 273] on span "concrete" at bounding box center [361, 280] width 41 height 15
click at [633, 277] on span "preference" at bounding box center [635, 280] width 52 height 15
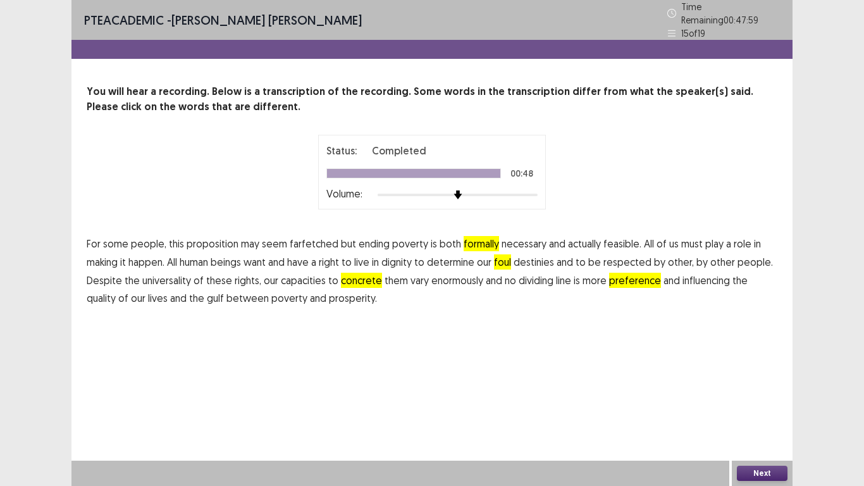
click at [766, 471] on button "Next" at bounding box center [762, 473] width 51 height 15
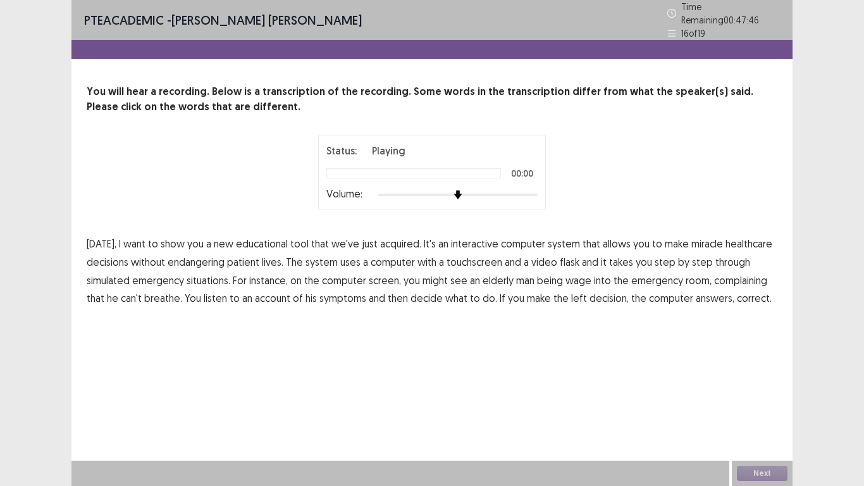
click at [709, 238] on span "miracle" at bounding box center [708, 243] width 32 height 15
click at [563, 257] on span "flask" at bounding box center [570, 261] width 20 height 15
click at [583, 277] on span "wage" at bounding box center [579, 280] width 26 height 15
click at [571, 292] on span "left" at bounding box center [579, 297] width 16 height 15
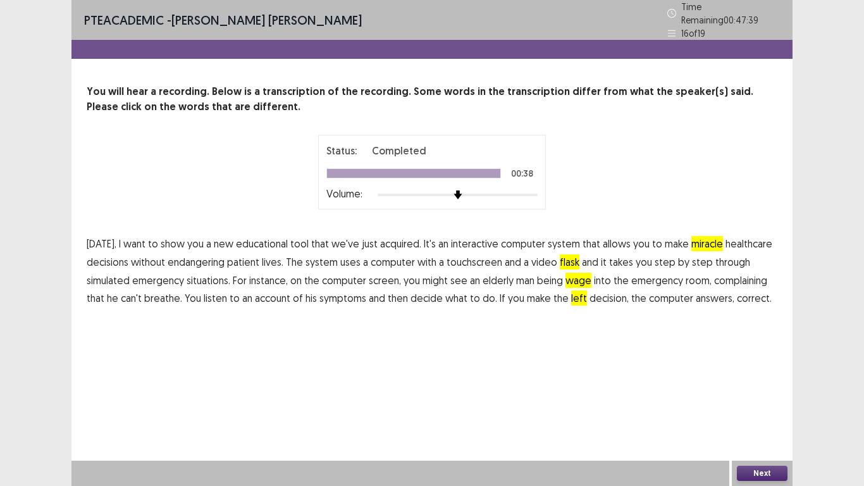
click at [757, 475] on button "Next" at bounding box center [762, 473] width 51 height 15
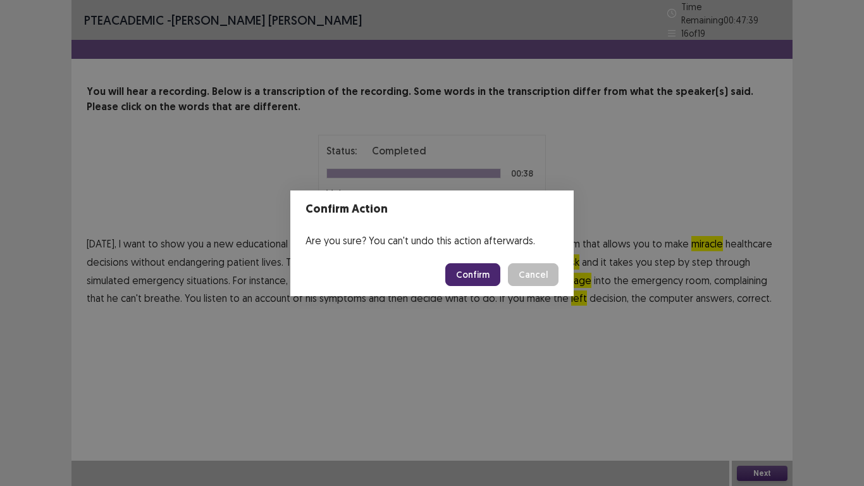
click at [468, 273] on button "Confirm" at bounding box center [472, 274] width 55 height 23
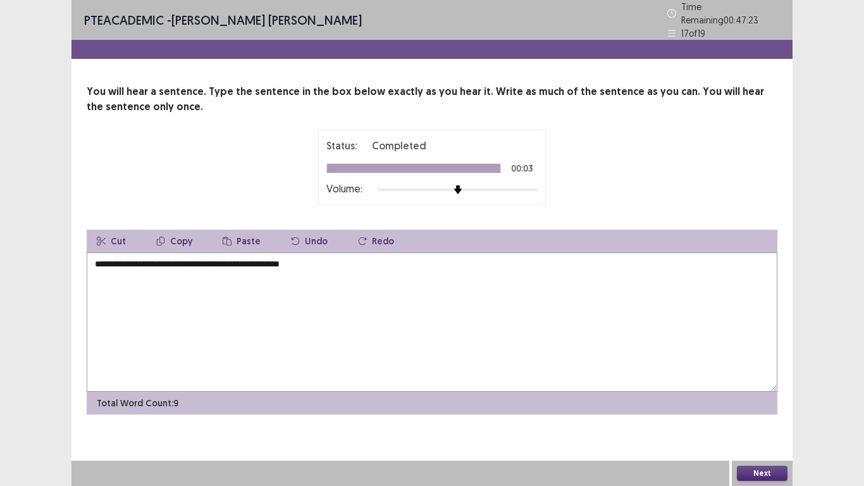
type textarea "**********"
click at [756, 474] on button "Next" at bounding box center [762, 473] width 51 height 15
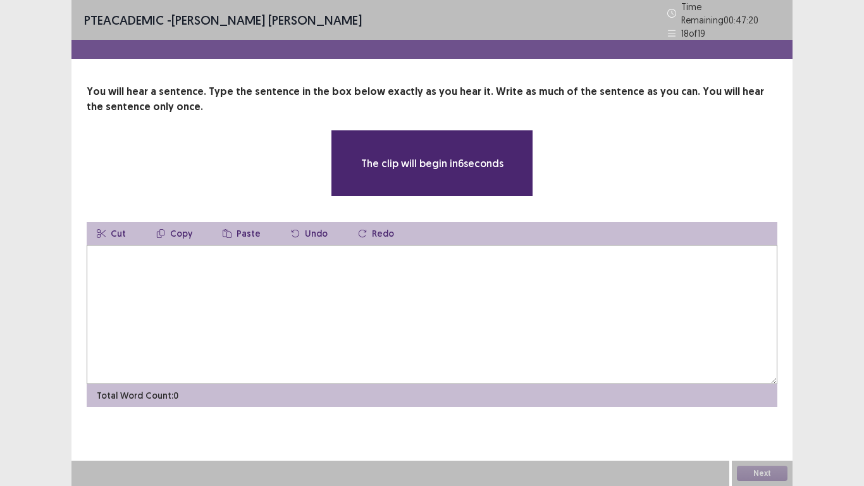
click at [121, 270] on textarea at bounding box center [432, 314] width 691 height 139
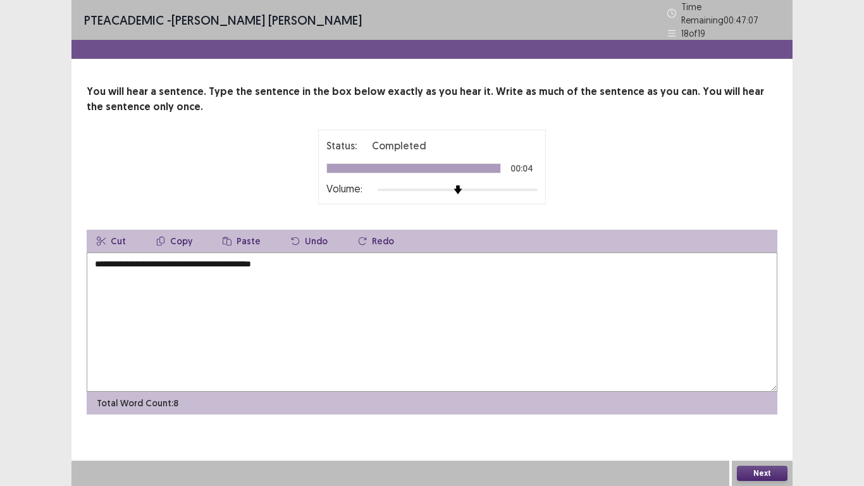
type textarea "**********"
click at [778, 473] on button "Next" at bounding box center [762, 473] width 51 height 15
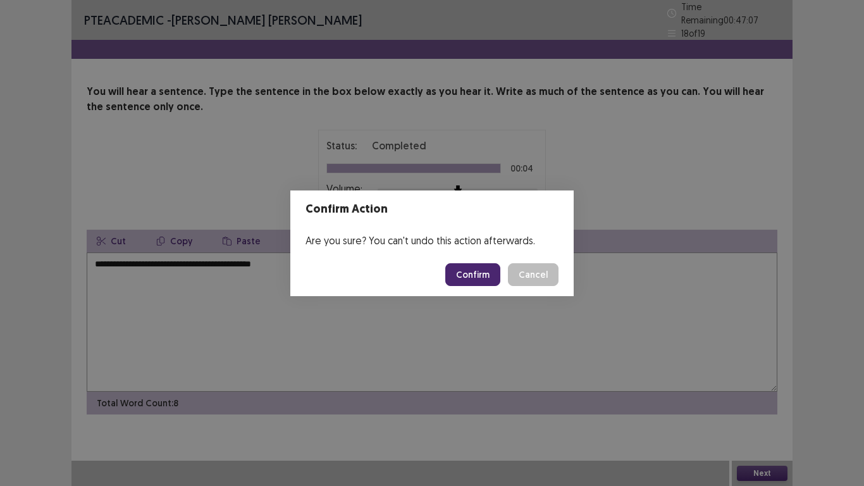
click at [470, 270] on button "Confirm" at bounding box center [472, 274] width 55 height 23
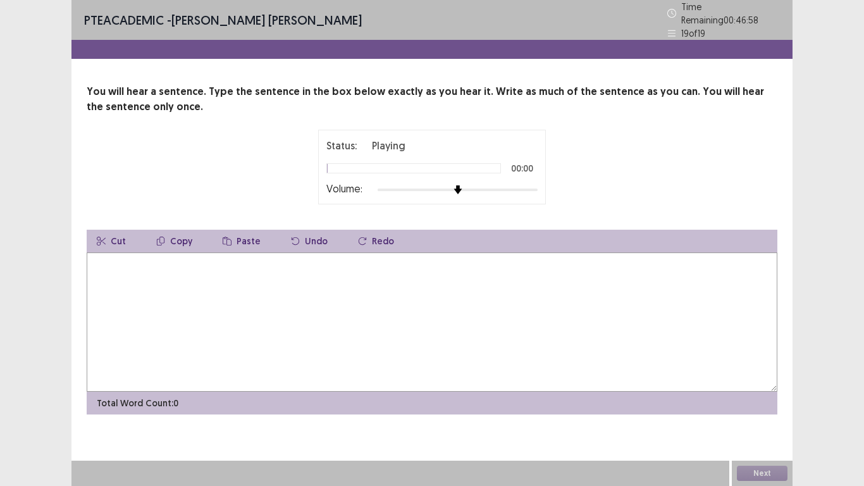
click at [101, 258] on textarea at bounding box center [432, 321] width 691 height 139
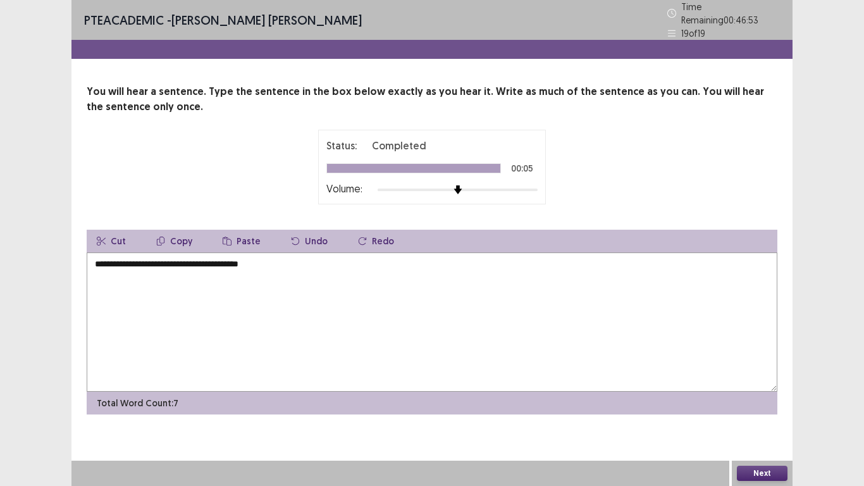
click at [116, 261] on textarea "**********" at bounding box center [432, 321] width 691 height 139
click at [292, 261] on textarea "**********" at bounding box center [432, 321] width 691 height 139
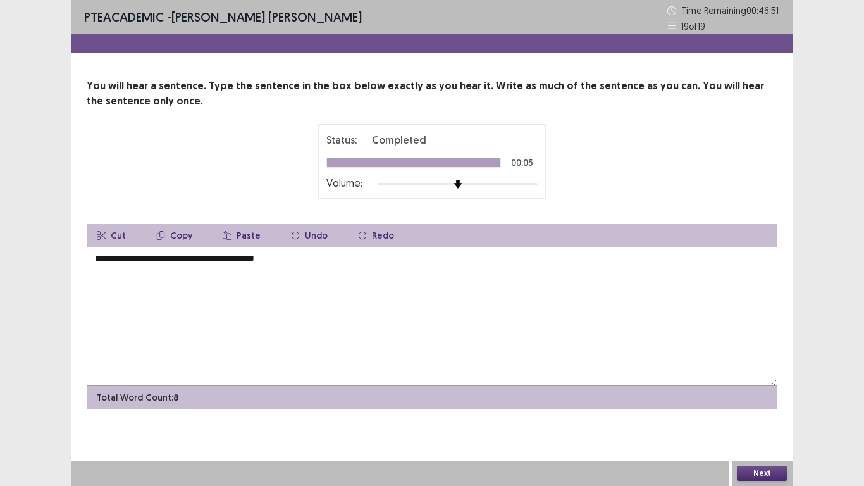
type textarea "**********"
click at [764, 470] on button "Next" at bounding box center [762, 473] width 51 height 15
